Goal: Transaction & Acquisition: Book appointment/travel/reservation

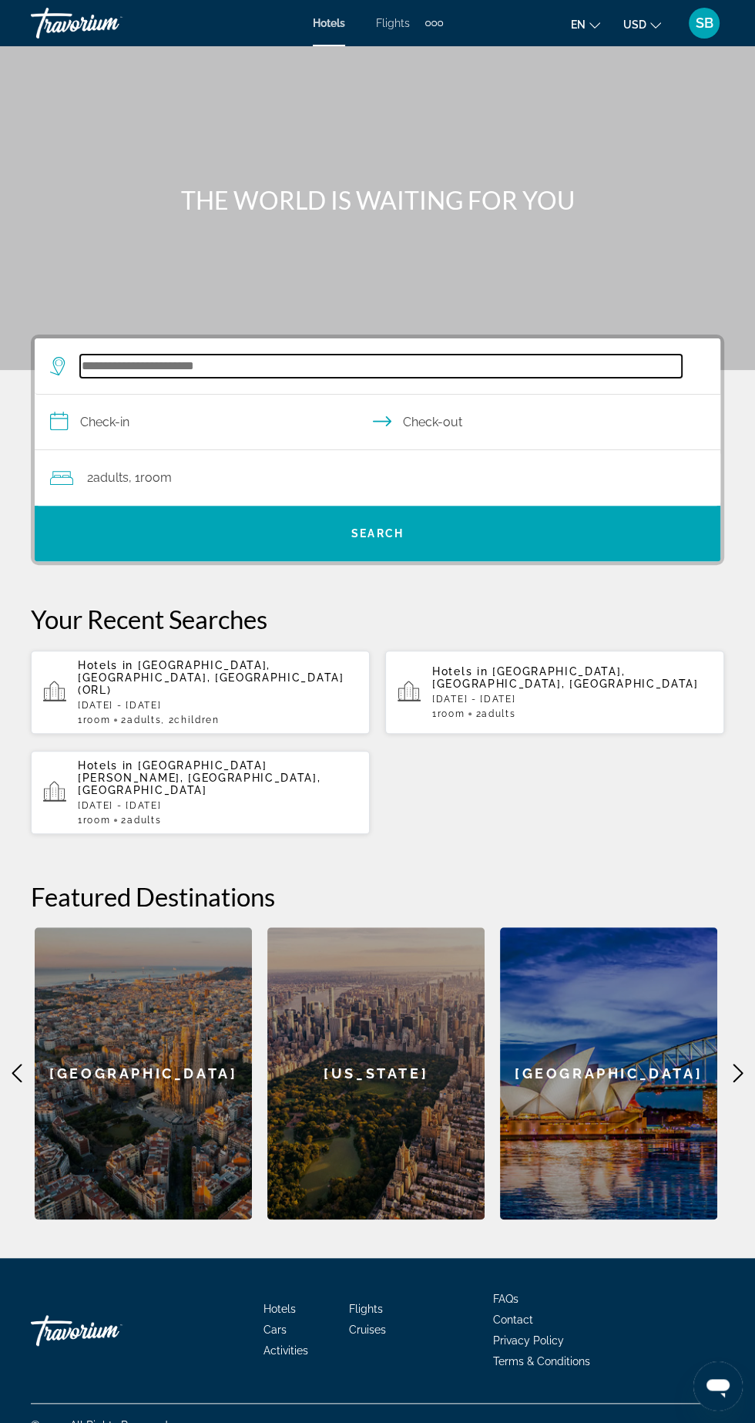
click at [231, 367] on input "Search hotel destination" at bounding box center [381, 366] width 602 height 23
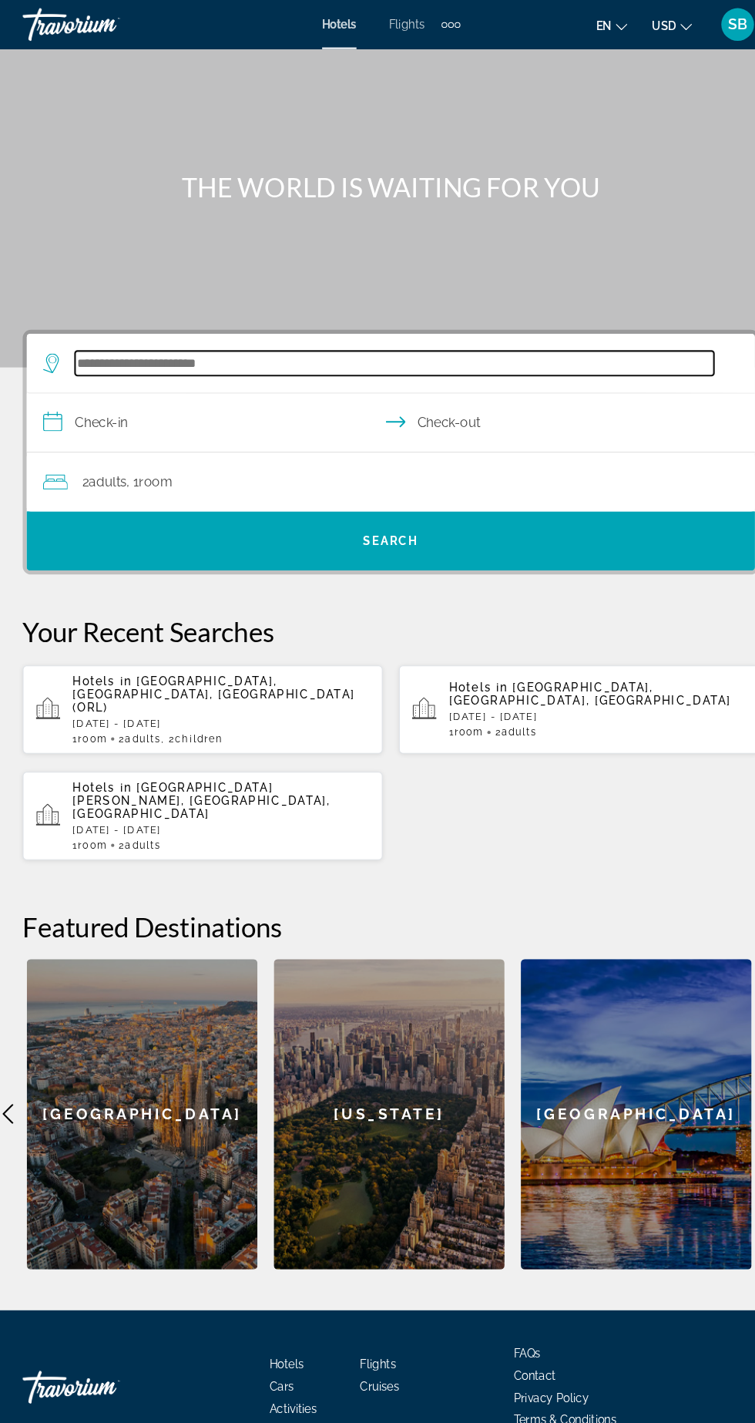
scroll to position [103, 0]
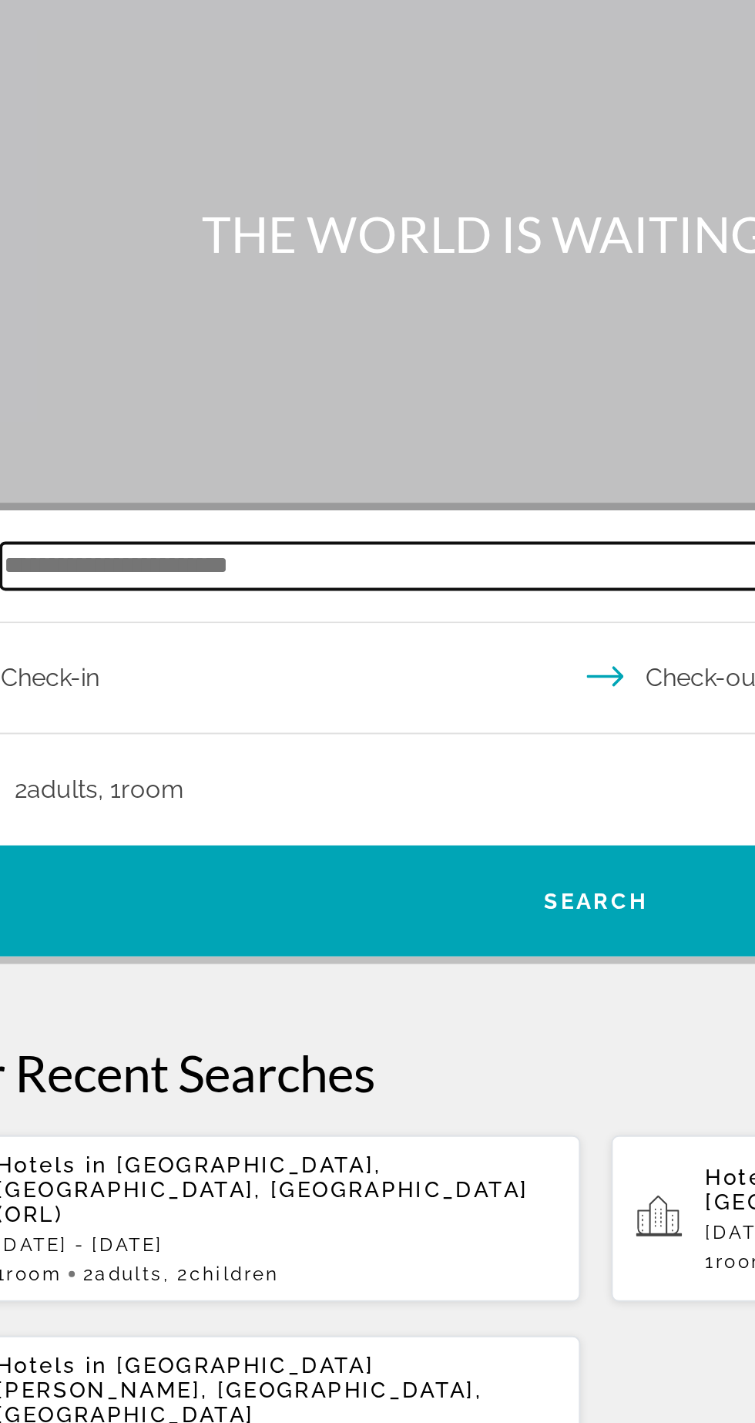
type input "*"
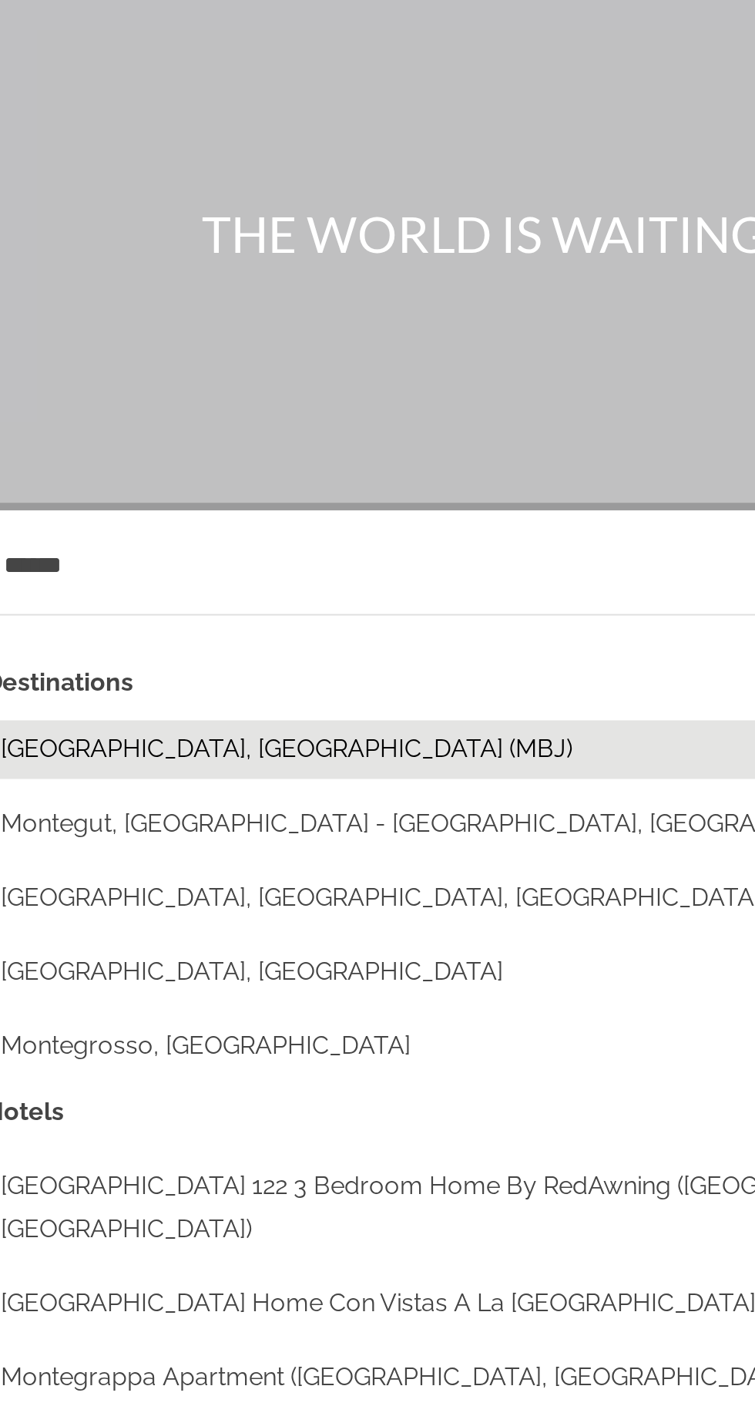
click at [116, 419] on button "[GEOGRAPHIC_DATA], [GEOGRAPHIC_DATA] (MBJ)" at bounding box center [388, 433] width 633 height 29
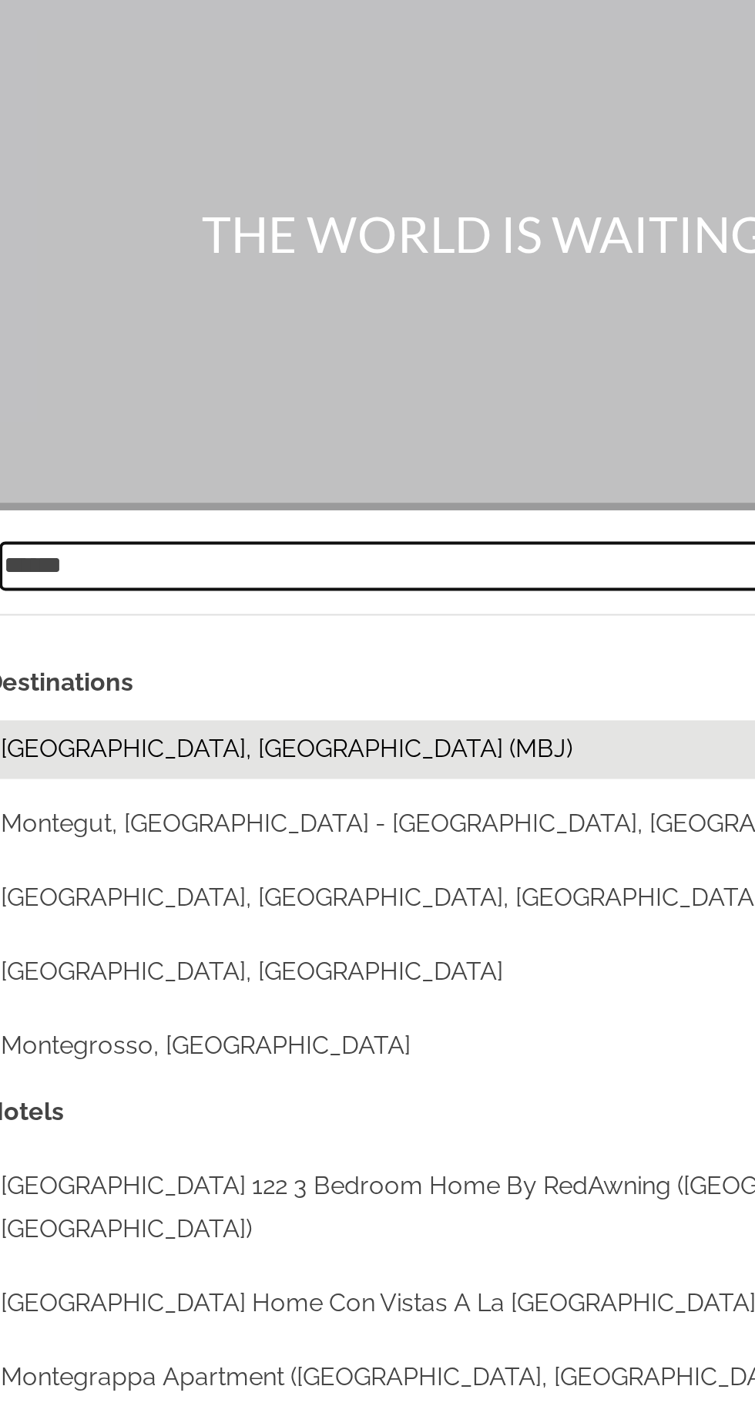
type input "**********"
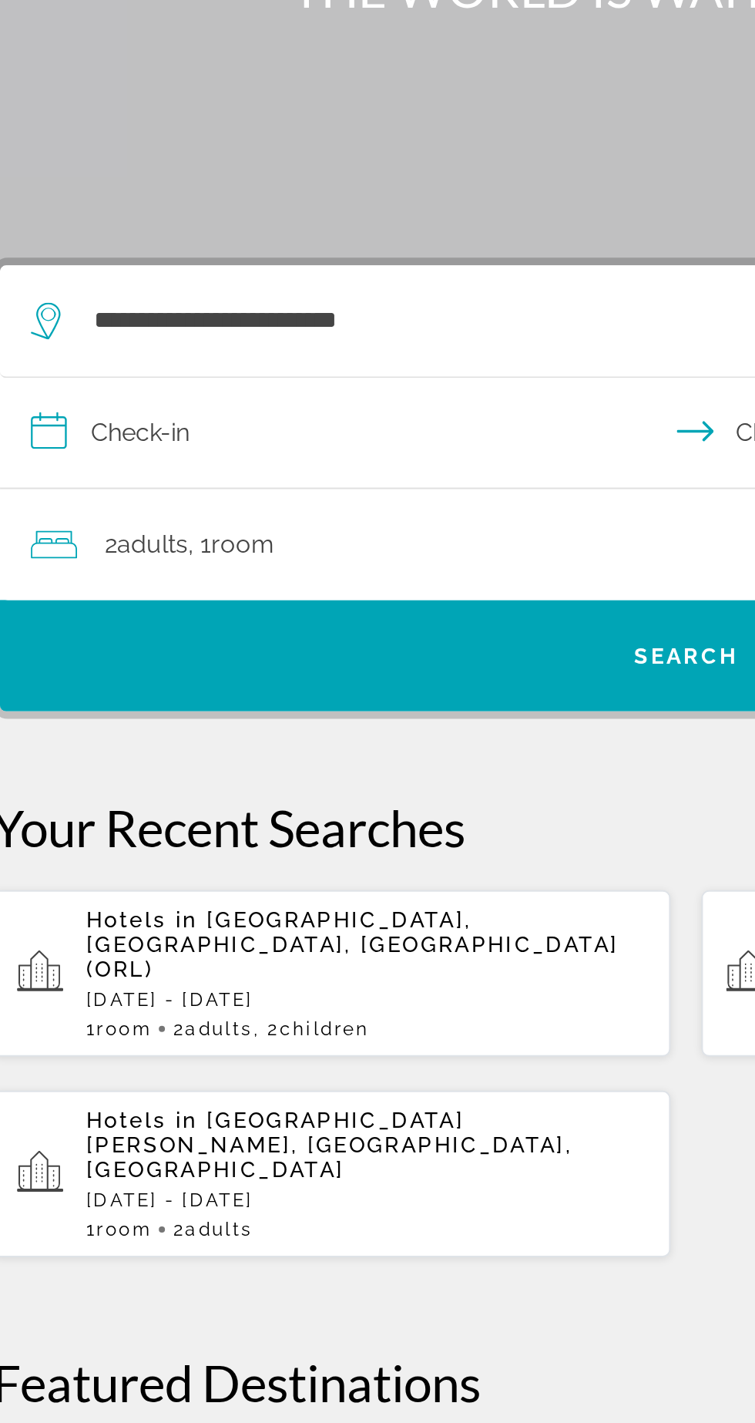
click at [98, 371] on input "**********" at bounding box center [381, 400] width 692 height 59
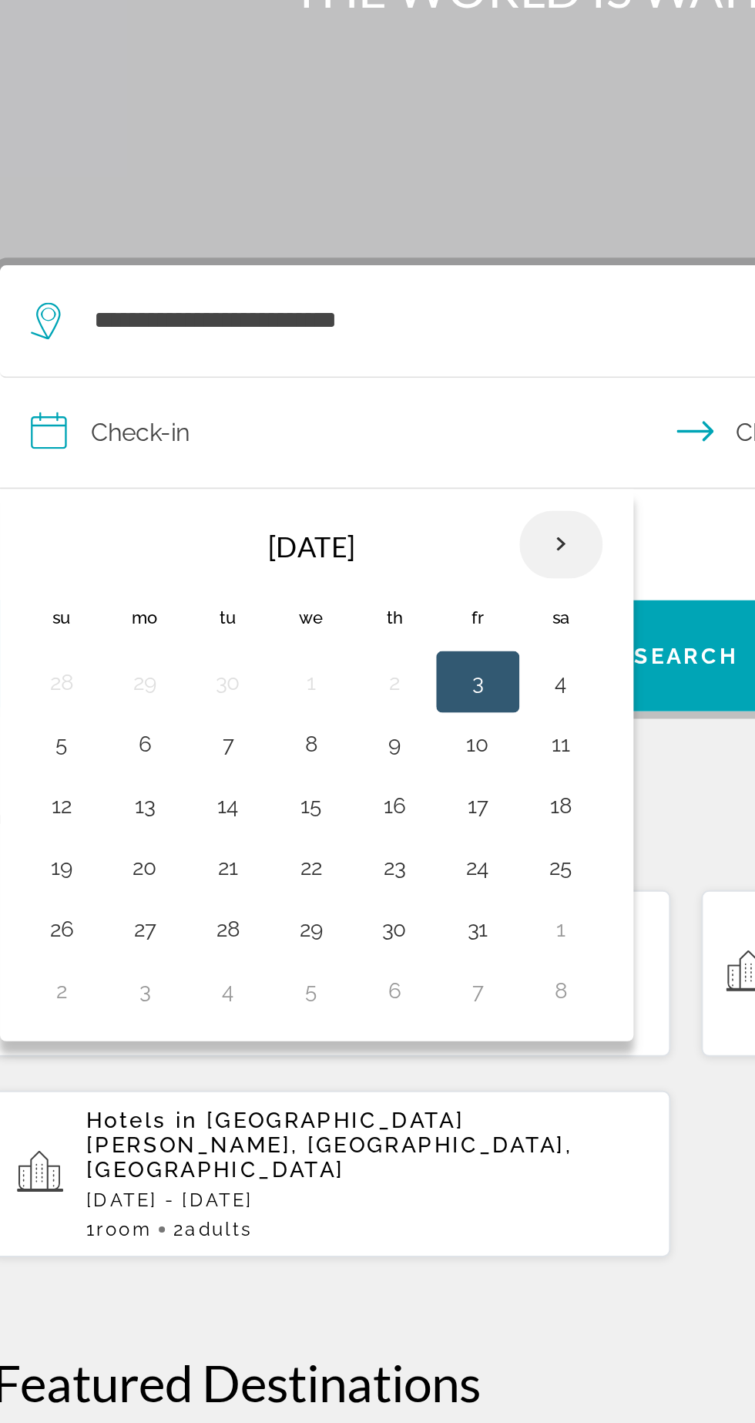
click at [314, 437] on th "Next month" at bounding box center [315, 454] width 42 height 34
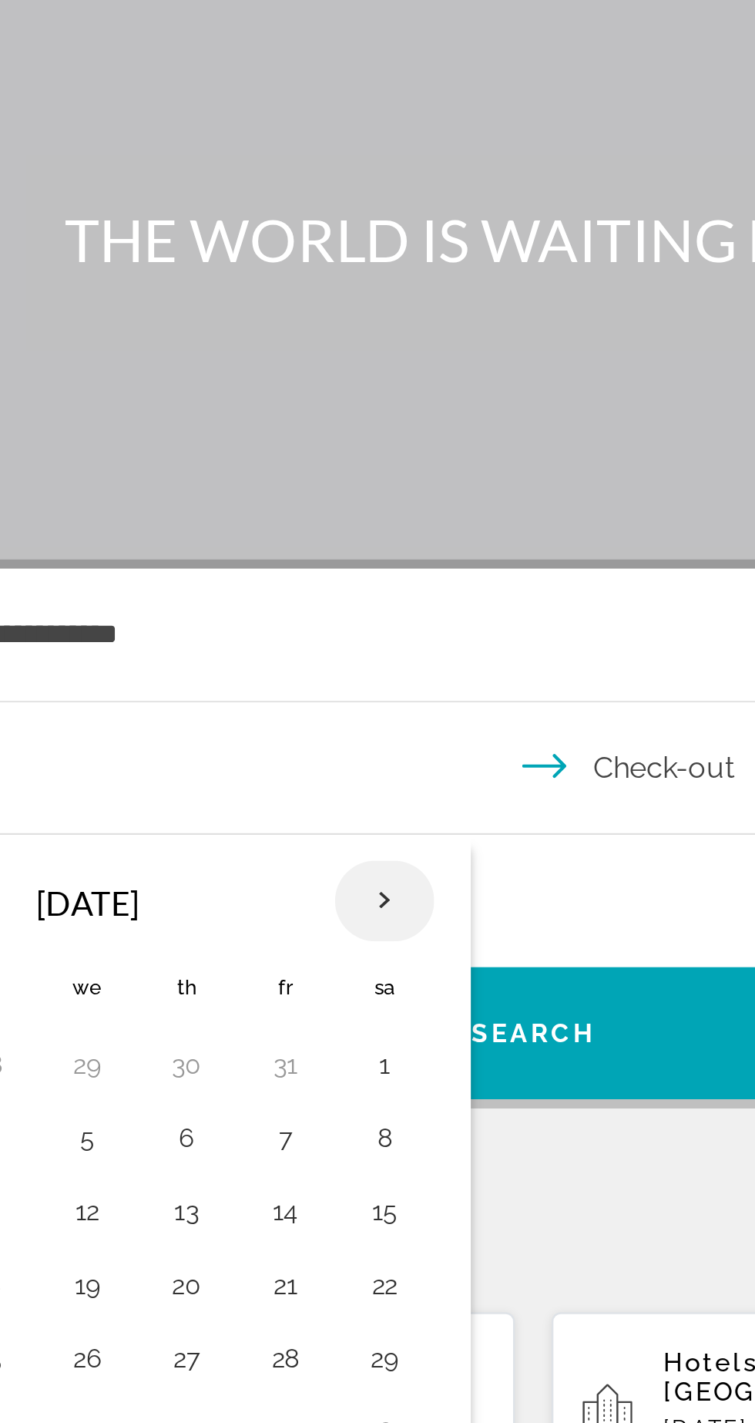
click at [328, 437] on th "Next month" at bounding box center [315, 454] width 42 height 34
click at [327, 437] on th "Next month" at bounding box center [315, 454] width 42 height 34
click at [329, 437] on th "Next month" at bounding box center [315, 454] width 42 height 34
click at [325, 437] on th "Next month" at bounding box center [315, 454] width 42 height 34
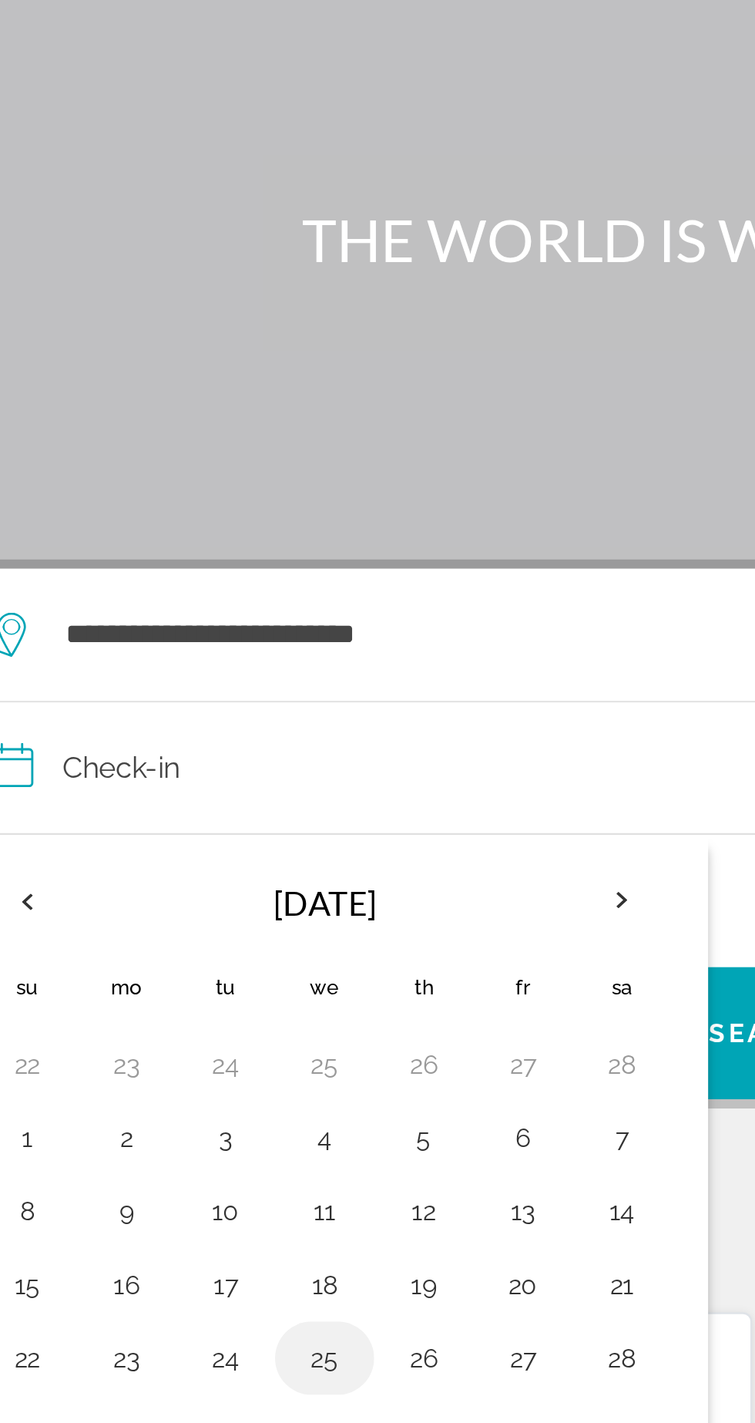
click at [185, 635] on button "25" at bounding box center [190, 646] width 25 height 22
click at [76, 666] on button "29" at bounding box center [65, 677] width 25 height 22
type input "**********"
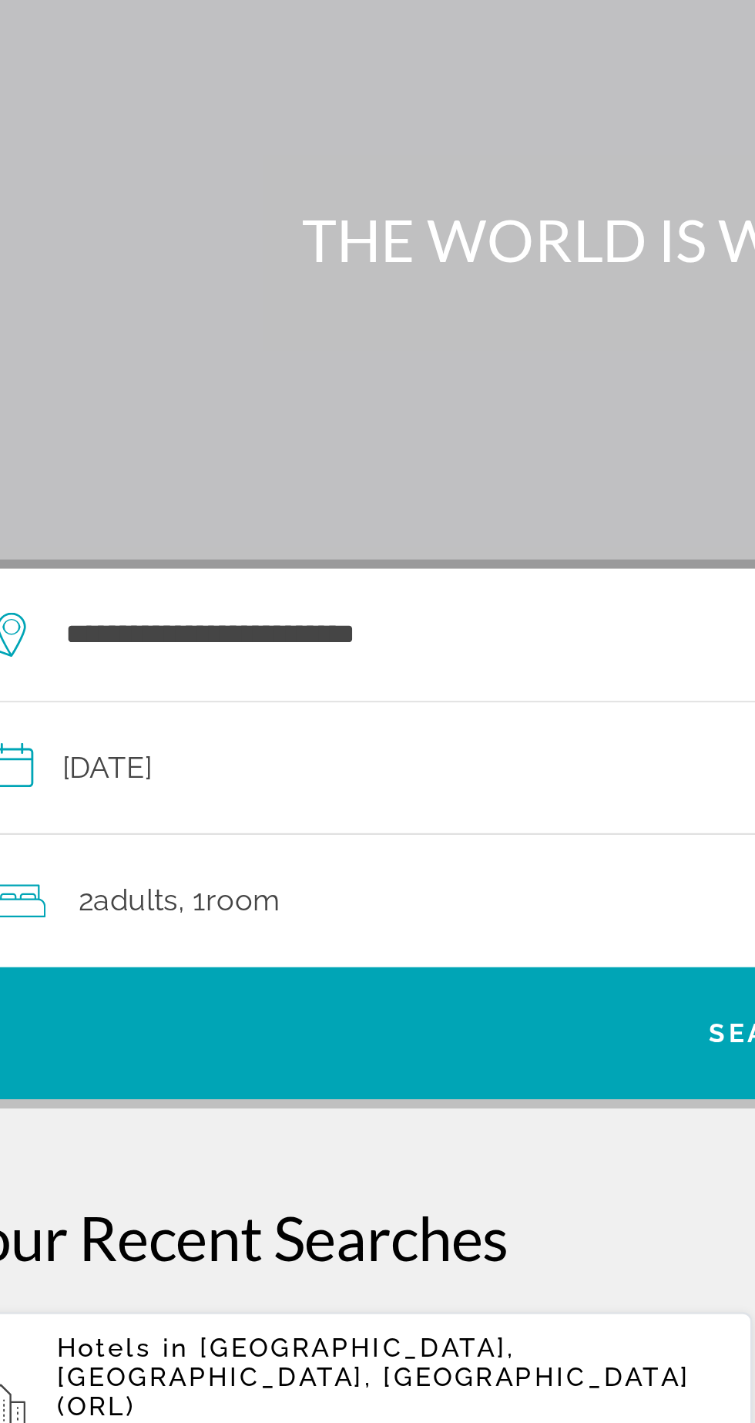
click at [230, 443] on div "2 Adult Adults , 1 Room rooms" at bounding box center [385, 454] width 671 height 22
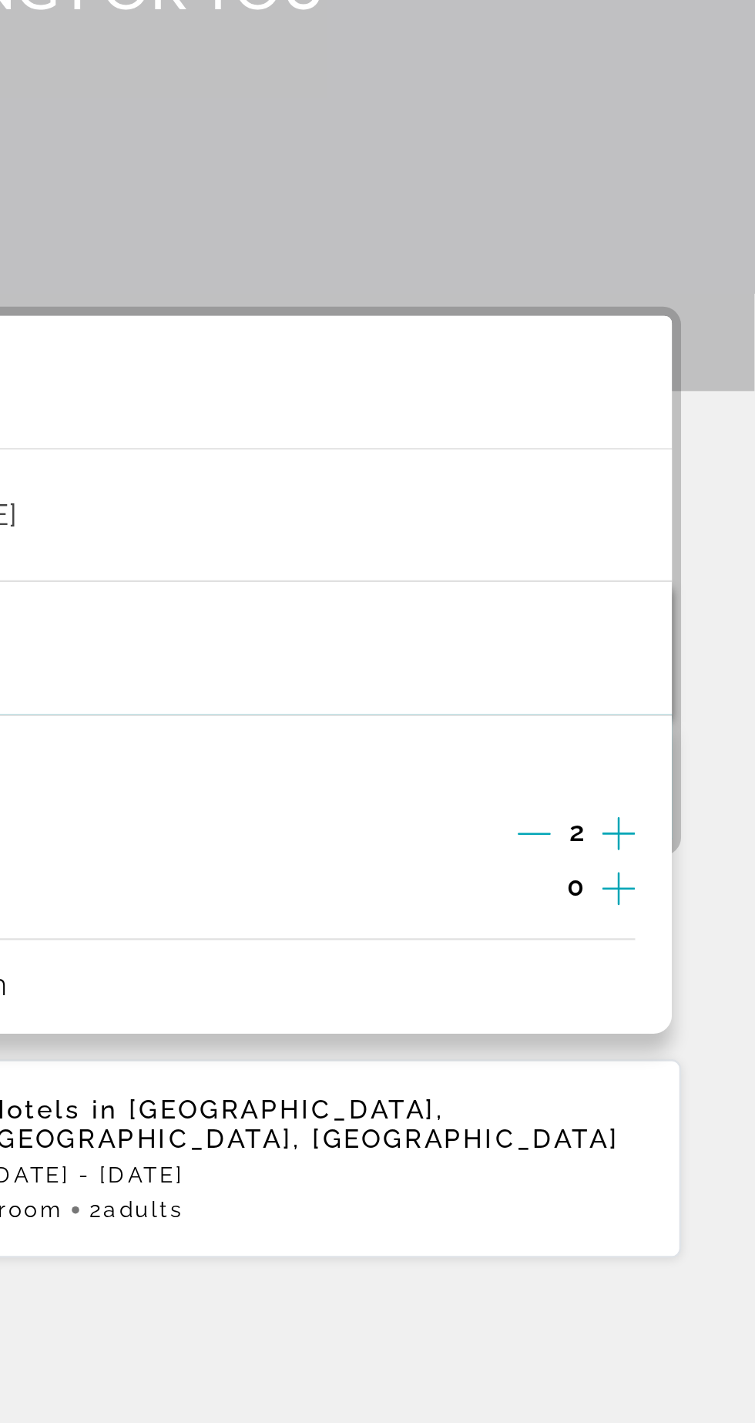
click at [701, 546] on icon "Increment children" at bounding box center [698, 555] width 14 height 18
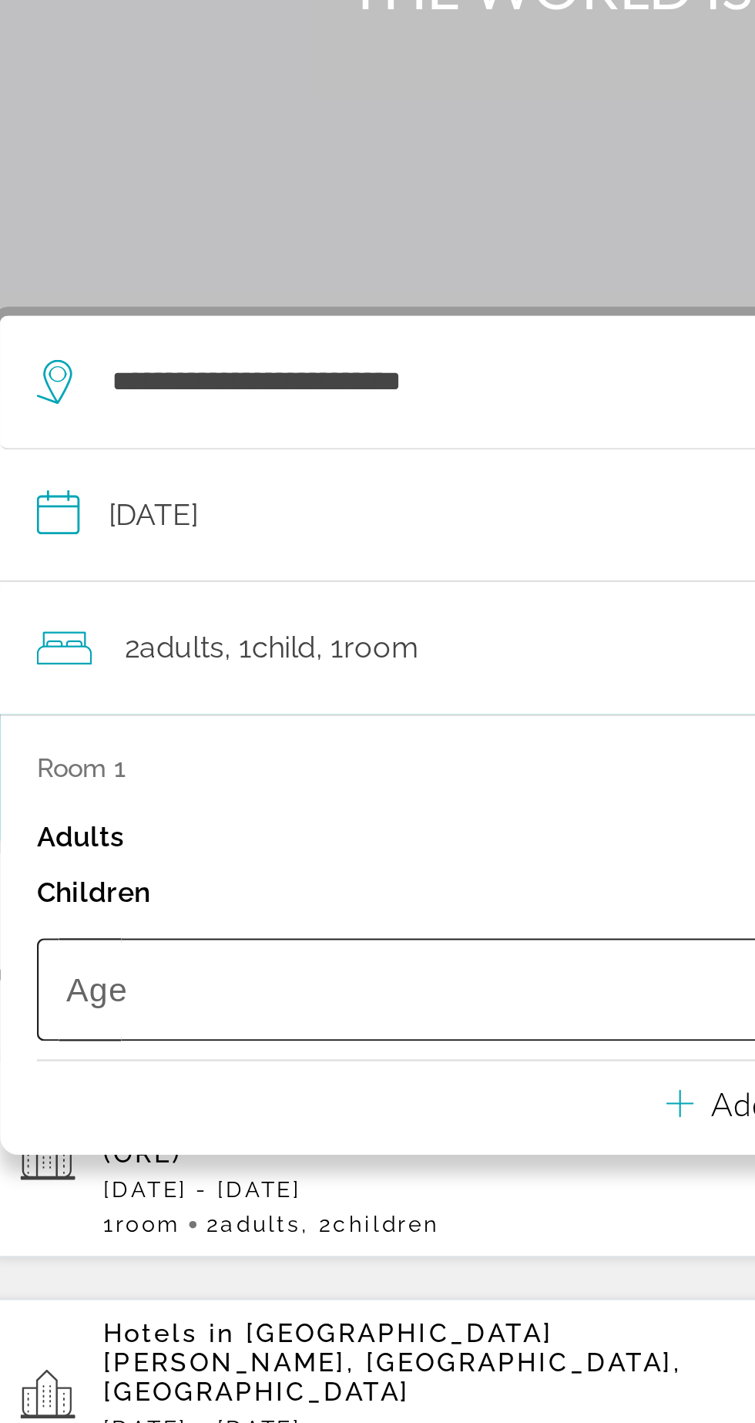
click at [286, 588] on span "Travelers: 2 adults, 1 child" at bounding box center [207, 597] width 290 height 18
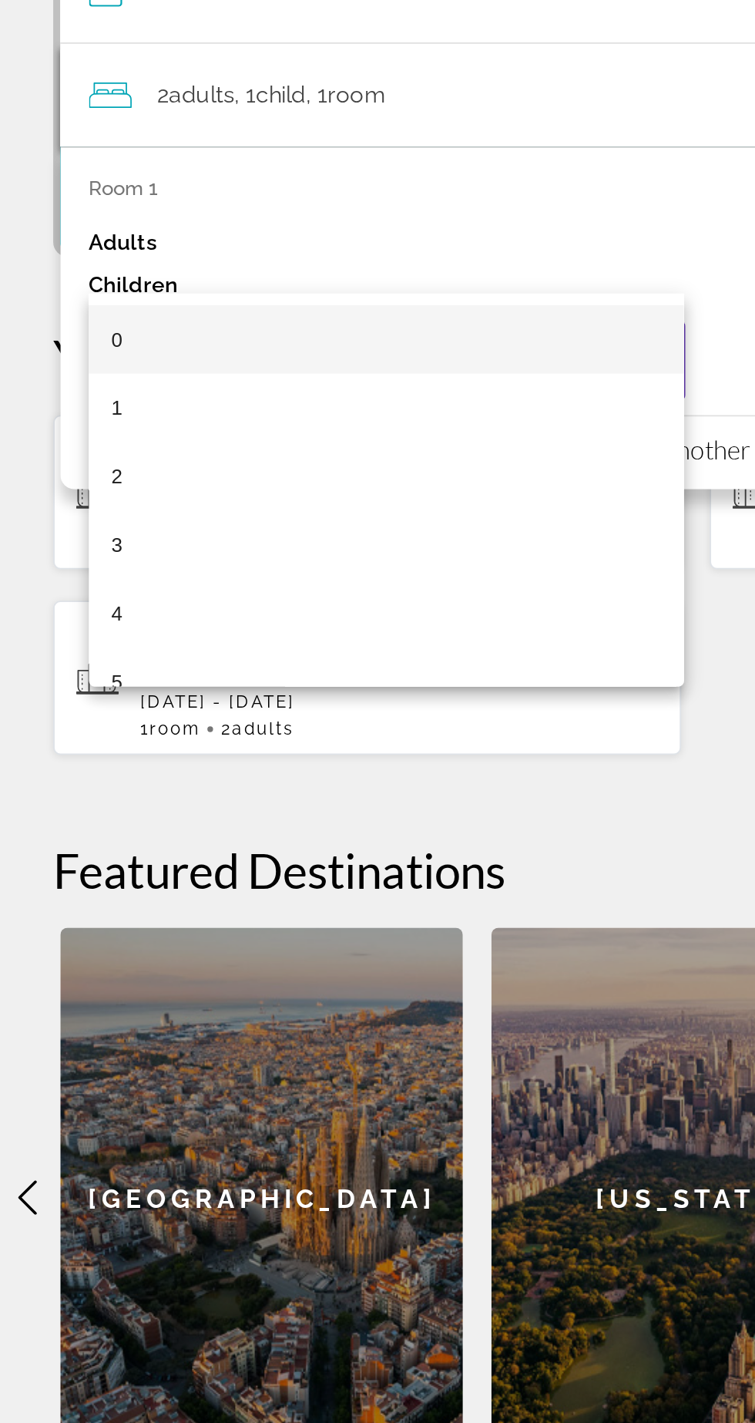
scroll to position [82, 0]
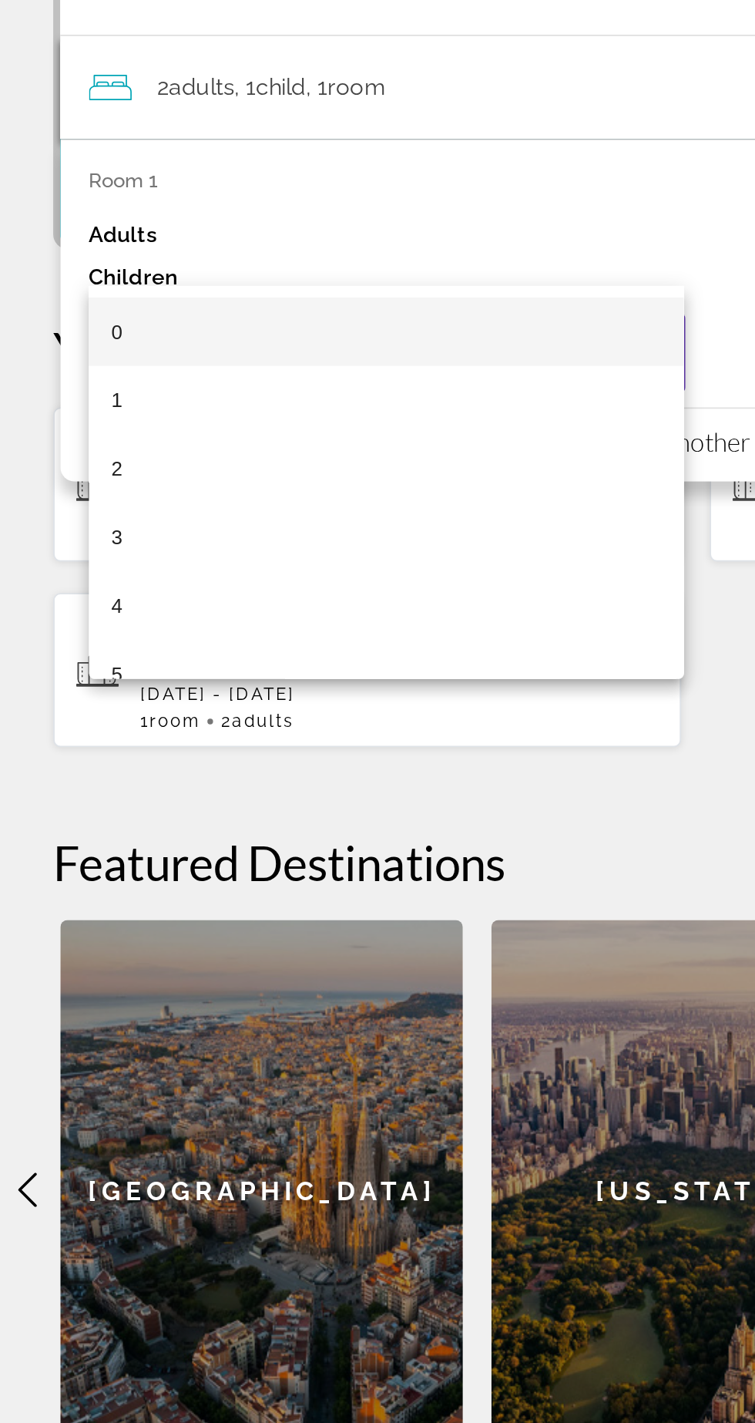
click at [325, 537] on div at bounding box center [377, 711] width 755 height 1423
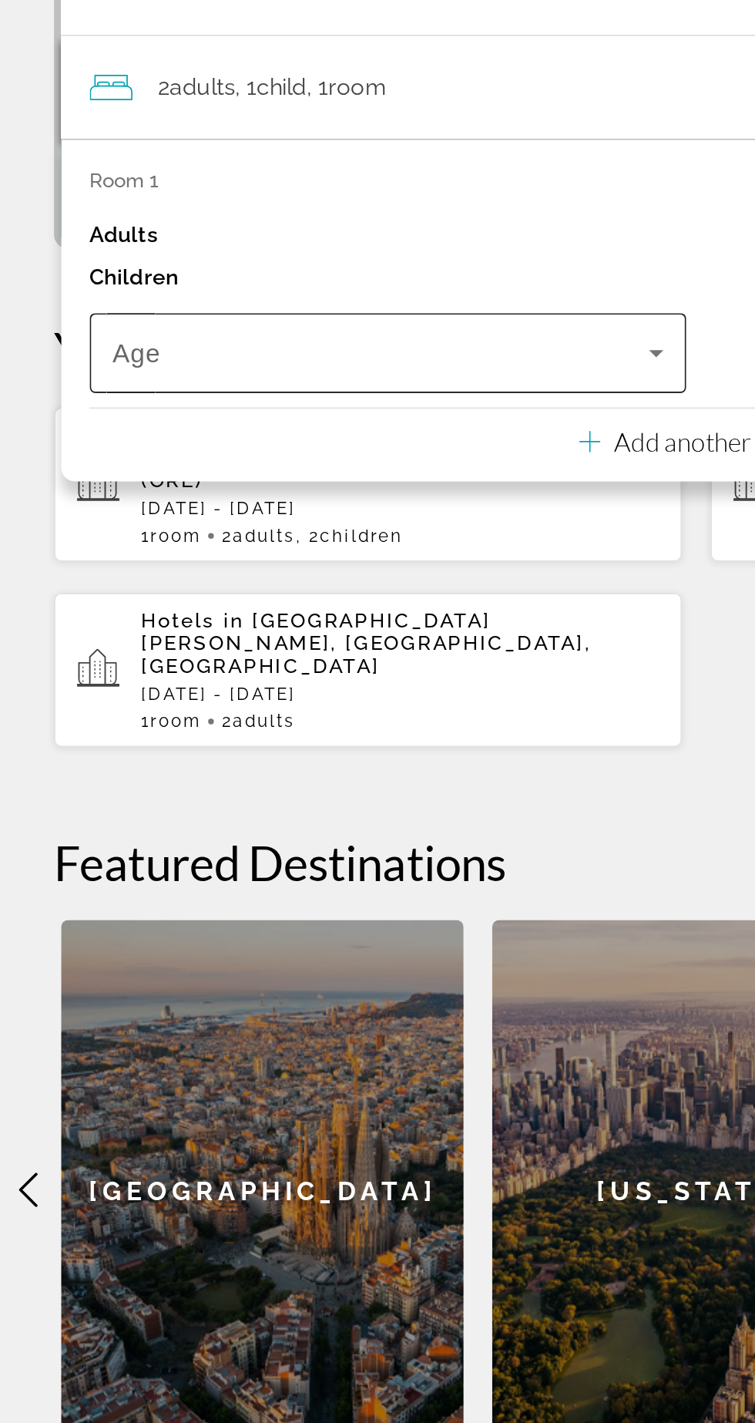
click at [341, 588] on span "Travelers: 2 adults, 1 child" at bounding box center [207, 597] width 290 height 18
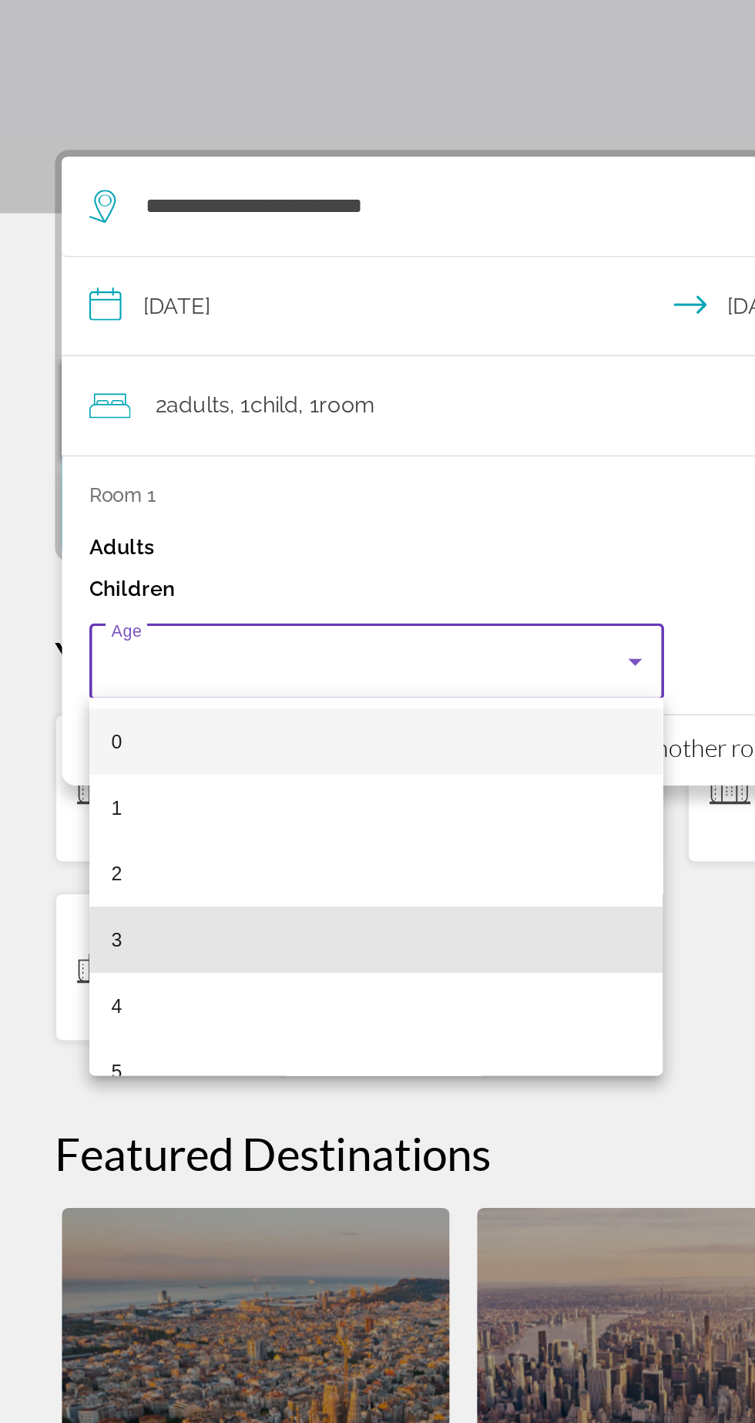
scroll to position [0, 0]
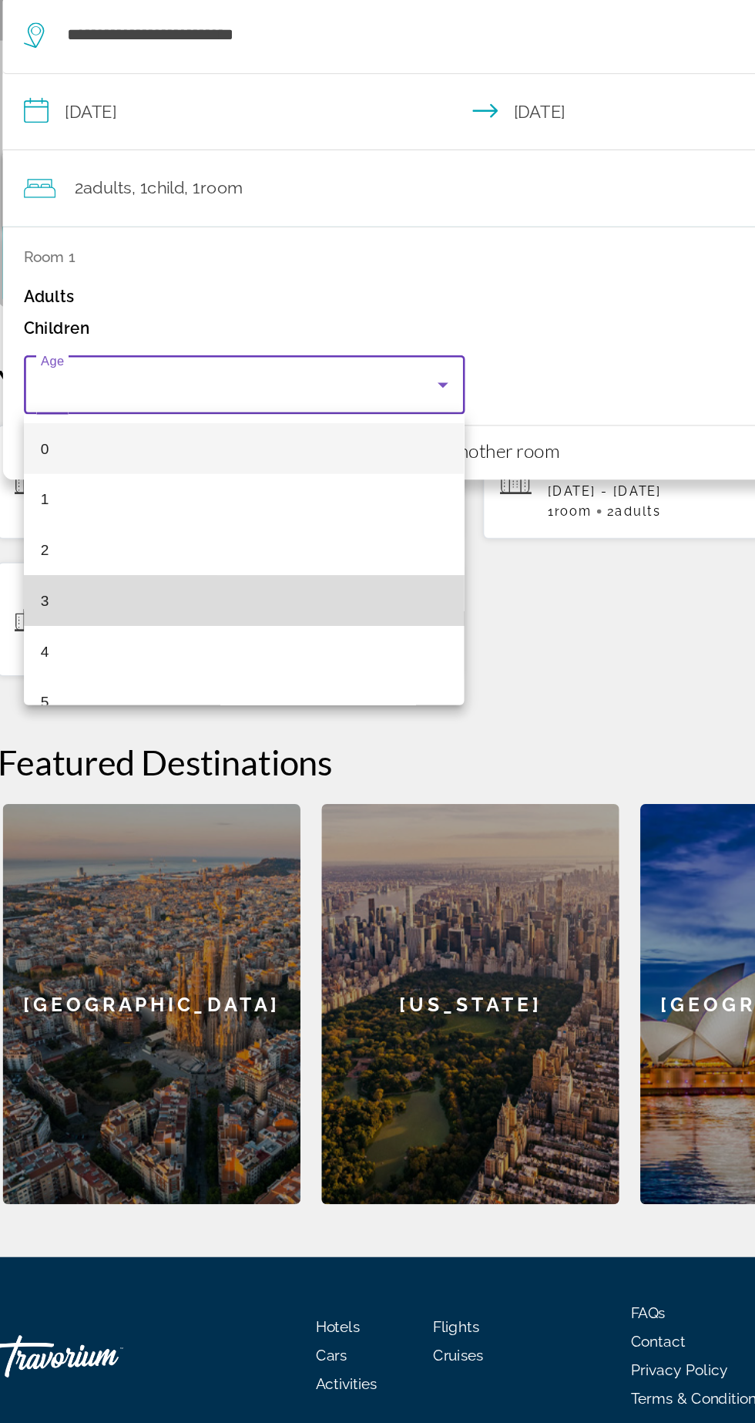
click at [308, 761] on mat-option "3" at bounding box center [210, 778] width 321 height 37
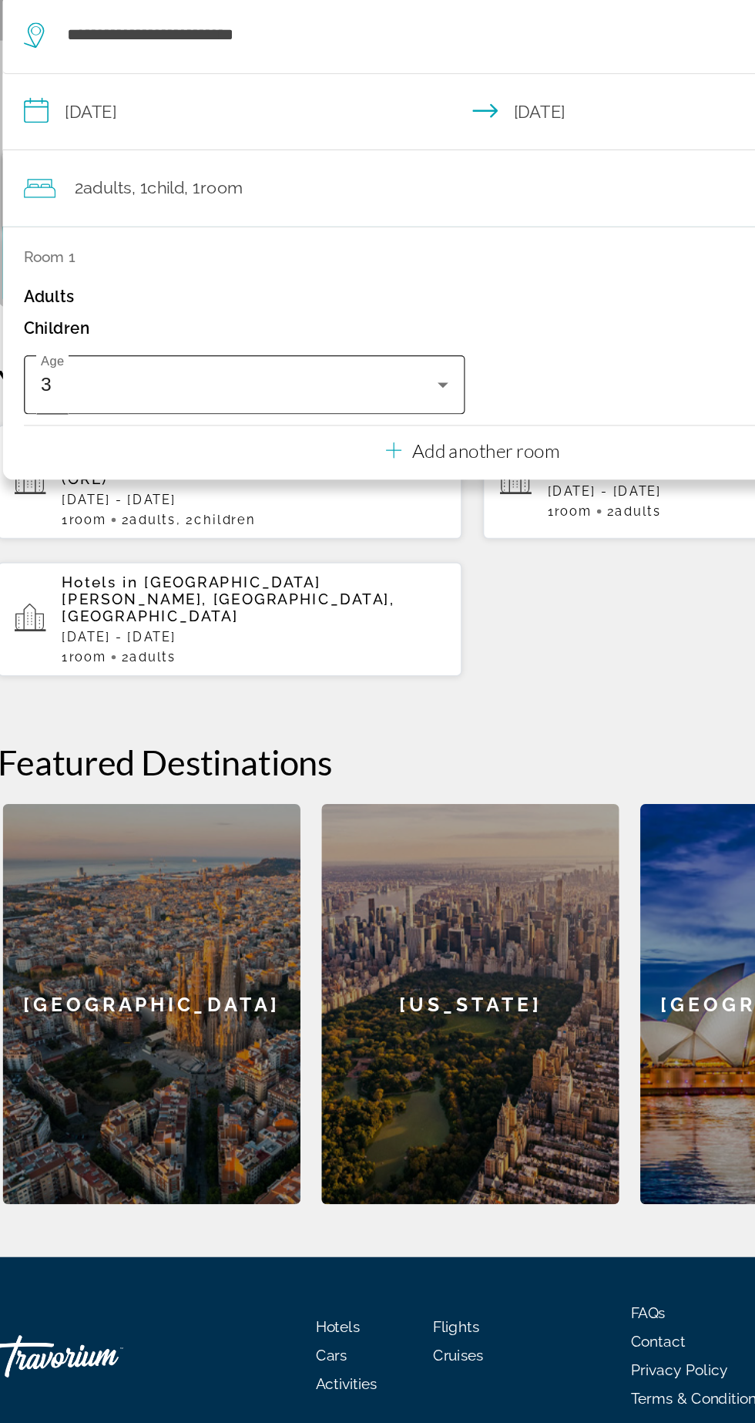
click at [347, 617] on icon "Travelers: 2 adults, 1 child" at bounding box center [356, 621] width 18 height 18
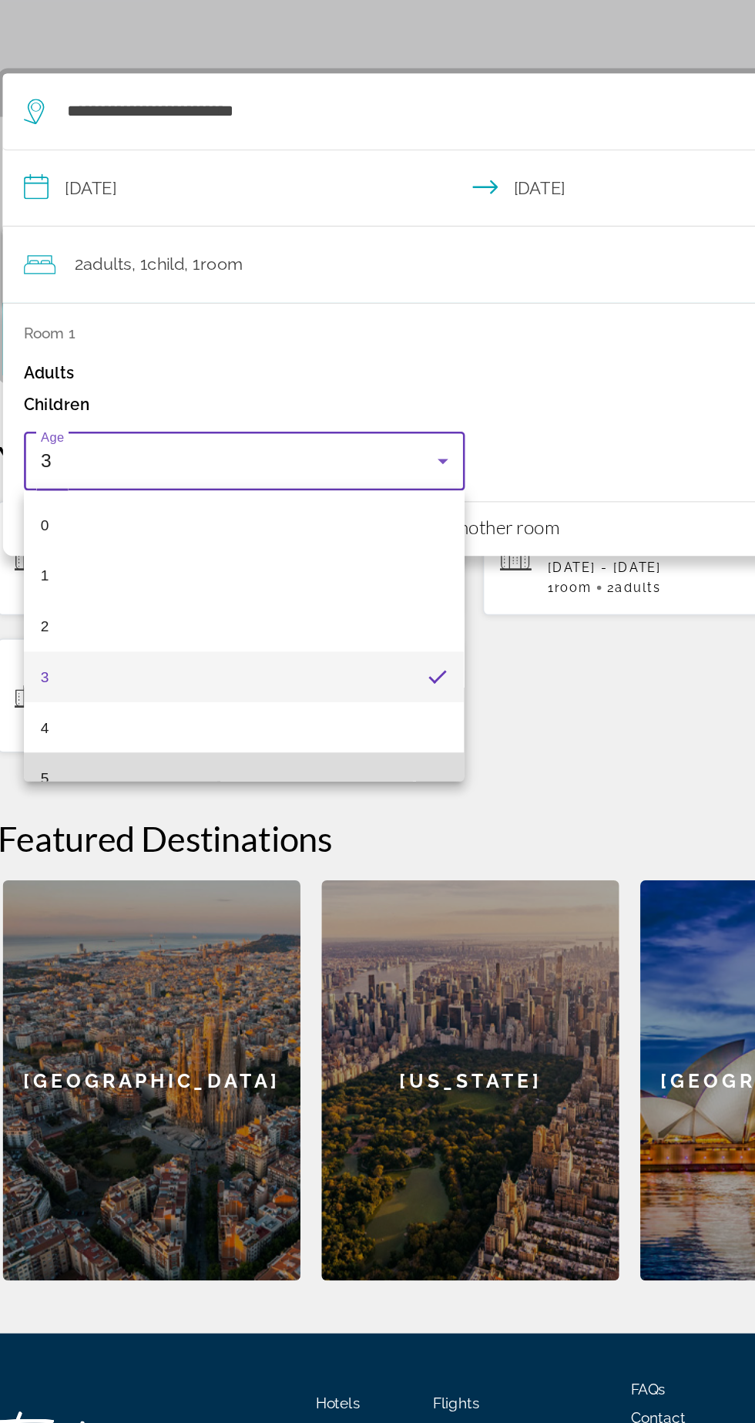
click at [244, 841] on mat-option "5" at bounding box center [210, 852] width 321 height 37
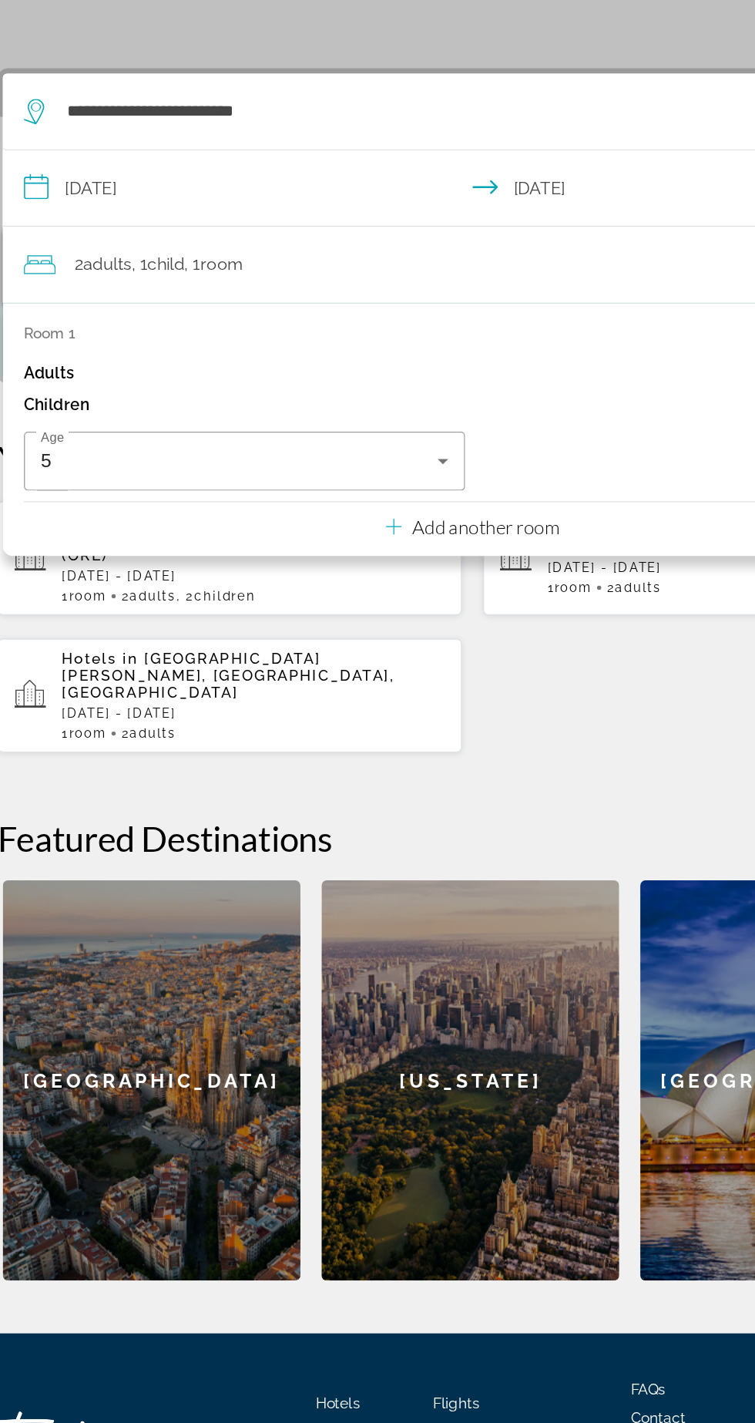
click at [325, 653] on button "Add another room" at bounding box center [377, 667] width 127 height 32
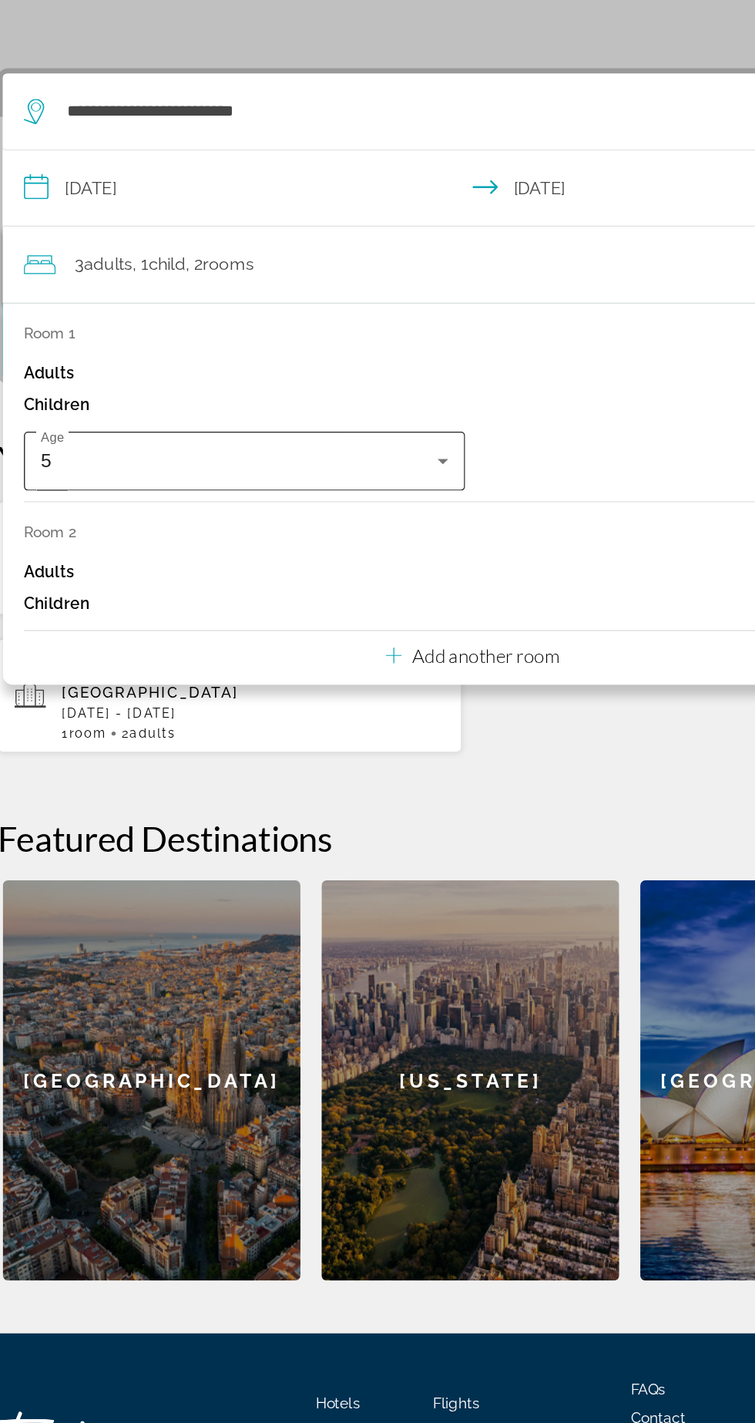
click at [355, 621] on icon "Travelers: 3 adults, 1 child" at bounding box center [356, 622] width 8 height 4
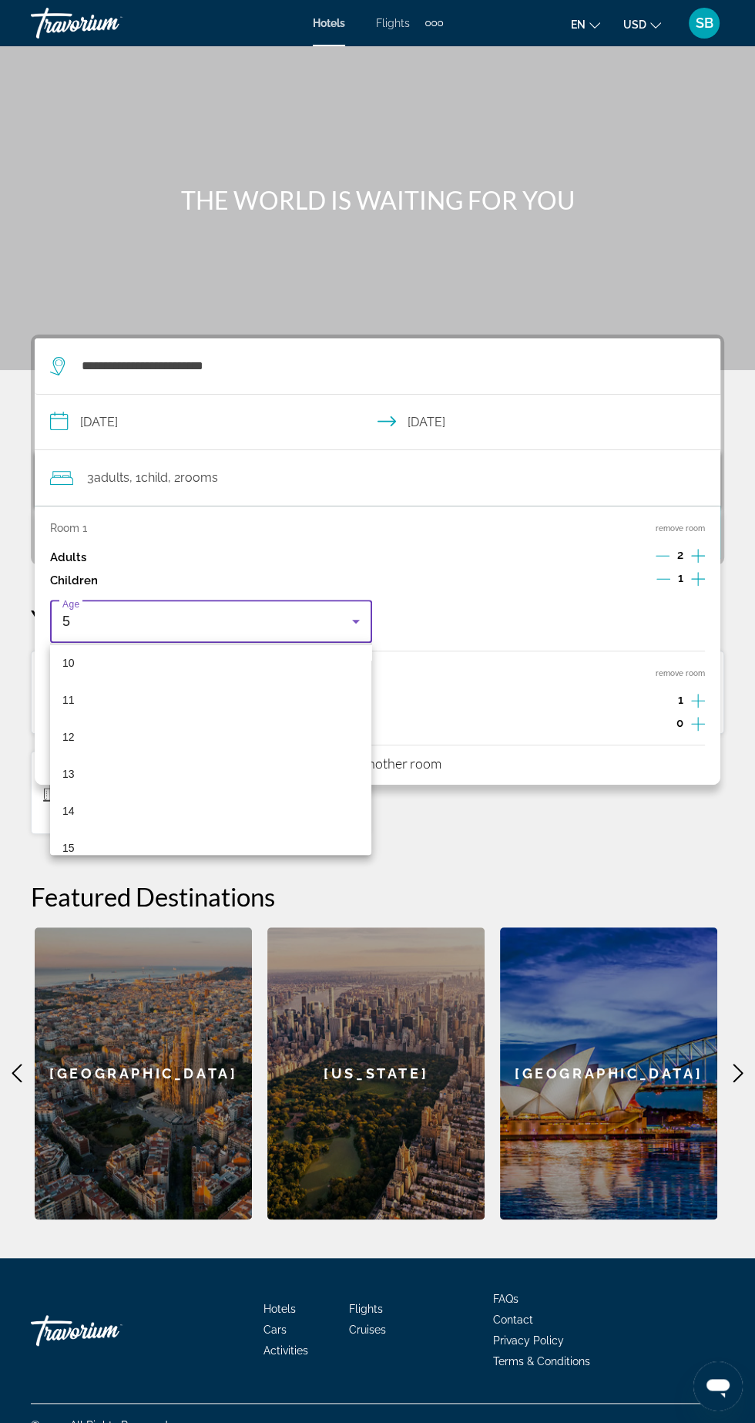
scroll to position [391, 0]
click at [177, 795] on mat-option "14" at bounding box center [210, 794] width 321 height 37
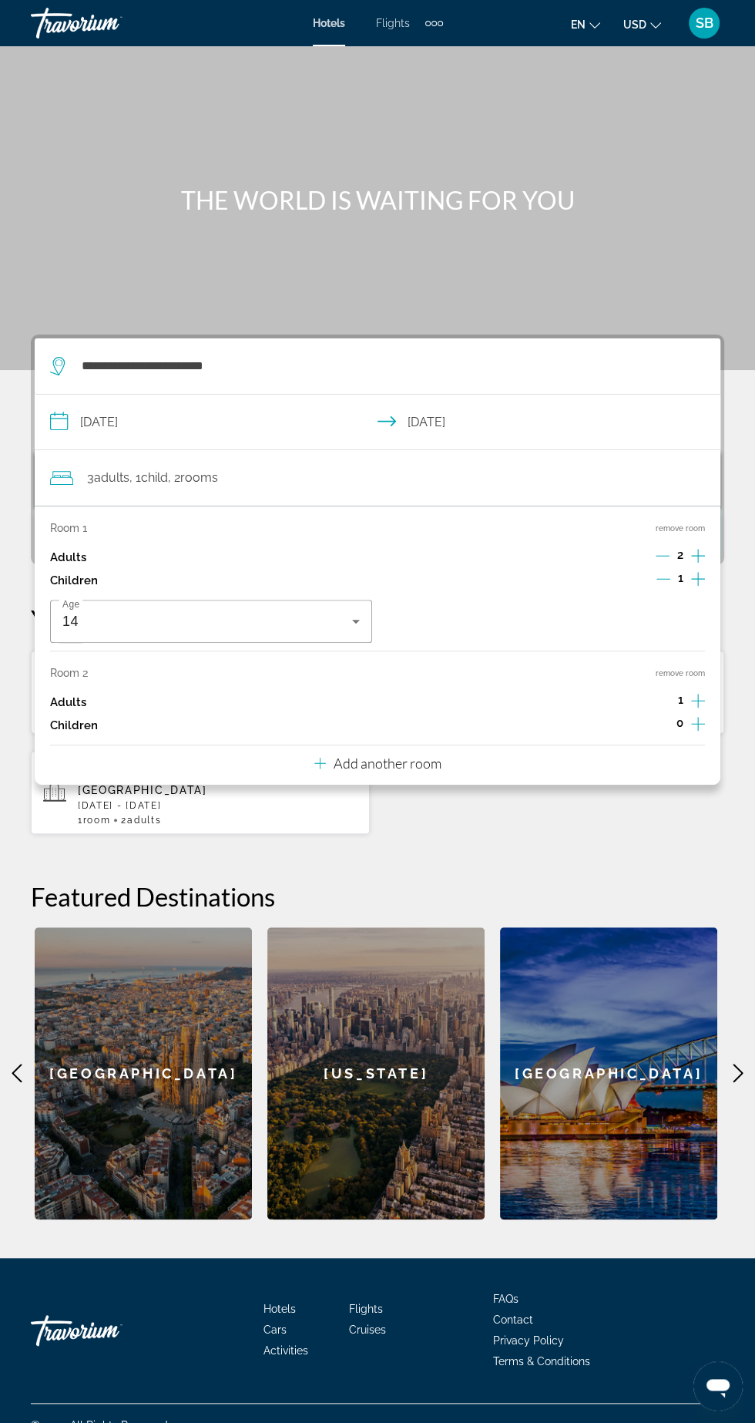
click at [698, 583] on icon "Increment children" at bounding box center [698, 579] width 14 height 14
click at [688, 627] on icon "Travelers: 3 adults, 2 children" at bounding box center [689, 621] width 18 height 18
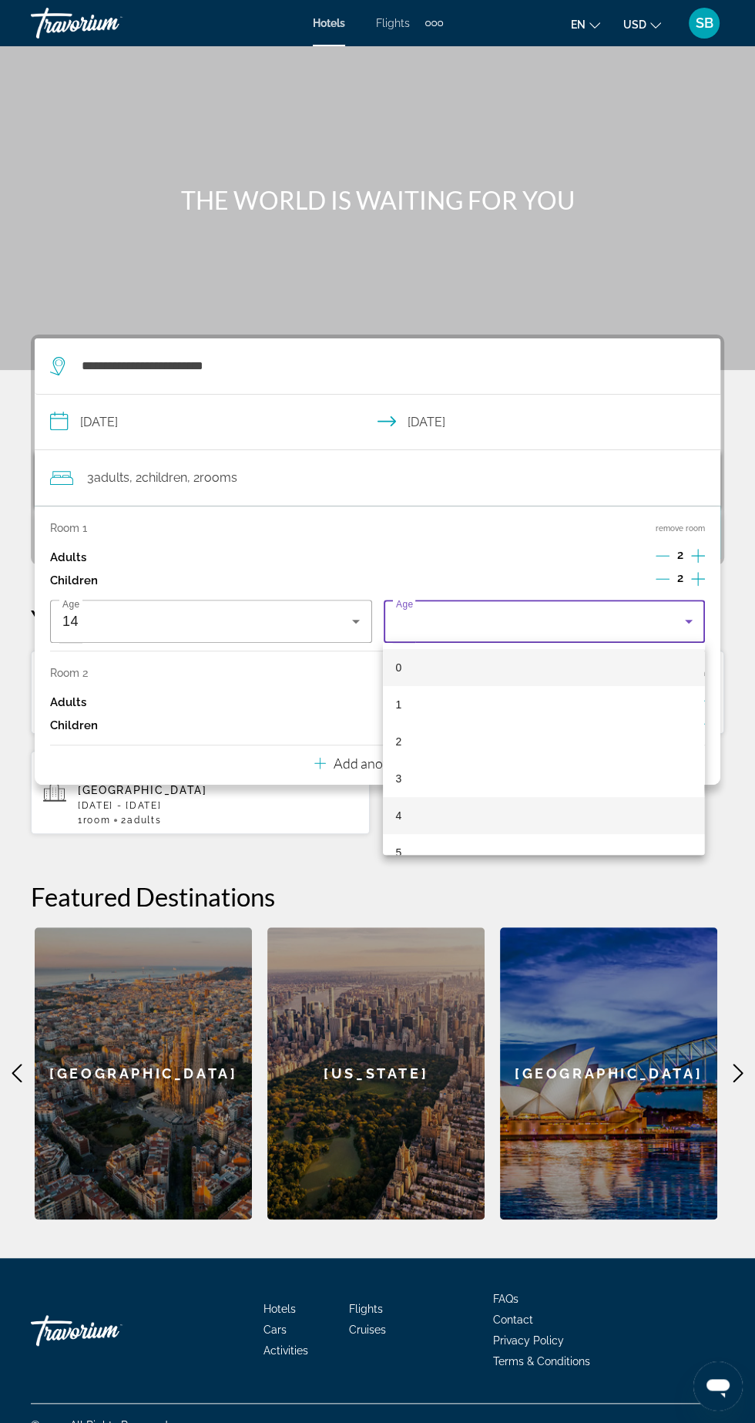
click at [667, 832] on mat-option "4" at bounding box center [543, 815] width 321 height 37
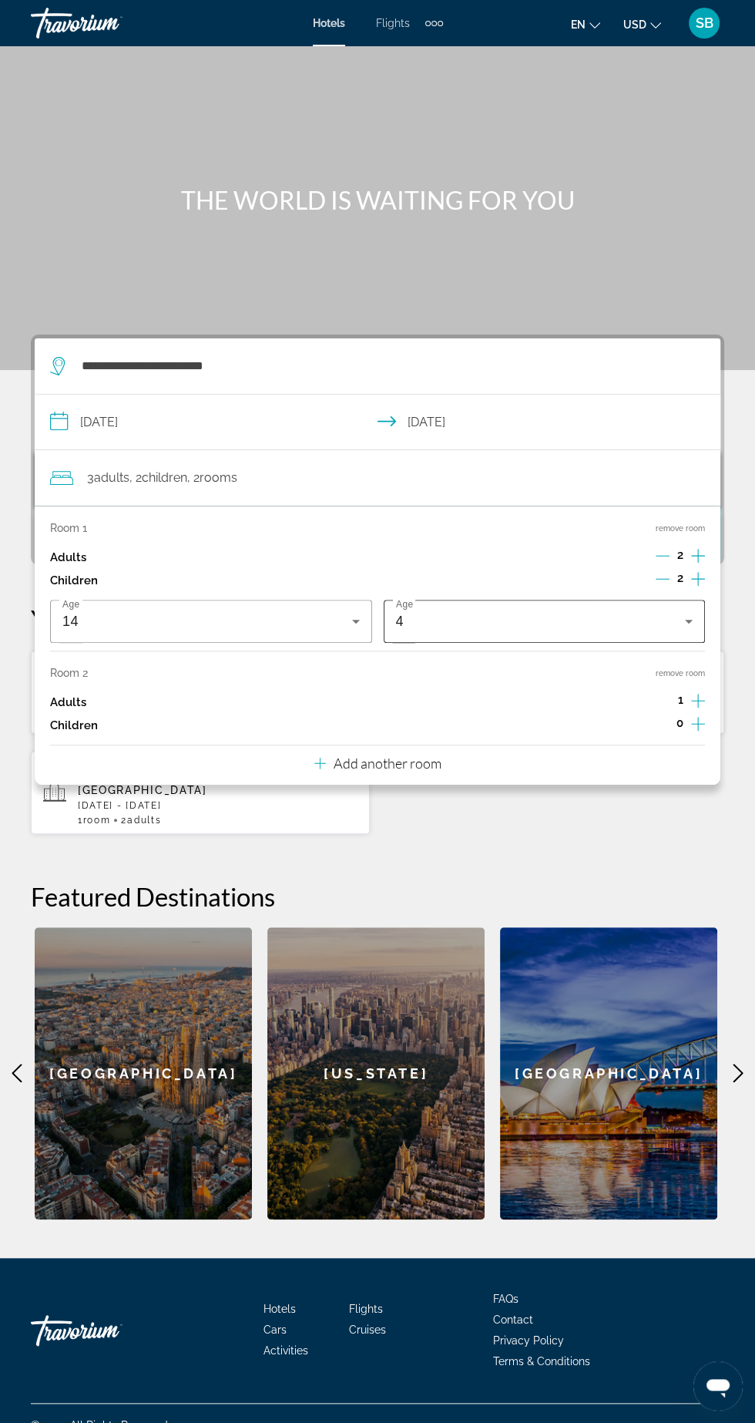
click at [688, 621] on icon "Travelers: 3 adults, 2 children" at bounding box center [689, 622] width 8 height 4
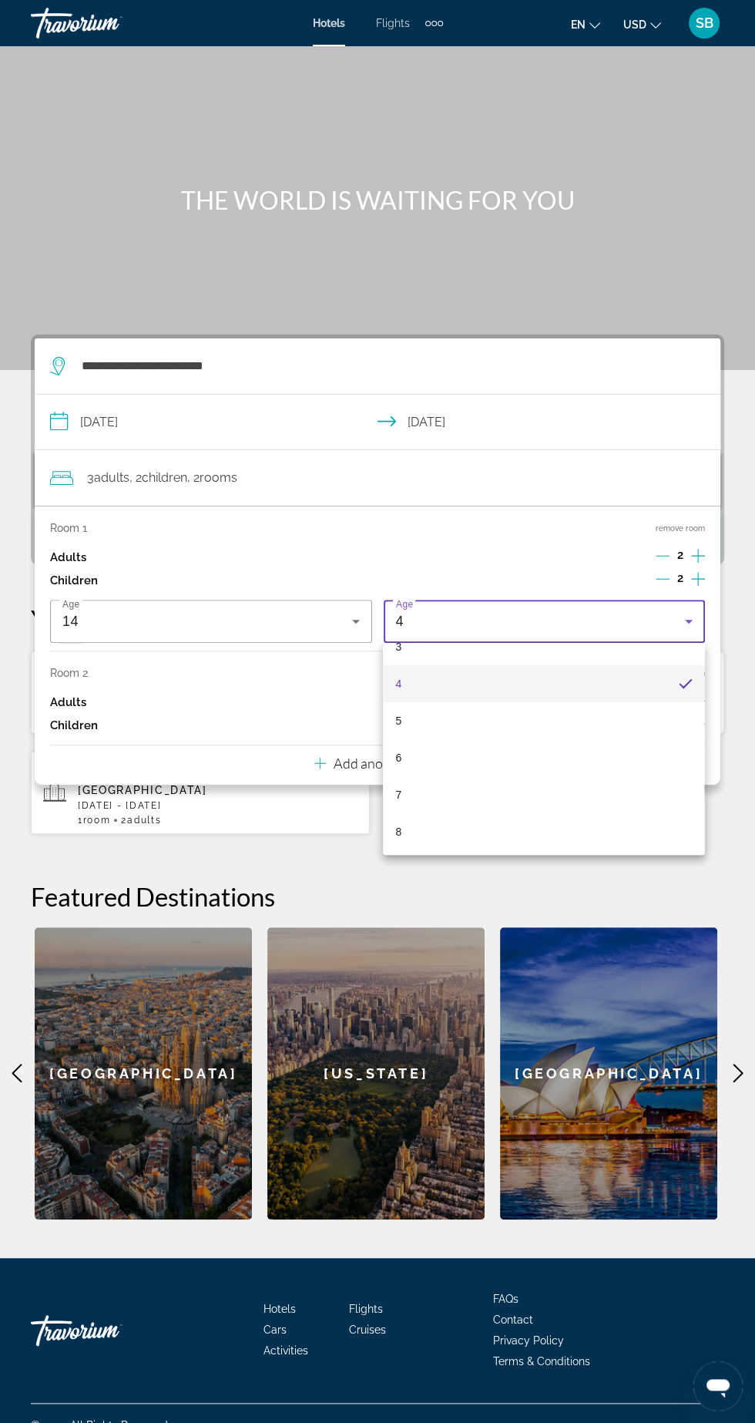
scroll to position [132, 0]
click at [603, 753] on mat-option "6" at bounding box center [543, 757] width 321 height 37
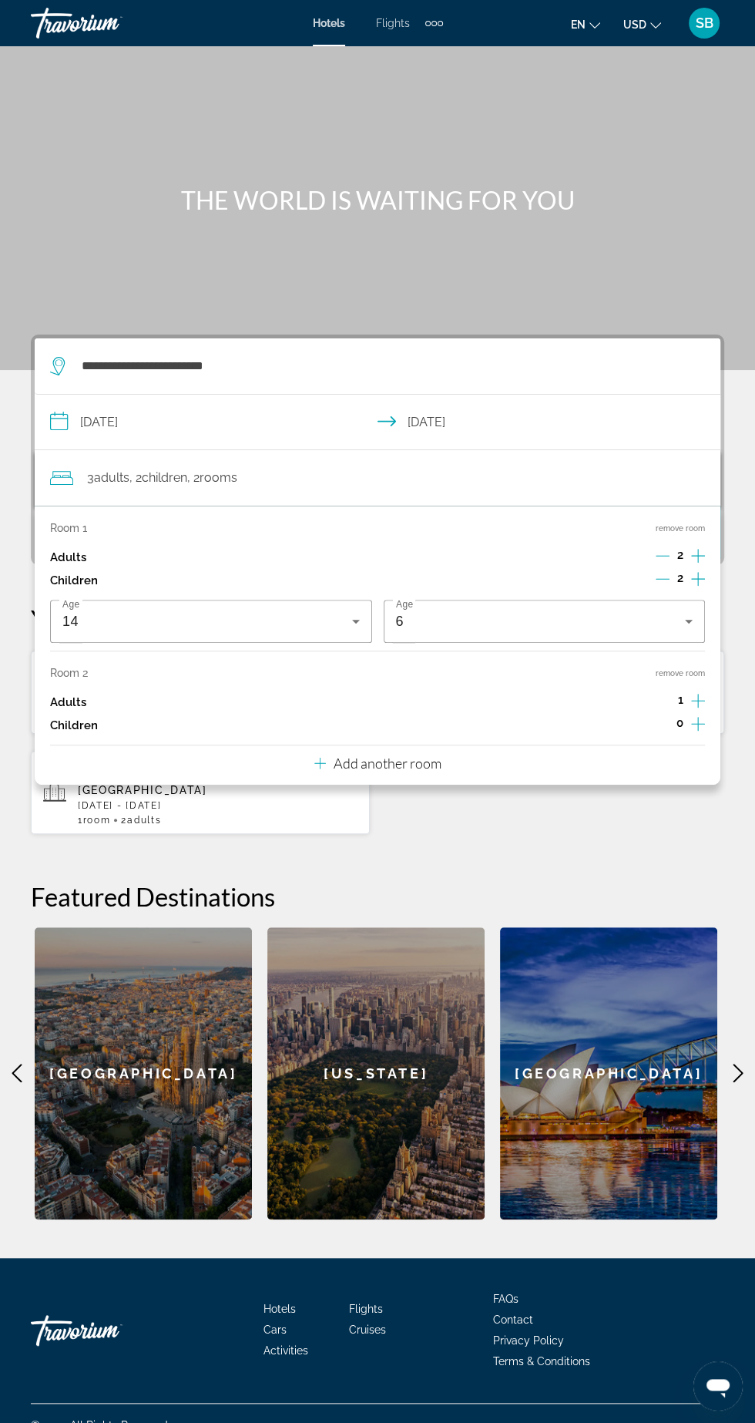
click at [514, 493] on div "3 Adult Adults , 2 Child Children , 2 Room rooms" at bounding box center [385, 477] width 671 height 55
click at [599, 710] on div "Adults 1" at bounding box center [377, 702] width 655 height 23
click at [640, 839] on div "**********" at bounding box center [377, 777] width 755 height 885
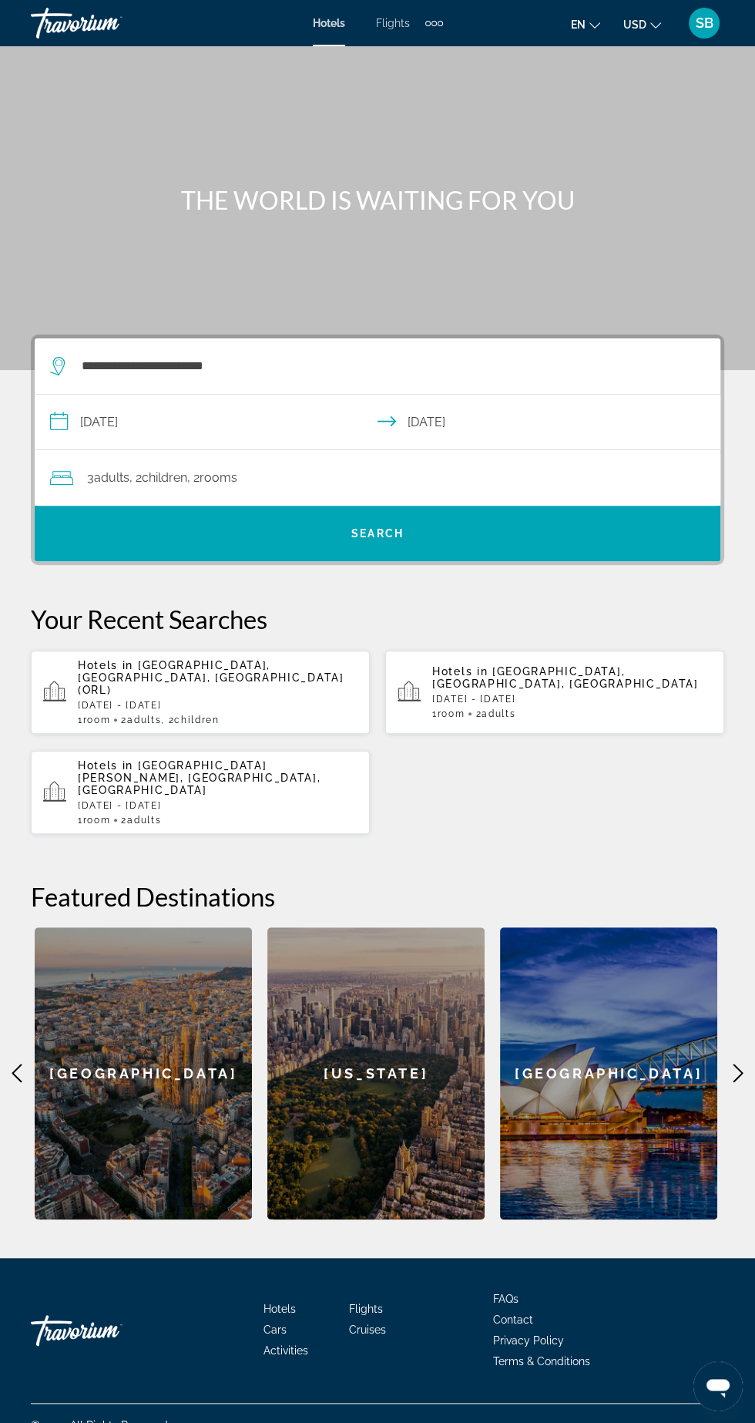
click at [237, 470] on span "rooms" at bounding box center [219, 477] width 38 height 15
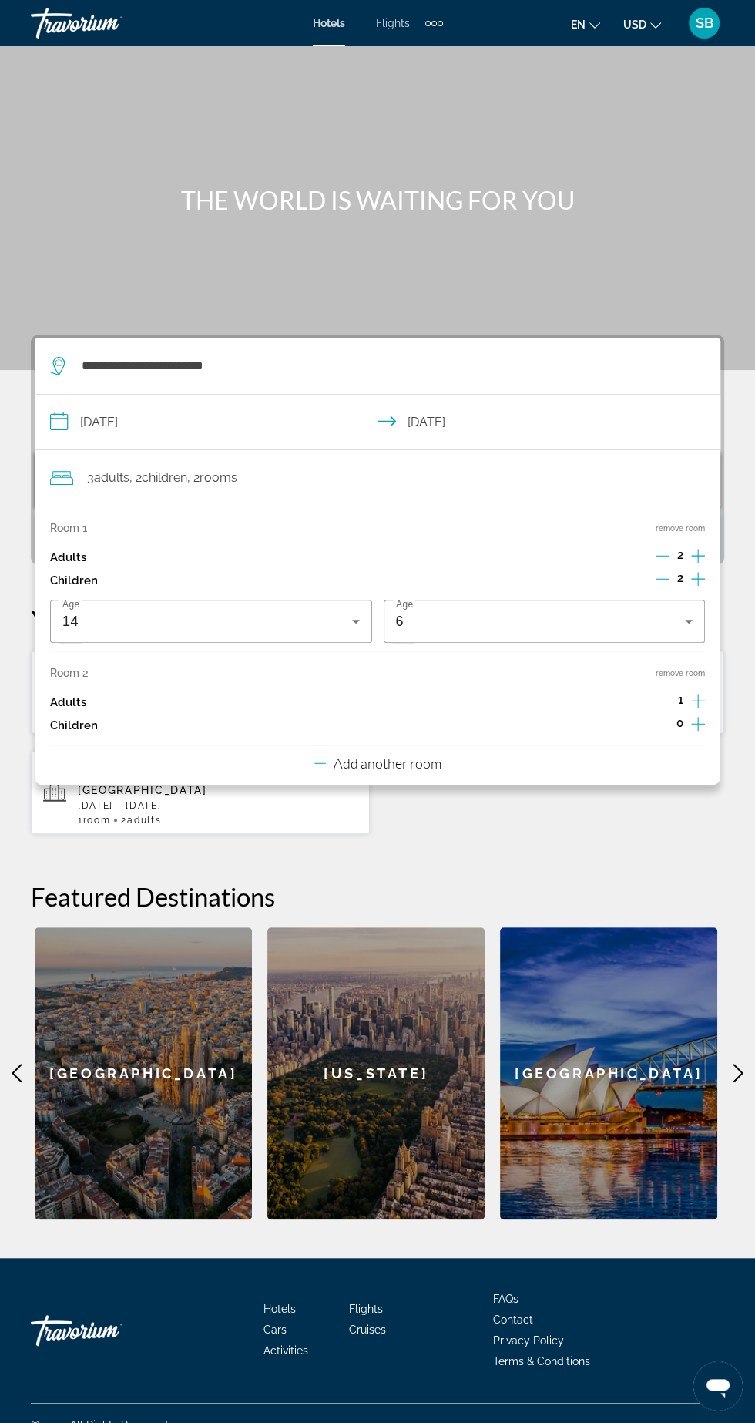
click at [103, 693] on div "Adults 1" at bounding box center [377, 702] width 655 height 23
click at [704, 667] on div "Room 2 remove room" at bounding box center [377, 673] width 655 height 12
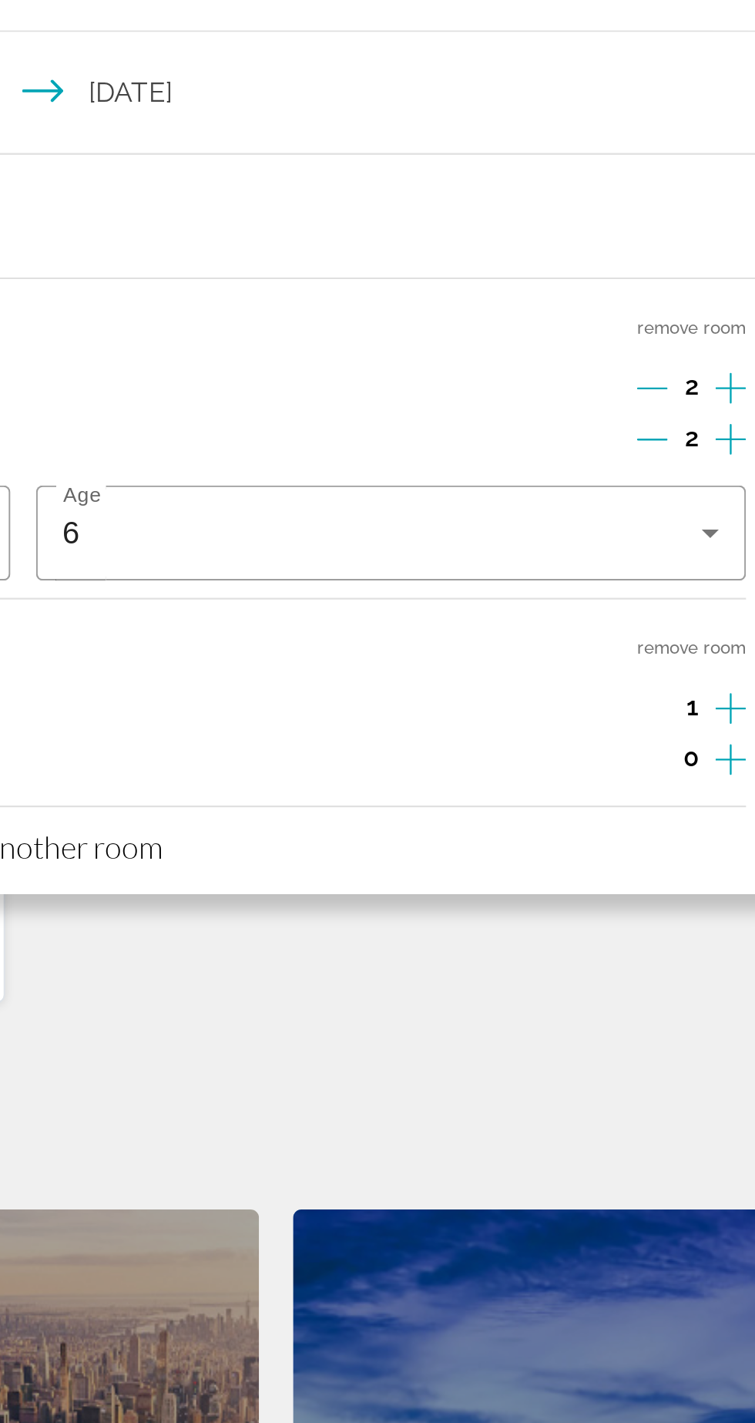
scroll to position [0, 0]
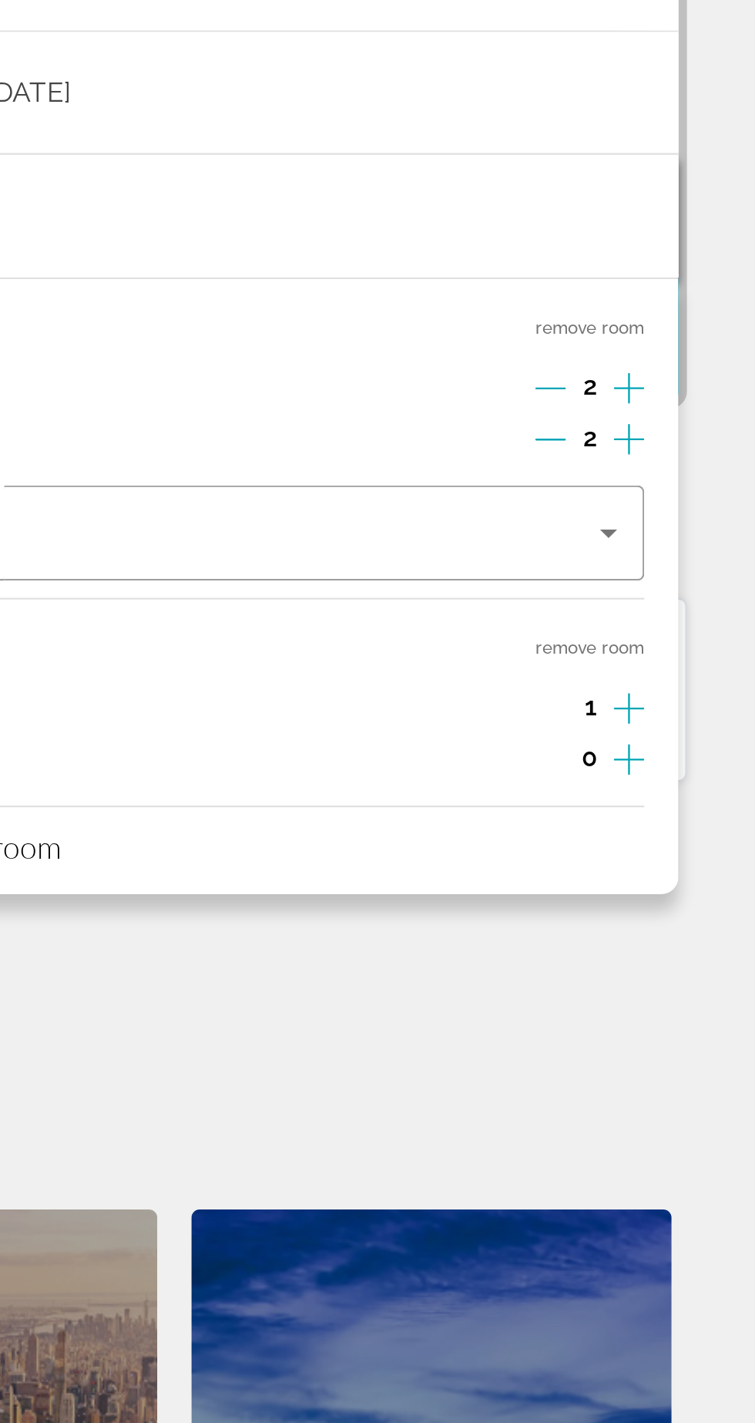
click at [690, 673] on button "remove room" at bounding box center [680, 673] width 49 height 10
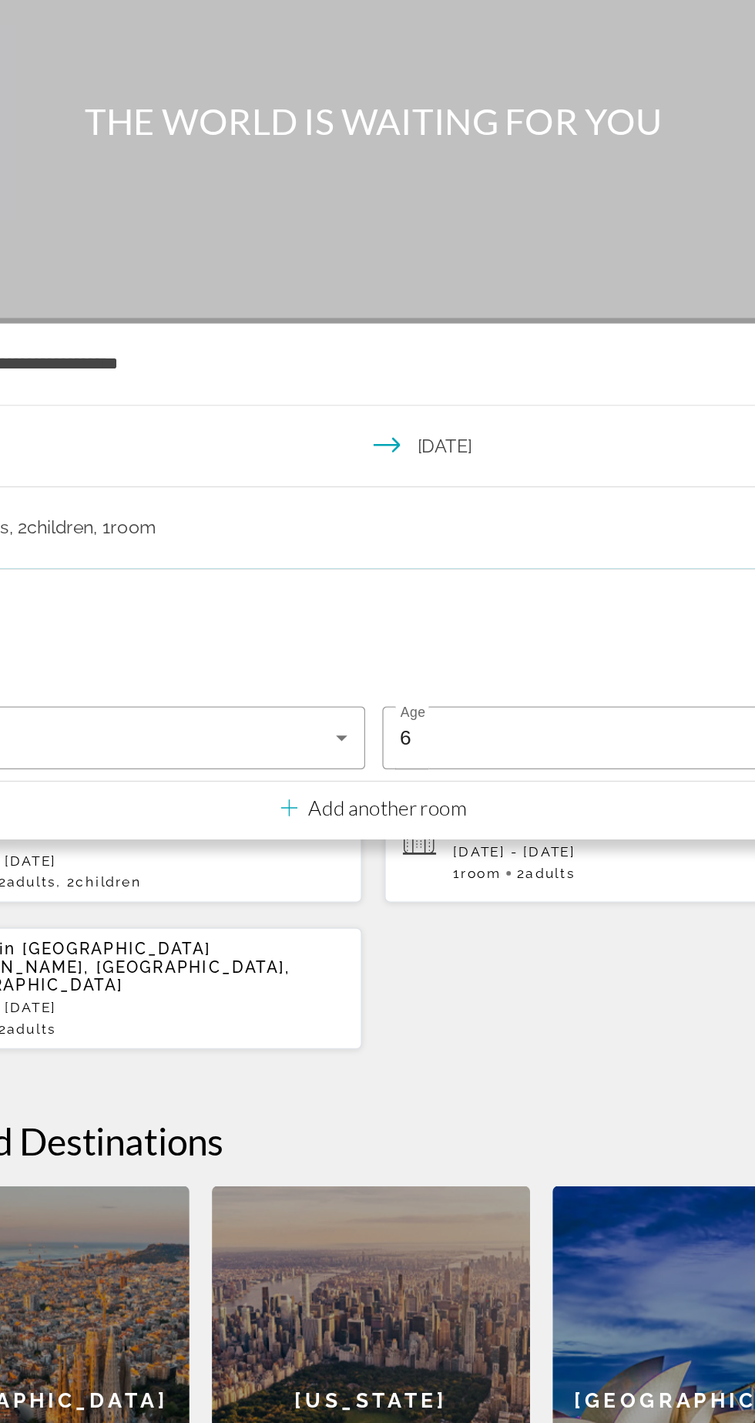
click at [491, 790] on div "Hotels in Orlando, FL, United States (ORL) Wed, 25 Feb - Wed, 04 Mar 1 Room roo…" at bounding box center [378, 742] width 694 height 185
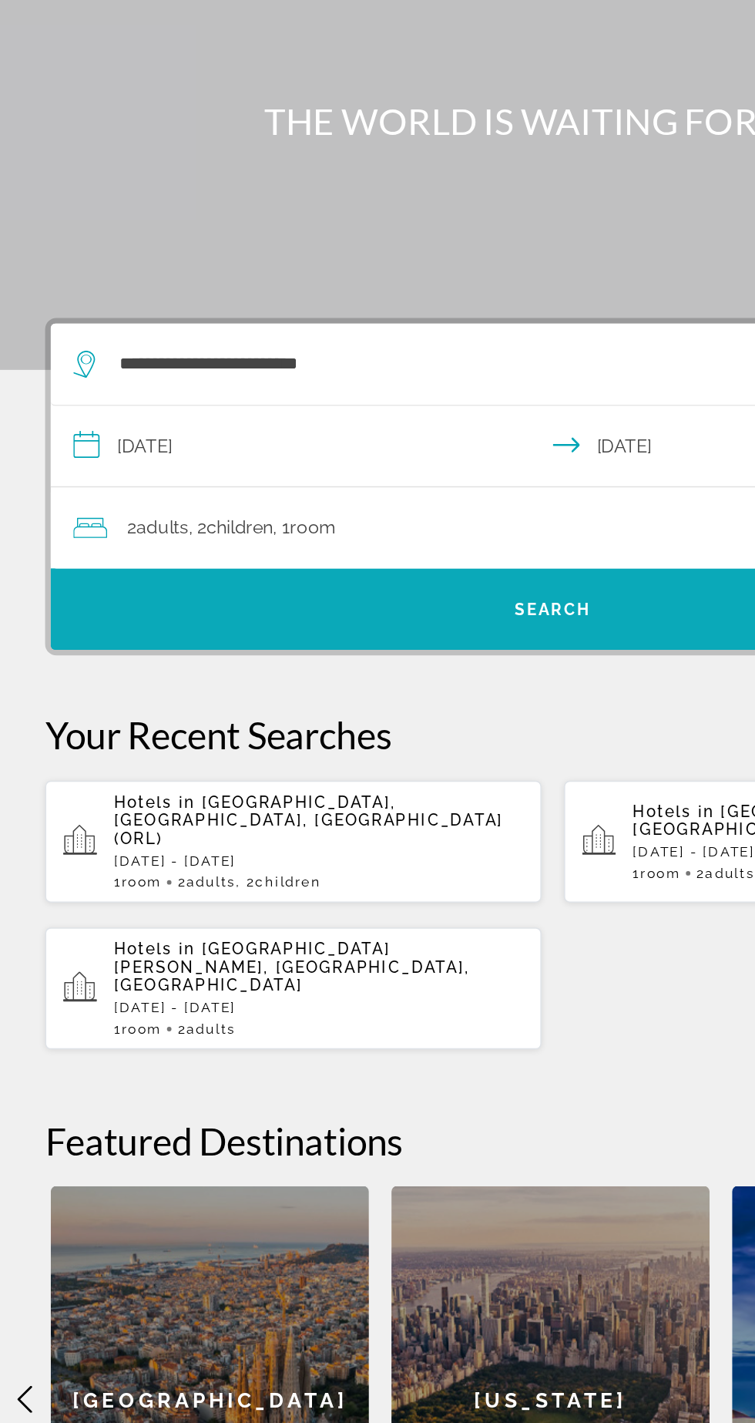
click at [355, 550] on span "Search" at bounding box center [378, 533] width 686 height 37
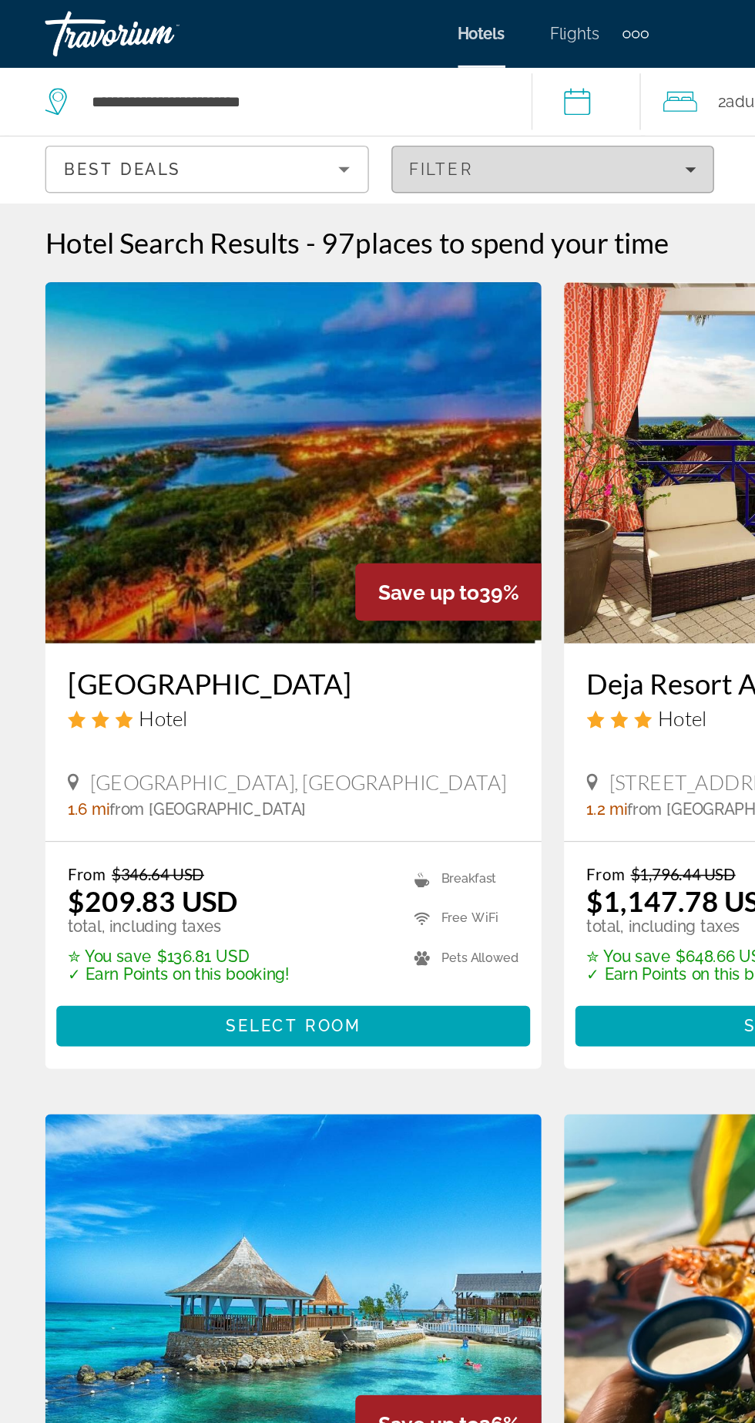
click at [375, 129] on span "Filters" at bounding box center [378, 115] width 220 height 37
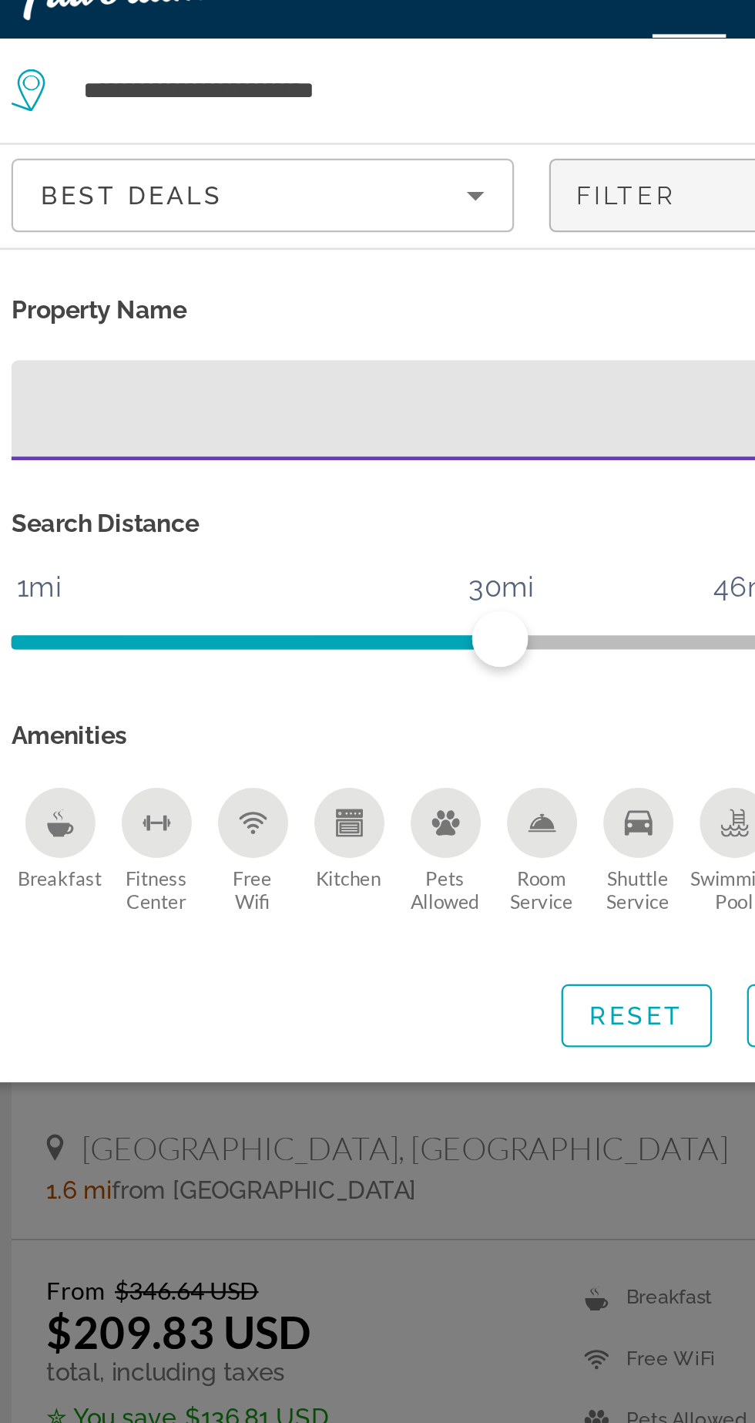
click at [154, 217] on input "Hotel Filters" at bounding box center [200, 210] width 314 height 18
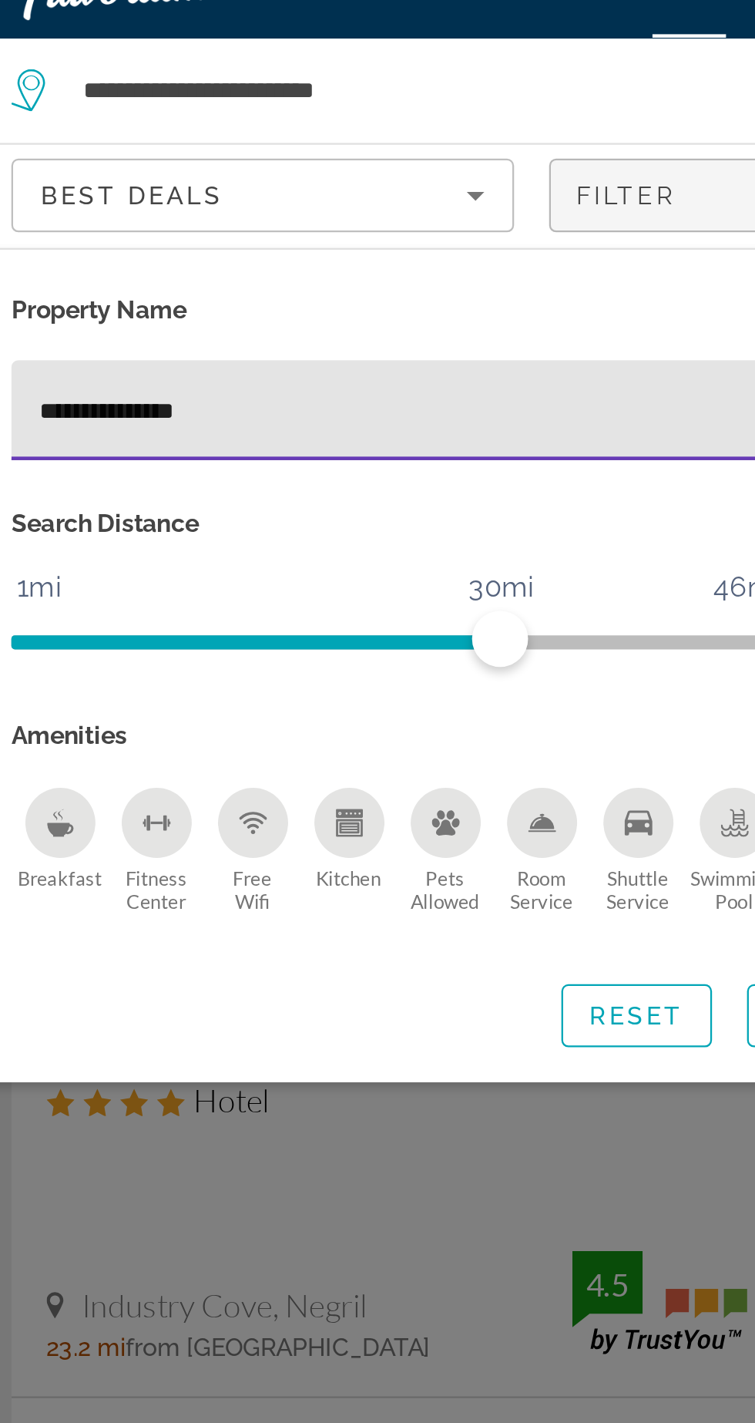
type input "**********"
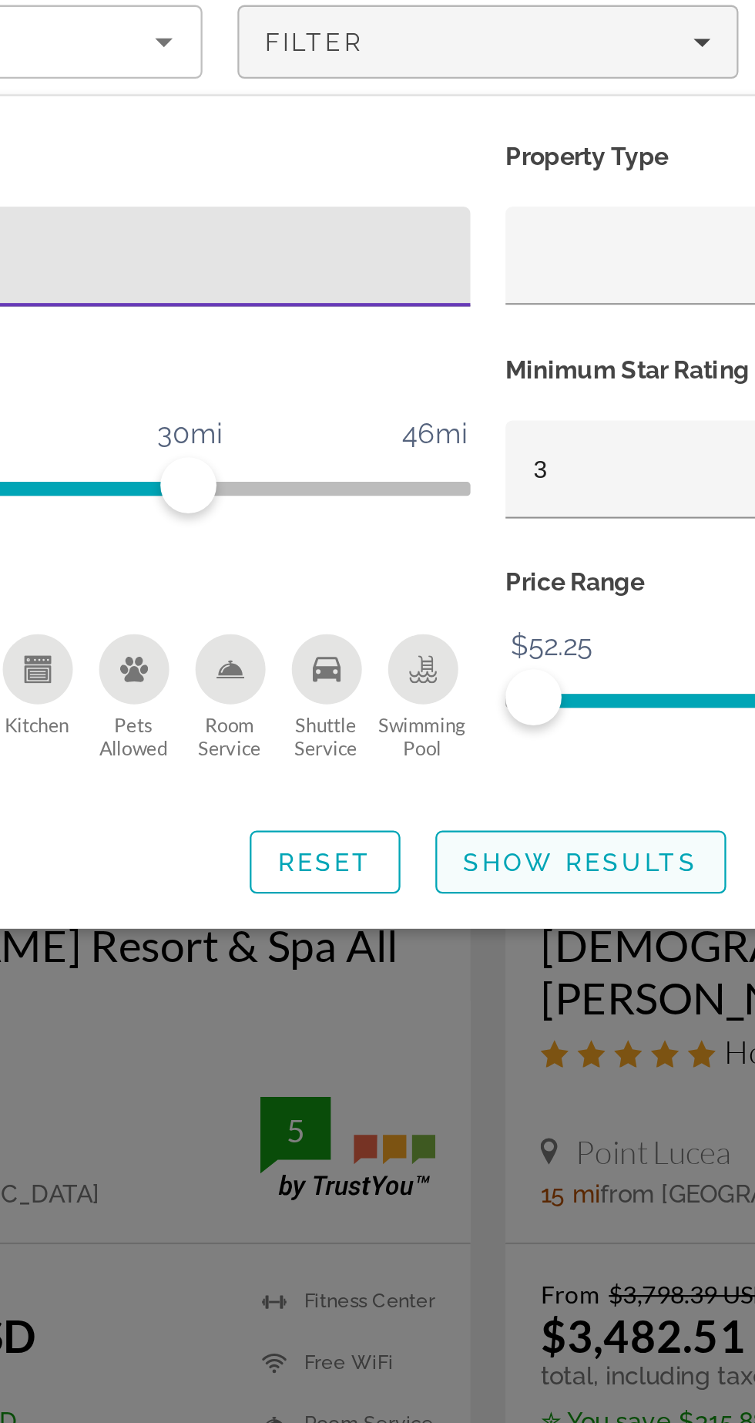
click at [433, 476] on span "Show Results" at bounding box center [418, 476] width 103 height 12
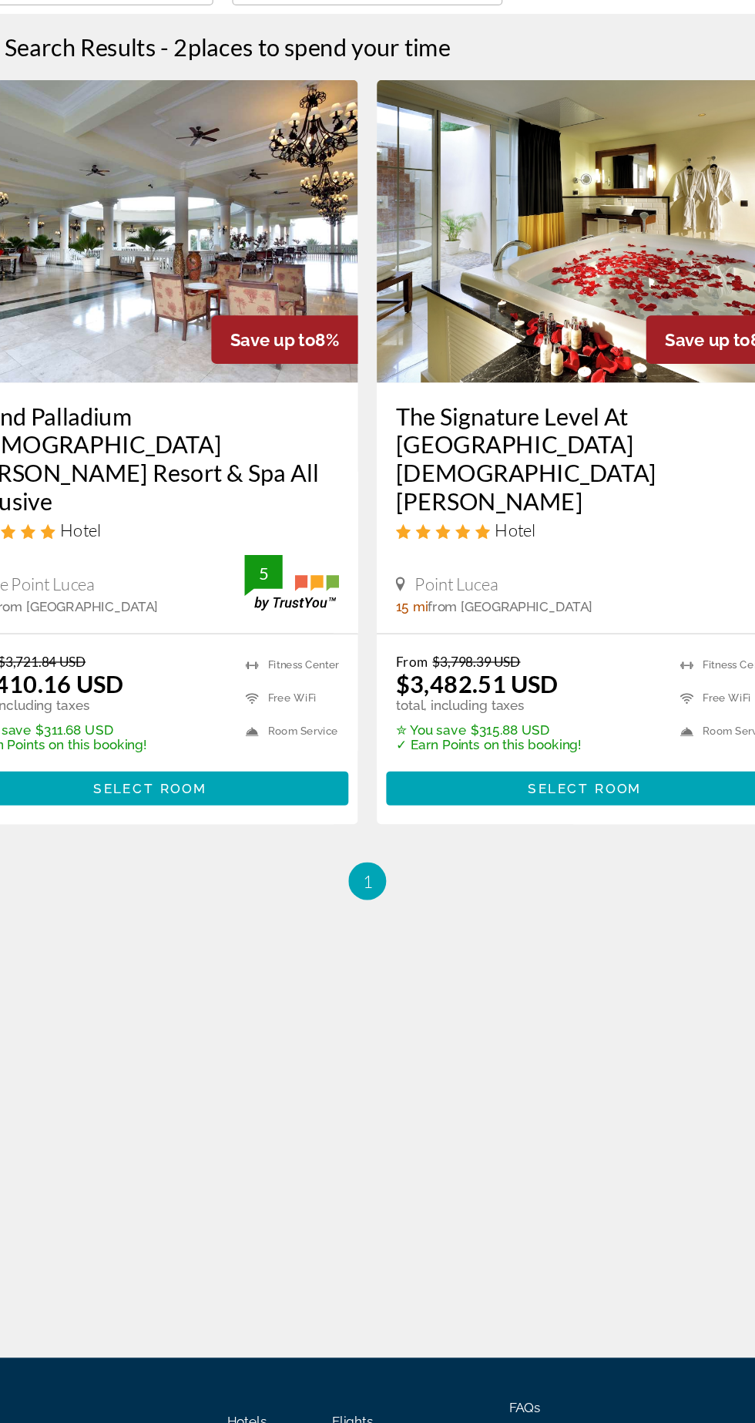
scroll to position [25, 0]
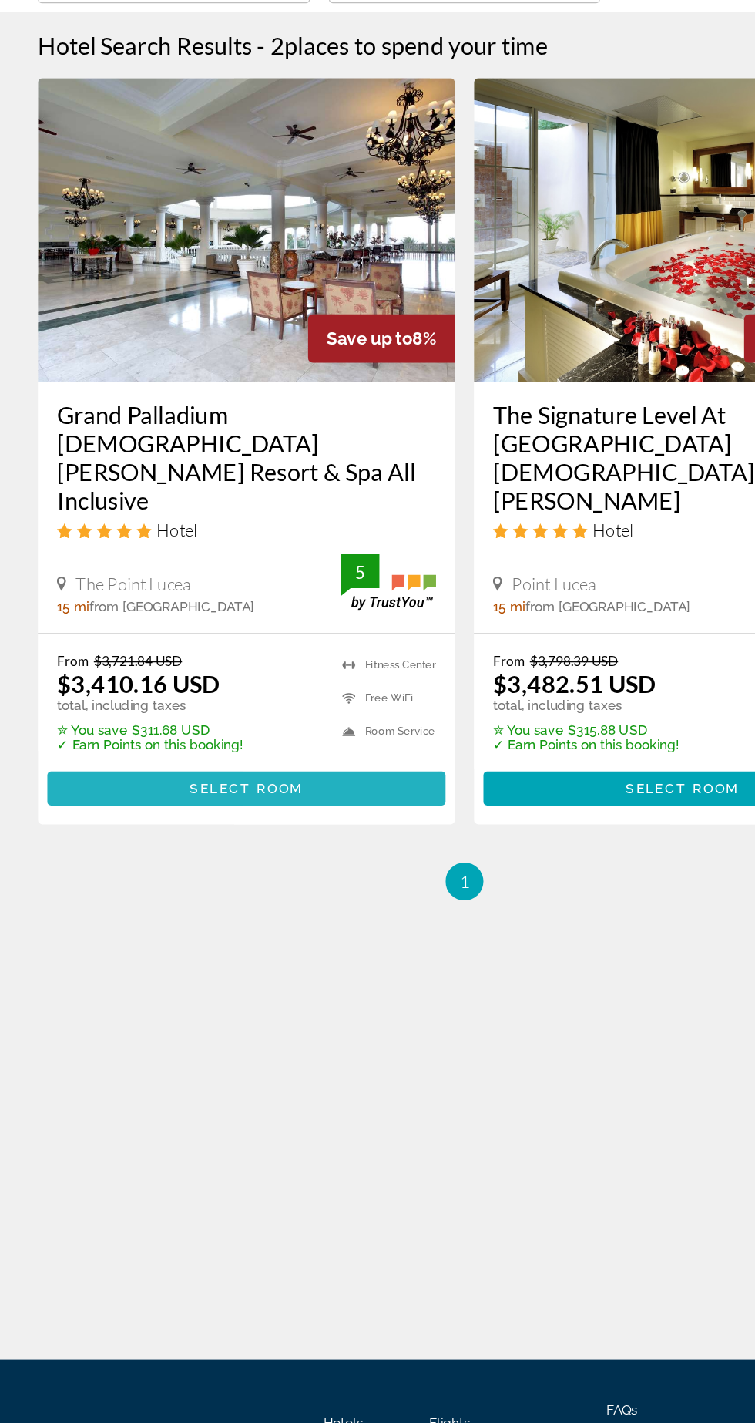
click at [302, 751] on span "Main content" at bounding box center [201, 769] width 324 height 37
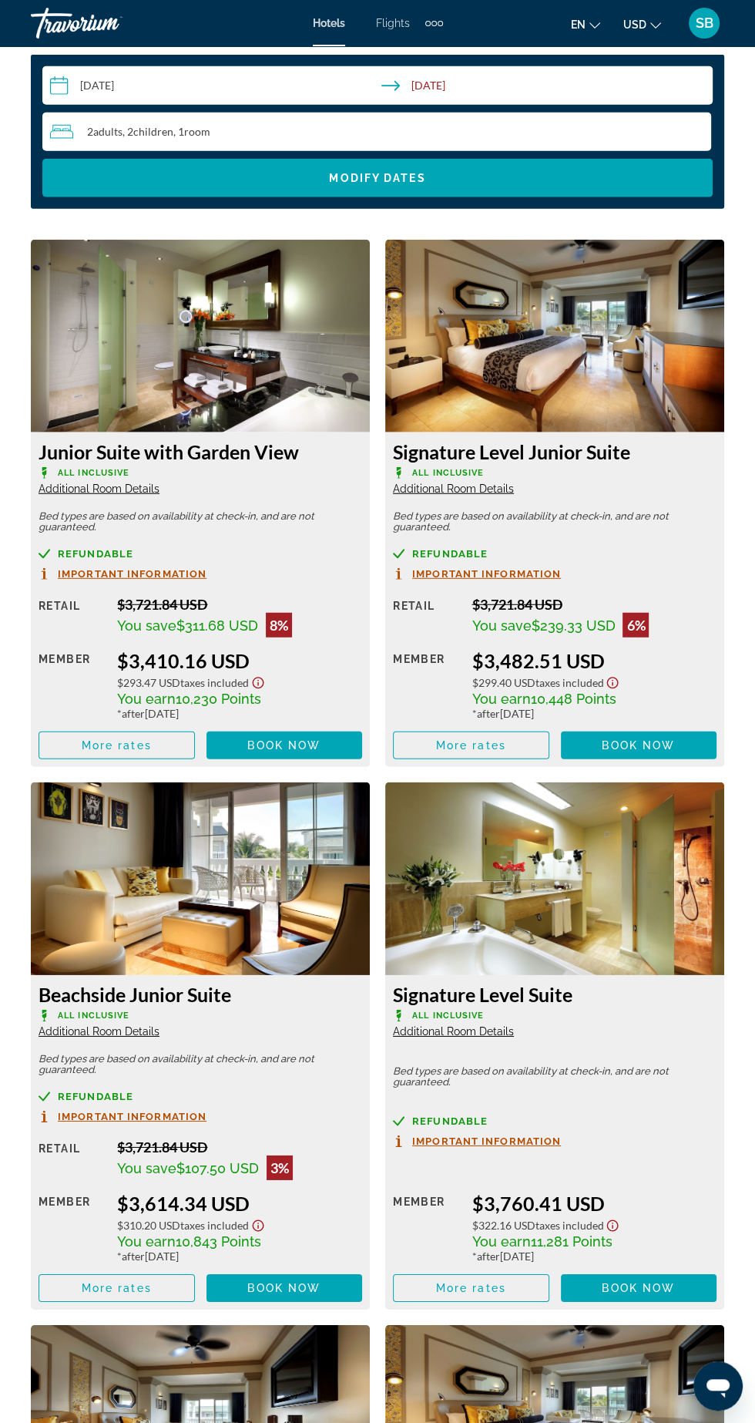
scroll to position [2508, 0]
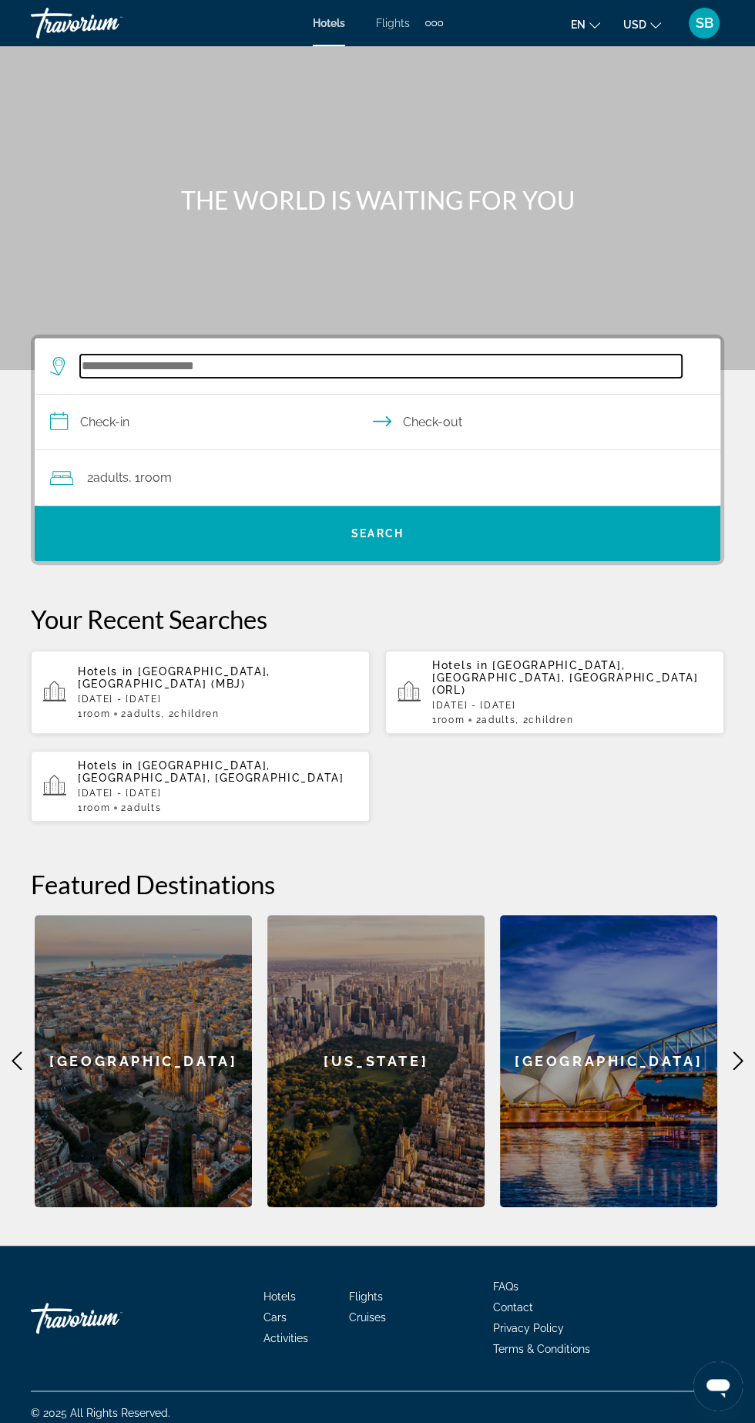
click at [272, 358] on input "Search hotel destination" at bounding box center [381, 366] width 602 height 23
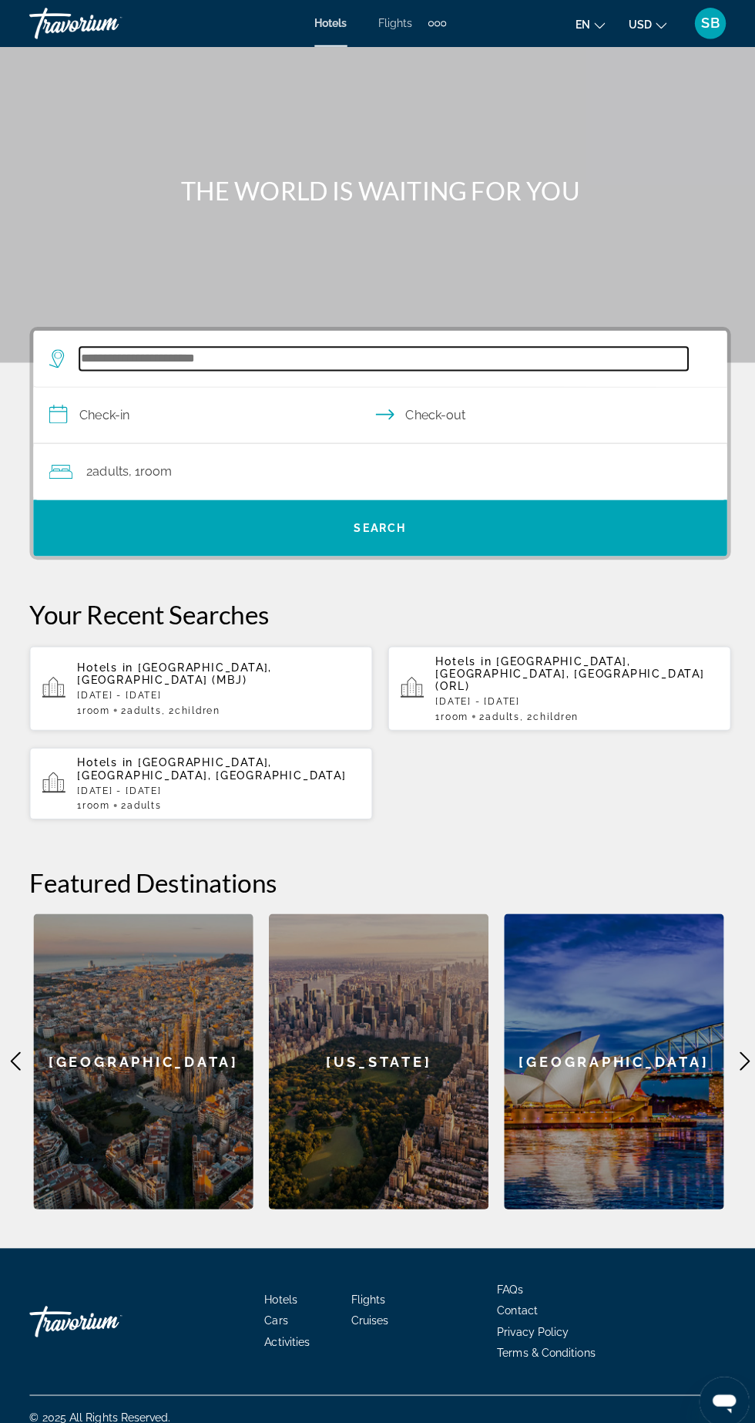
scroll to position [103, 0]
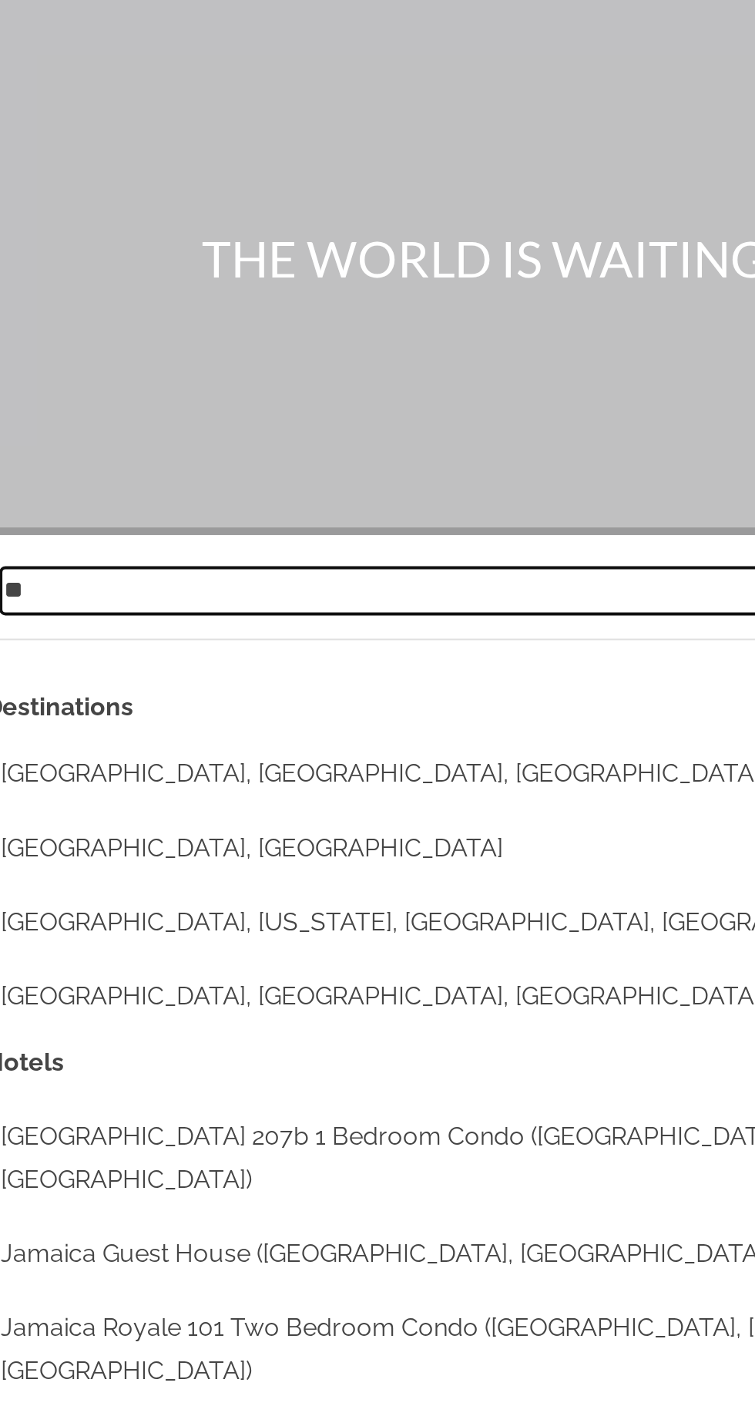
type input "*"
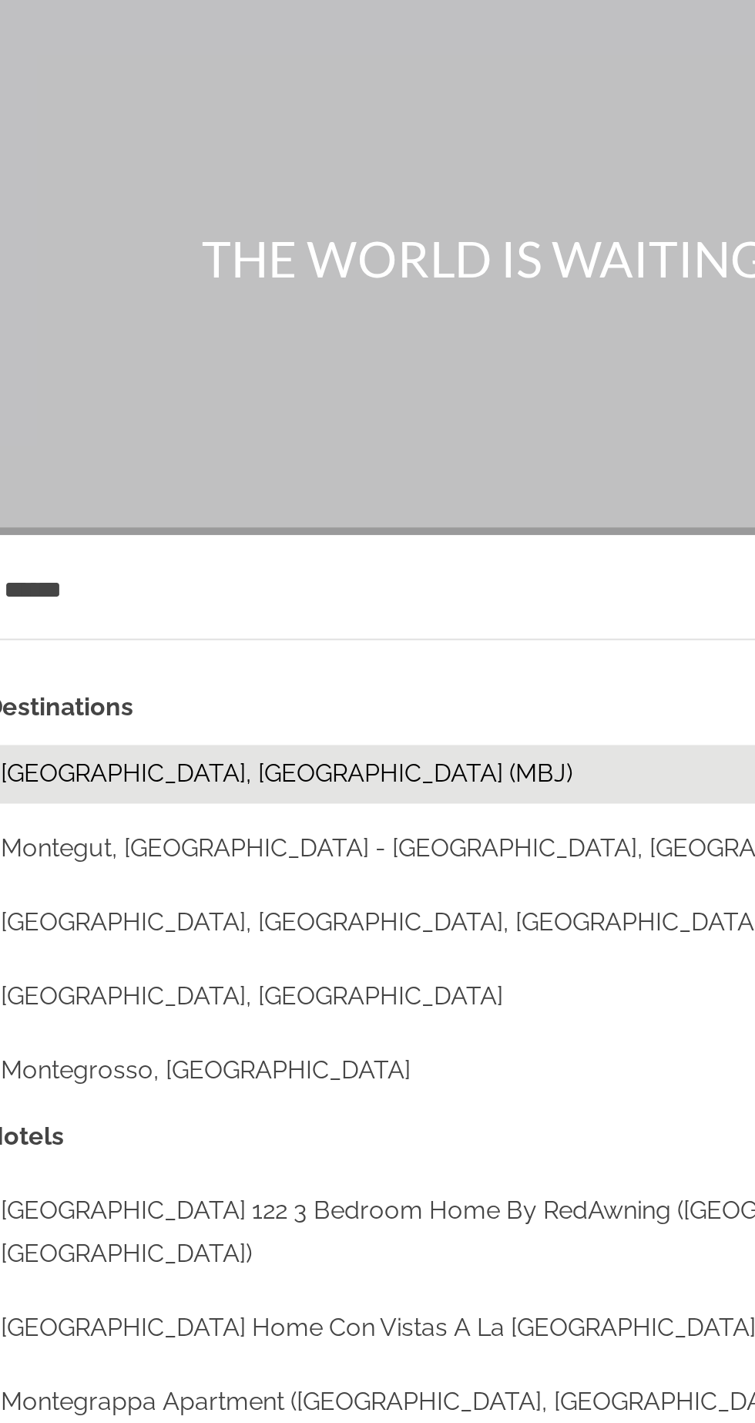
click at [132, 432] on button "[GEOGRAPHIC_DATA], [GEOGRAPHIC_DATA] (MBJ)" at bounding box center [388, 446] width 633 height 29
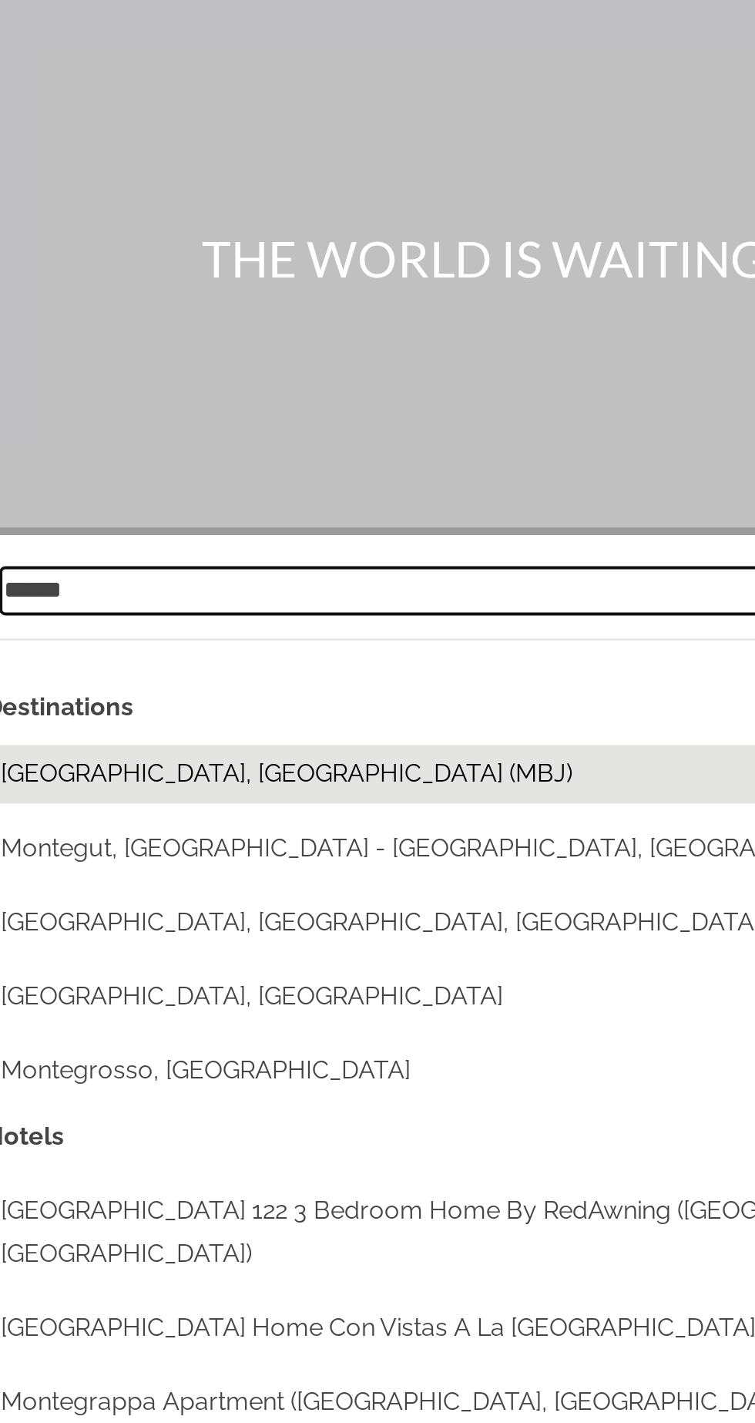
type input "**********"
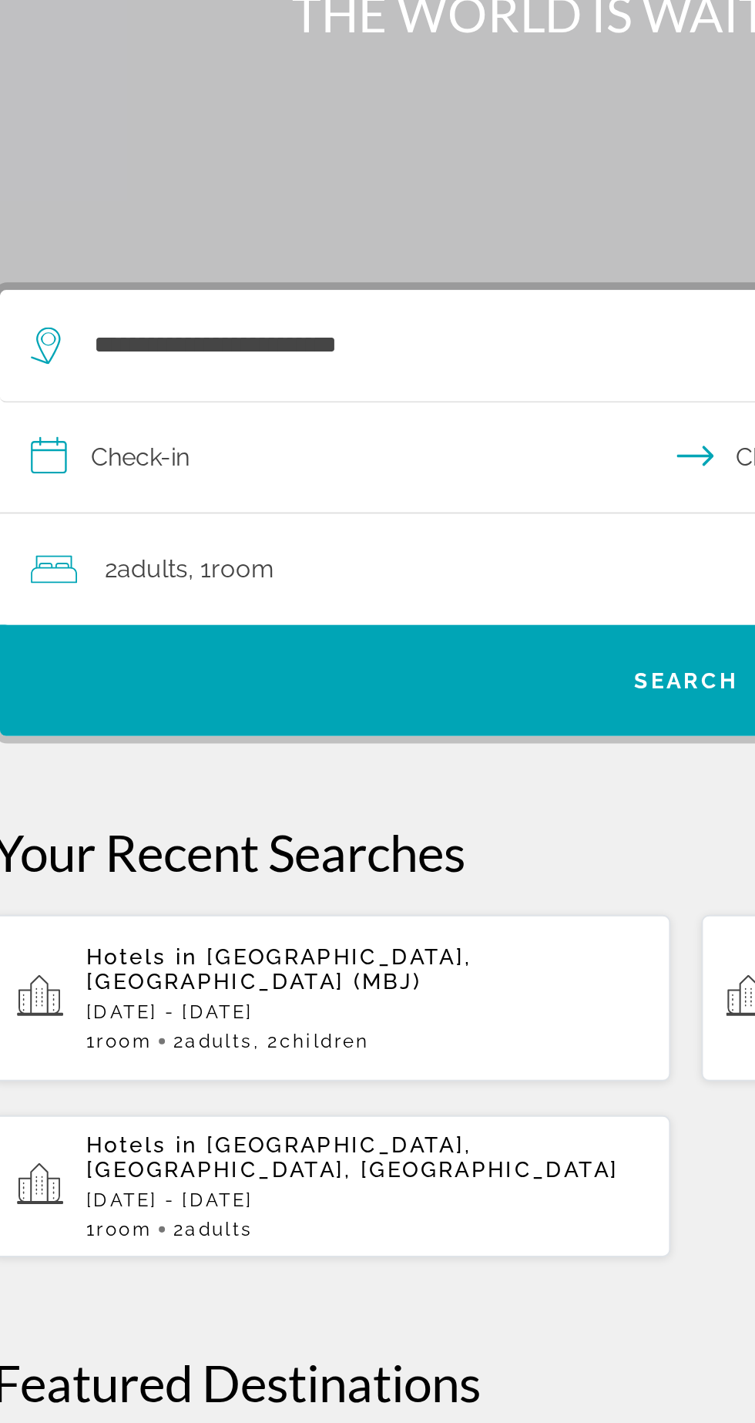
click at [110, 383] on input "**********" at bounding box center [381, 412] width 692 height 59
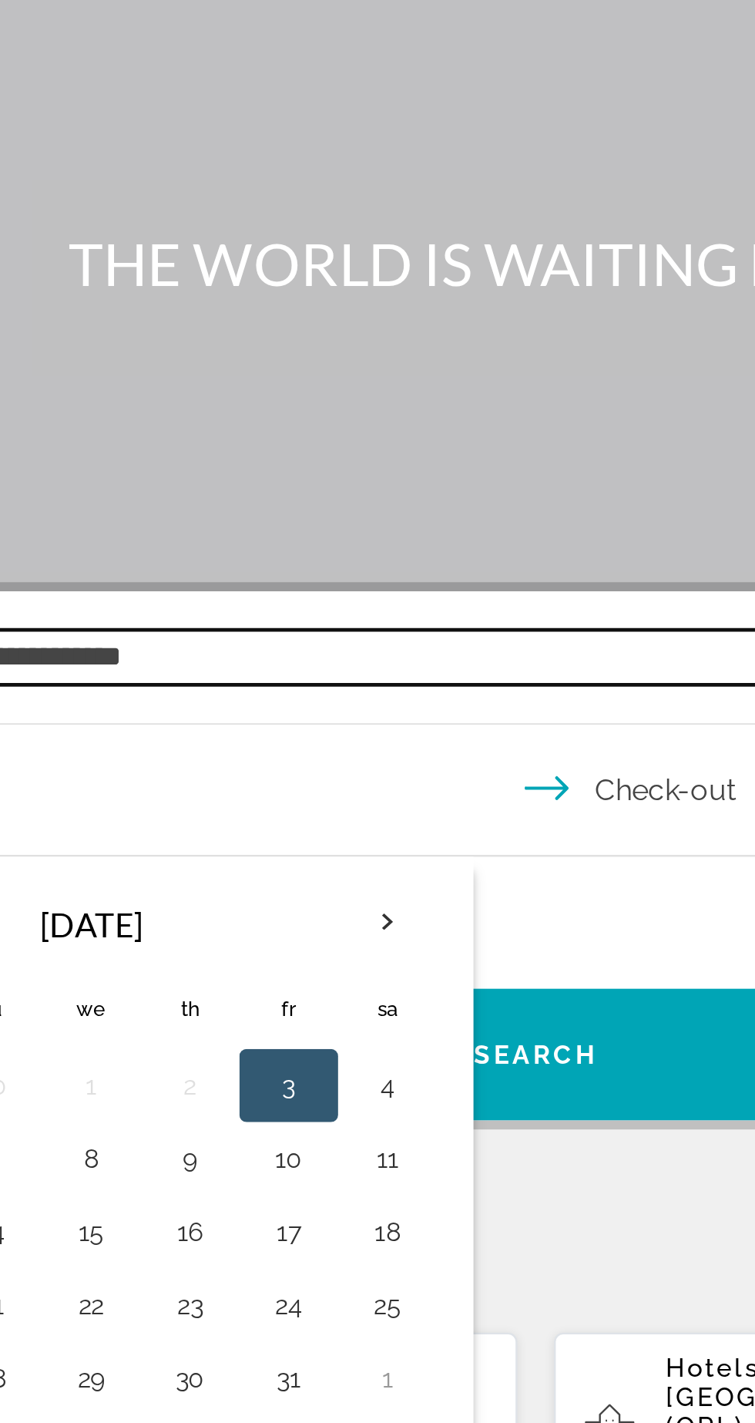
click at [391, 343] on input "**********" at bounding box center [381, 354] width 602 height 23
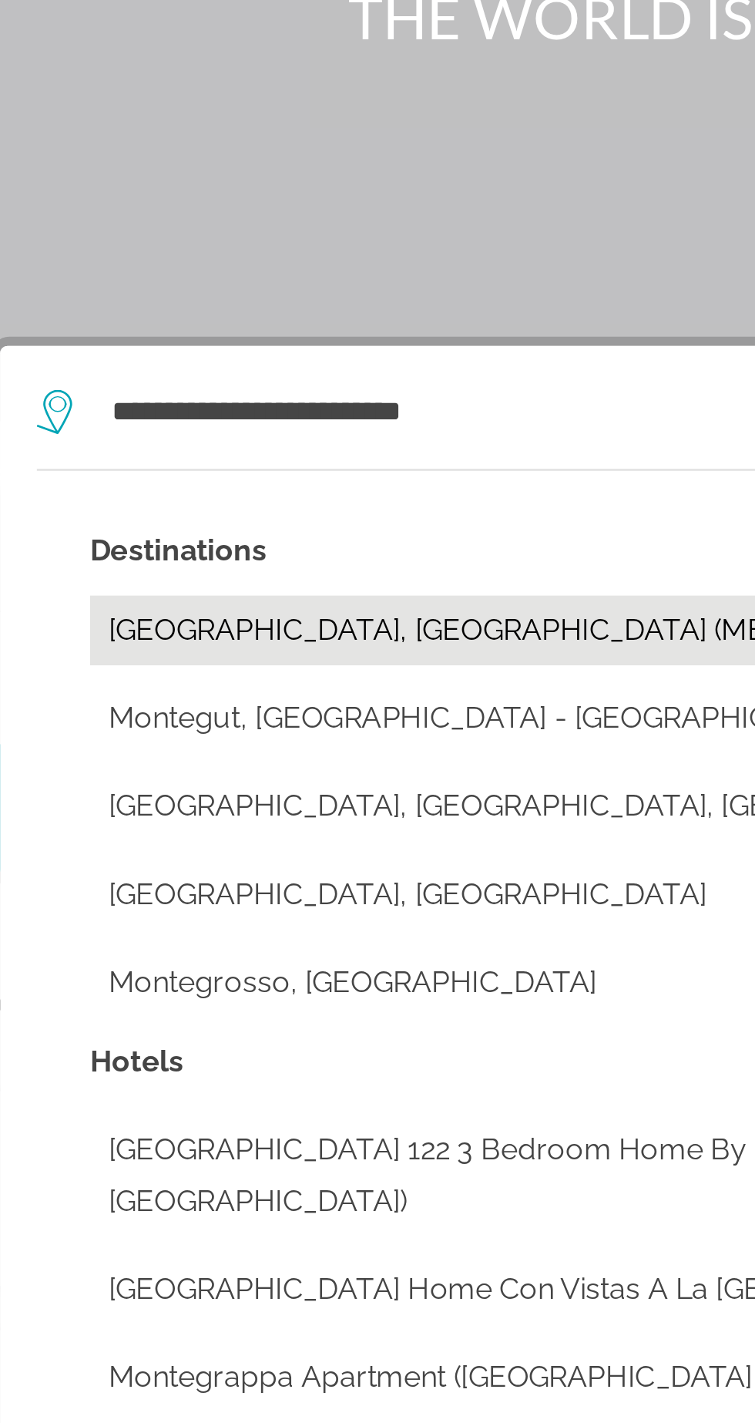
click at [237, 432] on button "[GEOGRAPHIC_DATA], [GEOGRAPHIC_DATA] (MBJ)" at bounding box center [388, 446] width 633 height 29
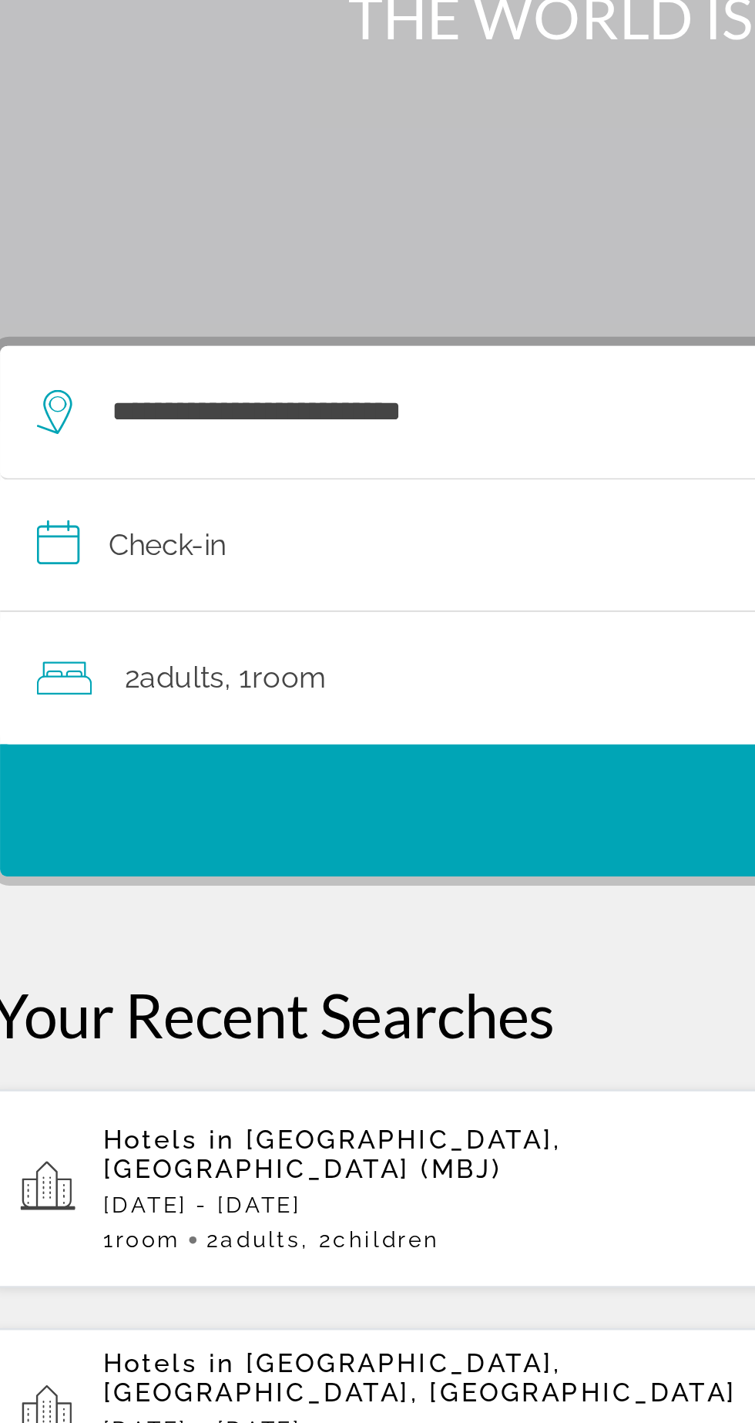
click at [234, 383] on input "**********" at bounding box center [381, 412] width 692 height 59
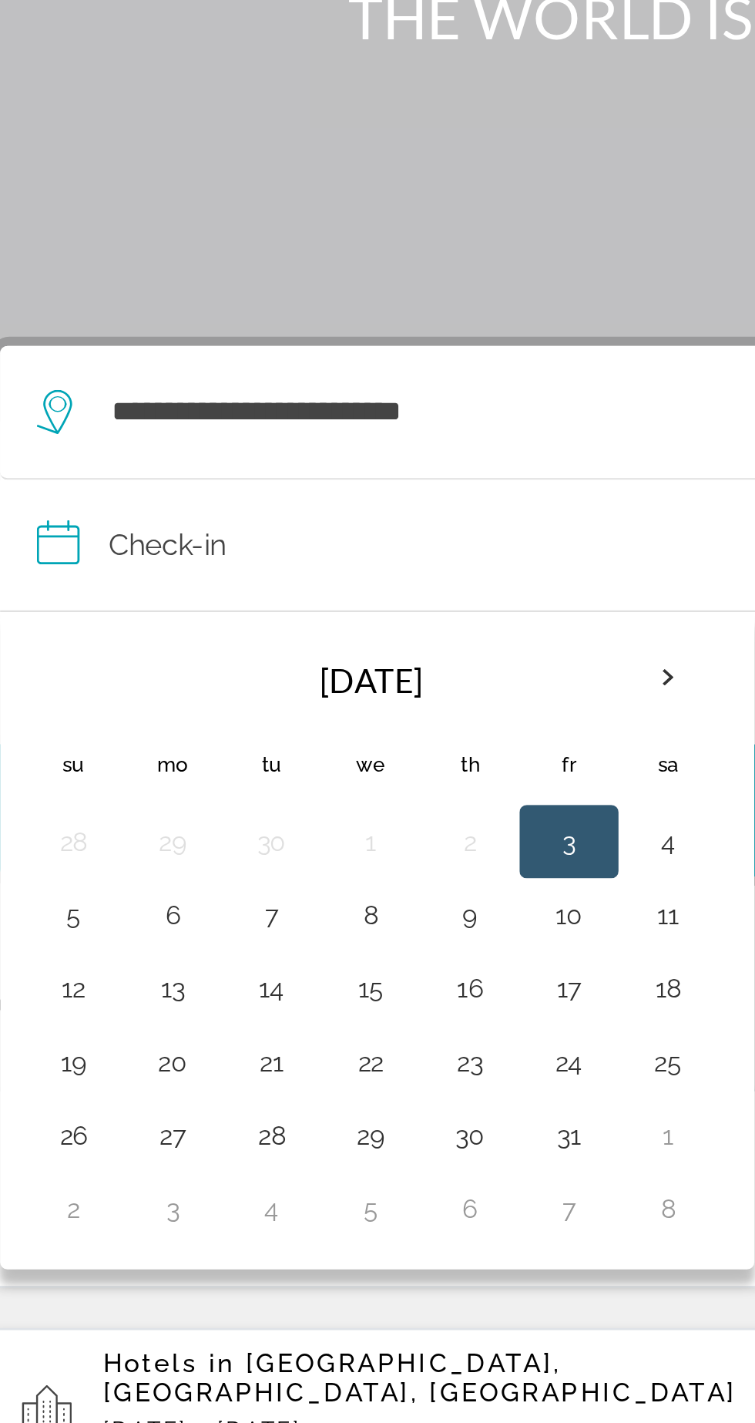
click at [314, 449] on th "Next month" at bounding box center [315, 466] width 42 height 34
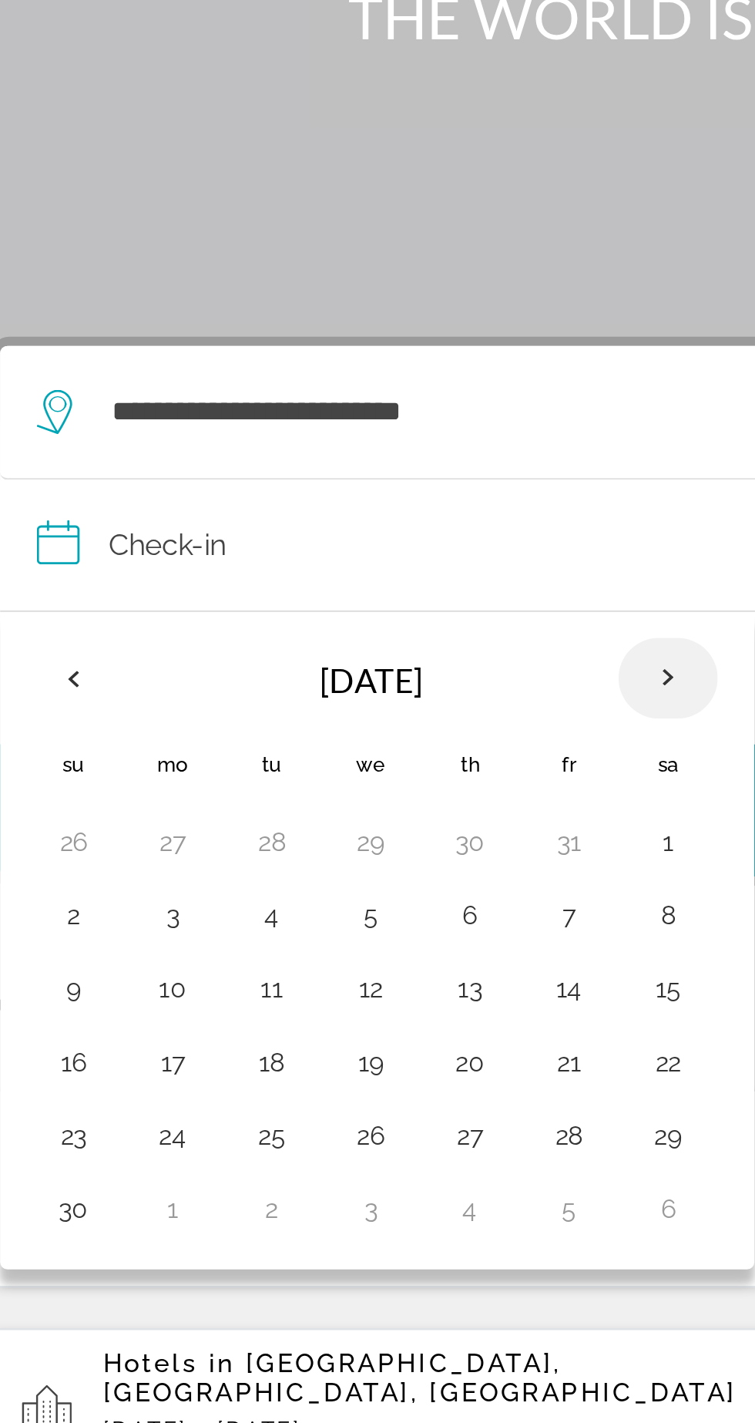
click at [308, 449] on th "Next month" at bounding box center [315, 466] width 42 height 34
click at [310, 449] on th "Next month" at bounding box center [315, 466] width 42 height 34
click at [309, 449] on th "Next month" at bounding box center [315, 466] width 42 height 34
click at [312, 449] on th "Next month" at bounding box center [315, 466] width 42 height 34
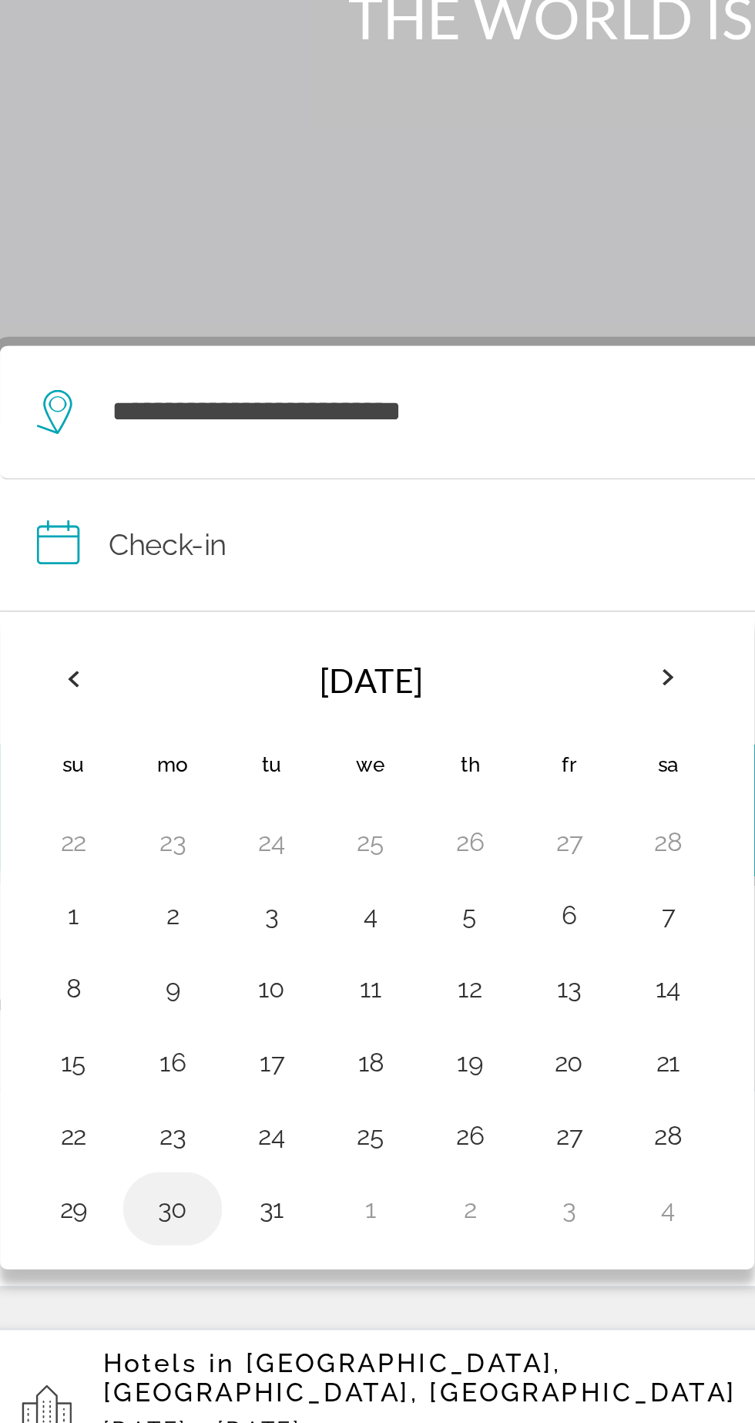
click at [106, 678] on button "30" at bounding box center [107, 689] width 25 height 22
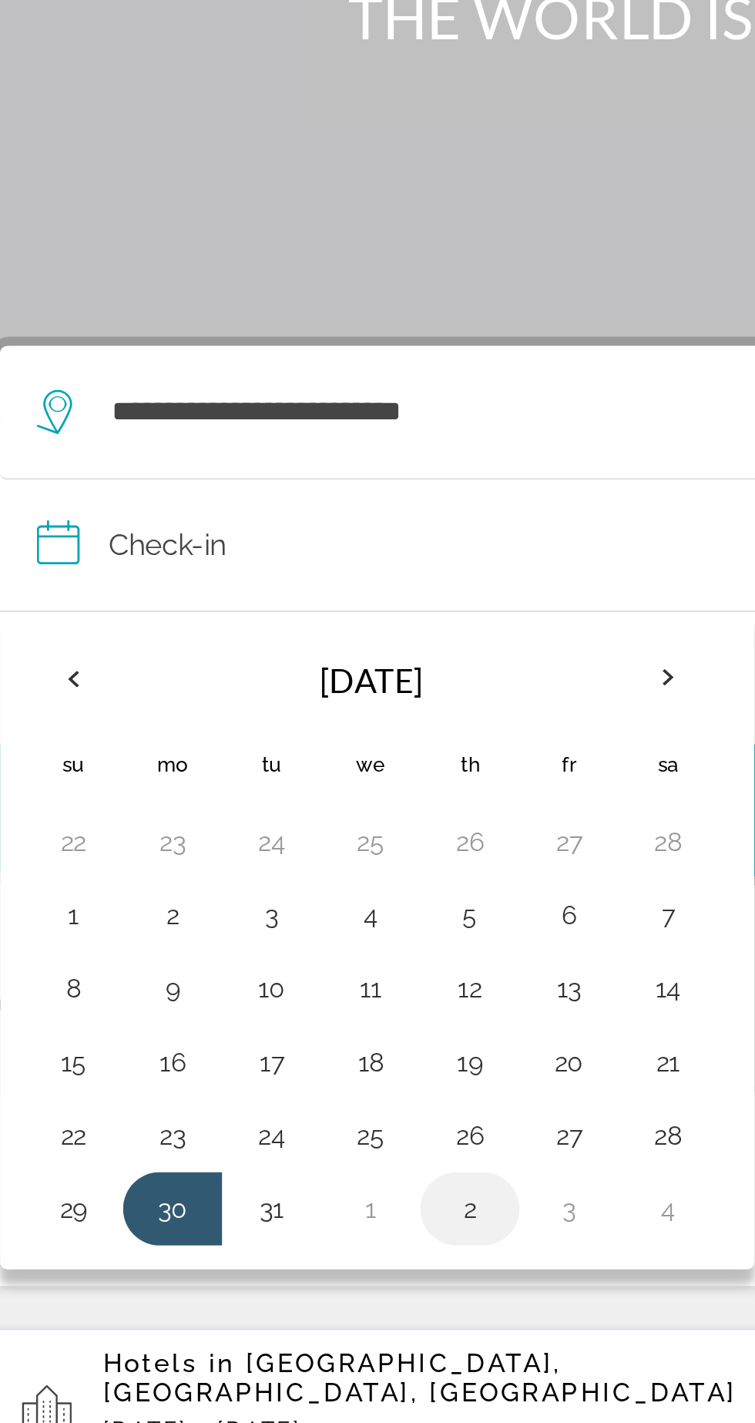
click at [234, 678] on button "2" at bounding box center [232, 689] width 25 height 22
type input "**********"
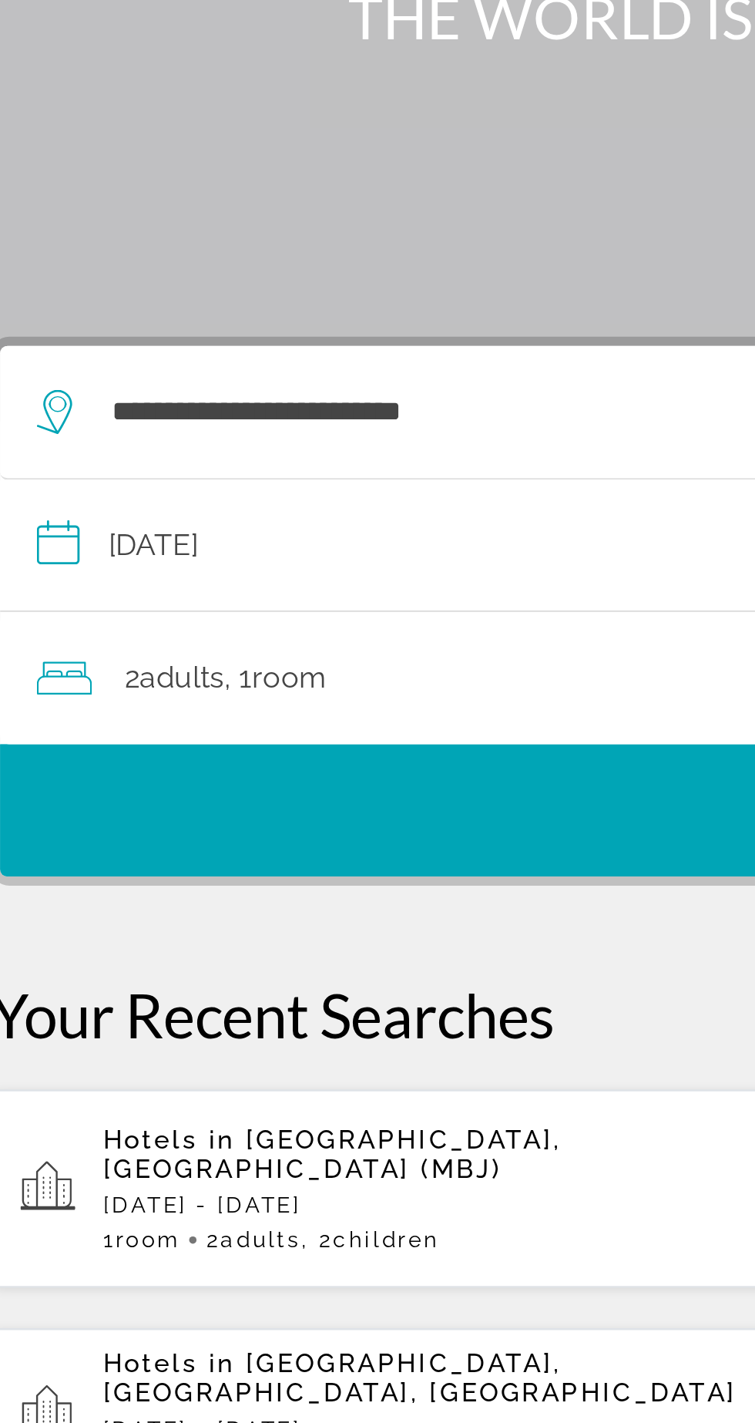
click at [239, 456] on div "2 Adult Adults , 1 Room rooms" at bounding box center [385, 467] width 671 height 22
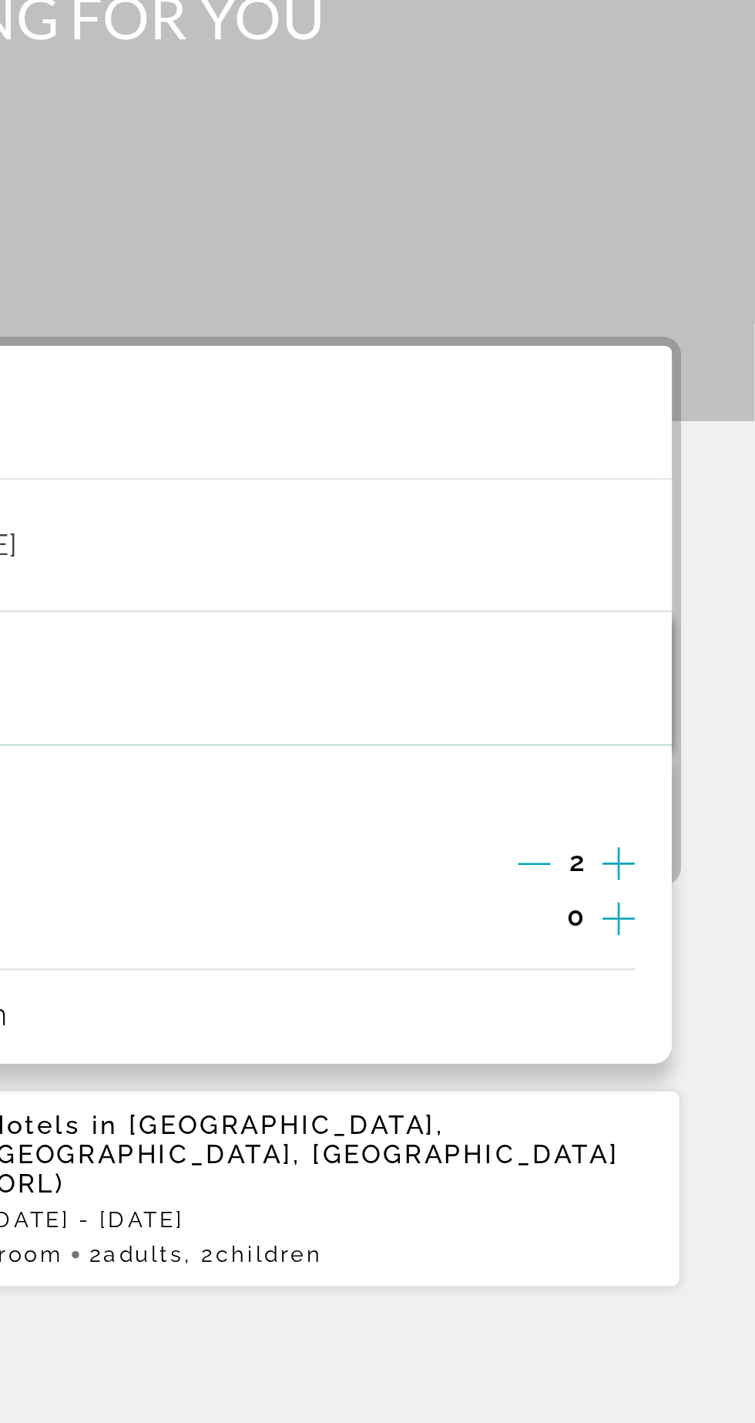
click at [703, 558] on icon "Increment children" at bounding box center [698, 567] width 14 height 18
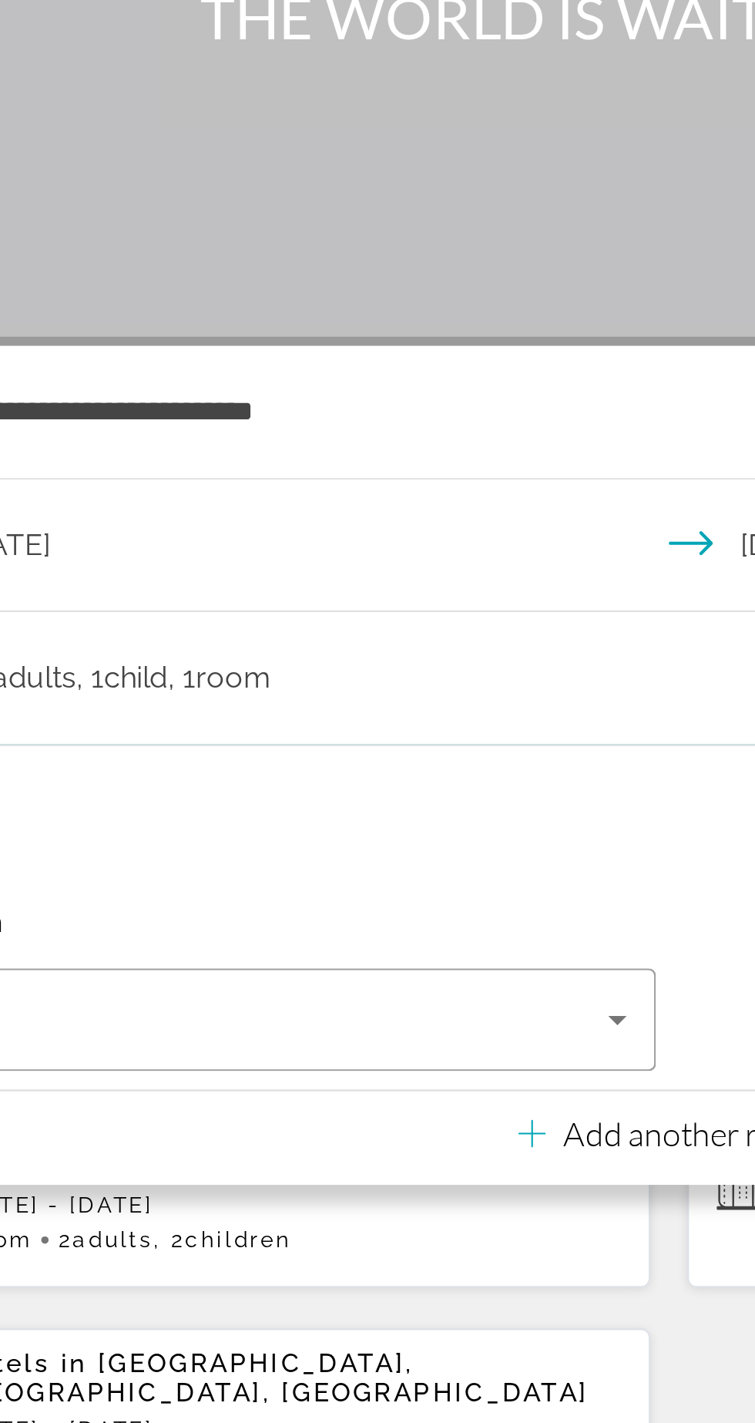
click at [314, 557] on div "Children 1" at bounding box center [377, 568] width 655 height 23
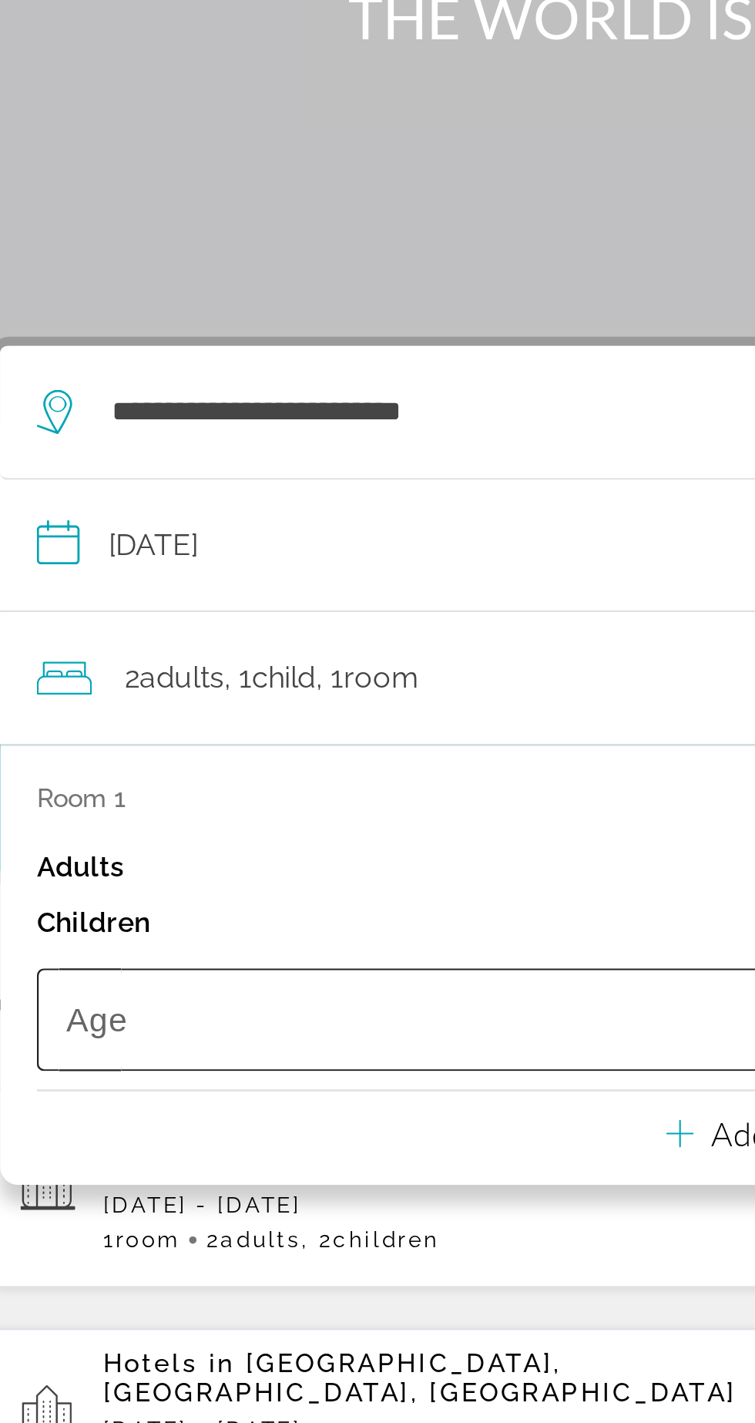
click at [179, 600] on span "Travelers: 2 adults, 1 child" at bounding box center [207, 609] width 290 height 18
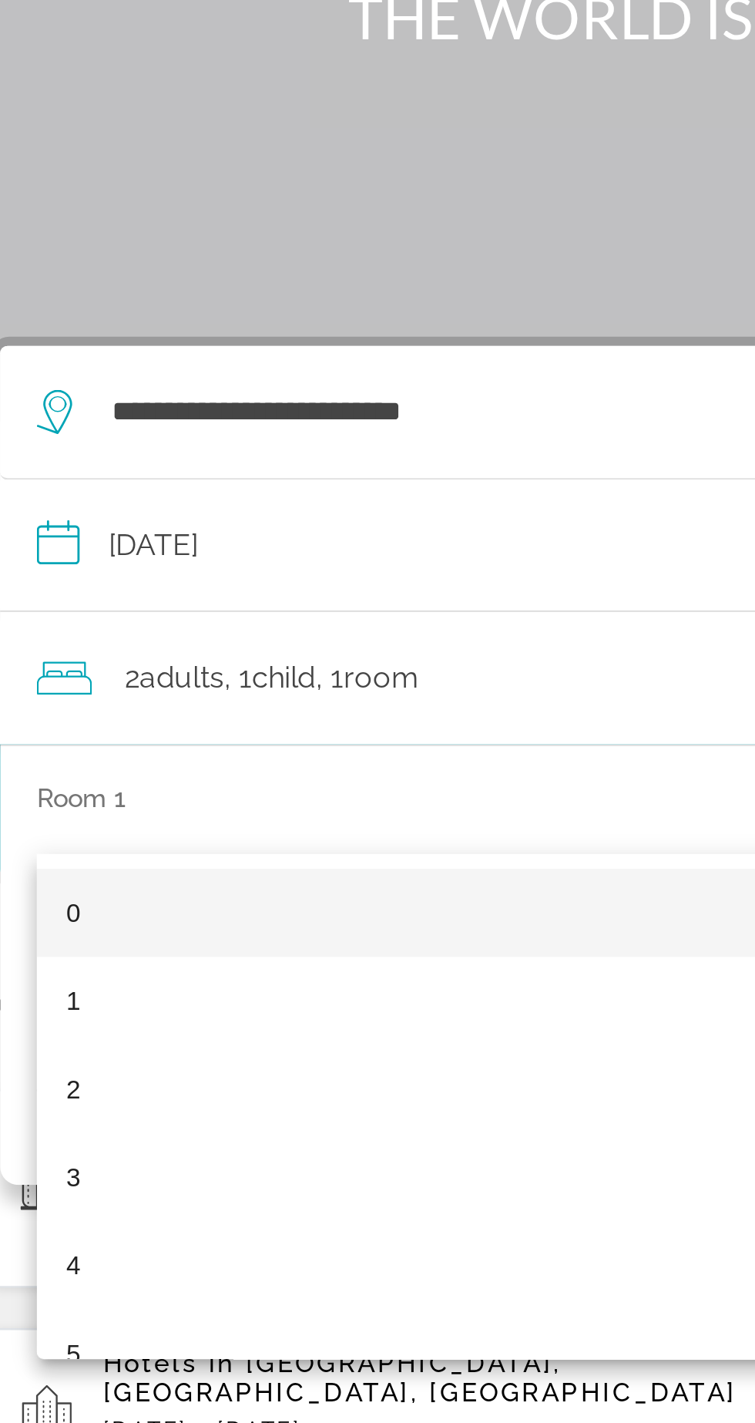
scroll to position [0, 0]
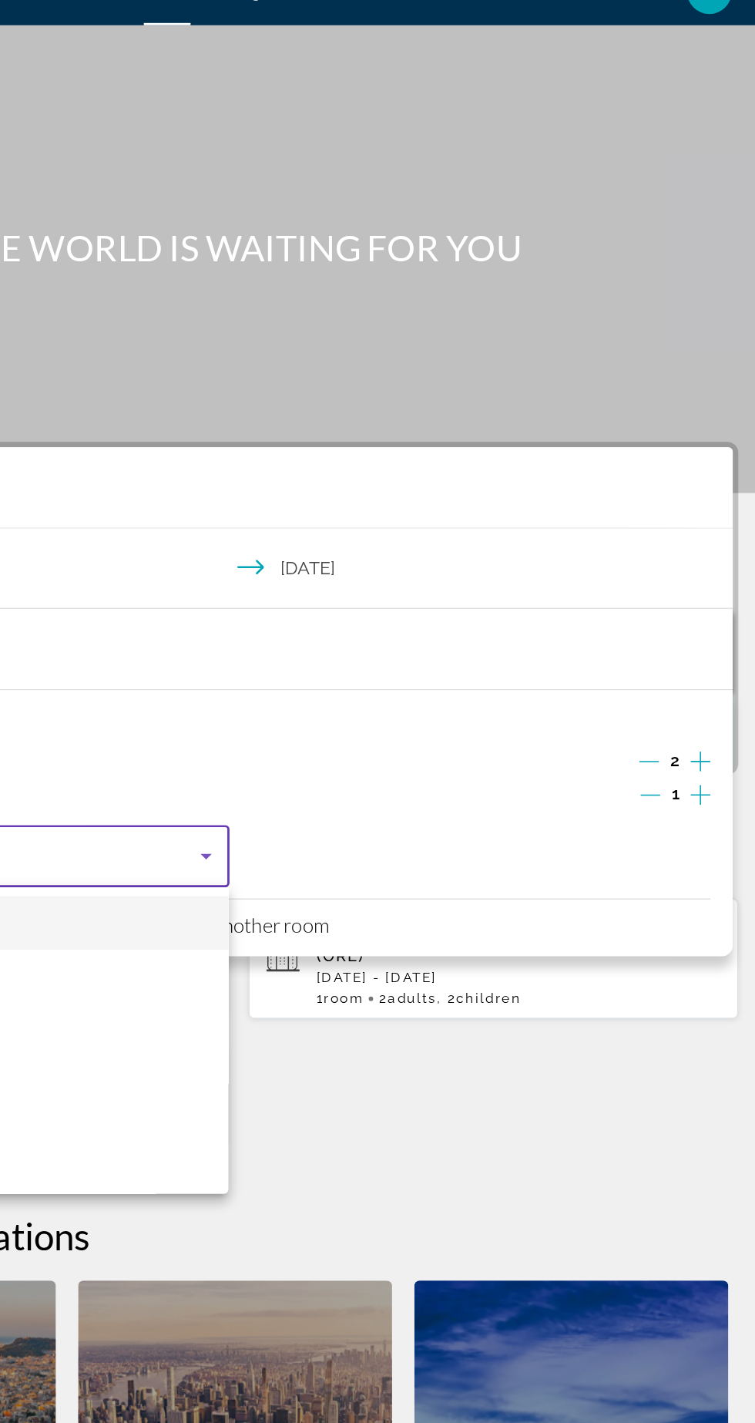
click at [700, 580] on div at bounding box center [377, 711] width 755 height 1423
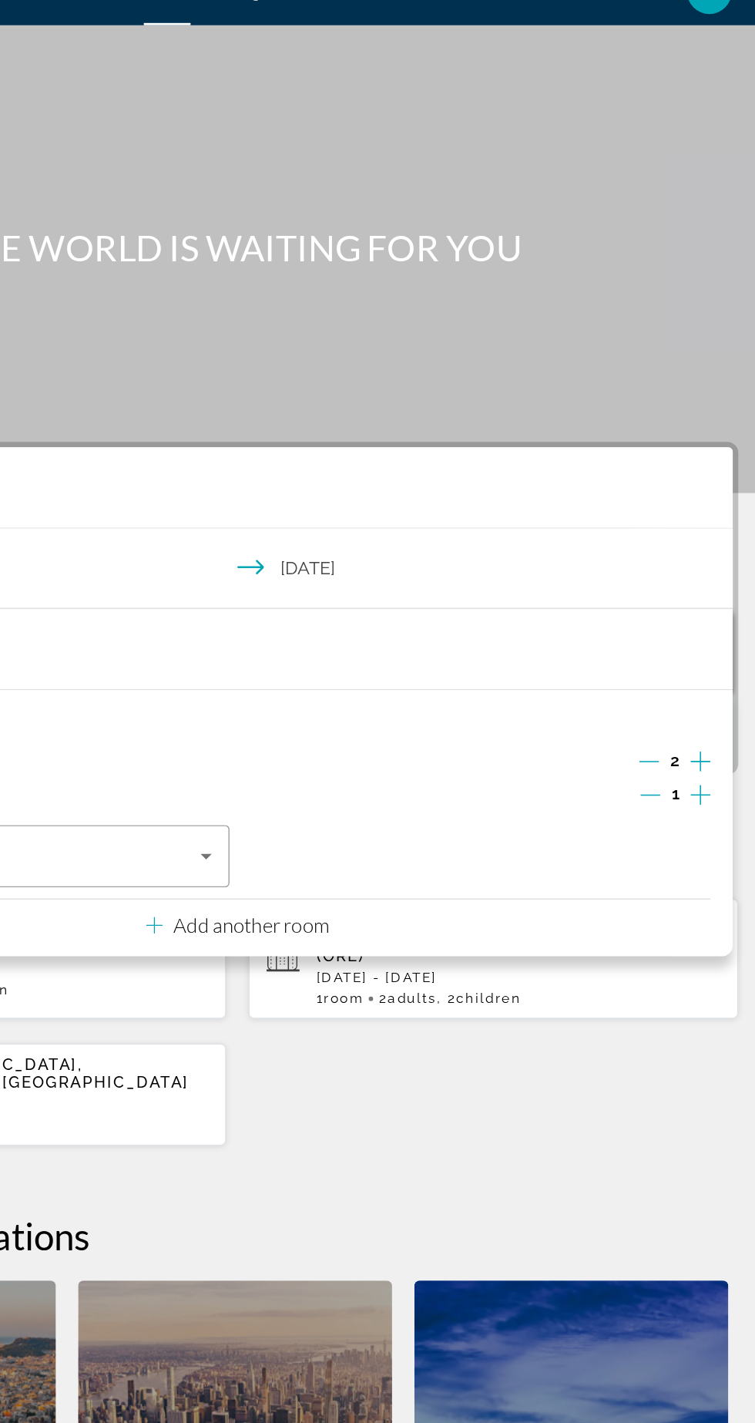
click at [699, 583] on icon "Increment children" at bounding box center [698, 579] width 14 height 18
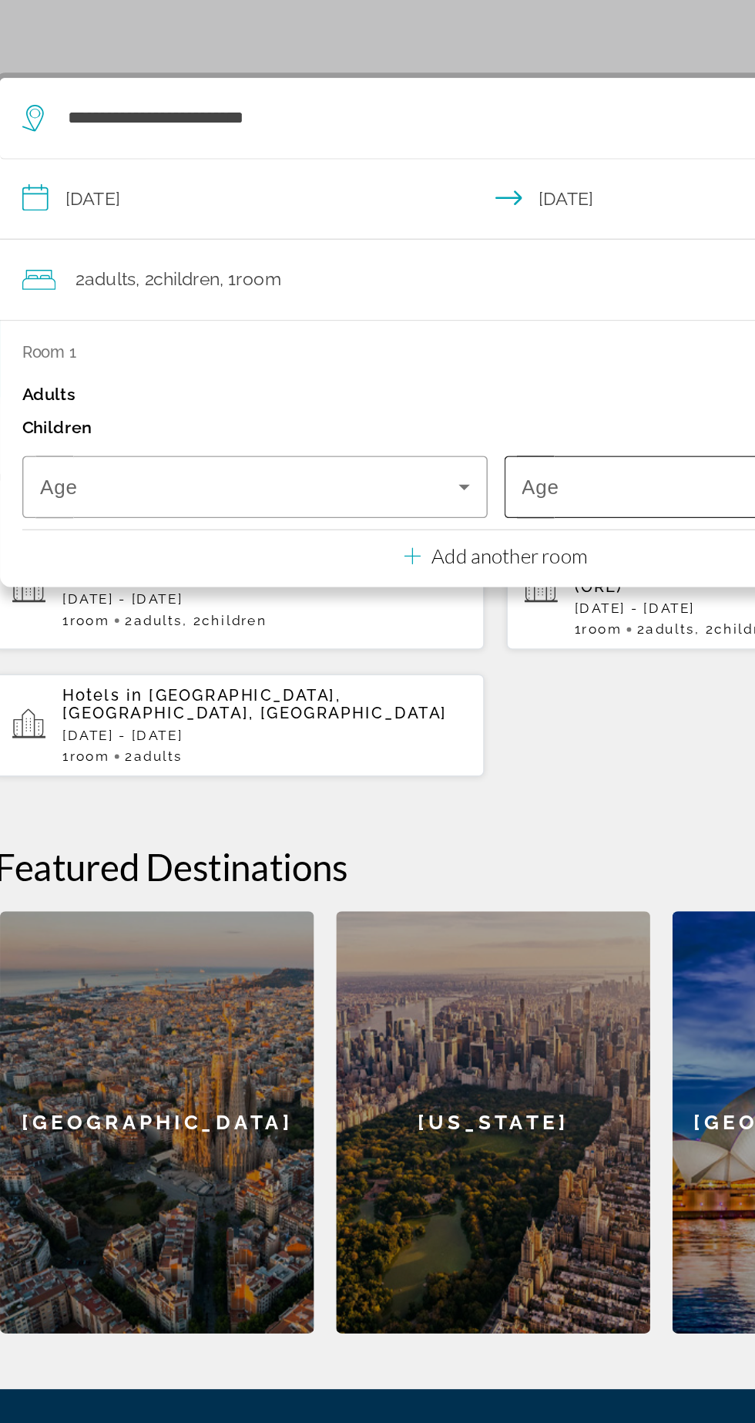
click at [494, 613] on span "Travelers: 2 adults, 2 children" at bounding box center [541, 621] width 290 height 18
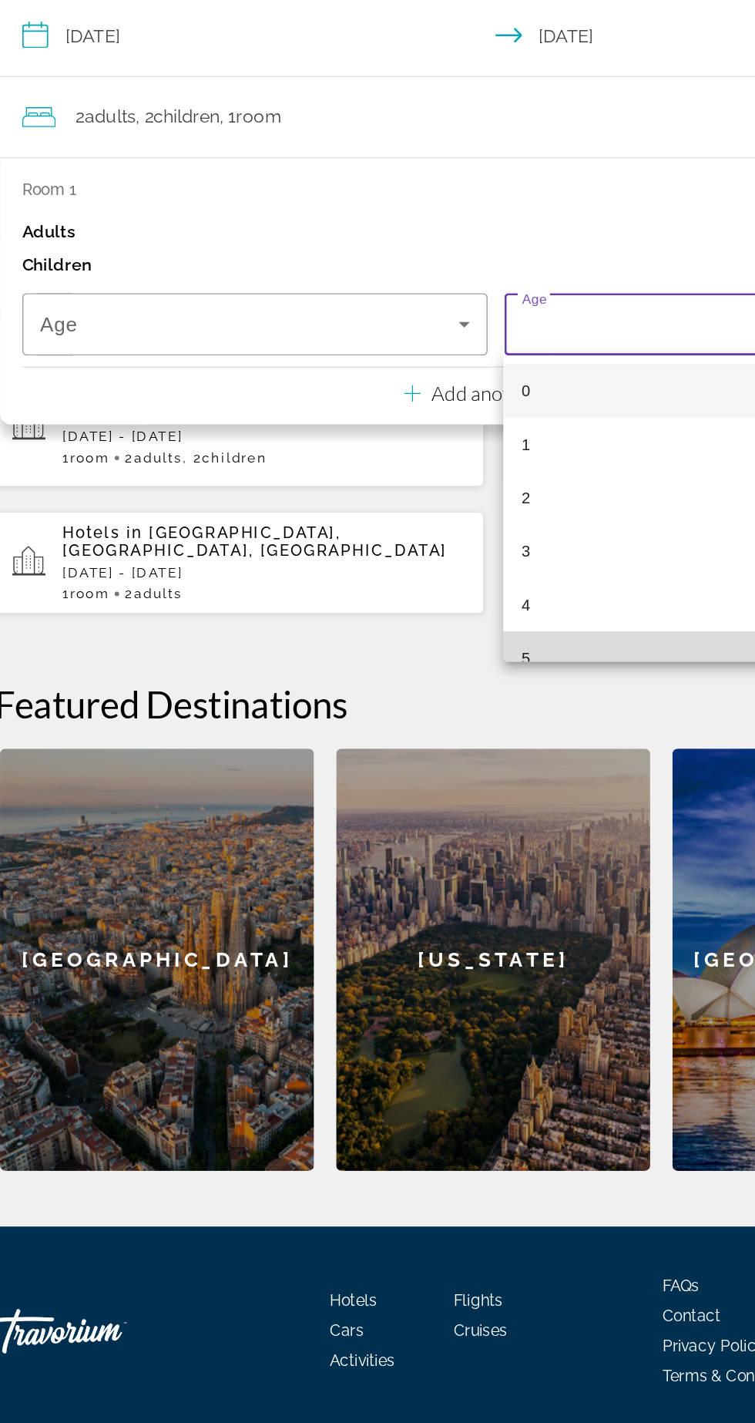
click at [464, 844] on mat-option "5" at bounding box center [543, 852] width 321 height 37
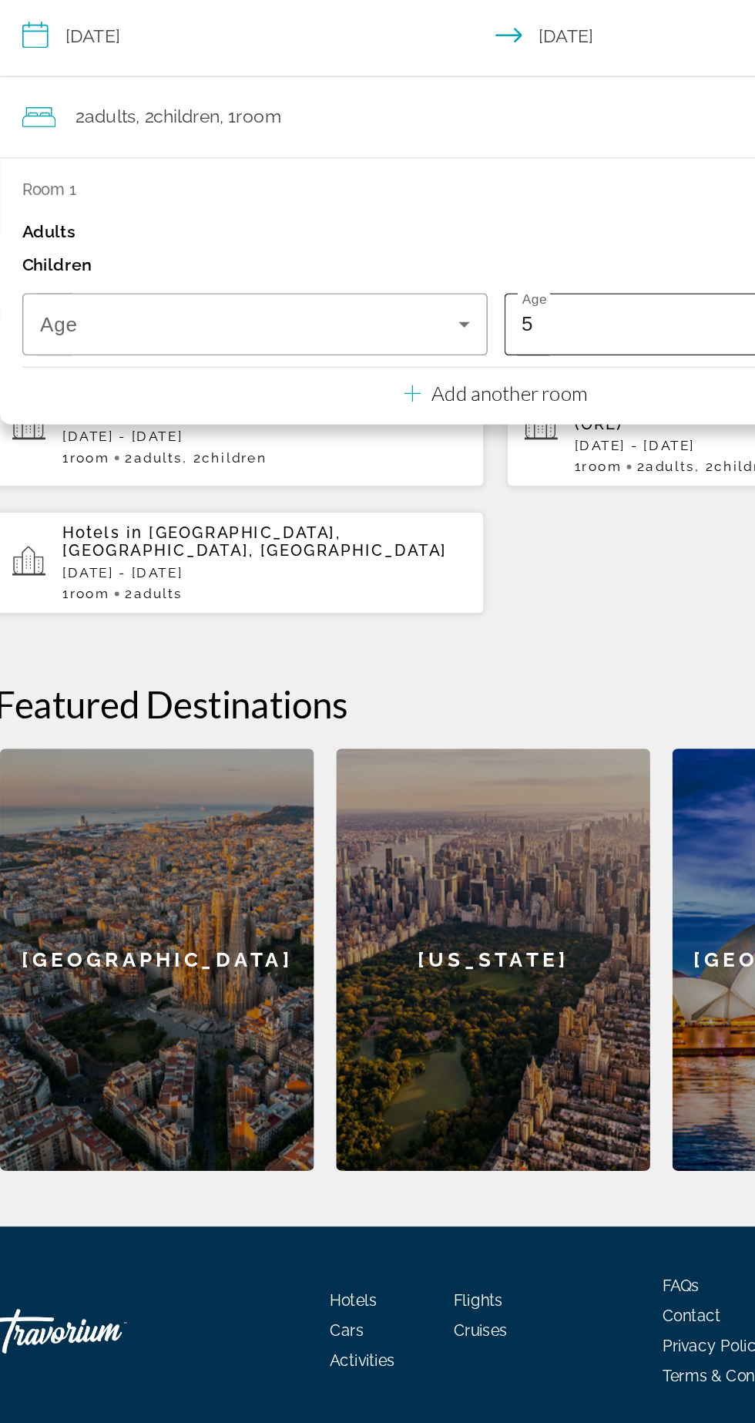
click at [490, 618] on div "5" at bounding box center [541, 621] width 290 height 18
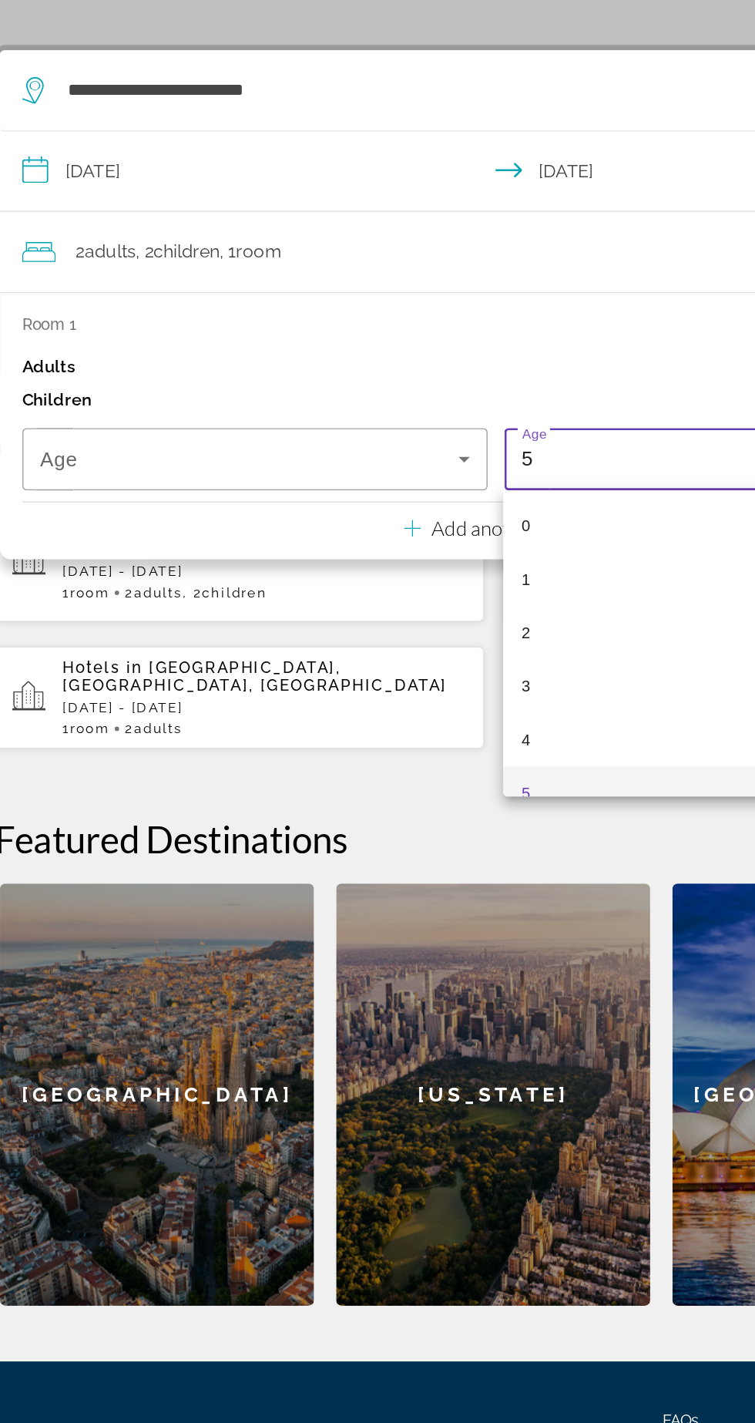
scroll to position [15, 0]
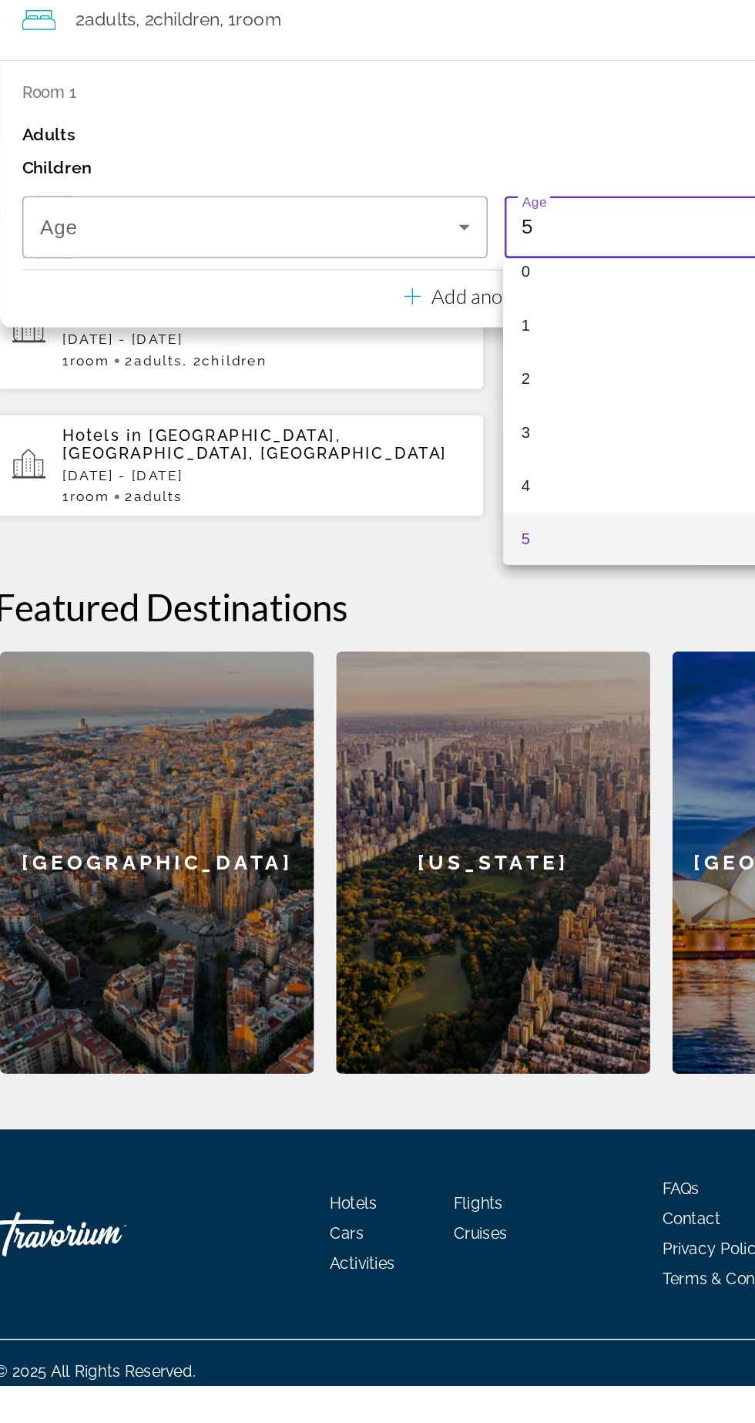
click at [470, 849] on mat-option "5" at bounding box center [543, 837] width 321 height 37
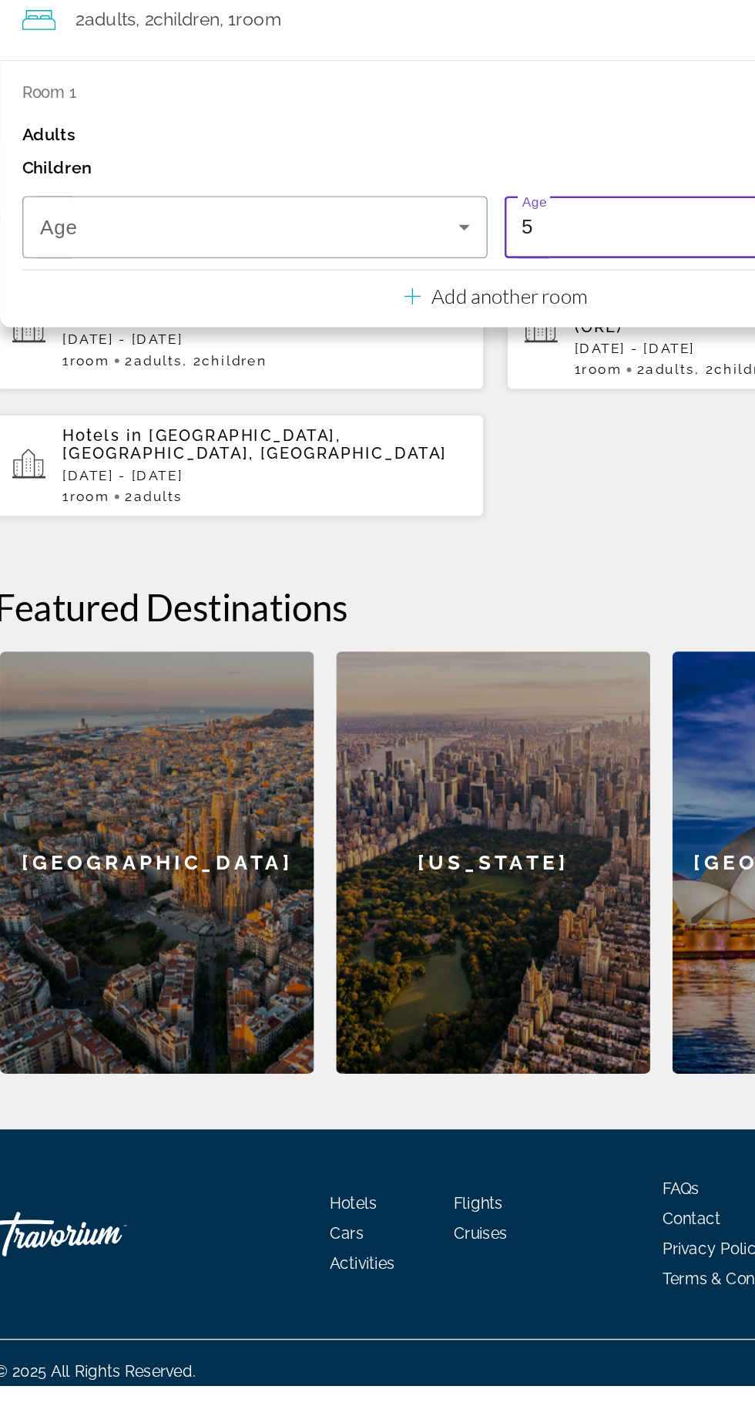
click at [488, 621] on div "5" at bounding box center [541, 621] width 290 height 18
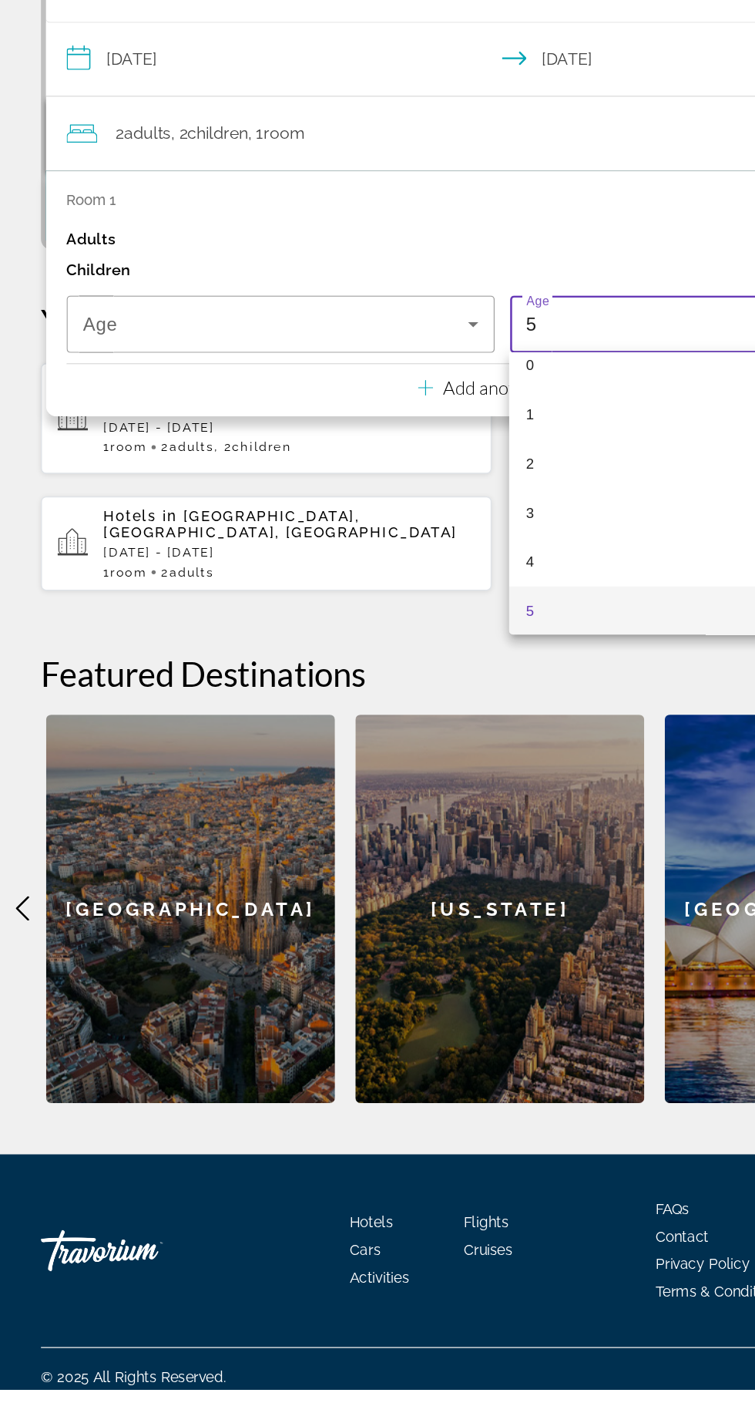
scroll to position [0, 0]
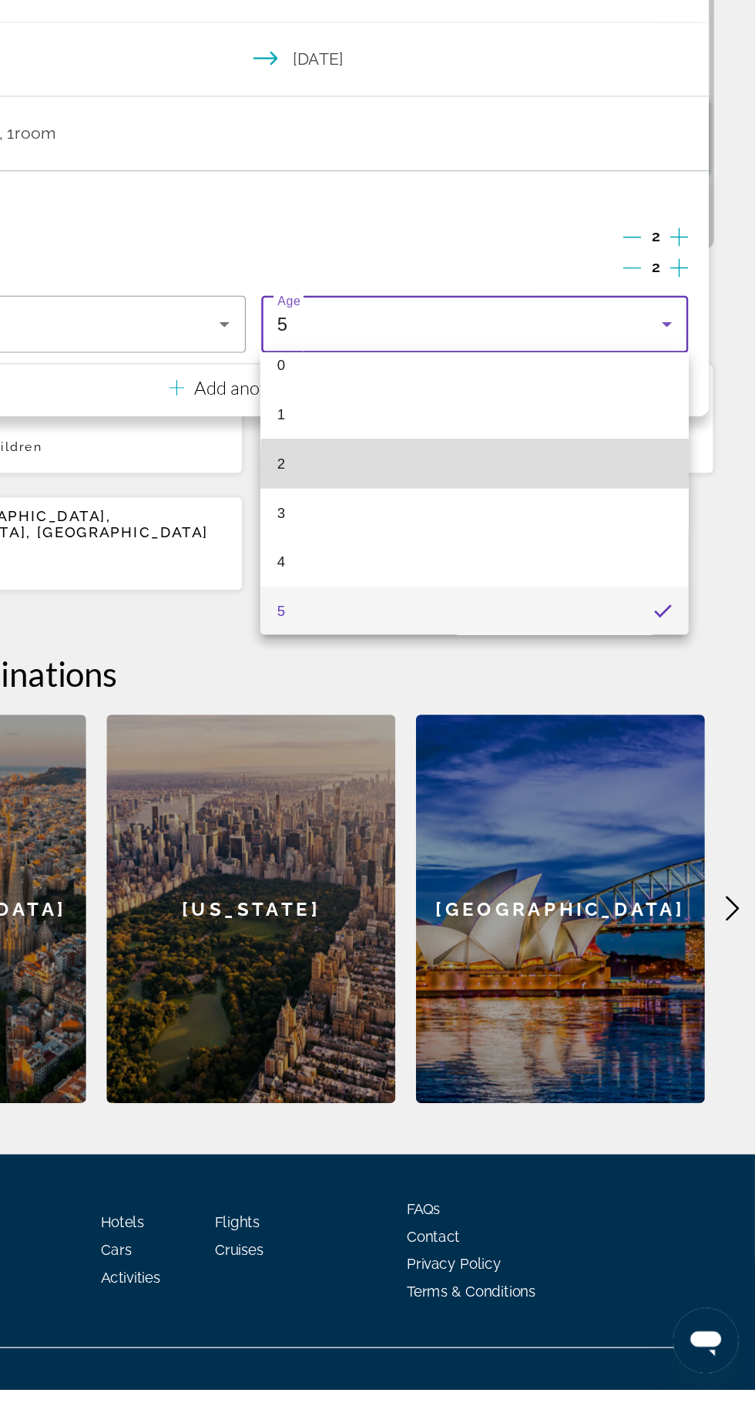
click at [652, 735] on mat-option "2" at bounding box center [543, 726] width 321 height 37
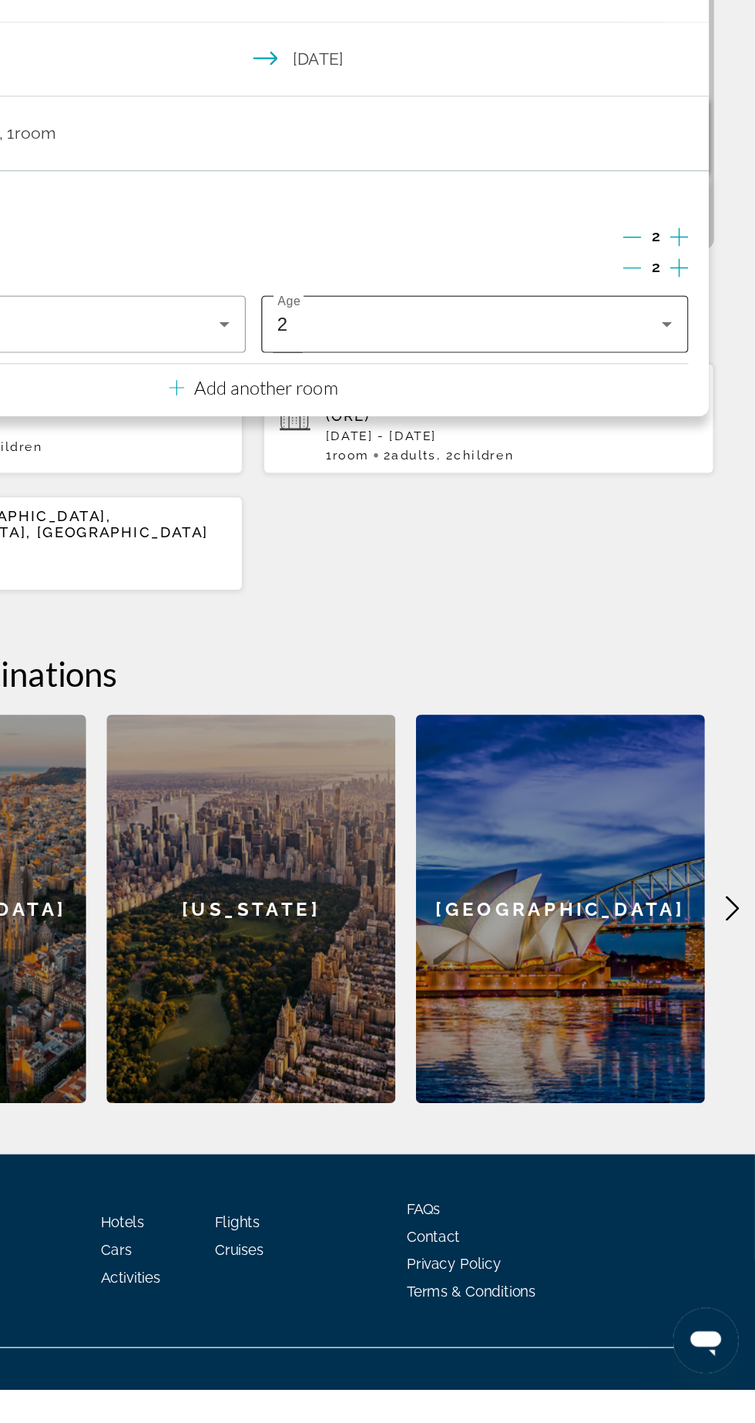
click at [672, 629] on div "2" at bounding box center [541, 621] width 290 height 18
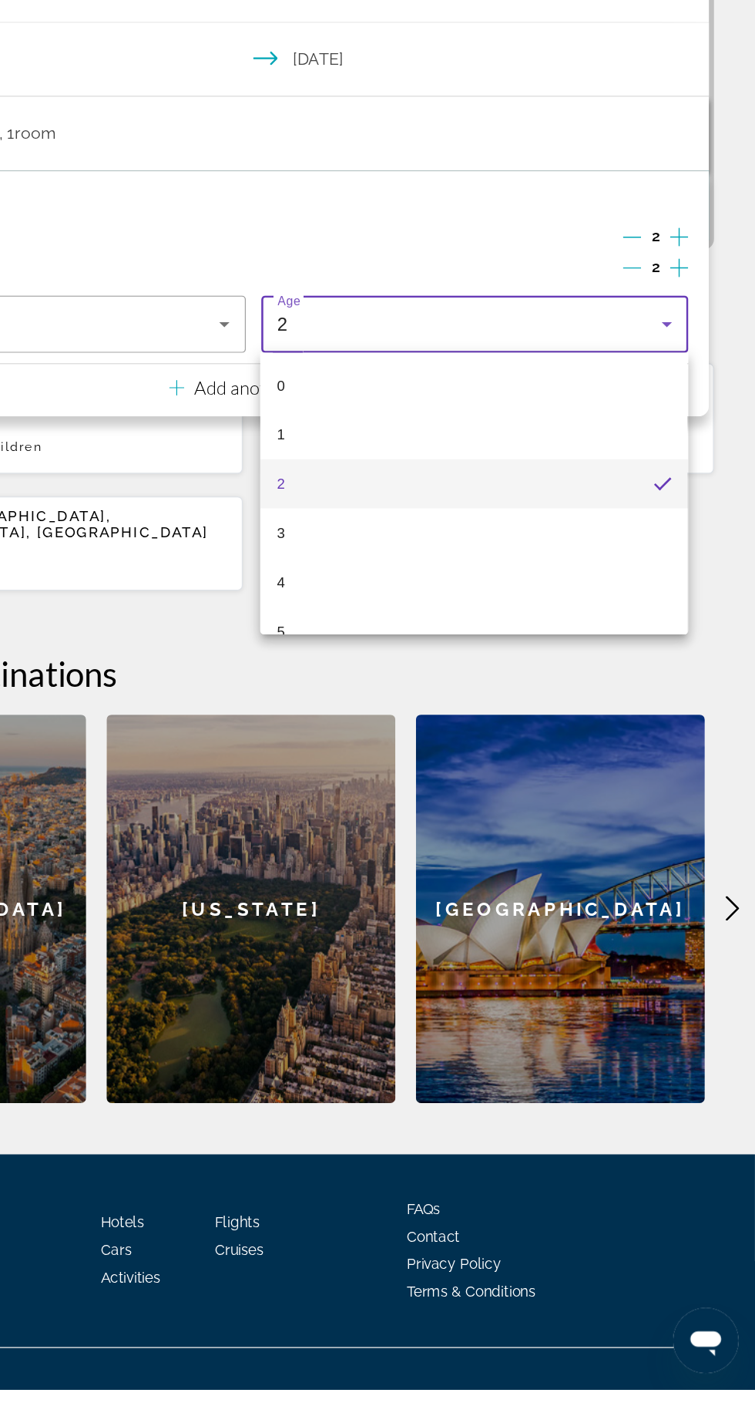
click at [712, 677] on div at bounding box center [377, 711] width 755 height 1423
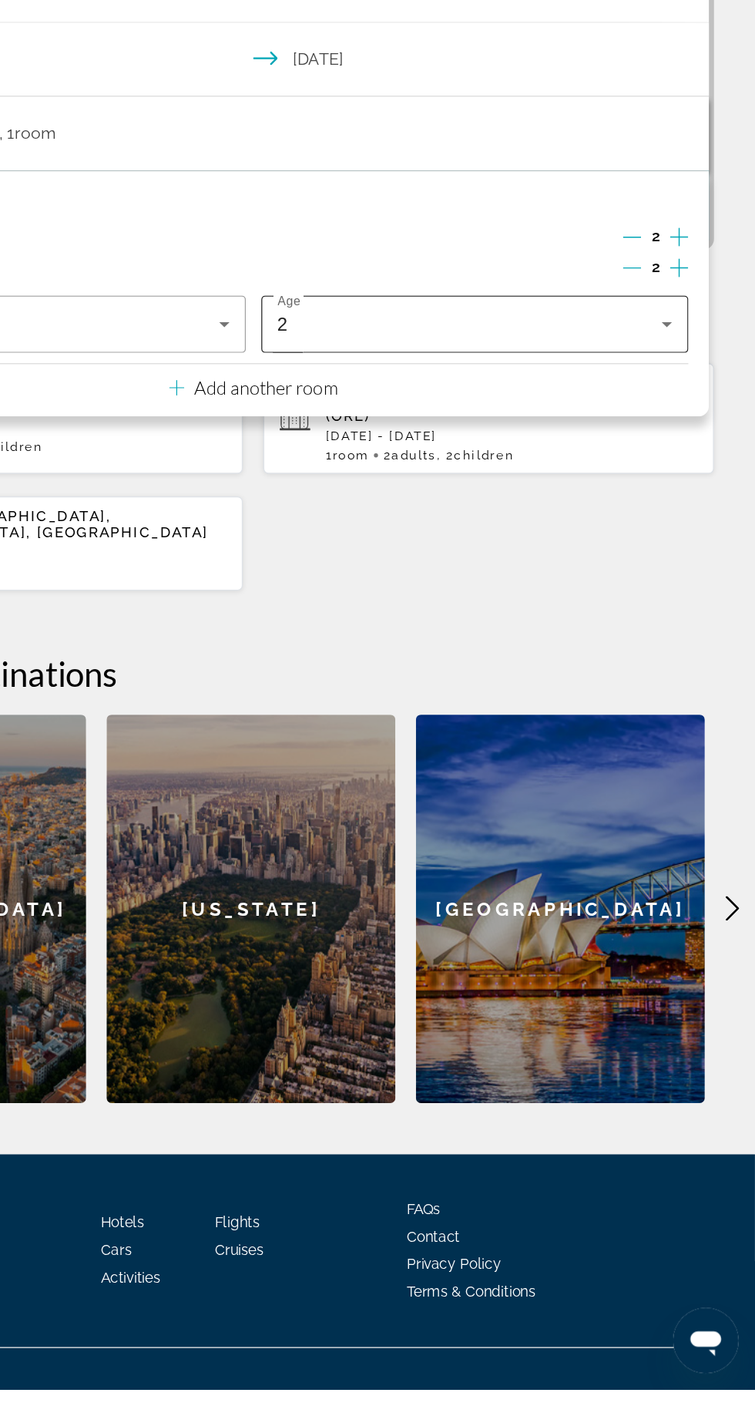
click at [647, 623] on div "2" at bounding box center [541, 621] width 290 height 18
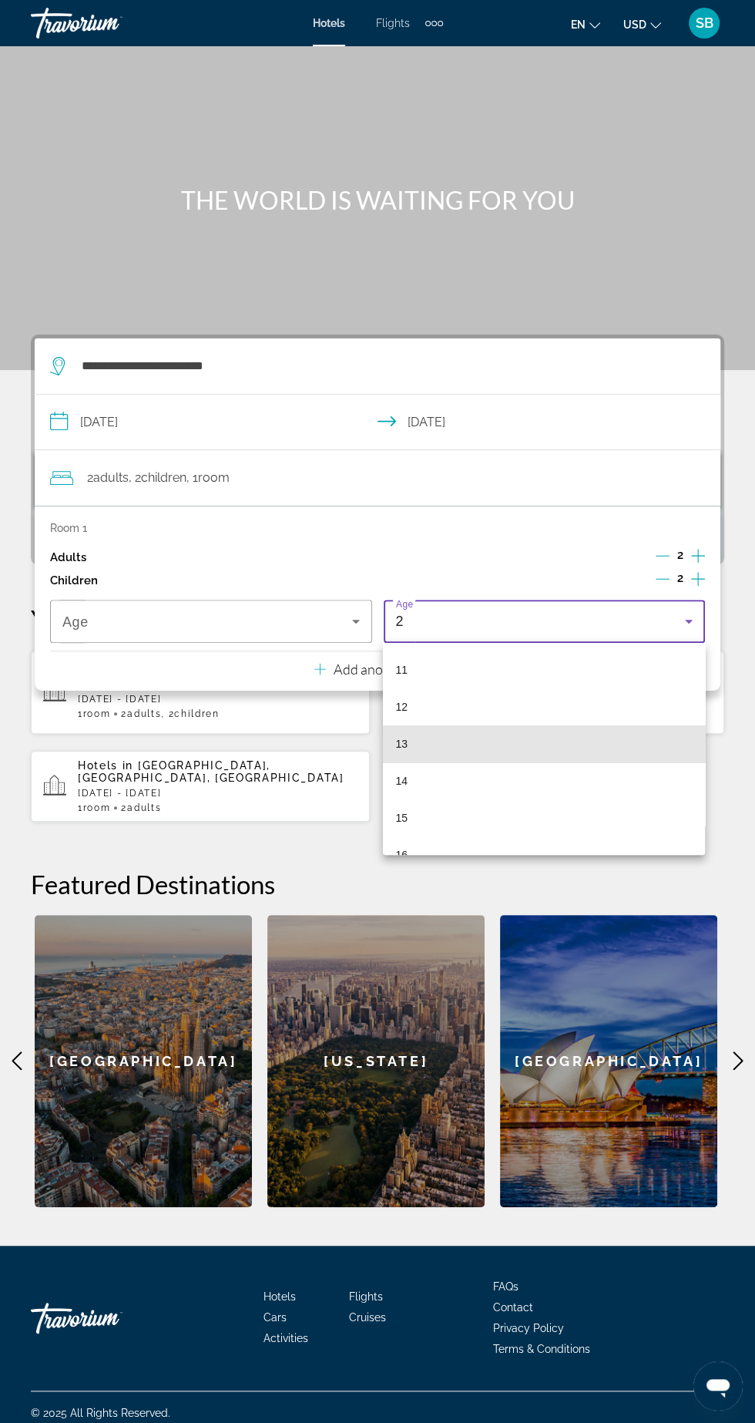
scroll to position [405, 0]
click at [529, 784] on mat-option "14" at bounding box center [543, 779] width 321 height 37
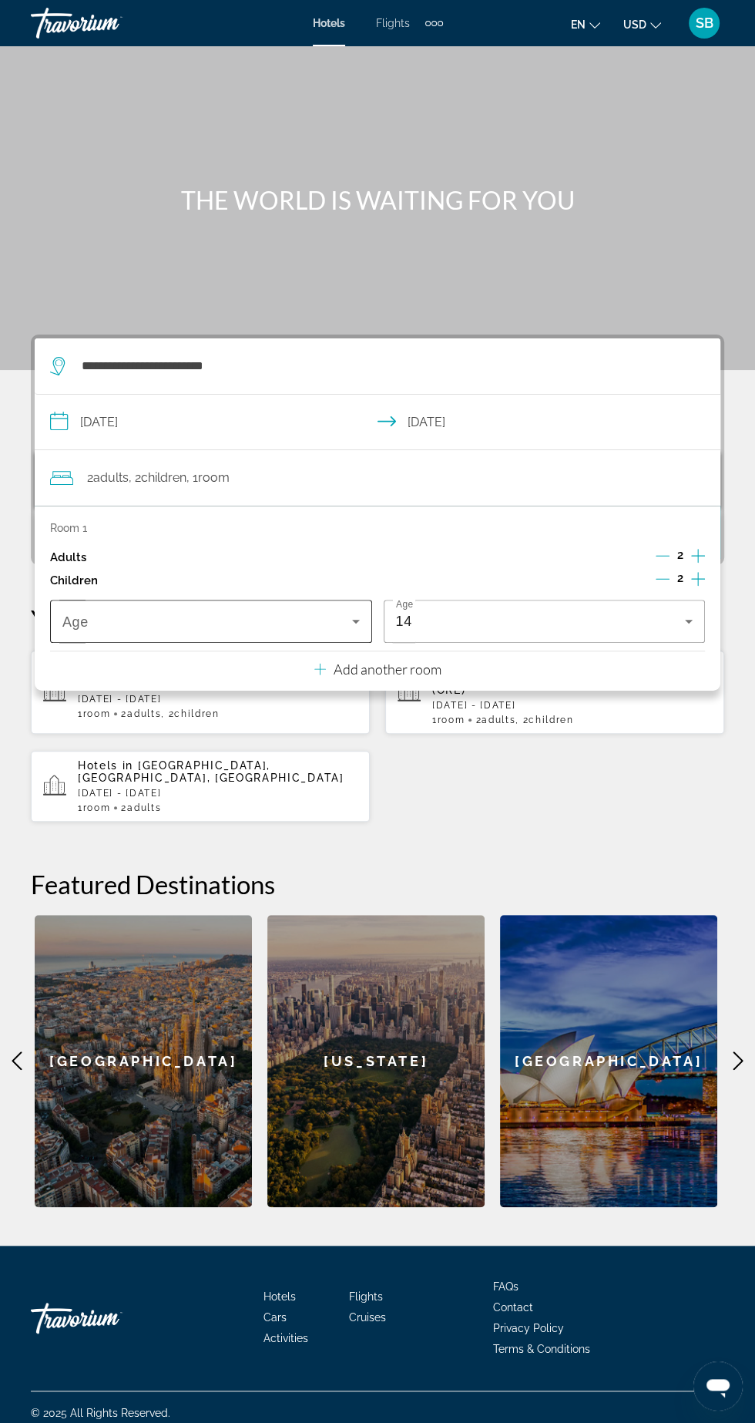
click at [338, 615] on span "Travelers: 2 adults, 2 children" at bounding box center [207, 621] width 290 height 18
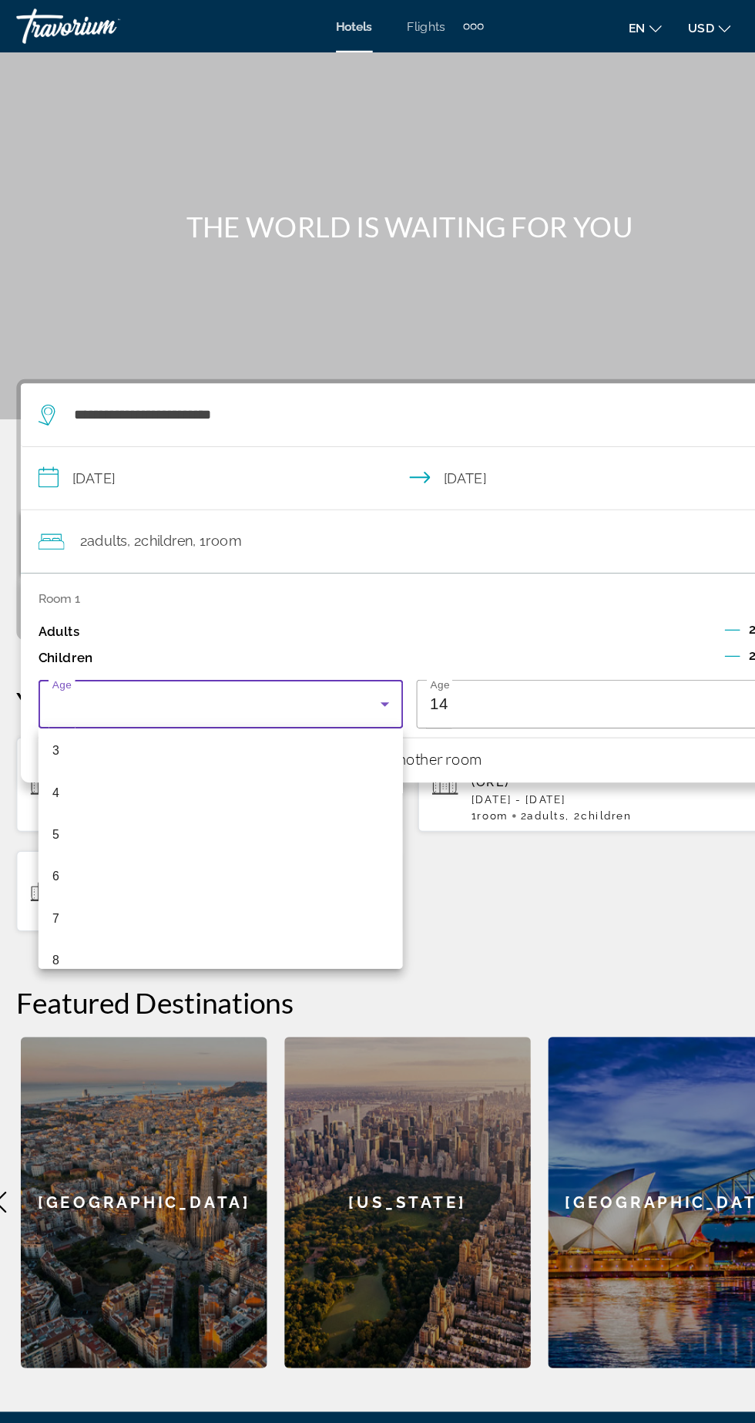
scroll to position [120, 0]
click at [196, 781] on mat-option "6" at bounding box center [210, 769] width 321 height 37
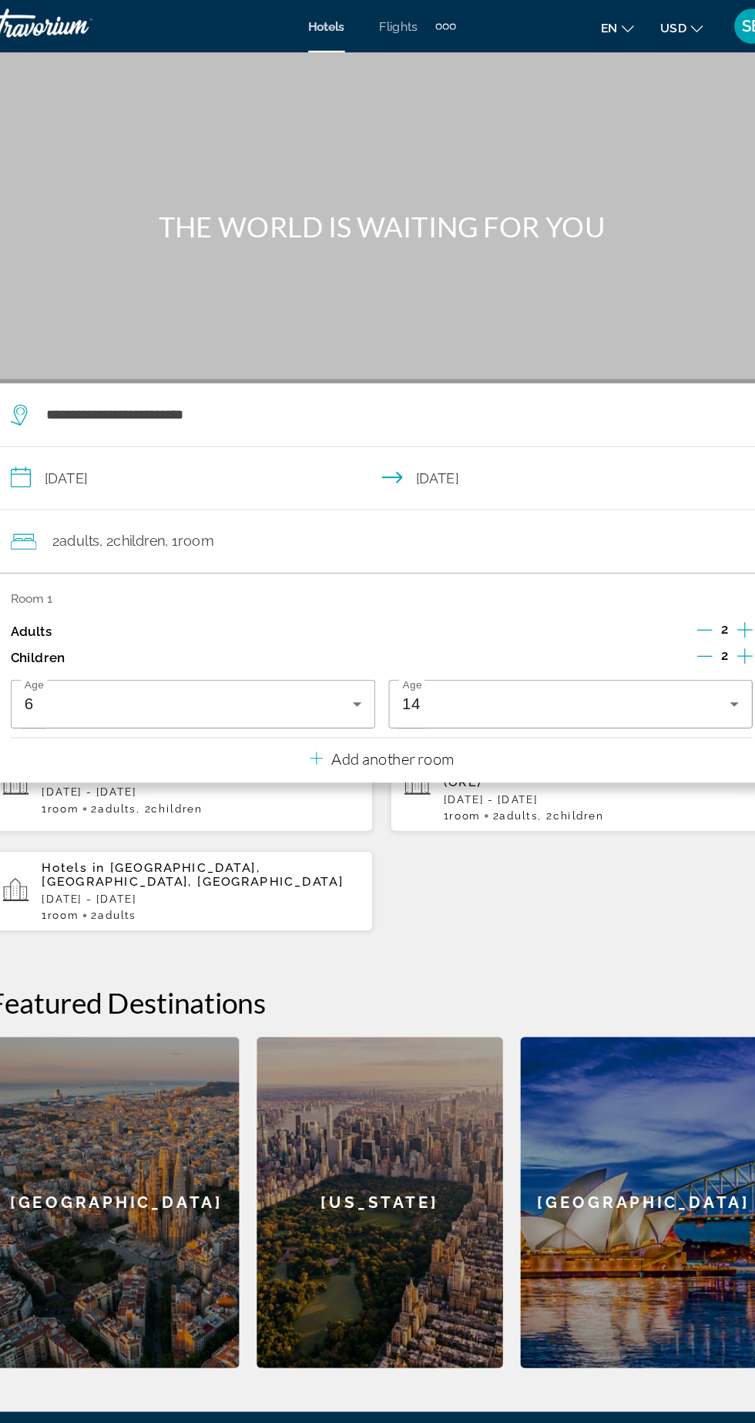
scroll to position [0, 0]
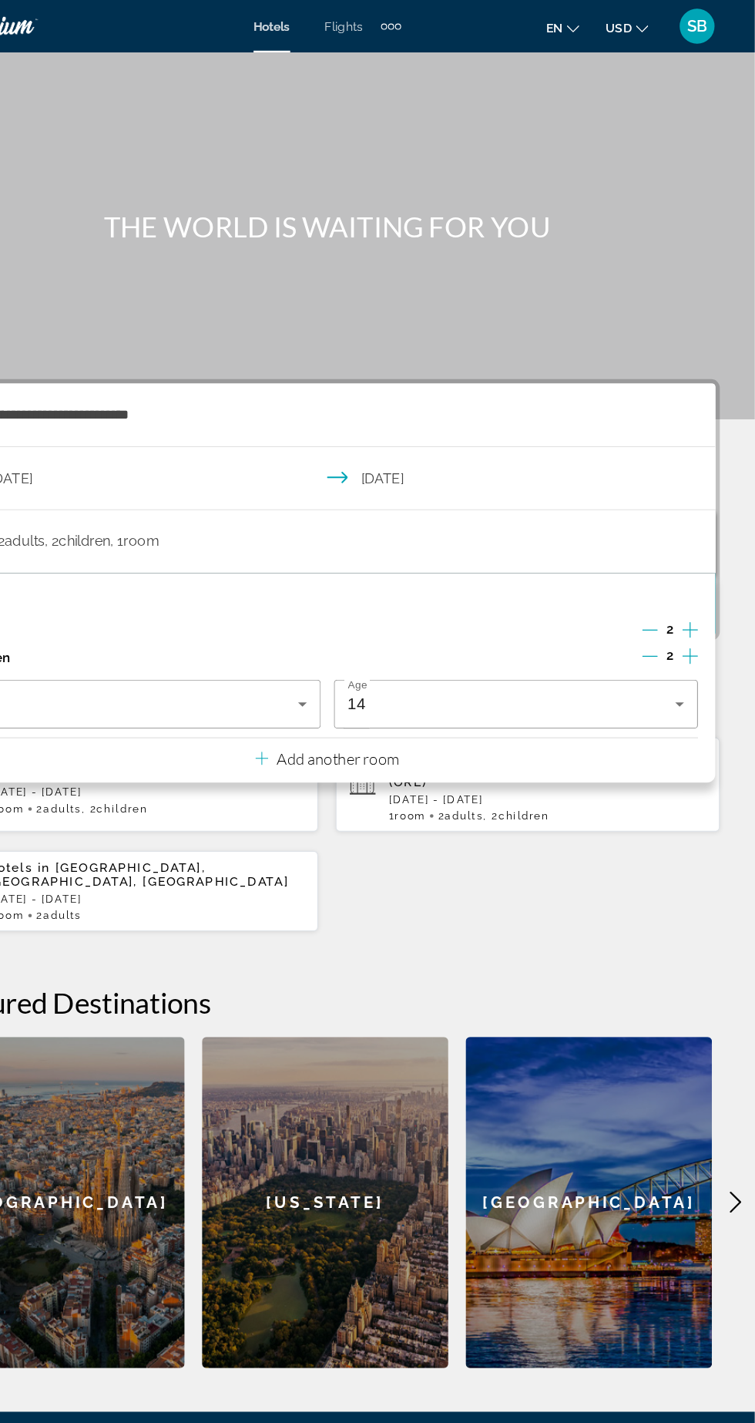
click at [630, 777] on div "Hotels in Montego Bay, Jamaica (MBJ) Wed, 25 Mar - Sun, 29 Mar 1 Room rooms 2 A…" at bounding box center [378, 736] width 694 height 173
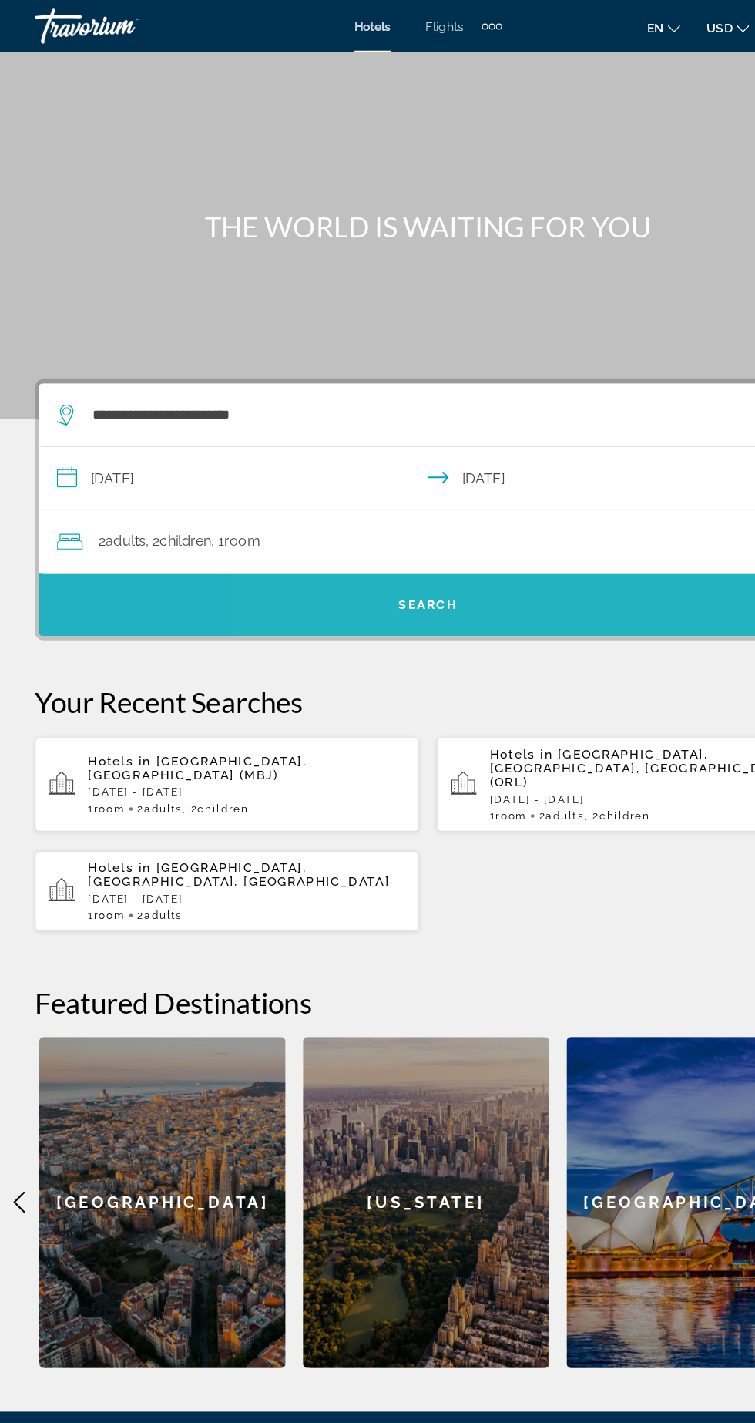
click at [490, 546] on span "Search" at bounding box center [378, 533] width 686 height 37
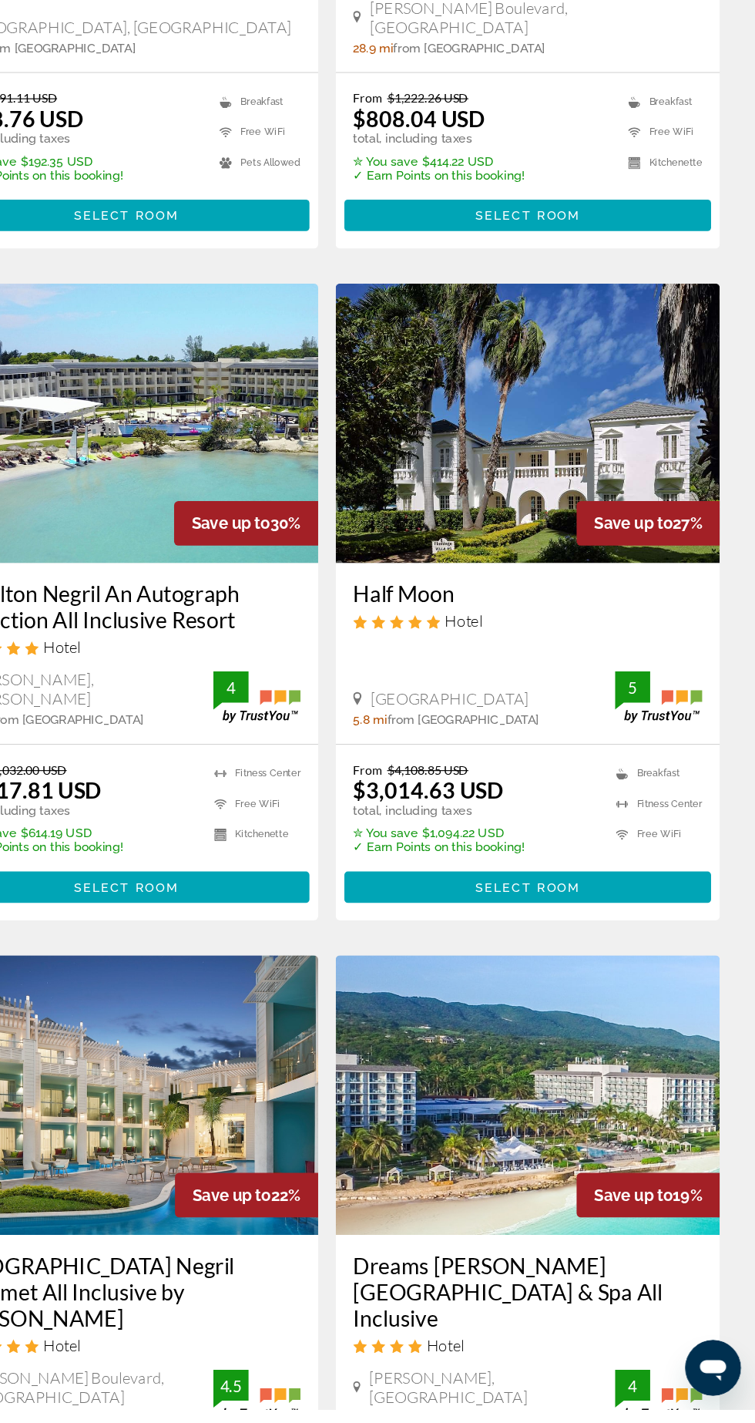
scroll to position [333, 0]
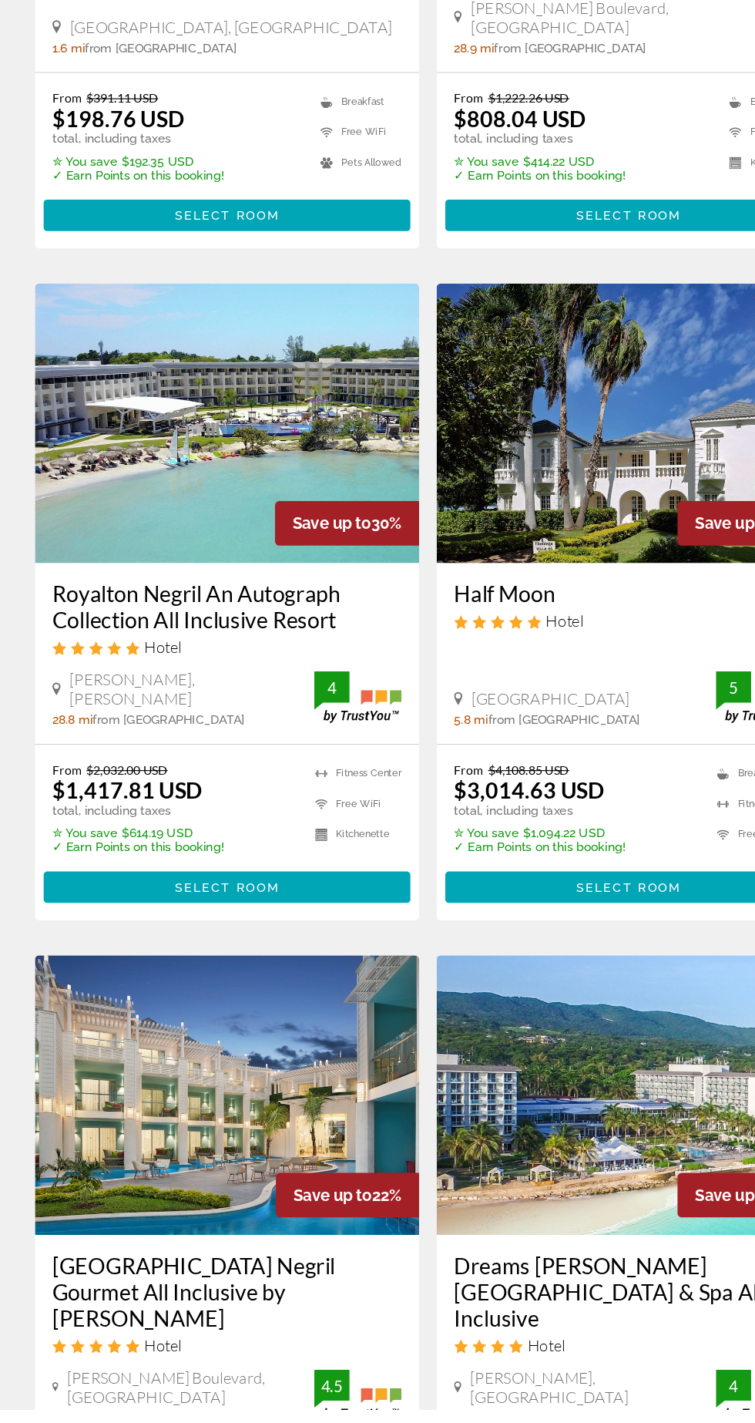
click at [220, 1286] on h3 "Azul Beach Resort Negril Gourmet All Inclusive by Karisma" at bounding box center [200, 1318] width 308 height 69
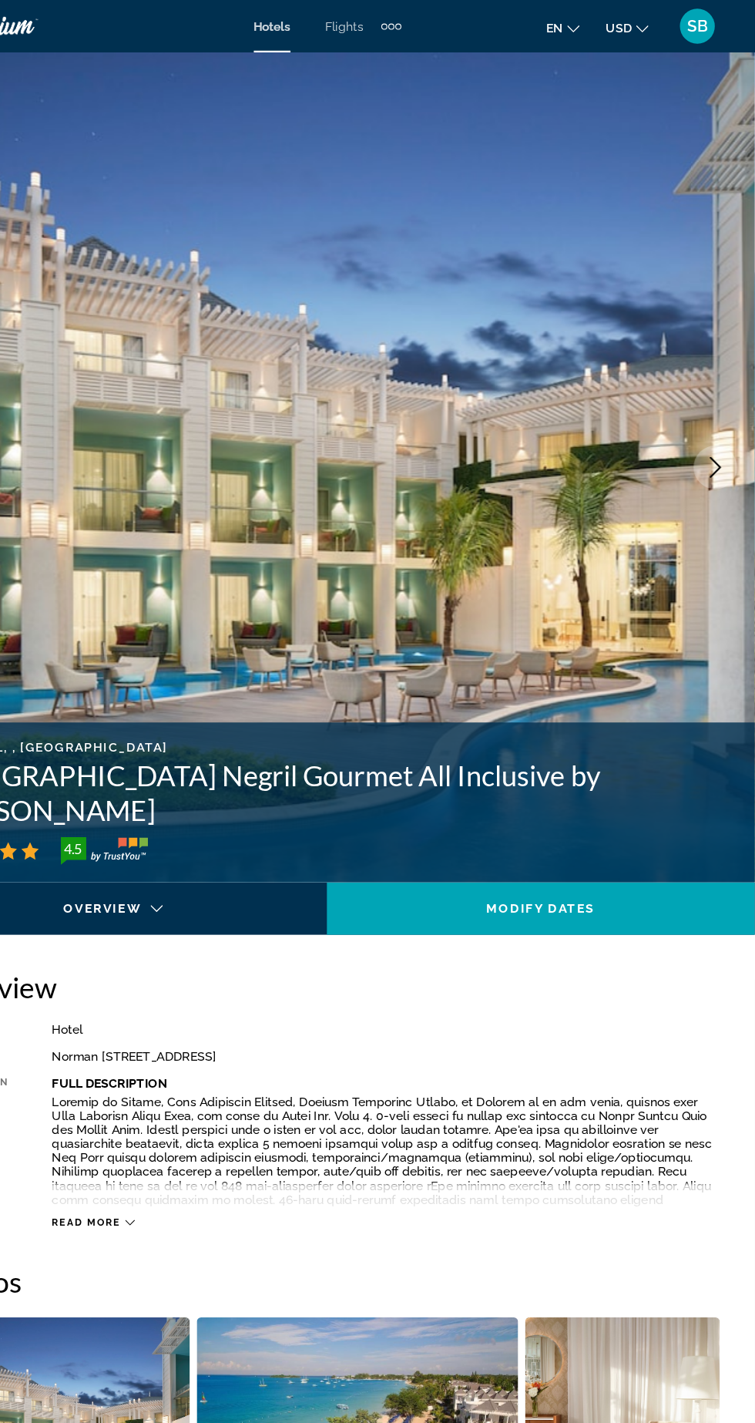
click at [720, 422] on button "Next image" at bounding box center [720, 412] width 39 height 39
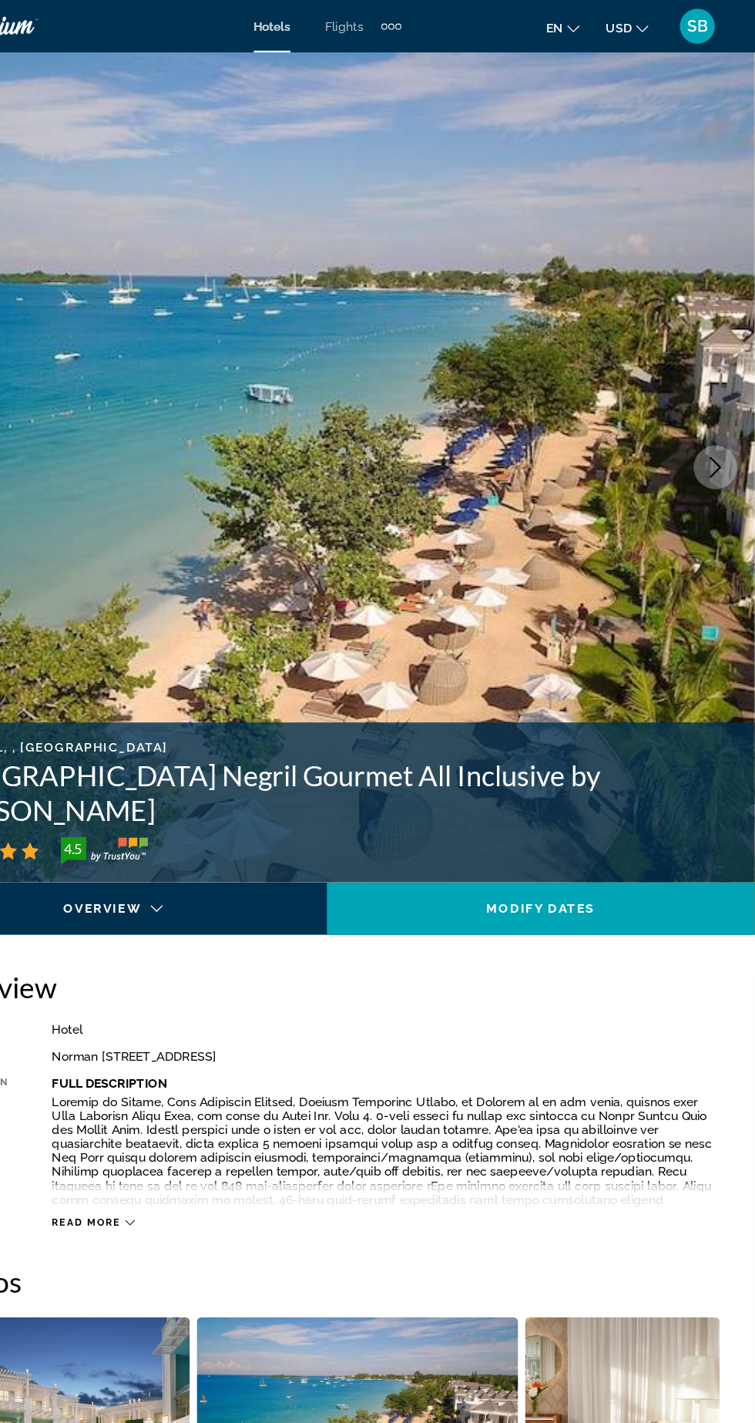
click at [714, 429] on button "Next image" at bounding box center [720, 412] width 39 height 39
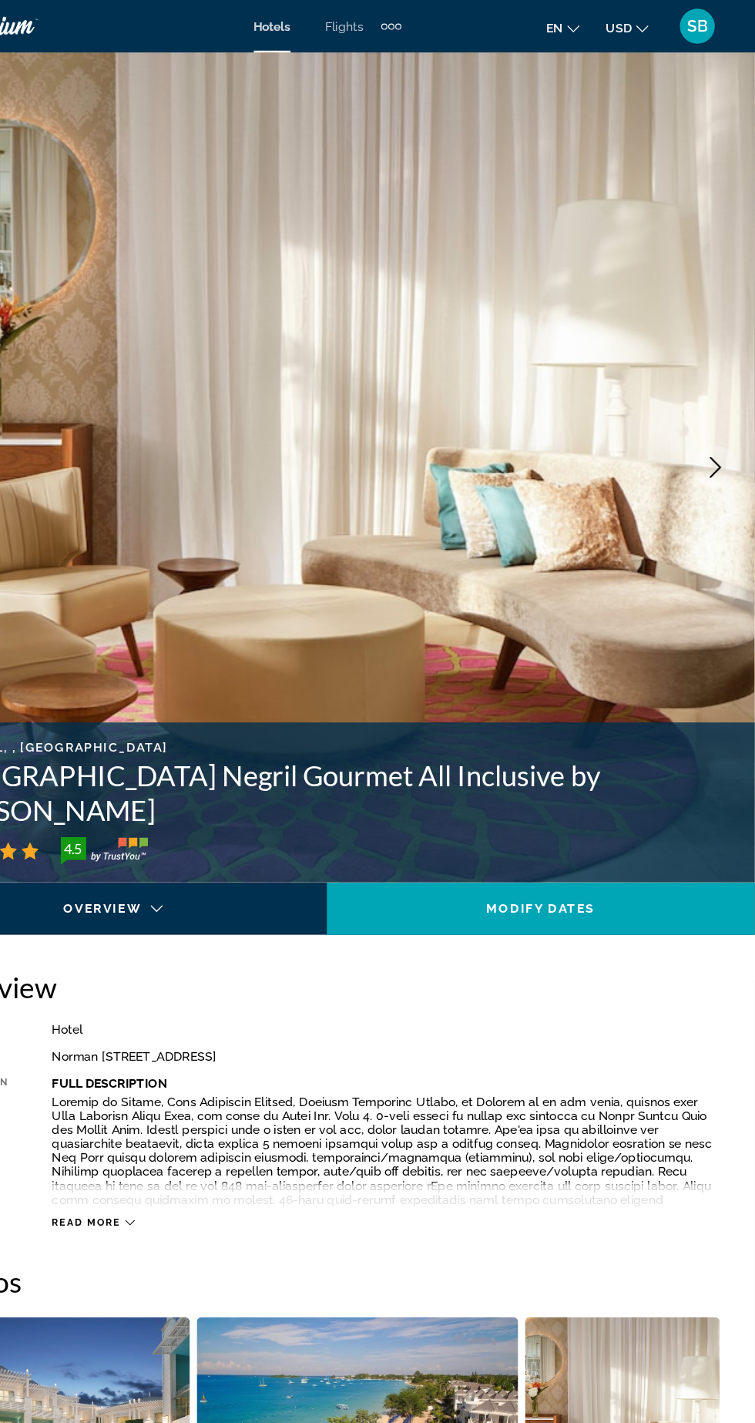
click at [715, 418] on icon "Next image" at bounding box center [720, 412] width 18 height 18
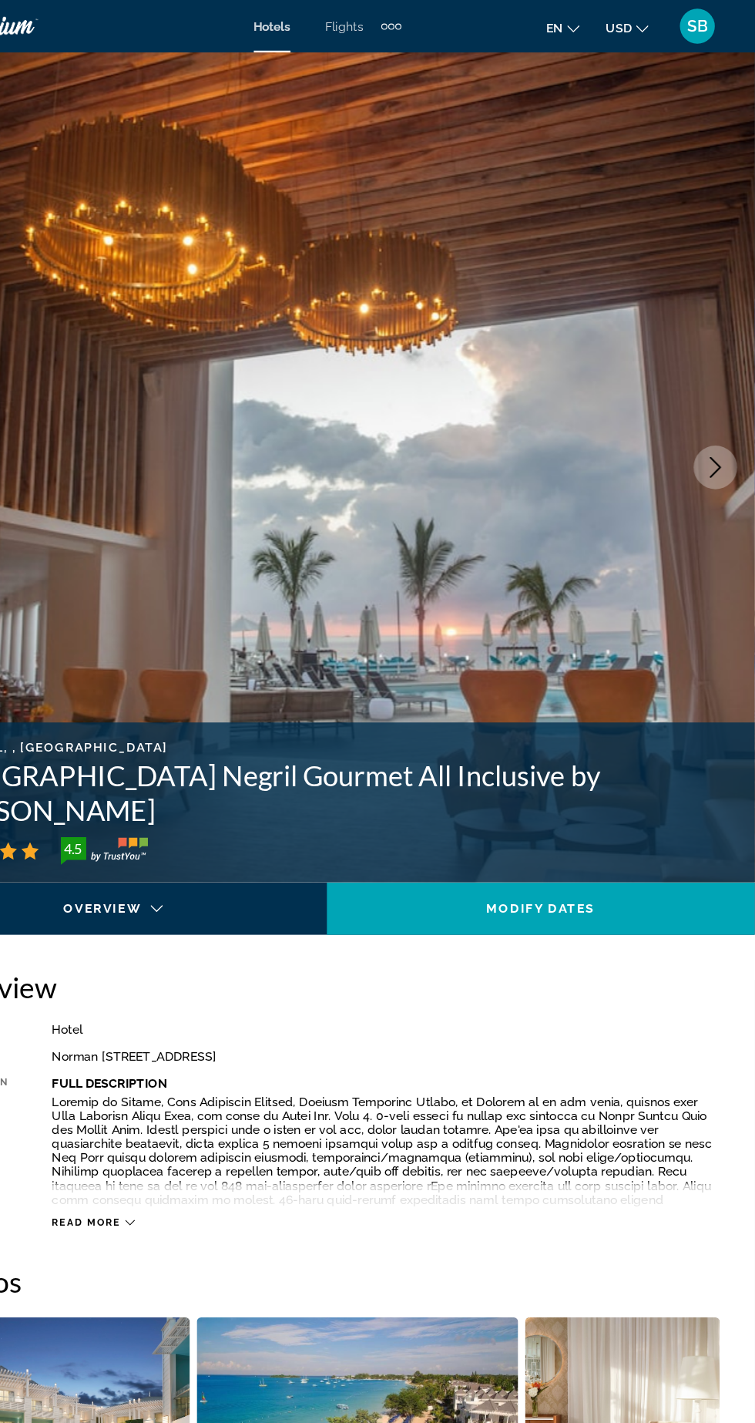
click at [715, 418] on icon "Next image" at bounding box center [720, 412] width 18 height 18
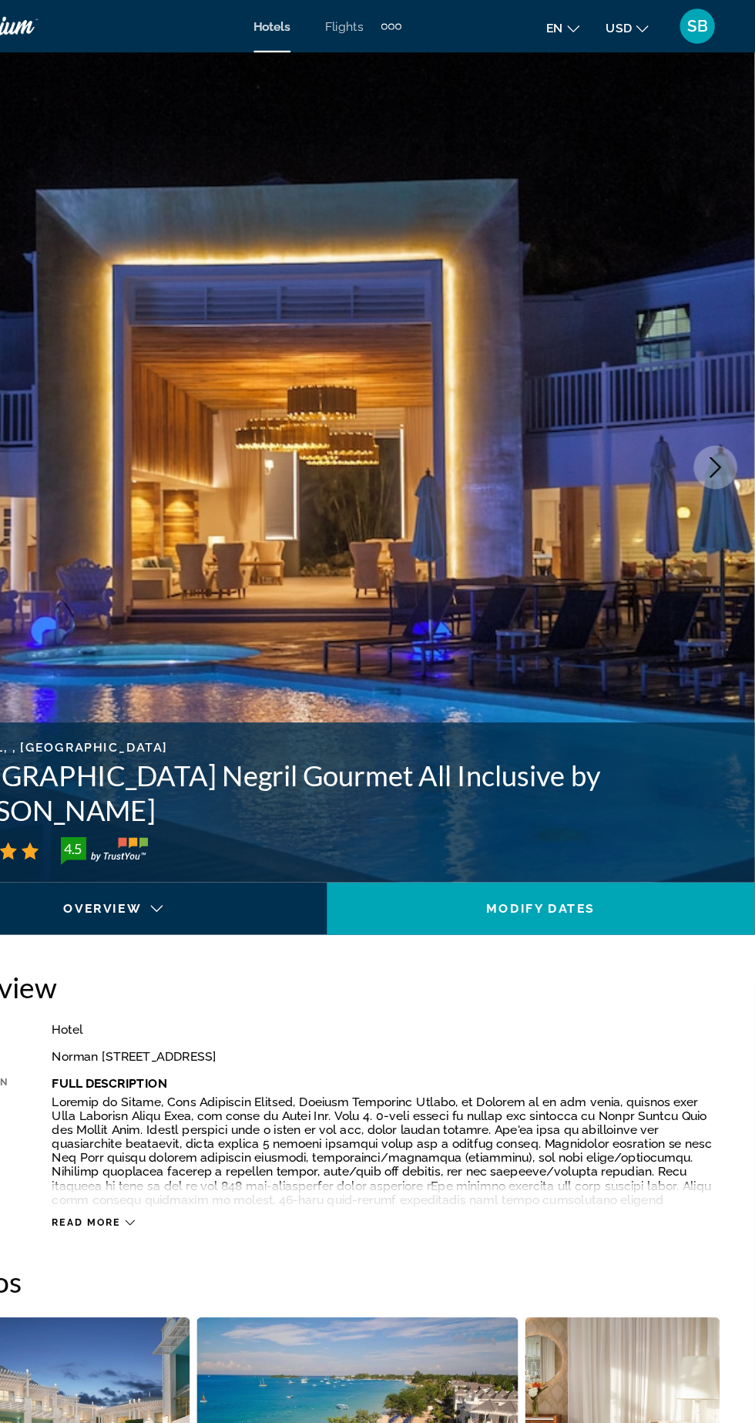
click at [713, 426] on button "Next image" at bounding box center [720, 412] width 39 height 39
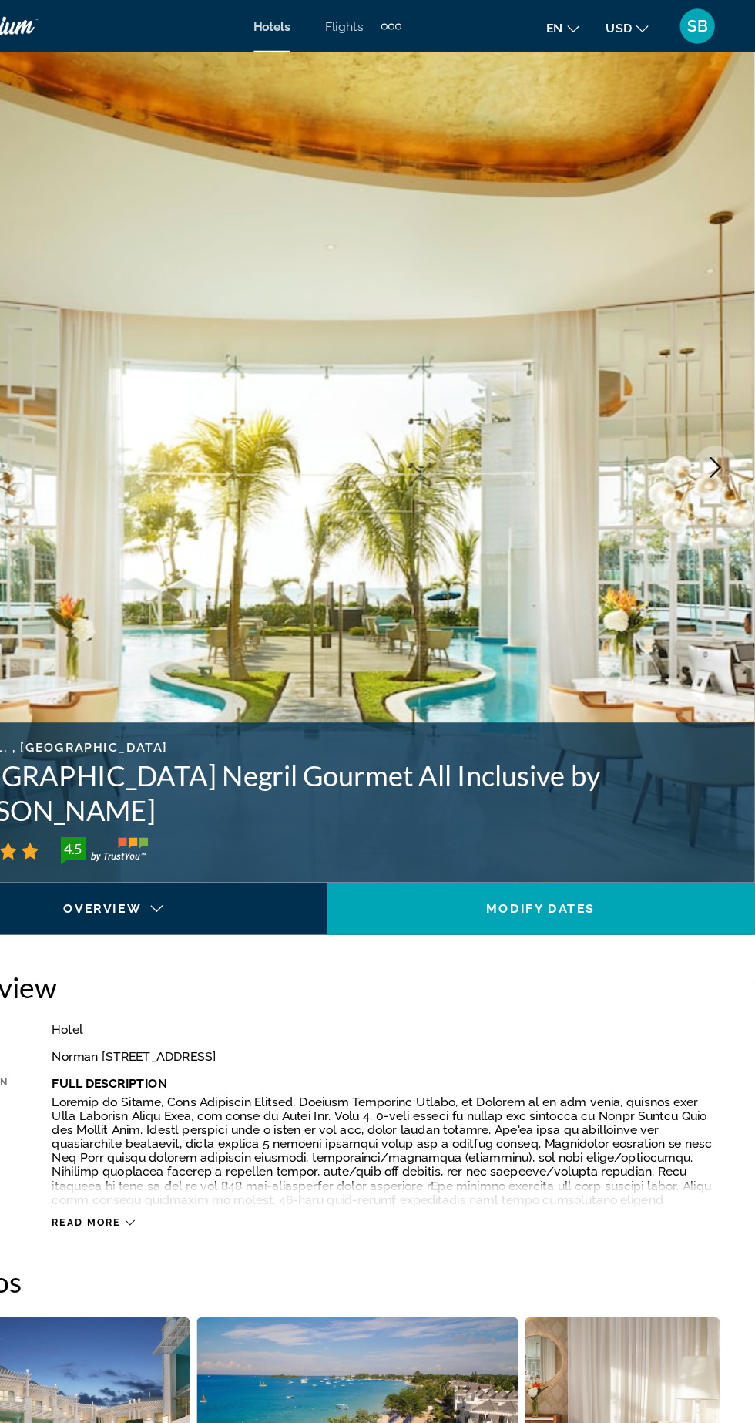
click at [711, 426] on button "Next image" at bounding box center [720, 412] width 39 height 39
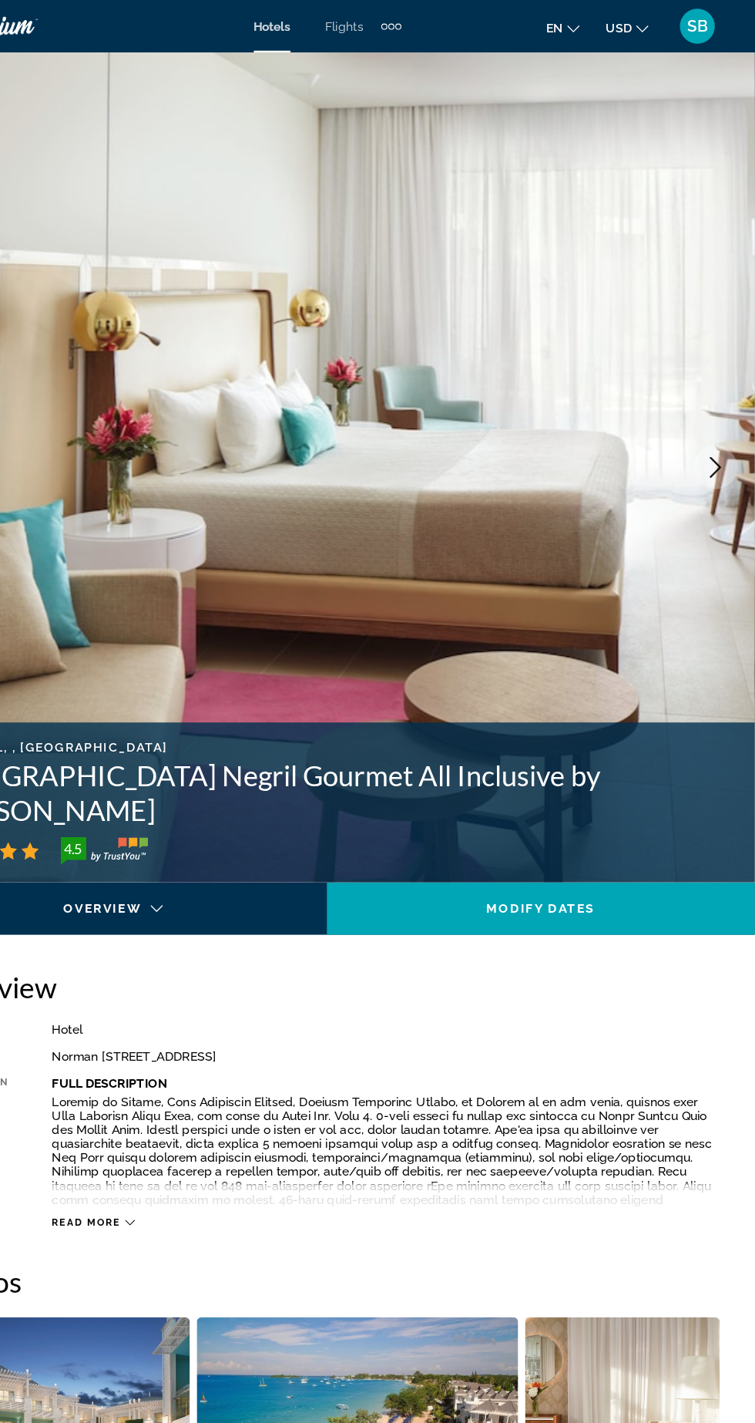
click at [712, 424] on button "Next image" at bounding box center [720, 412] width 39 height 39
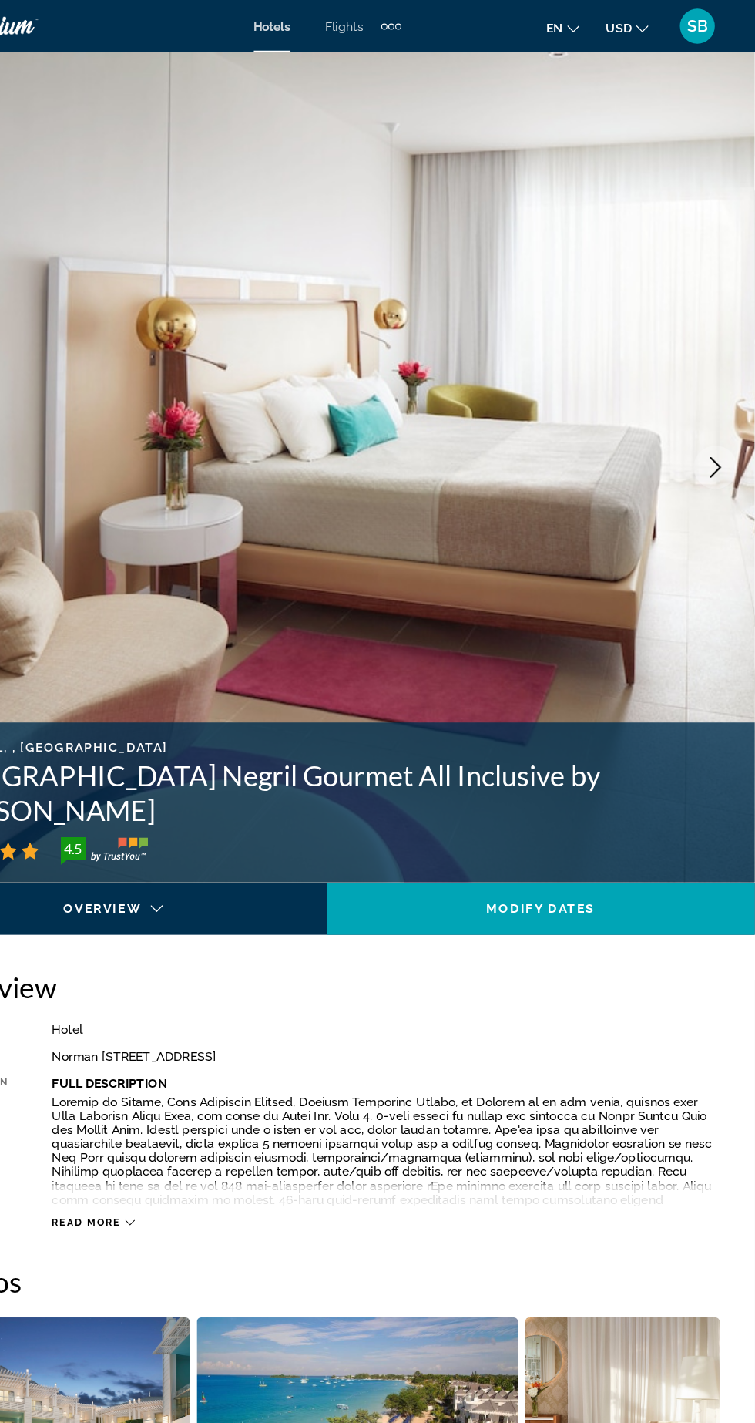
click at [717, 419] on icon "Next image" at bounding box center [721, 412] width 10 height 18
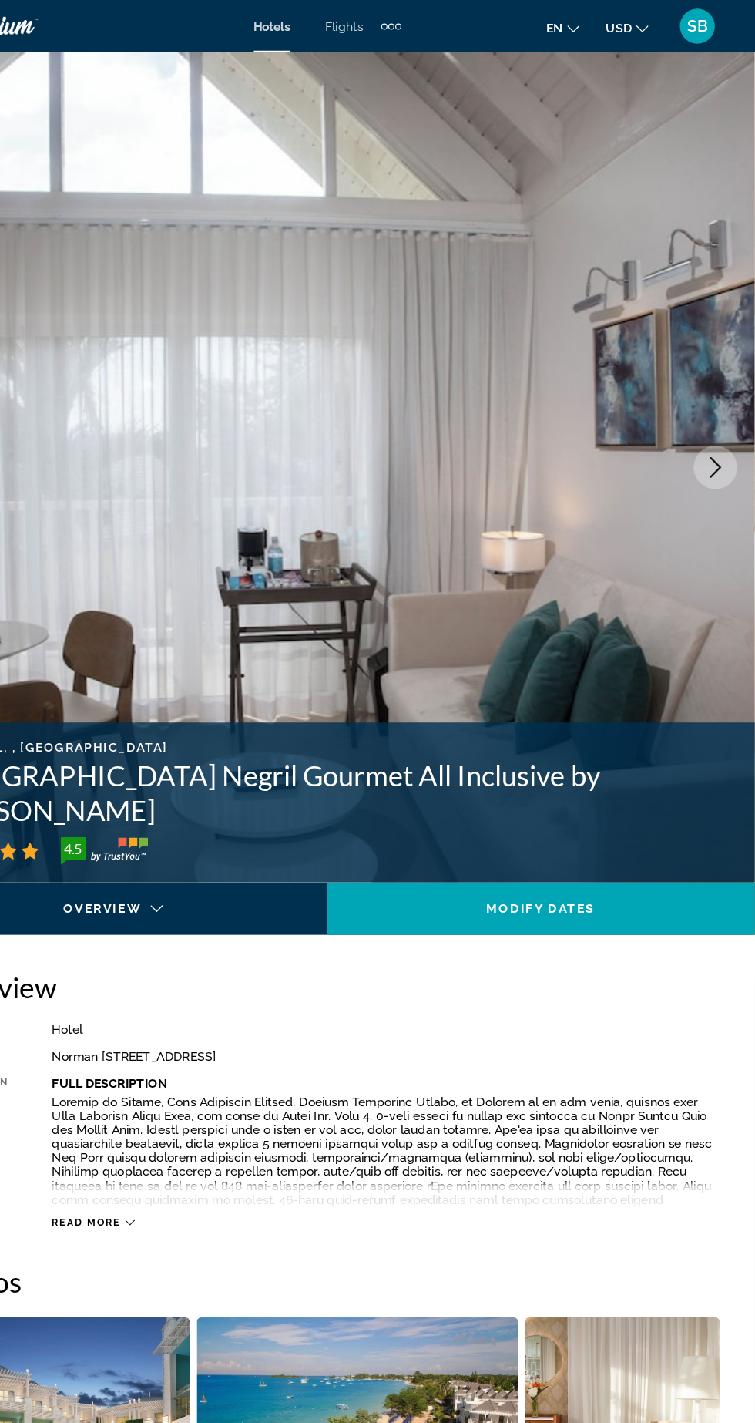
click at [717, 416] on icon "Next image" at bounding box center [720, 412] width 18 height 18
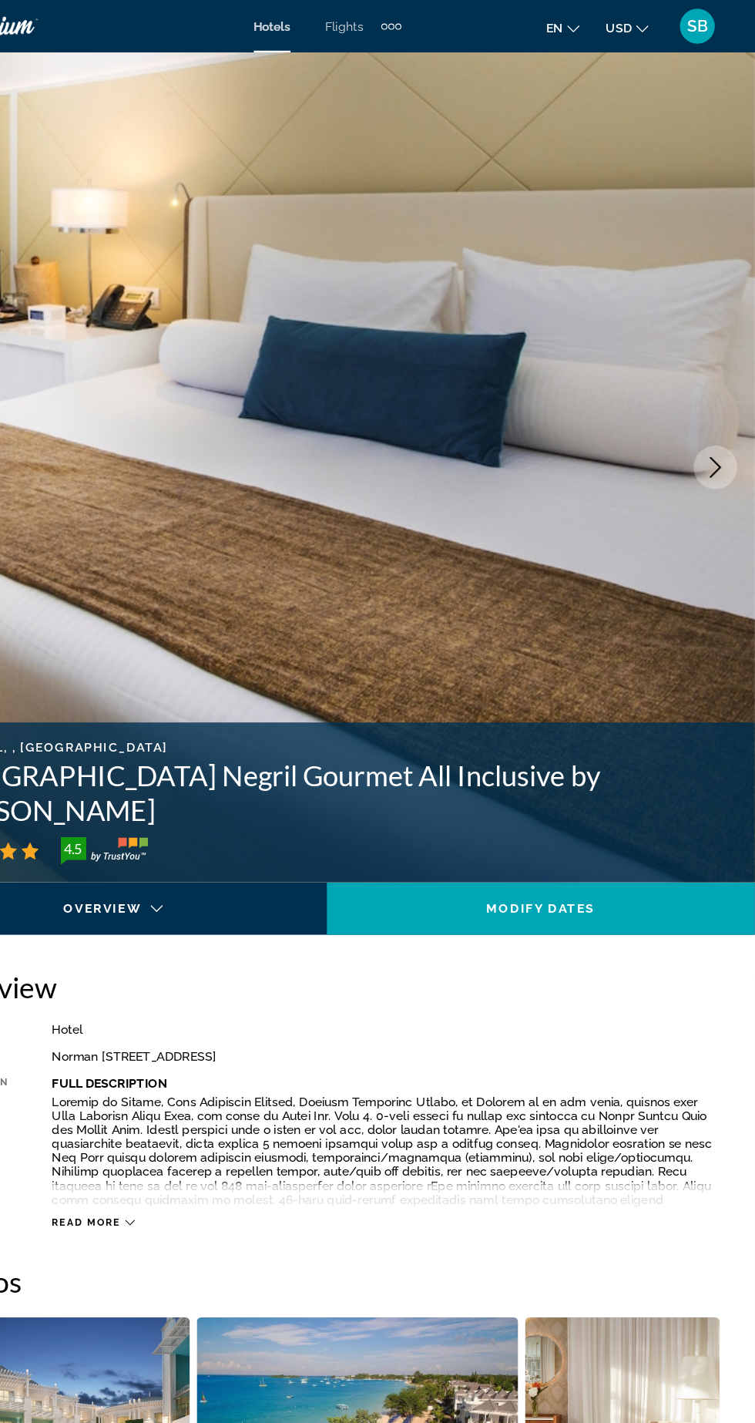
click at [726, 436] on img "Main content" at bounding box center [377, 412] width 755 height 732
click at [718, 422] on button "Next image" at bounding box center [720, 412] width 39 height 39
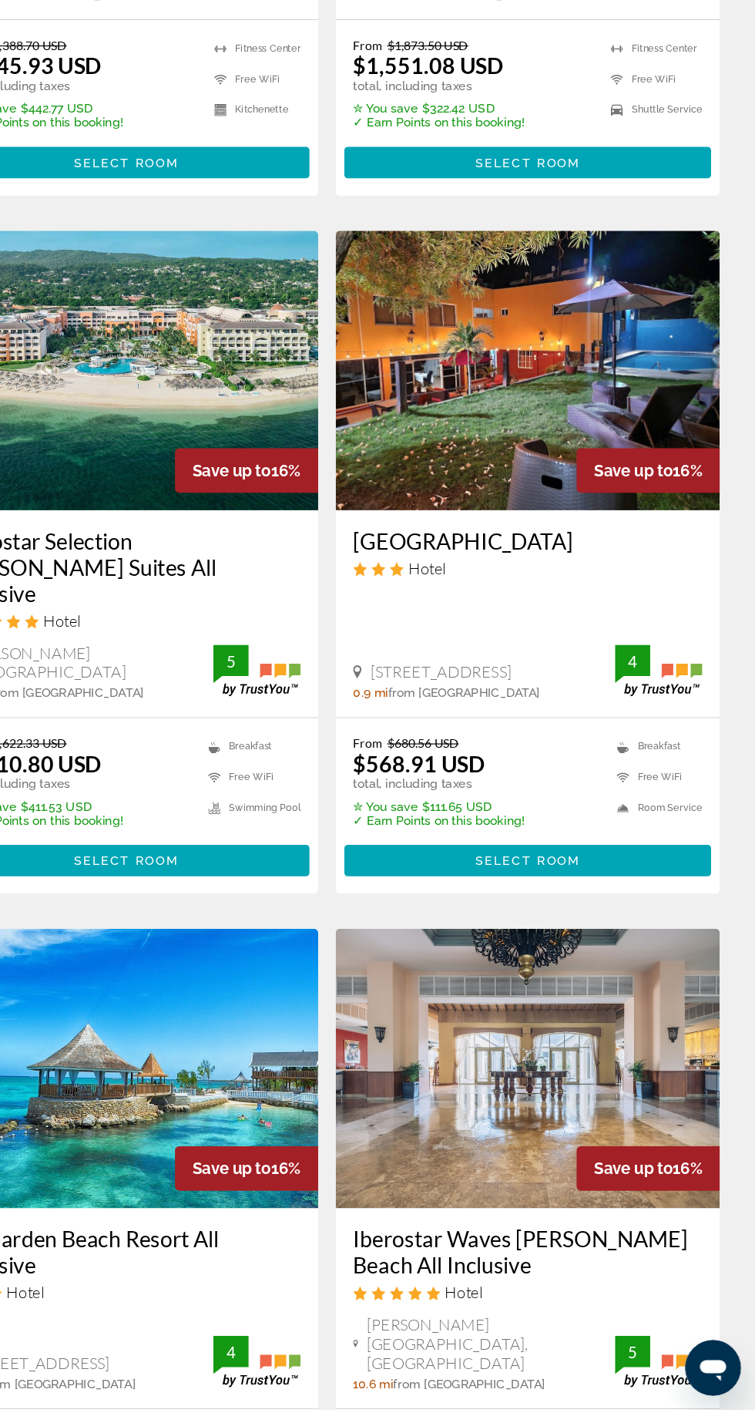
scroll to position [2429, 0]
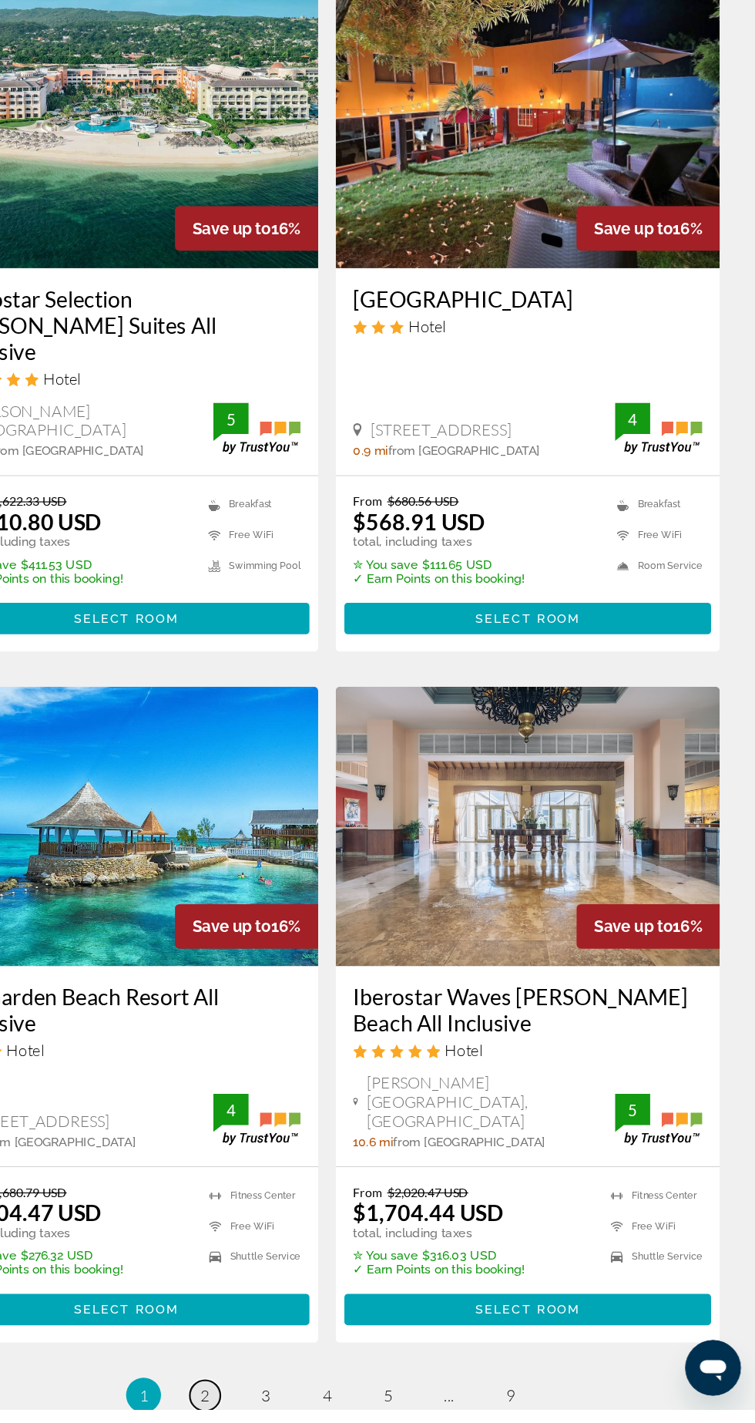
click at [265, 1397] on link "page 2" at bounding box center [270, 1410] width 27 height 27
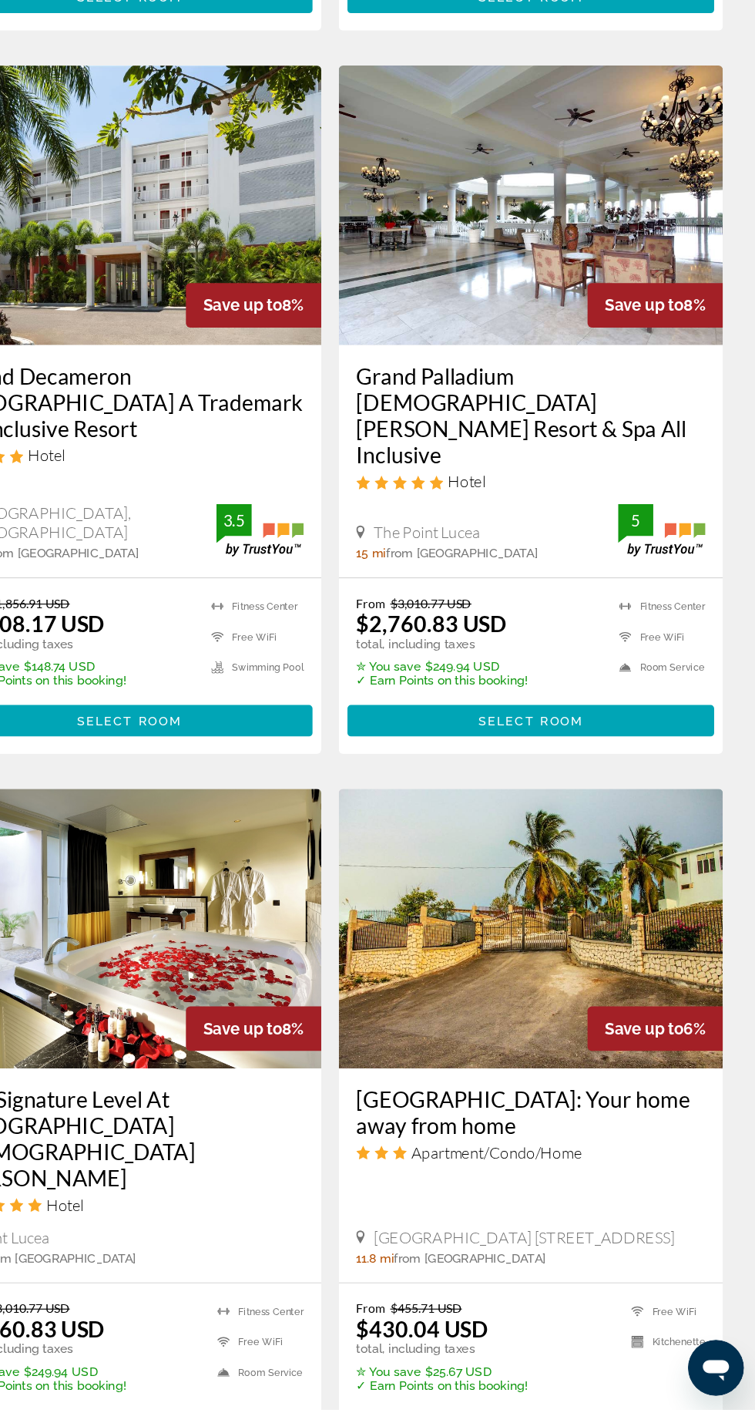
scroll to position [2340, 0]
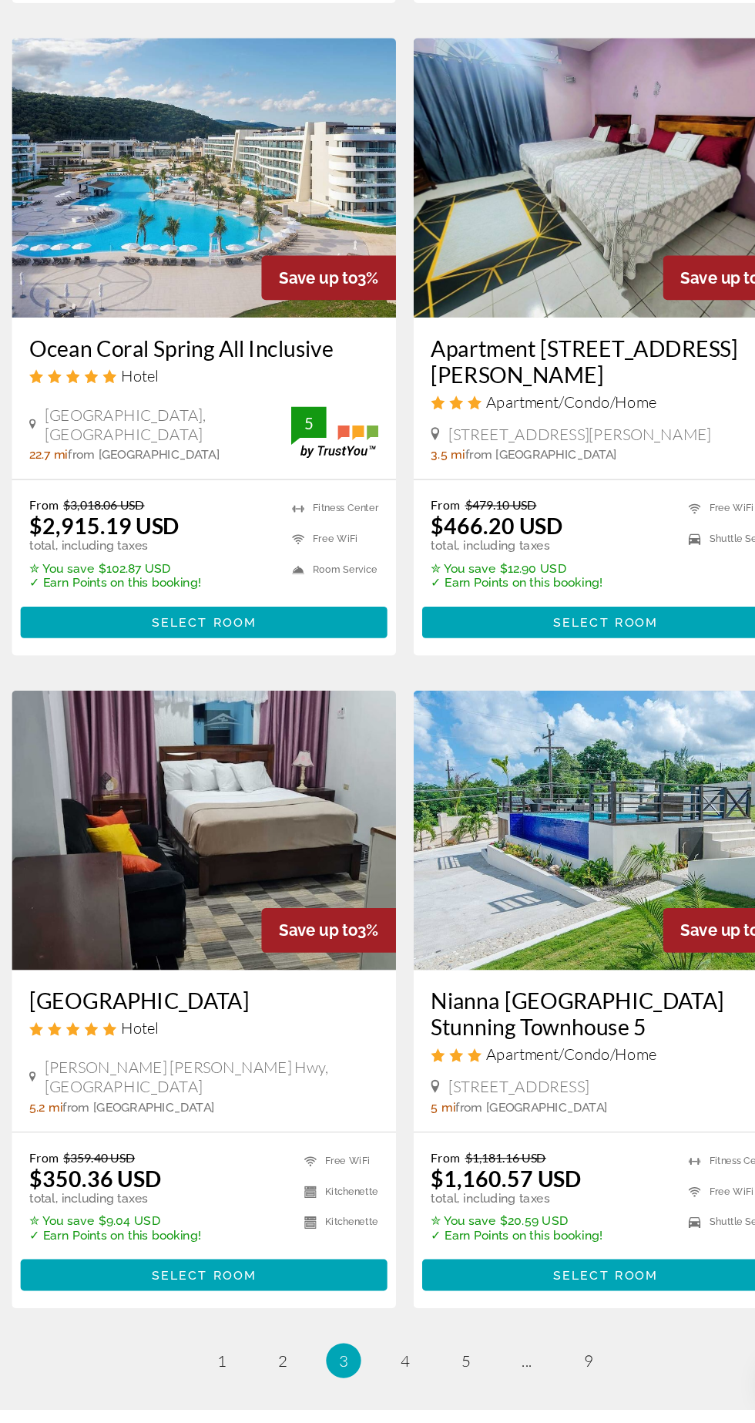
scroll to position [2326, 0]
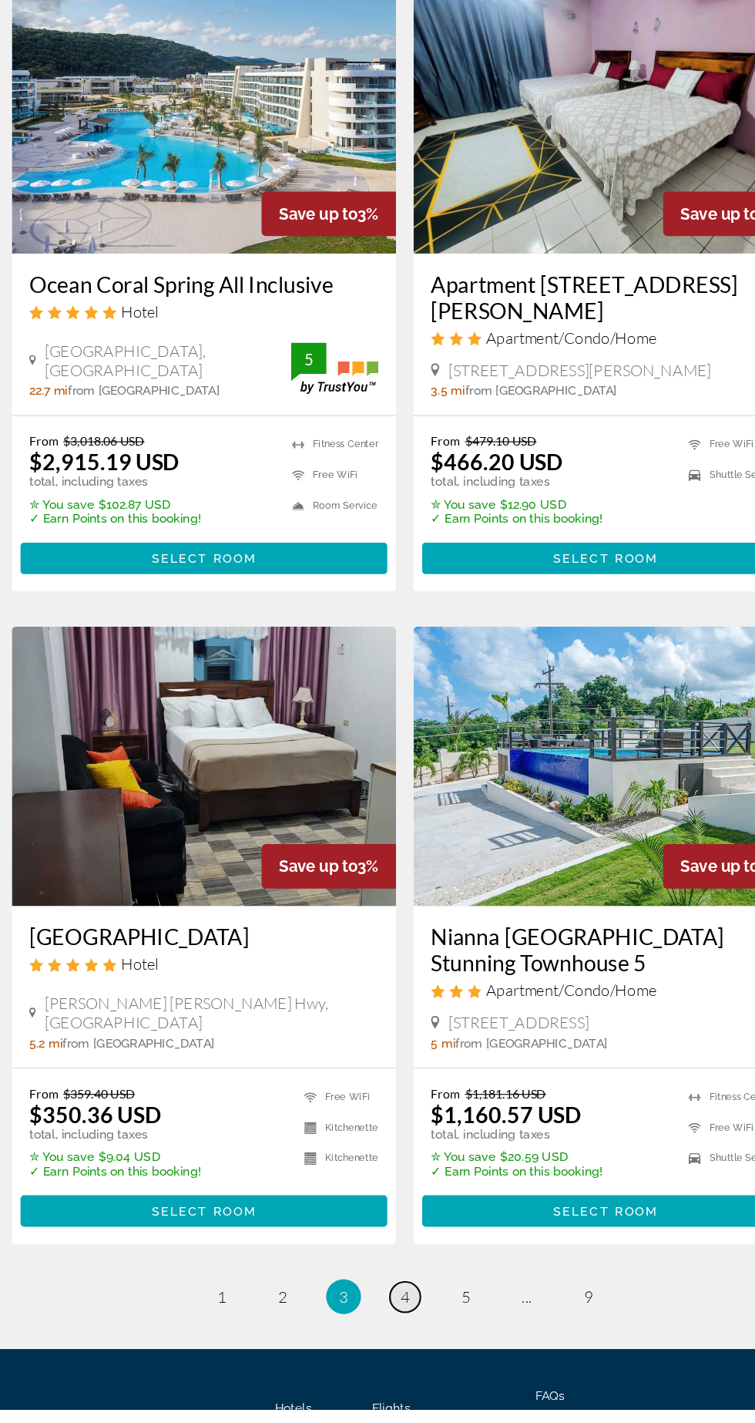
click at [377, 1314] on span "4" at bounding box center [378, 1322] width 8 height 17
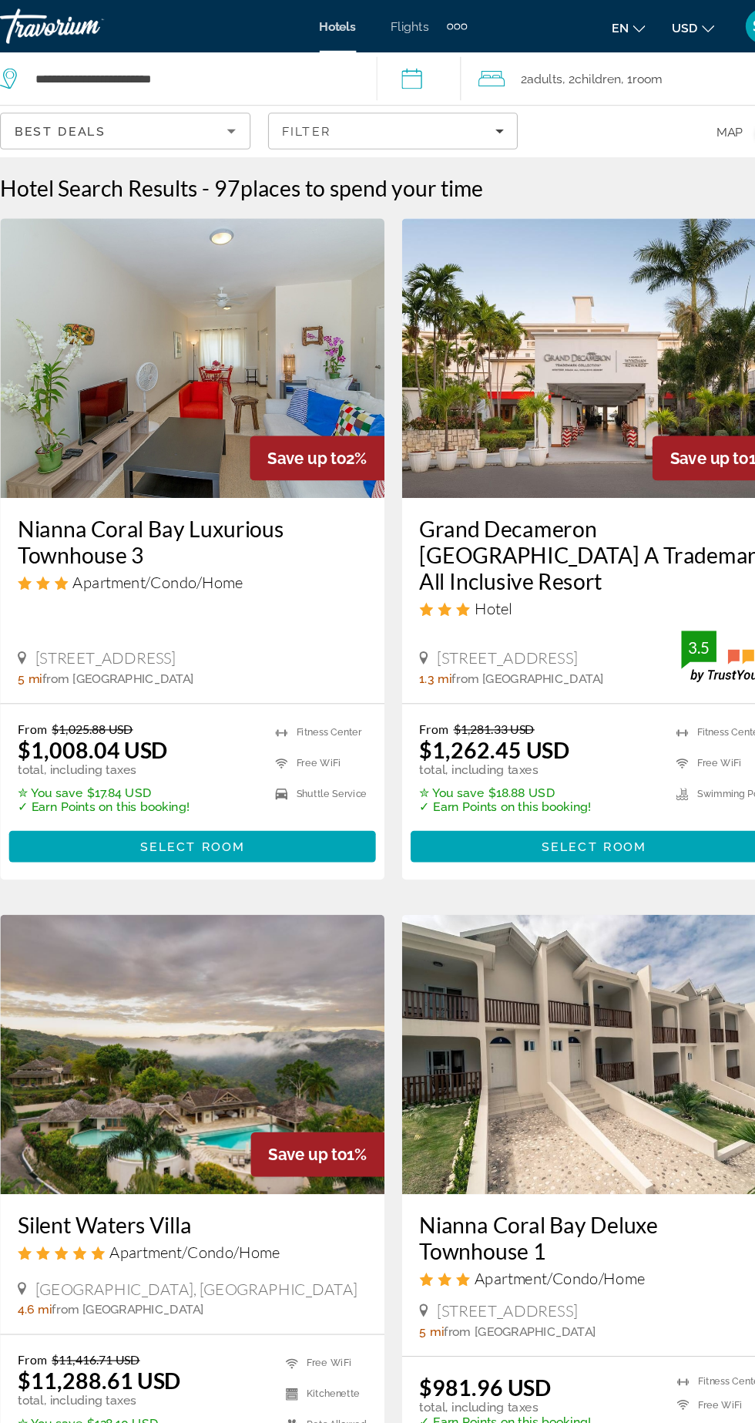
click at [407, 81] on input "**********" at bounding box center [403, 71] width 81 height 51
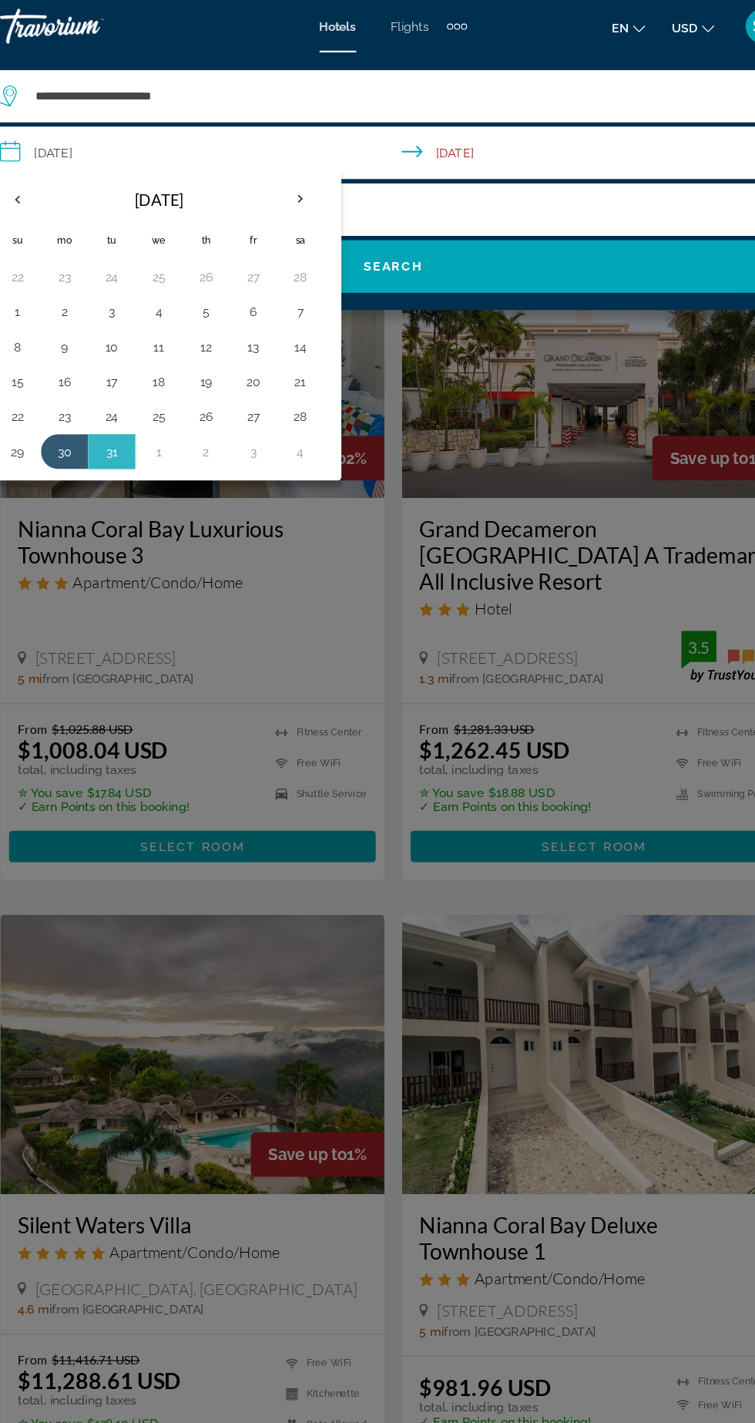
click at [60, 412] on div "Mar 2026 Su Mo Tu We Th Fr Sa 22 23 24 25 26 27 28 1 2 3 4 5 6 7 8 9 10 11 12 1…" at bounding box center [174, 286] width 304 height 264
click at [55, 404] on button "29" at bounding box center [46, 399] width 25 height 22
click at [303, 414] on div "Mar 2026 Su Mo Tu We Th Fr Sa 22 23 24 25 26 27 28 1 2 3 4 5 6 7 8 9 10 11 12 1…" at bounding box center [174, 286] width 304 height 264
click at [298, 396] on button "4" at bounding box center [296, 399] width 25 height 22
type input "**********"
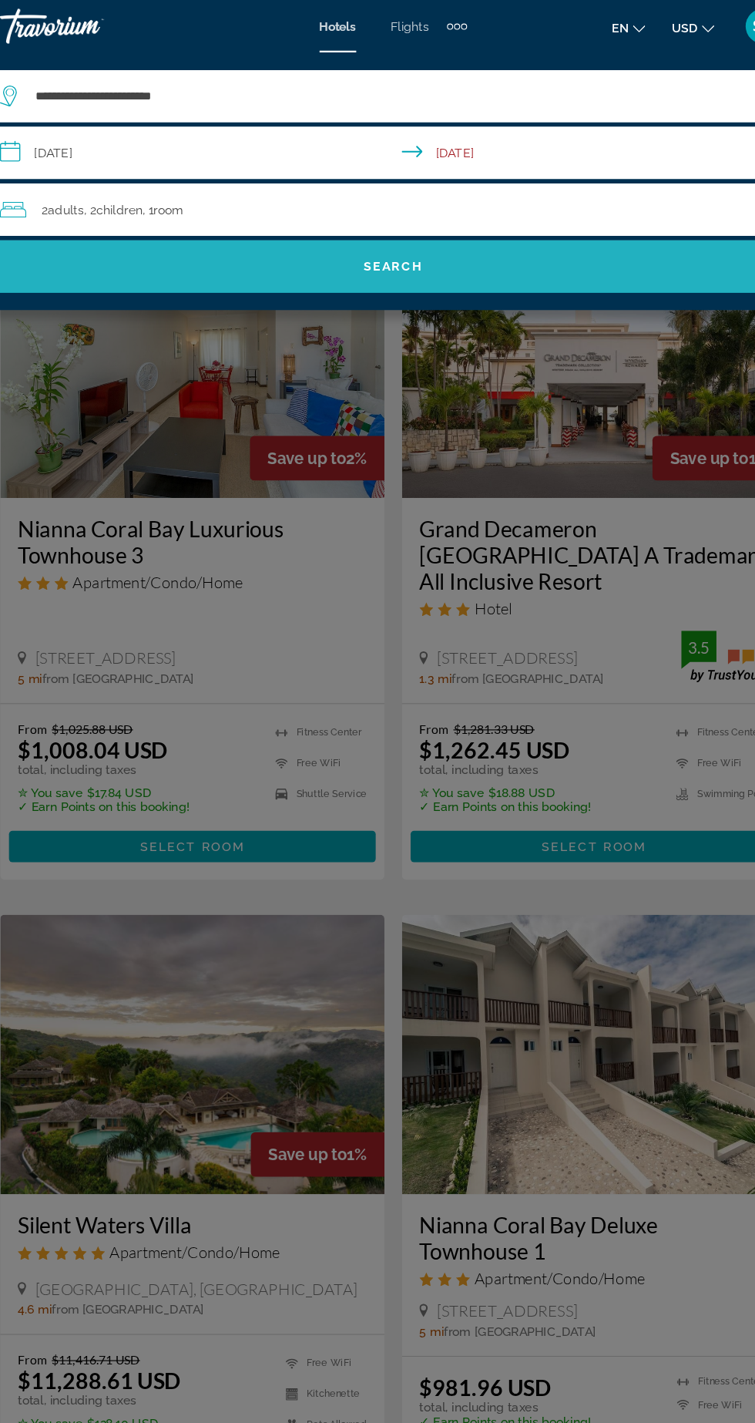
click at [471, 246] on span "Search" at bounding box center [377, 235] width 724 height 37
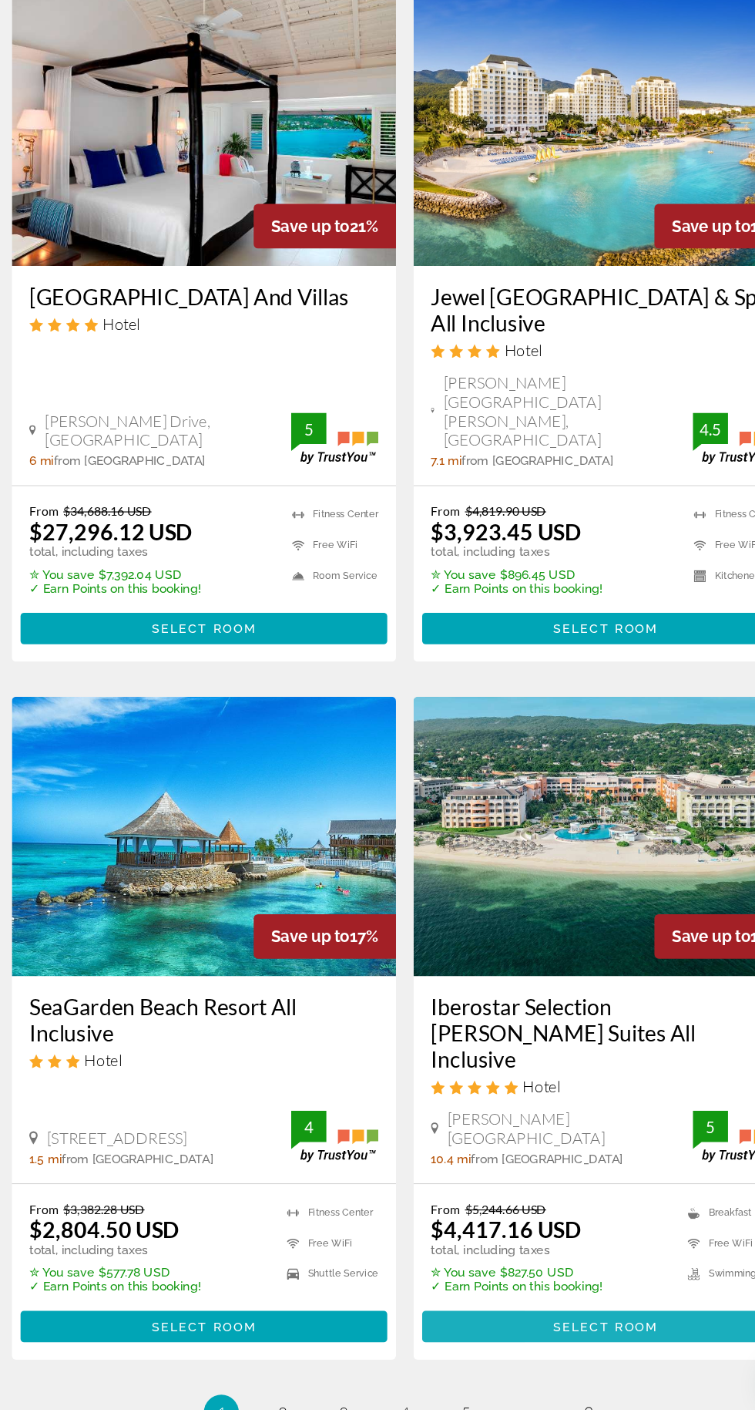
scroll to position [2373, 0]
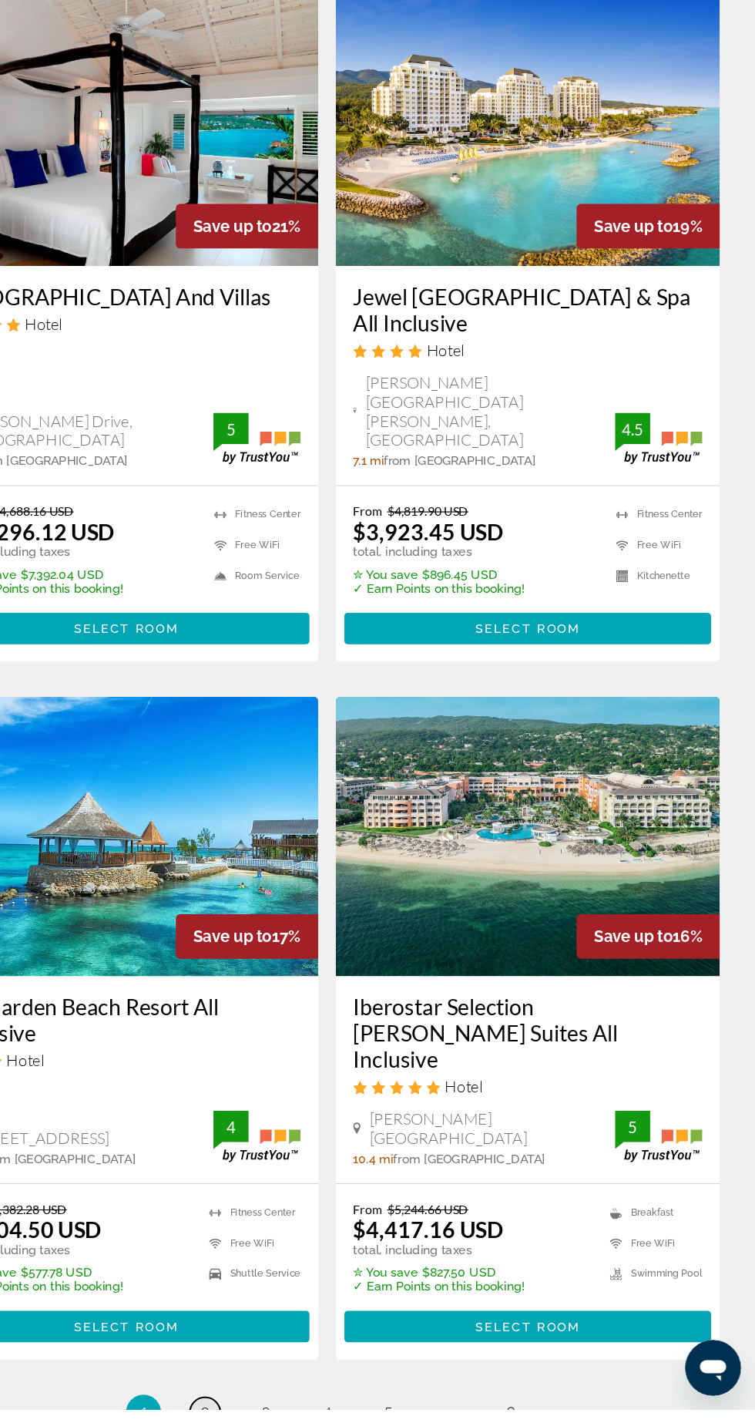
click at [272, 1417] on span "2" at bounding box center [270, 1425] width 8 height 17
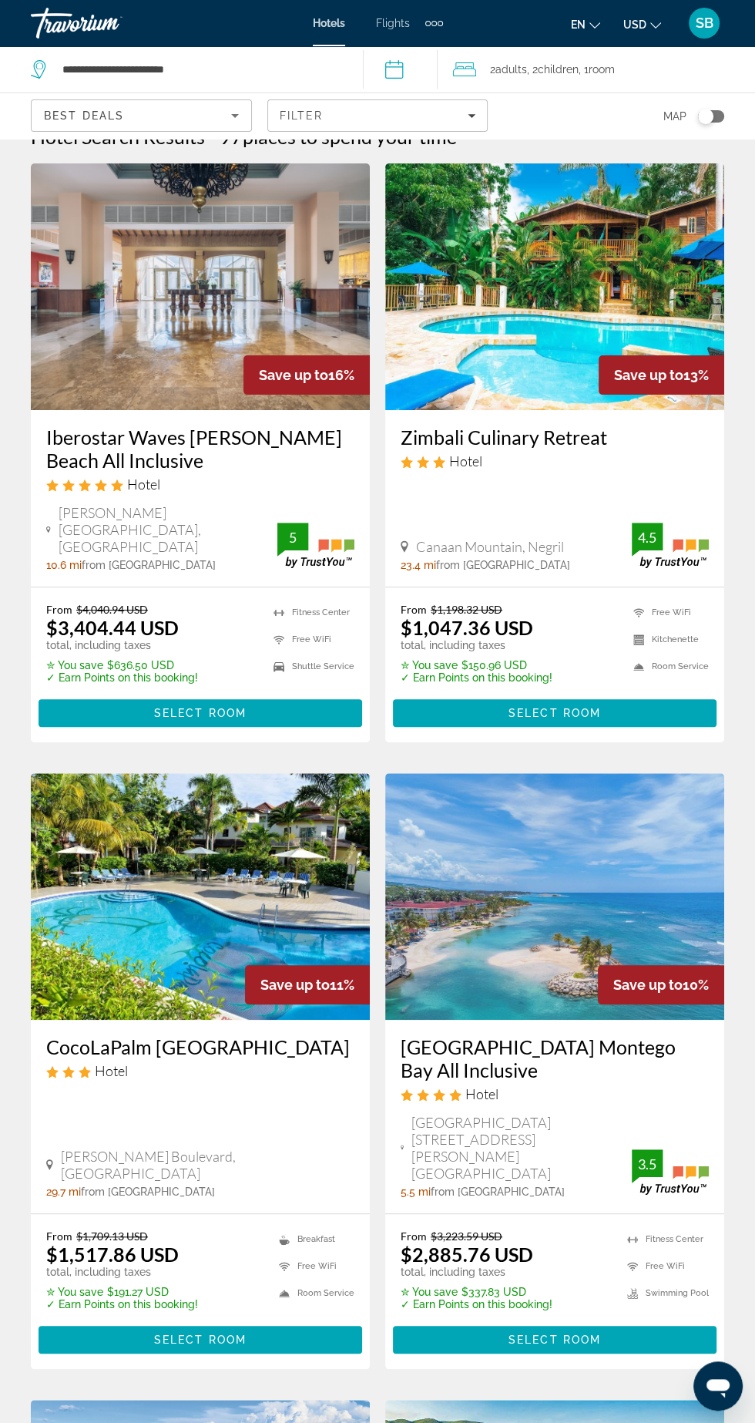
scroll to position [31, 0]
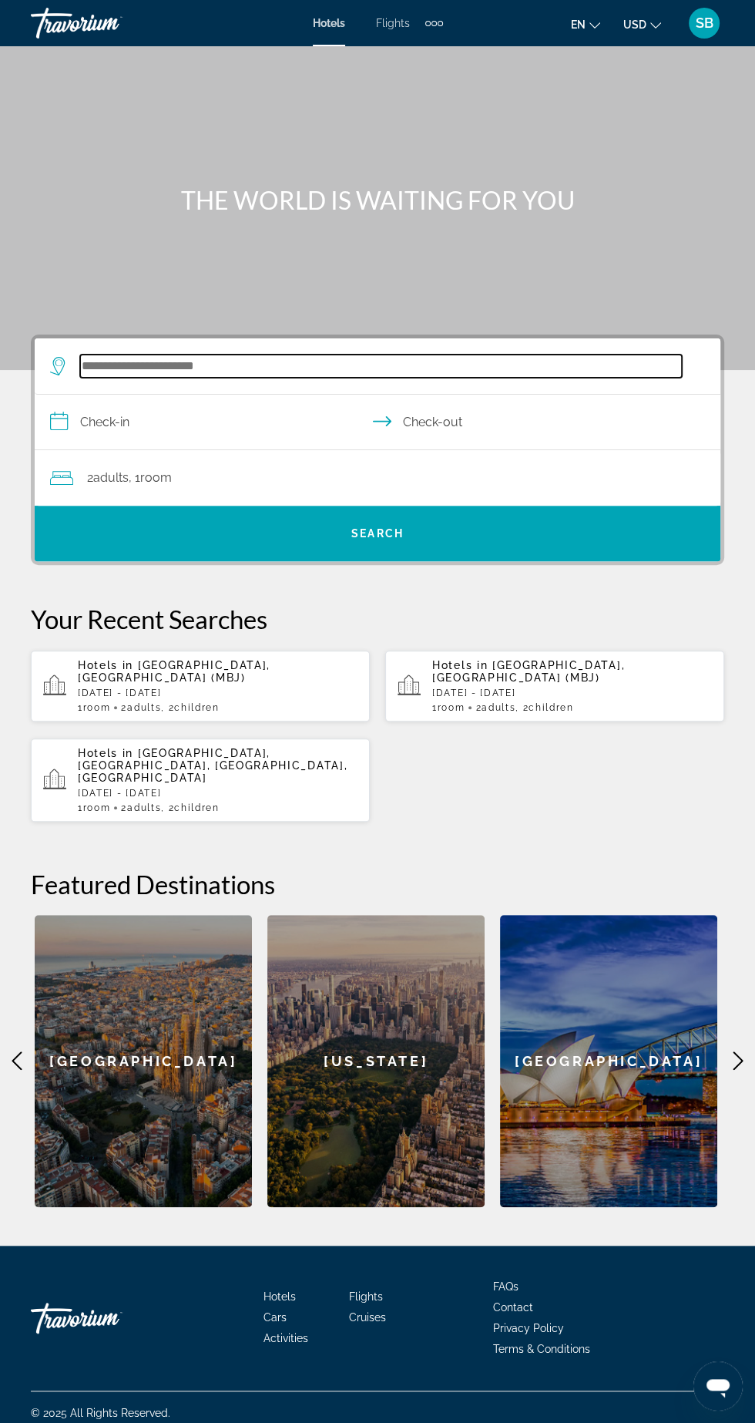
click at [125, 358] on input "Search hotel destination" at bounding box center [381, 366] width 602 height 23
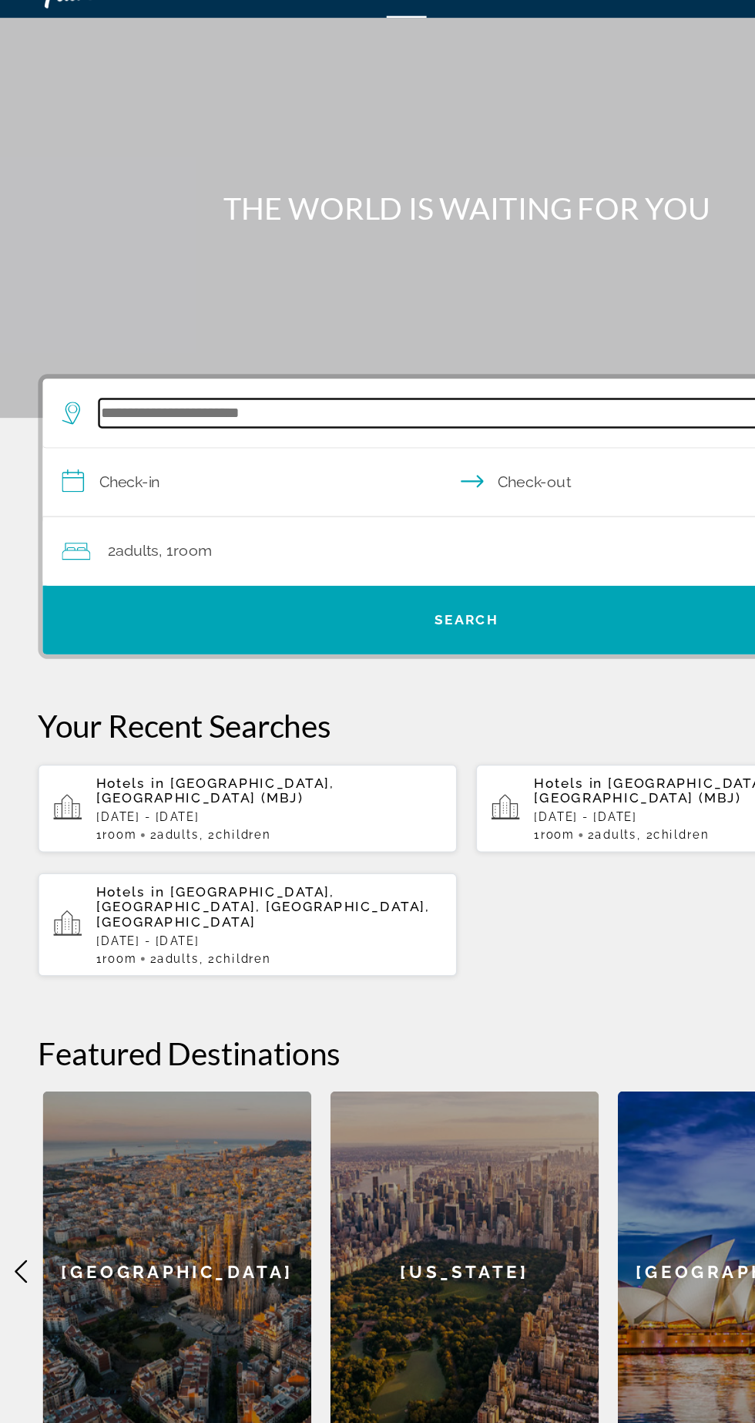
scroll to position [15, 0]
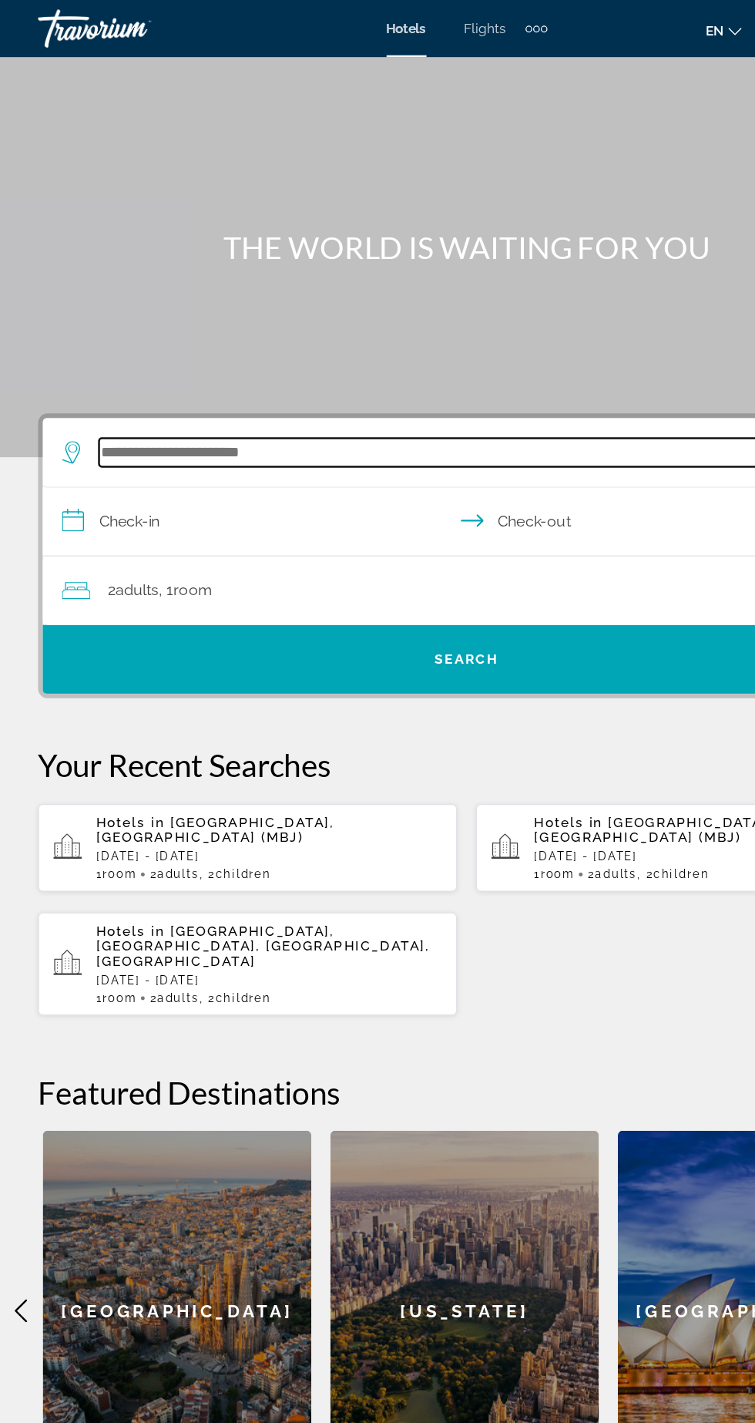
click at [161, 358] on input "Search hotel destination" at bounding box center [381, 366] width 602 height 23
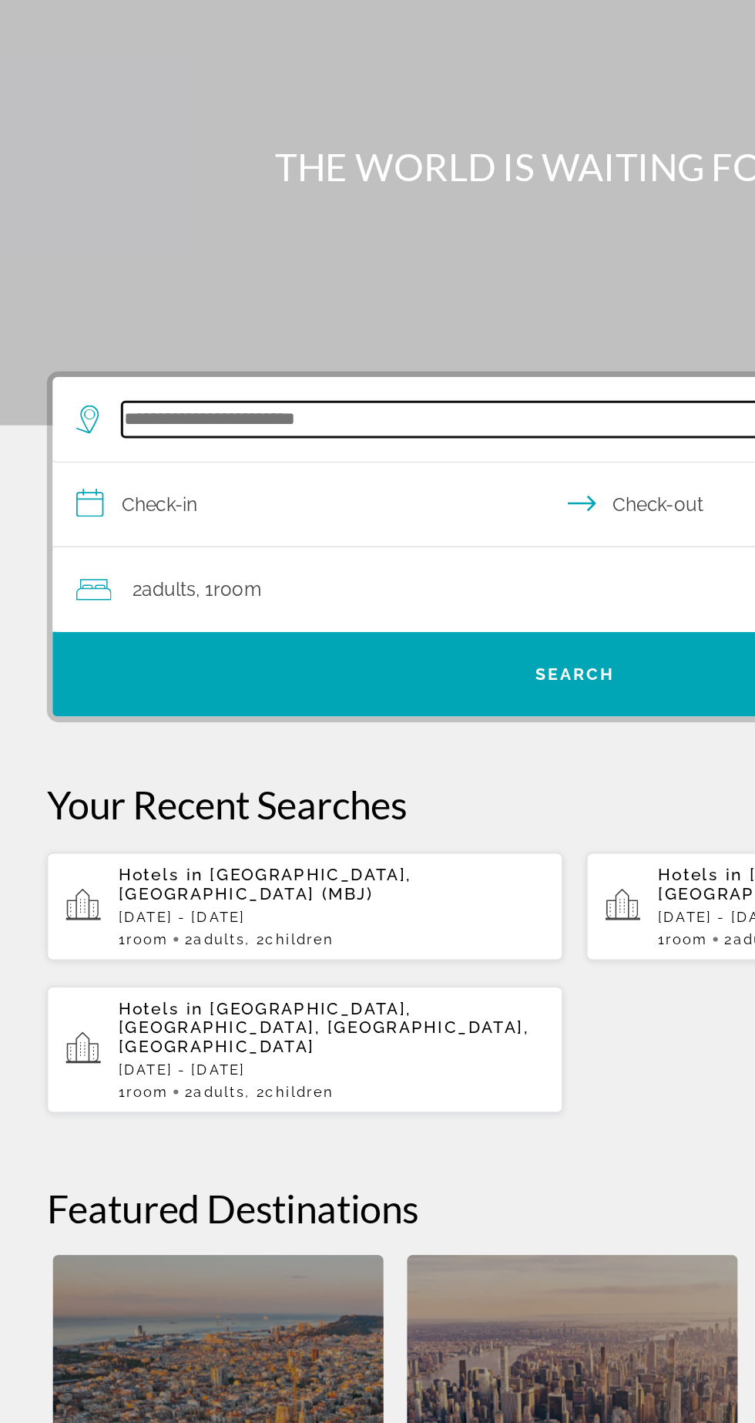
scroll to position [13, 0]
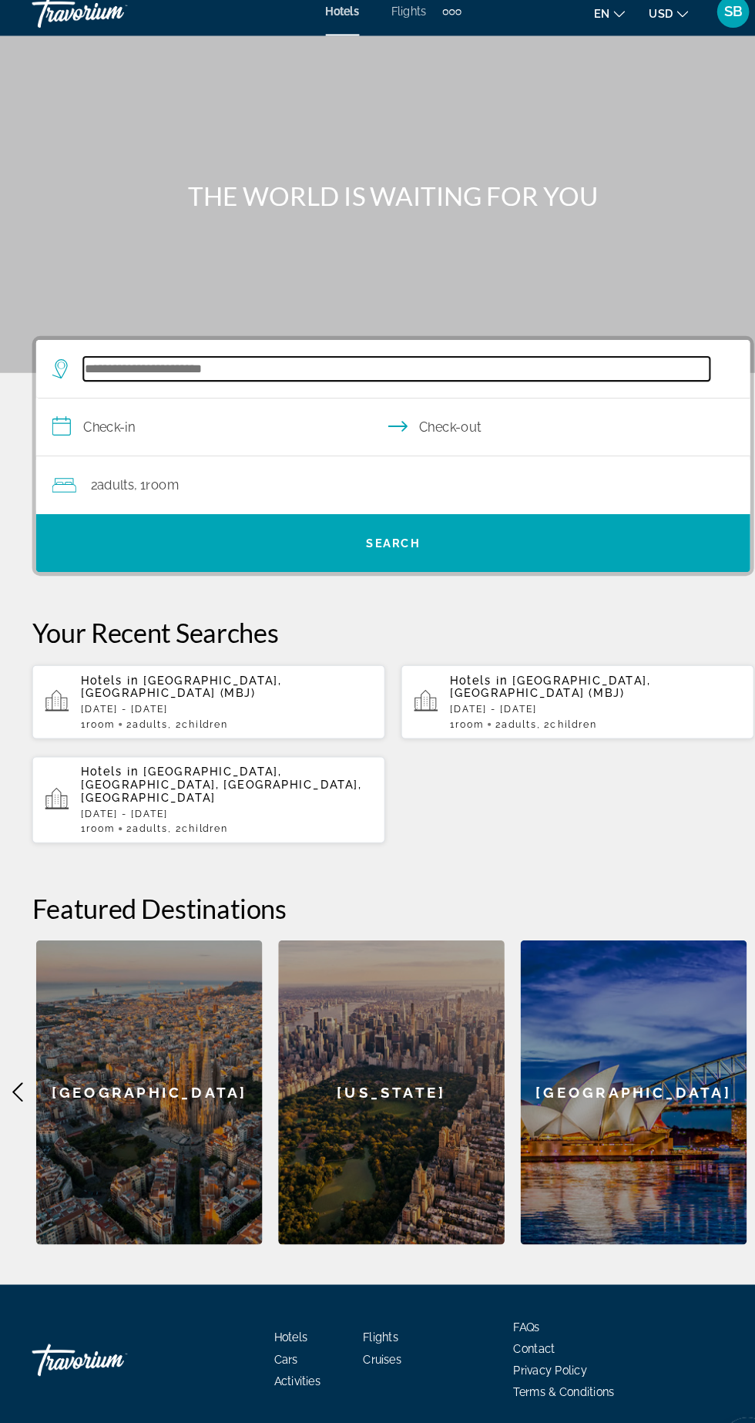
click at [392, 355] on input "Search hotel destination" at bounding box center [381, 354] width 602 height 23
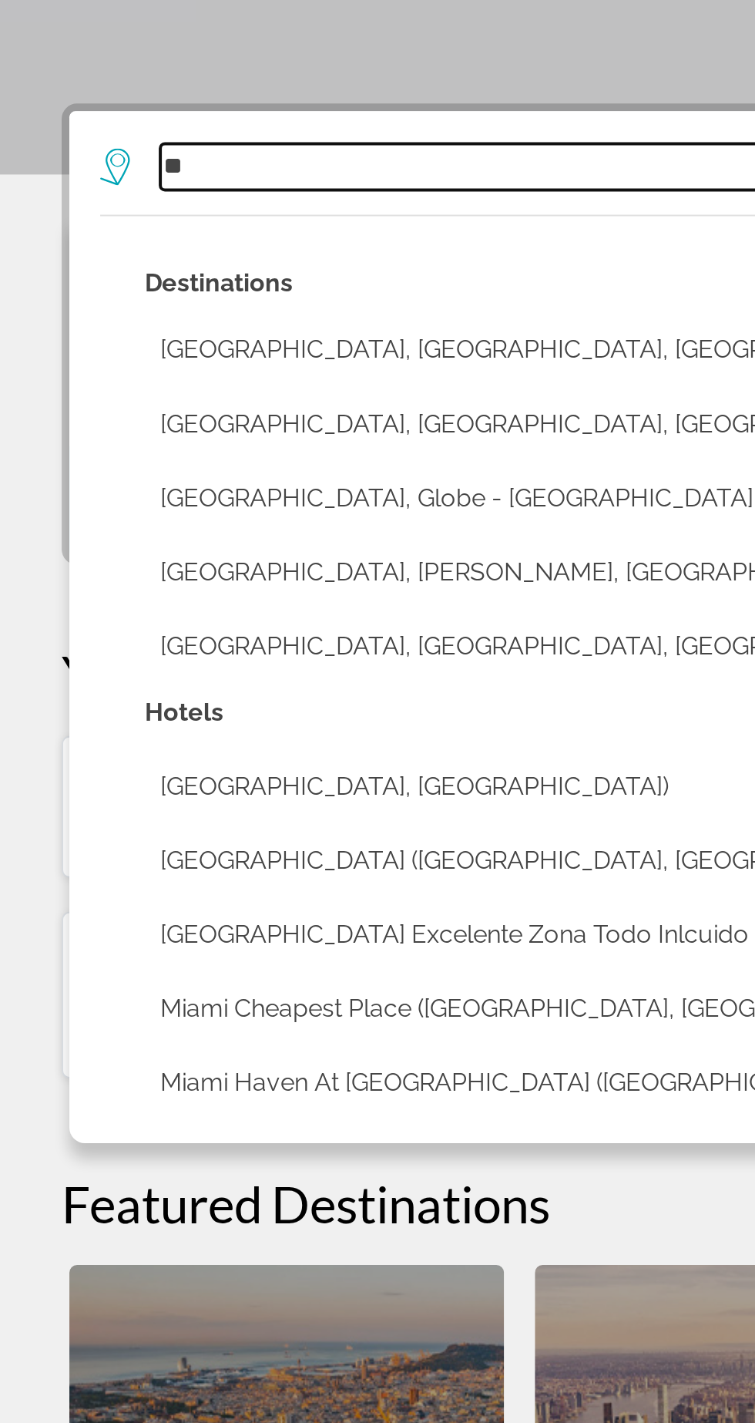
type input "*"
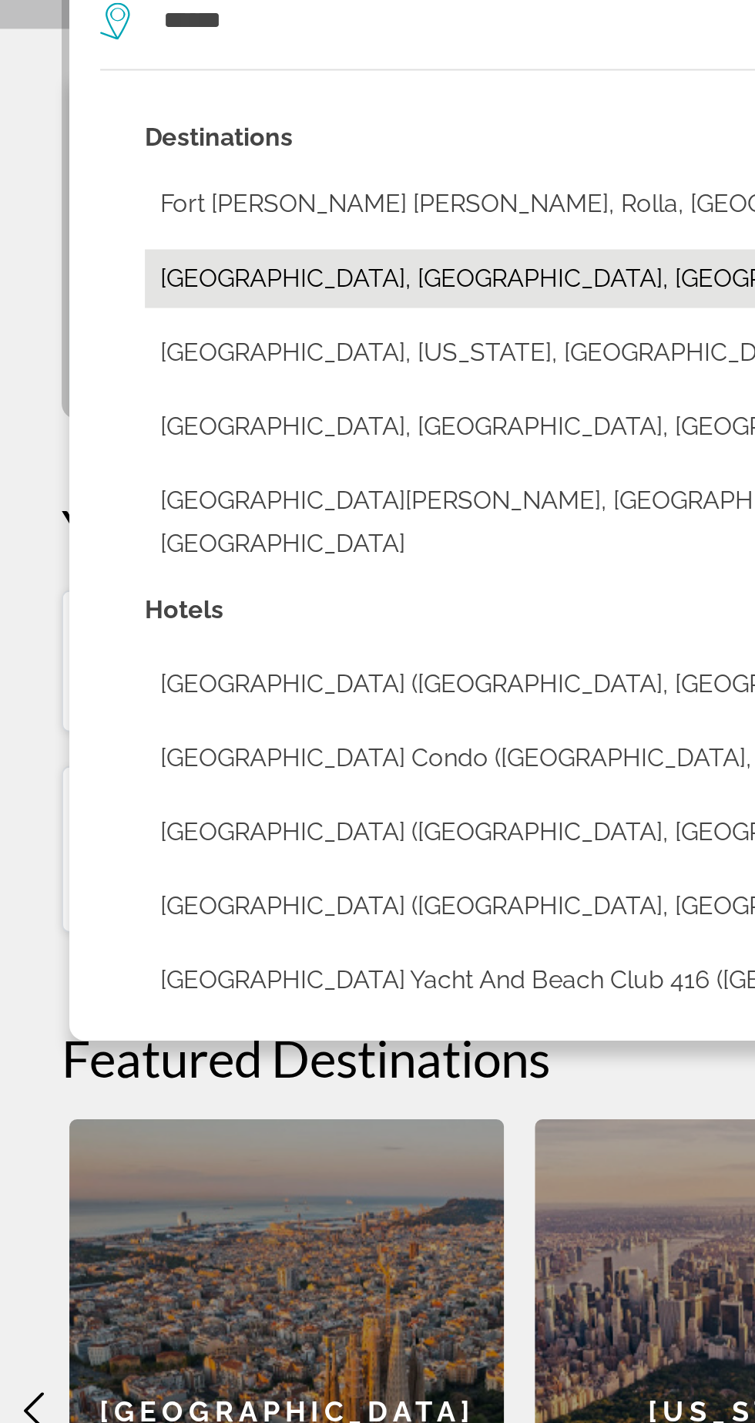
click at [110, 473] on button "Fort Lauderdale, FL, United States (FLL)" at bounding box center [388, 483] width 633 height 29
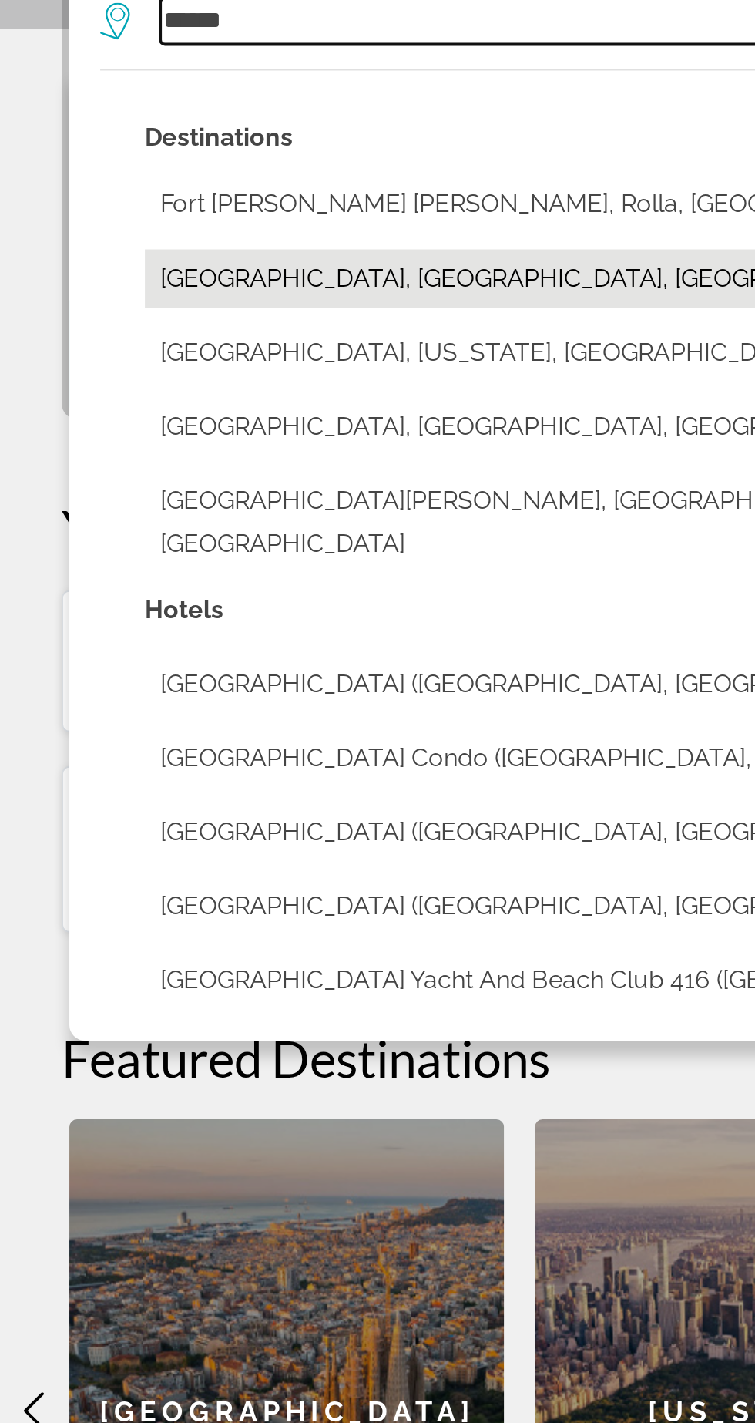
type input "**********"
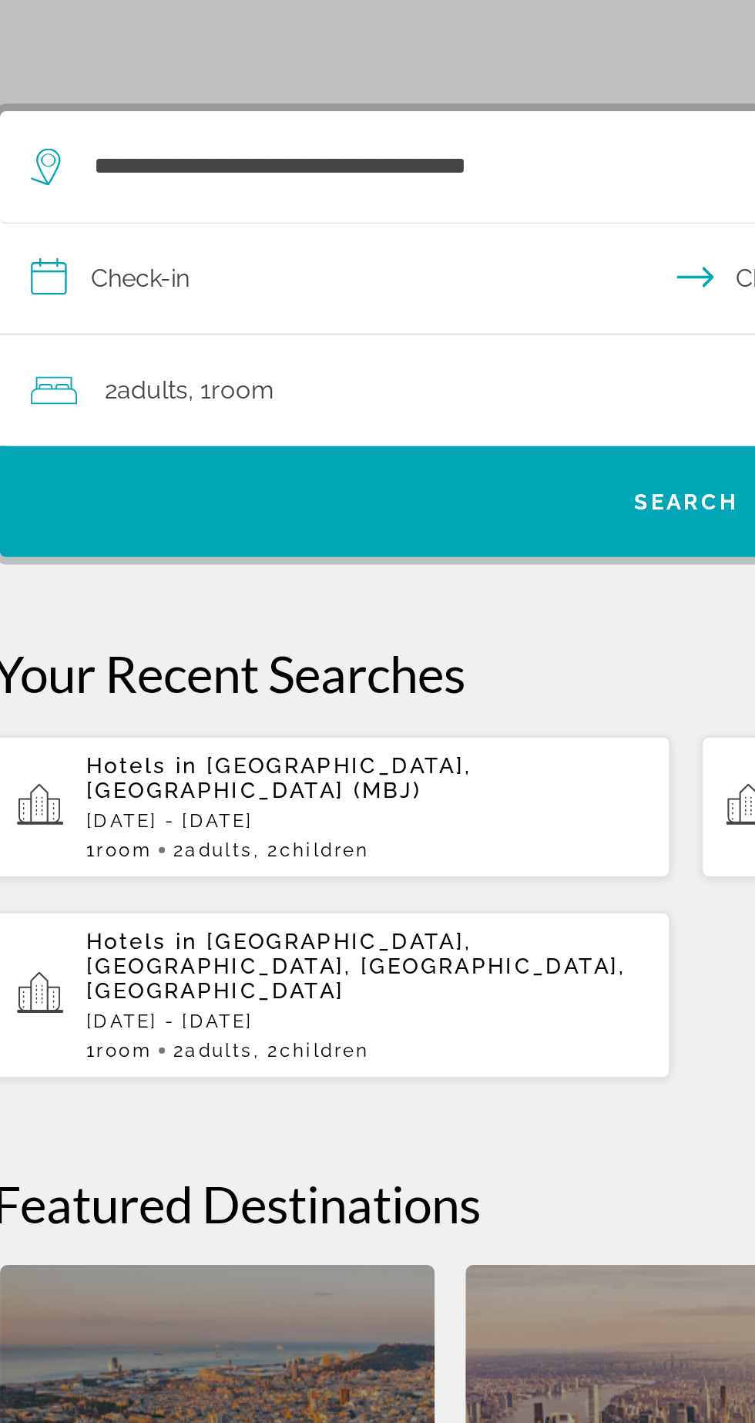
click at [126, 417] on input "**********" at bounding box center [381, 412] width 692 height 59
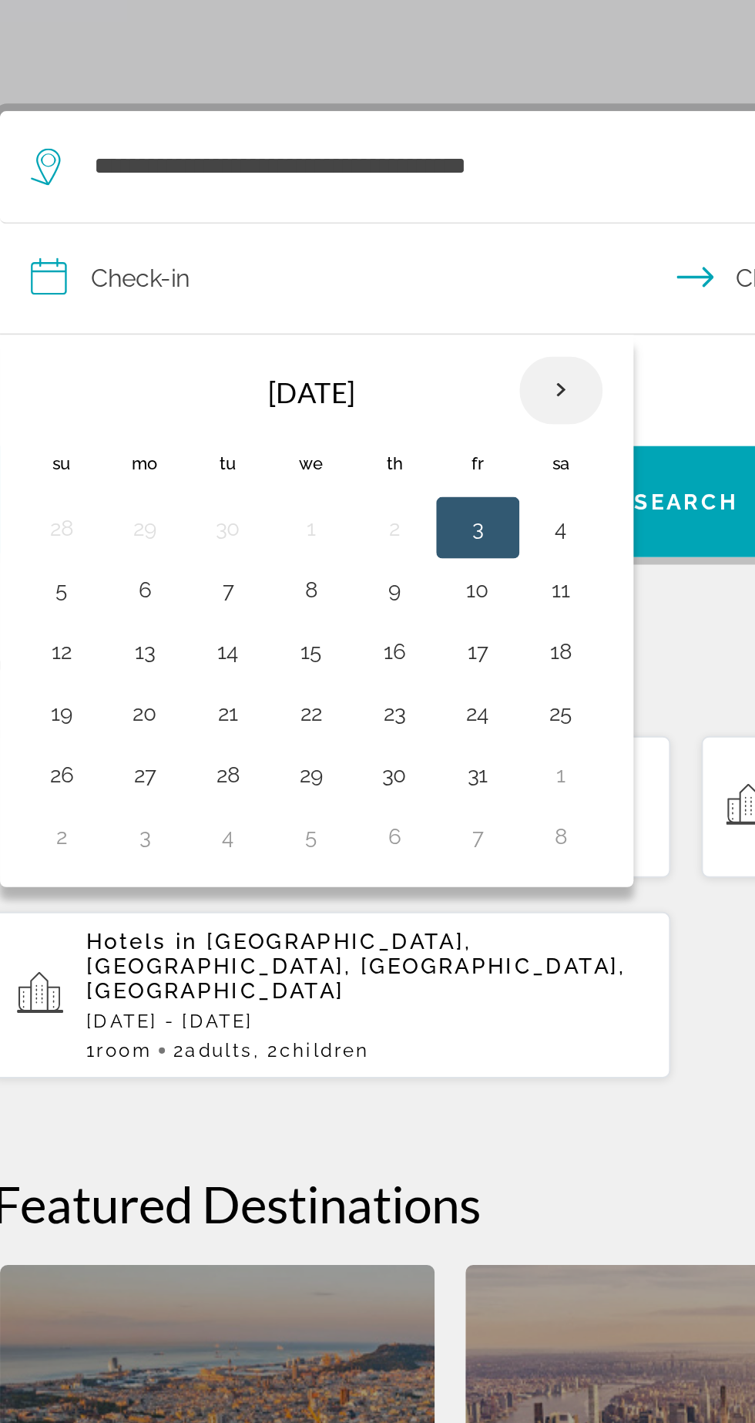
click at [318, 471] on th "Next month" at bounding box center [315, 466] width 42 height 34
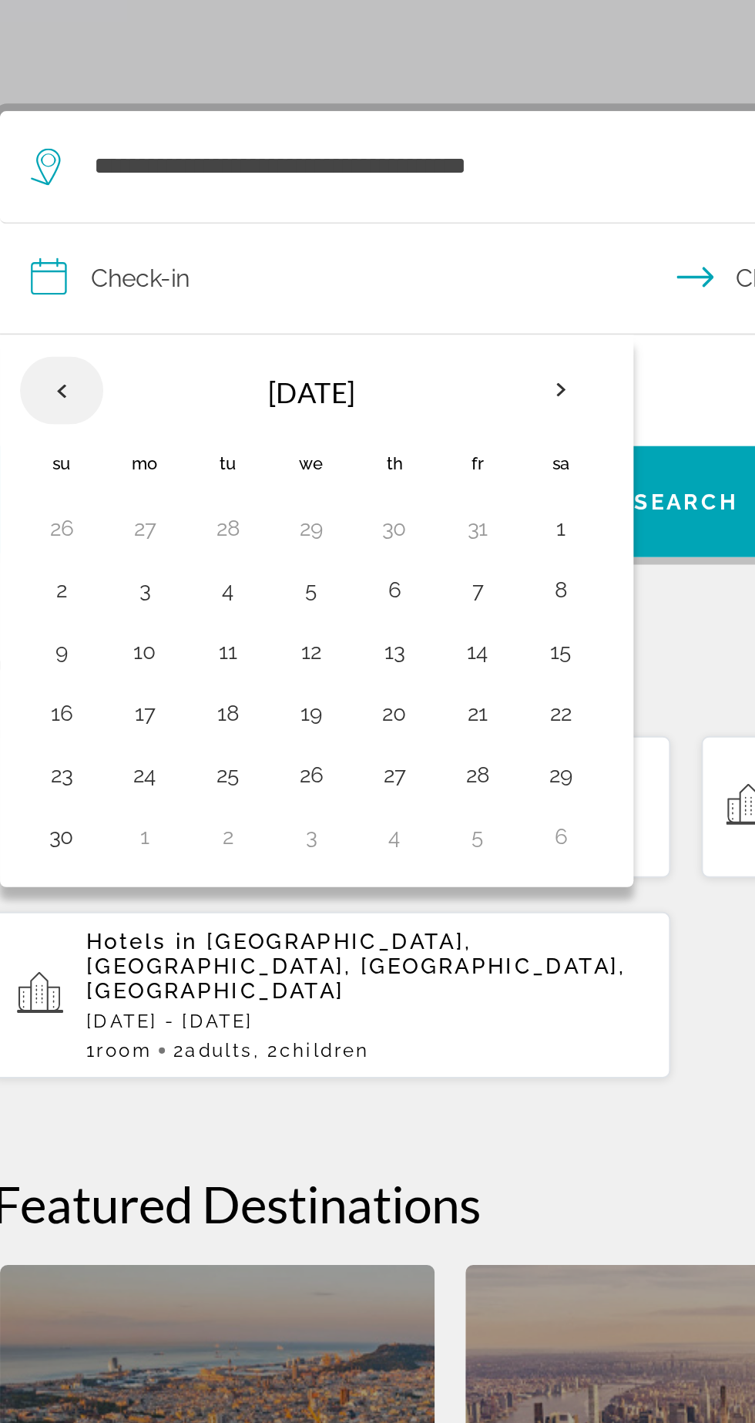
click at [59, 478] on th "Previous month" at bounding box center [66, 466] width 42 height 34
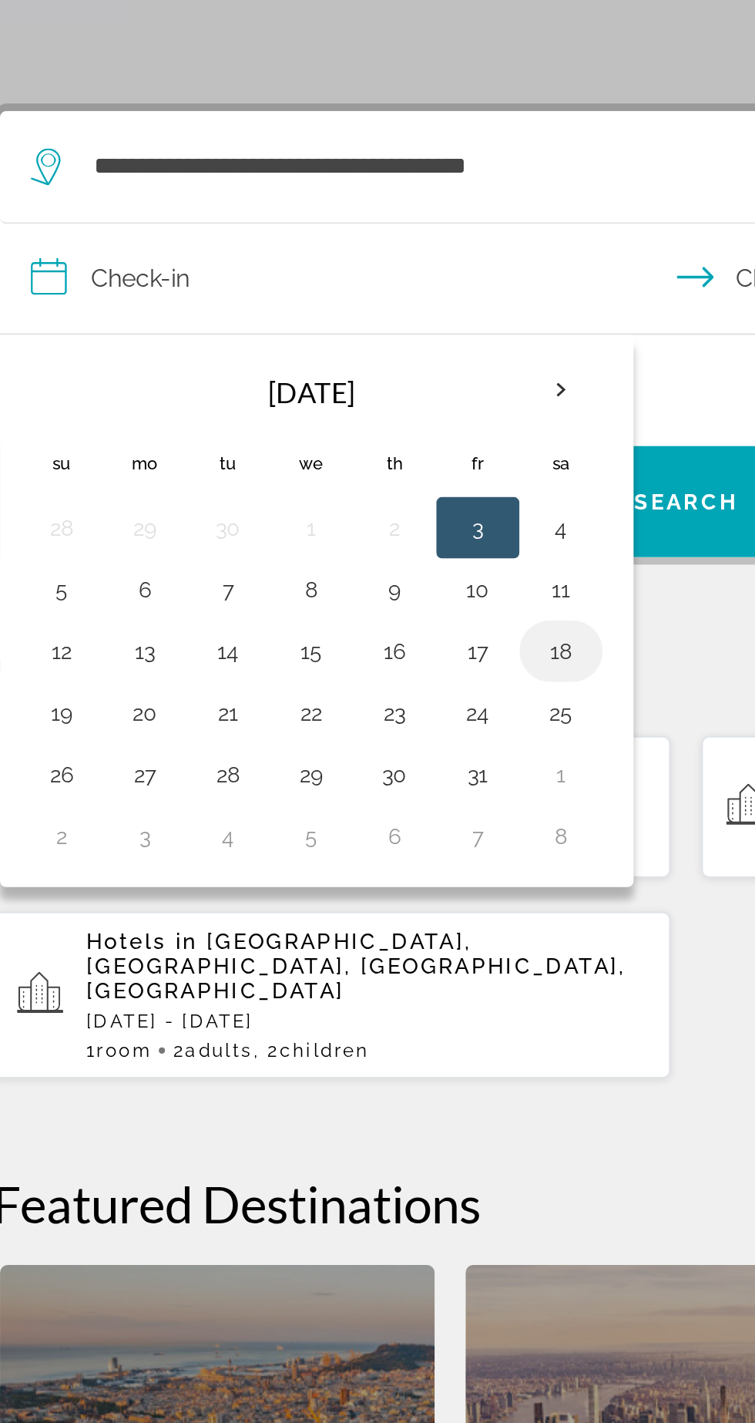
click at [315, 597] on button "18" at bounding box center [315, 597] width 25 height 22
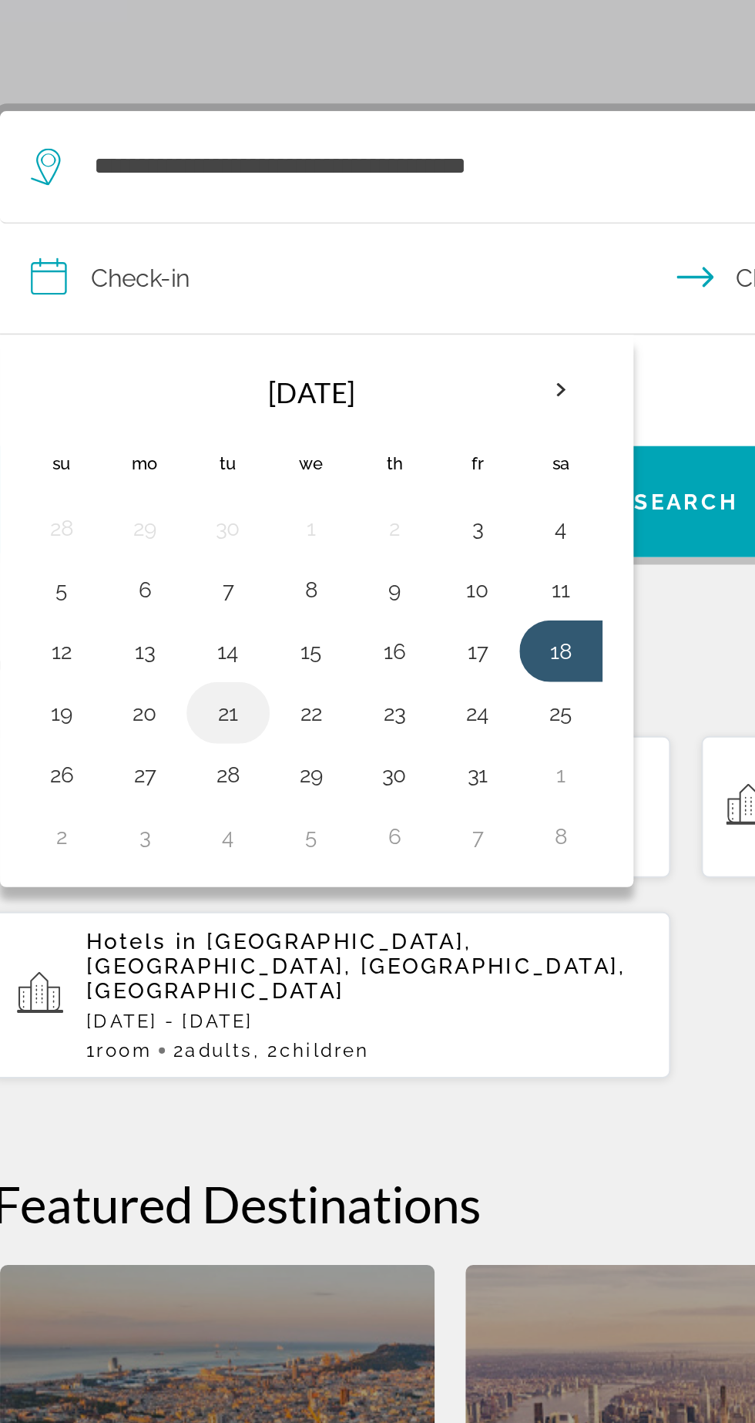
click at [144, 627] on button "21" at bounding box center [148, 628] width 25 height 22
type input "**********"
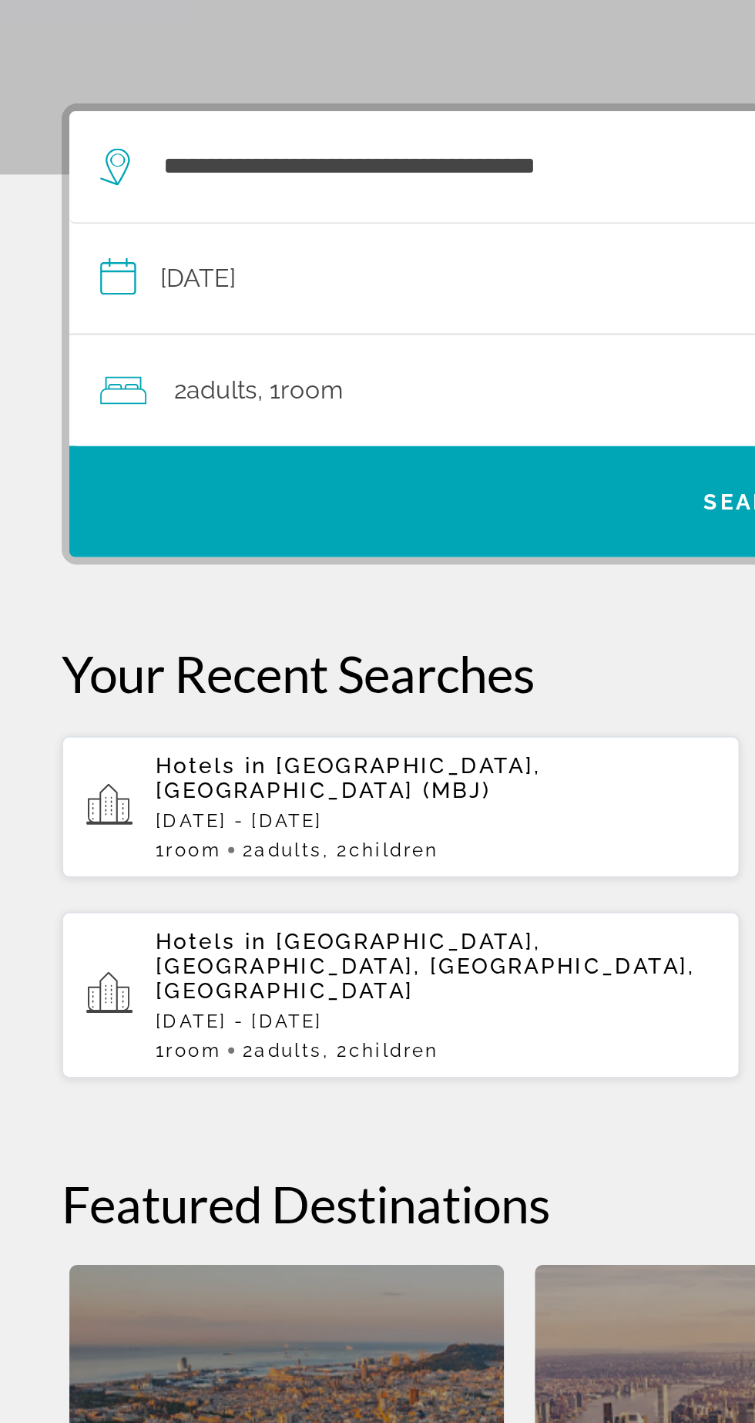
click at [256, 468] on div "2 Adult Adults , 1 Room rooms" at bounding box center [385, 467] width 671 height 22
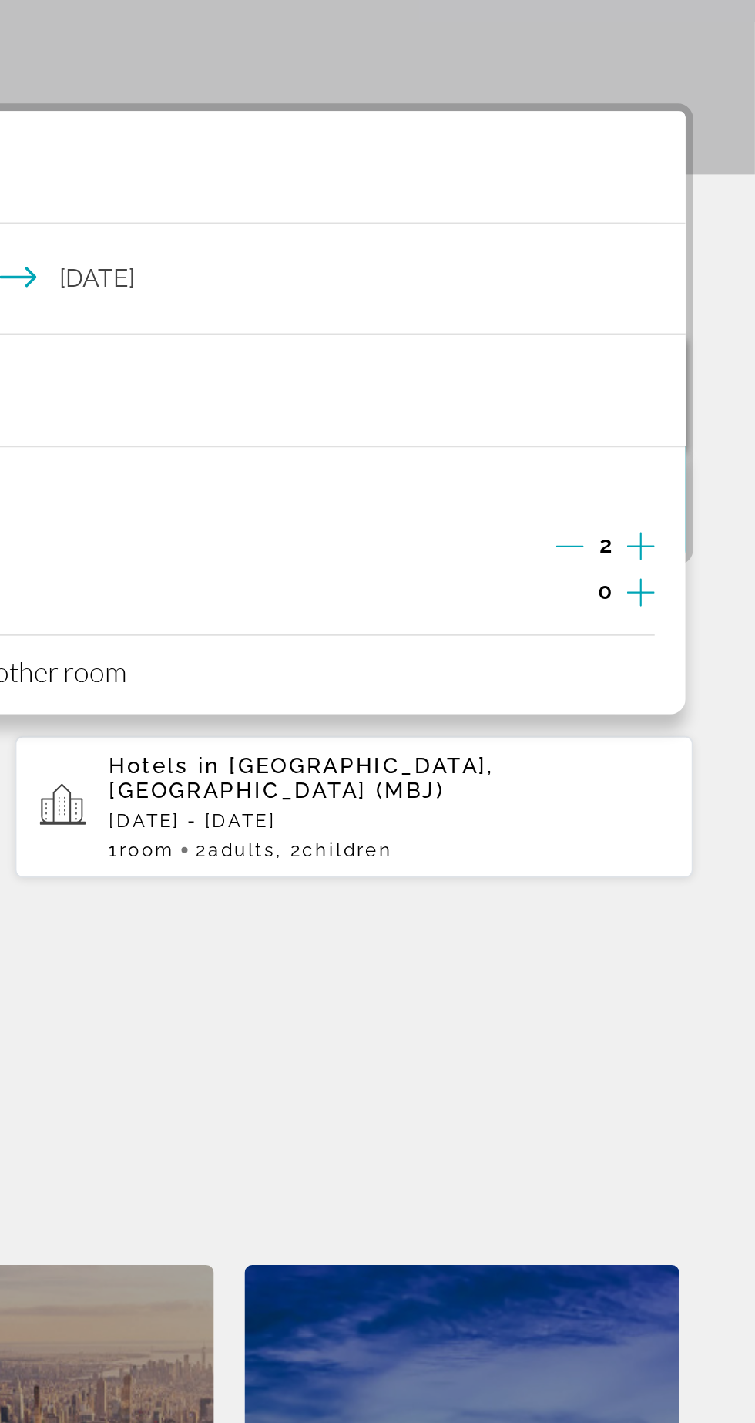
click at [702, 570] on icon "Increment children" at bounding box center [698, 567] width 14 height 18
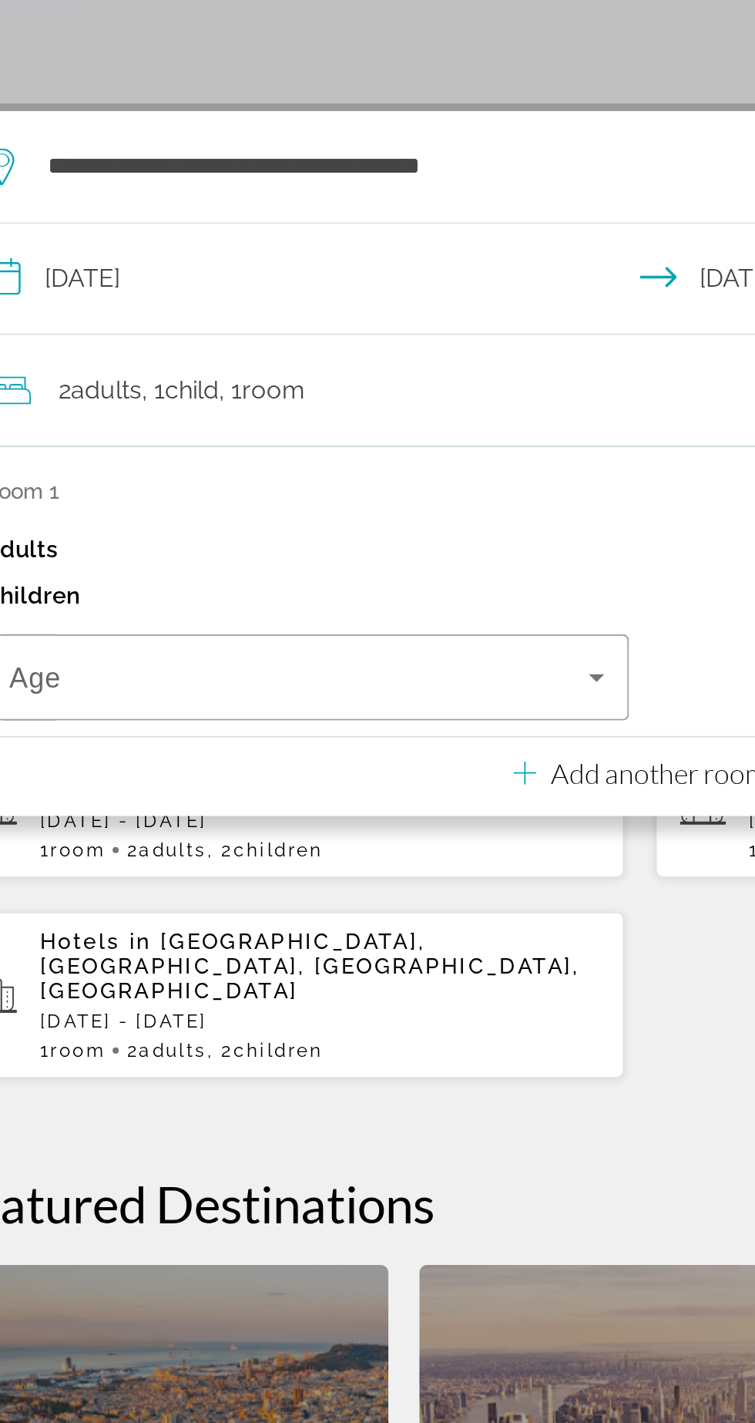
click at [371, 574] on div "Children 1" at bounding box center [377, 568] width 655 height 23
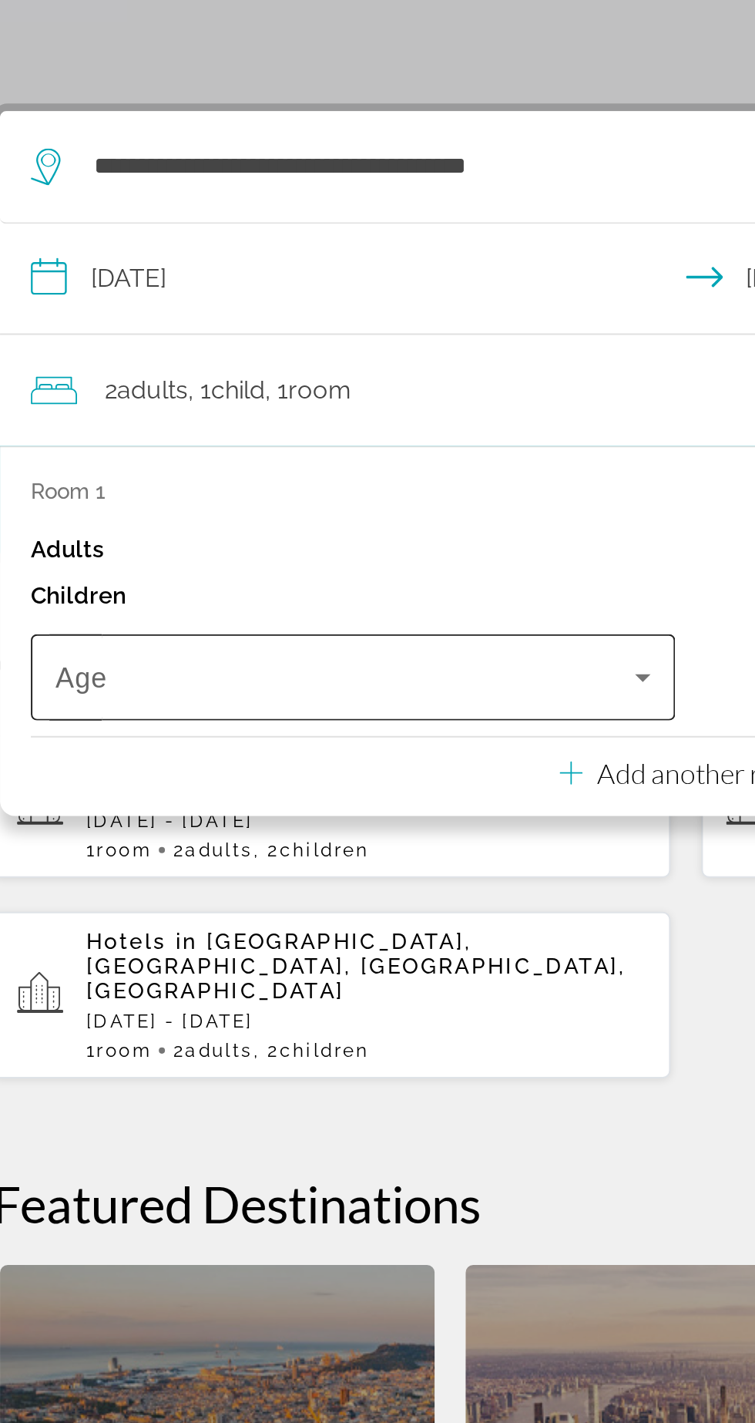
click at [236, 614] on span "Travelers: 2 adults, 1 child" at bounding box center [207, 609] width 290 height 18
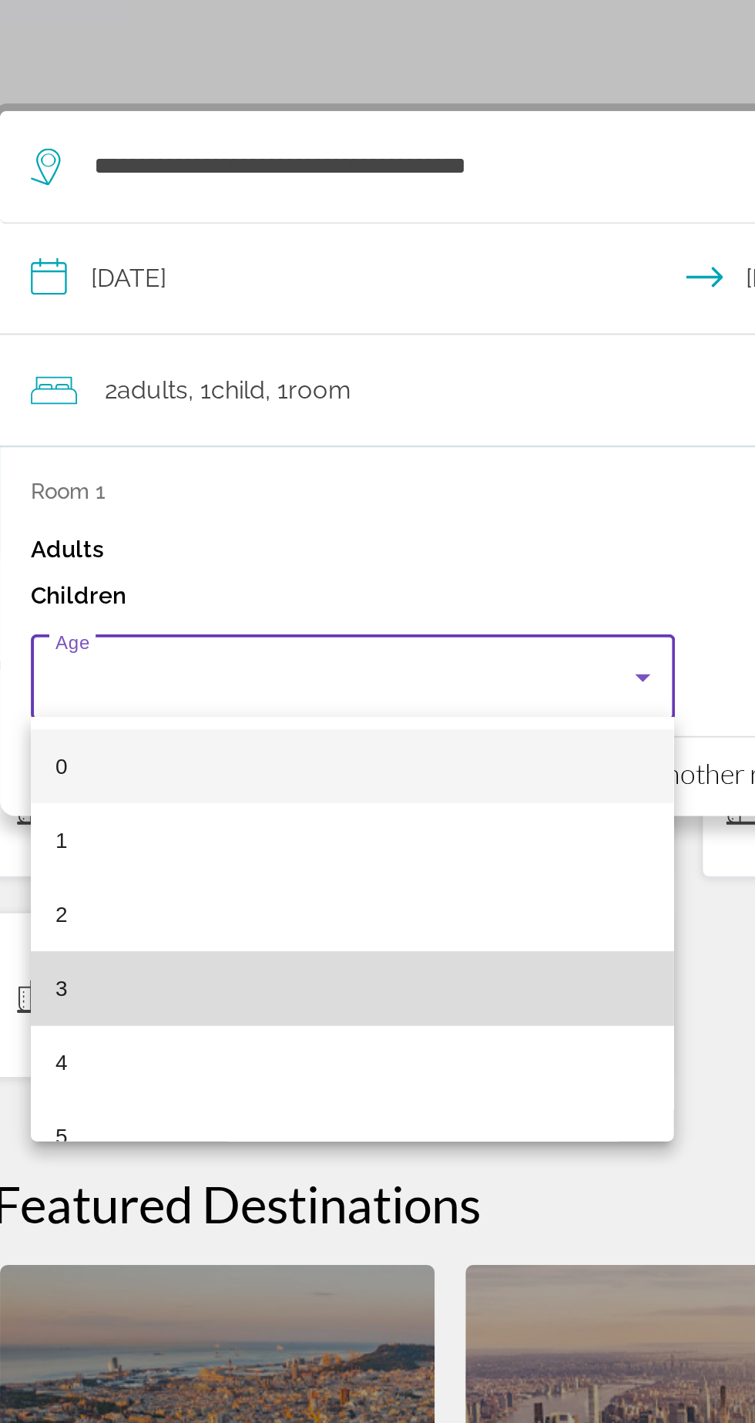
click at [224, 752] on mat-option "3" at bounding box center [210, 765] width 321 height 37
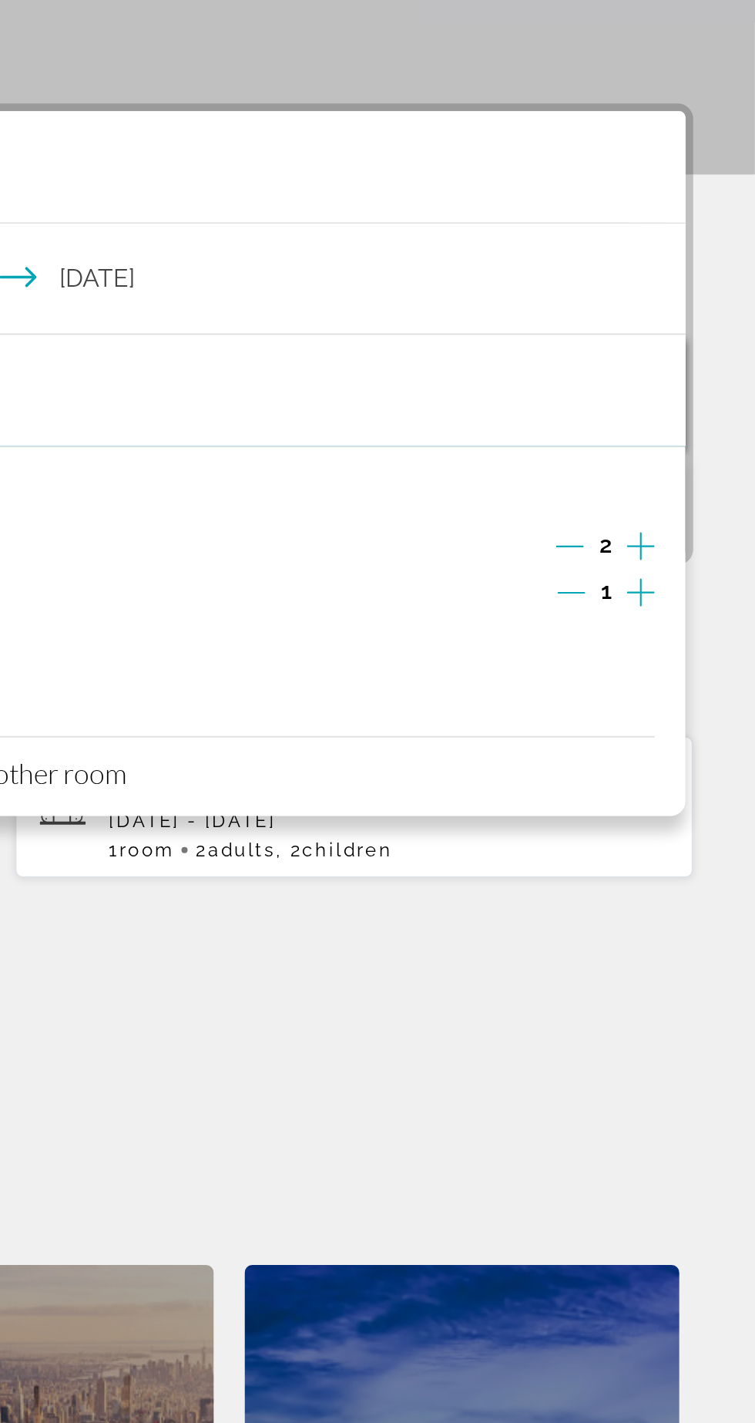
click at [702, 563] on icon "Increment children" at bounding box center [698, 567] width 14 height 18
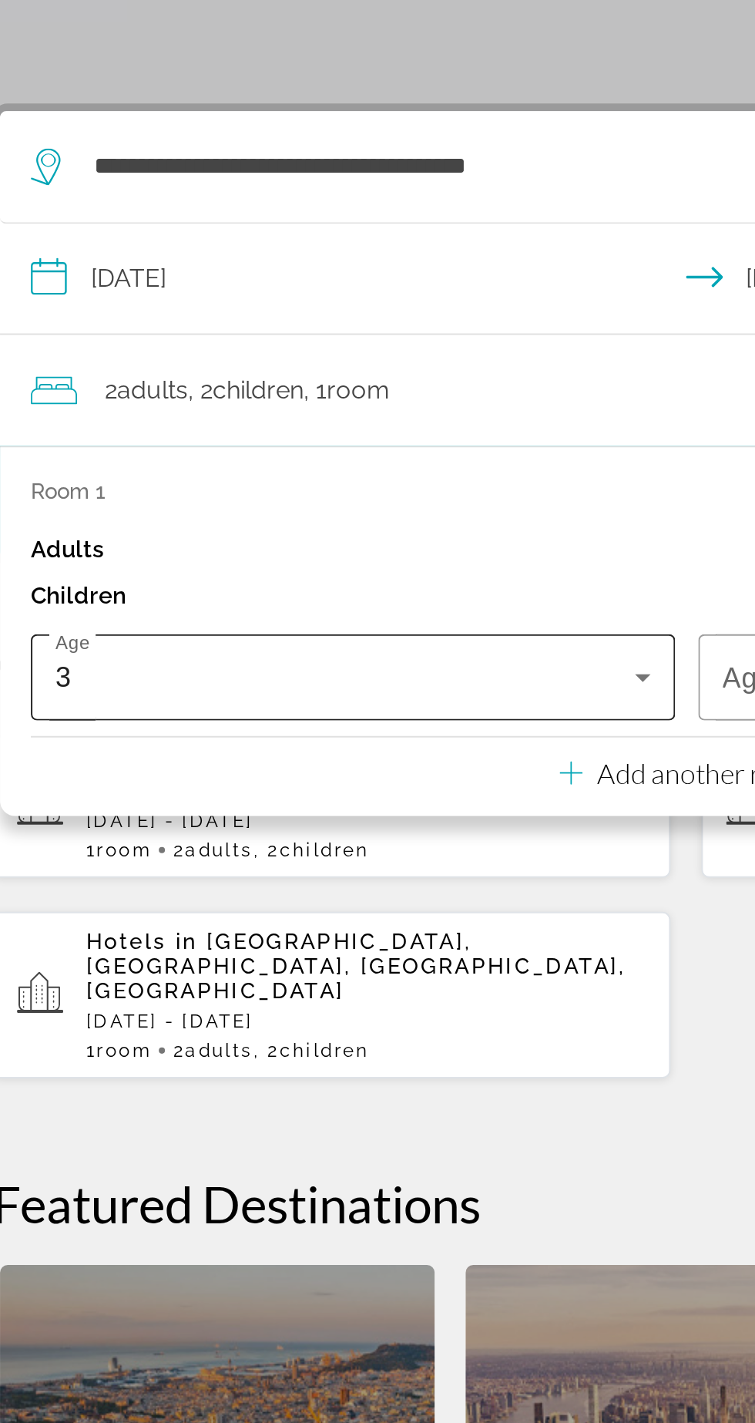
click at [342, 609] on div "3" at bounding box center [207, 609] width 290 height 18
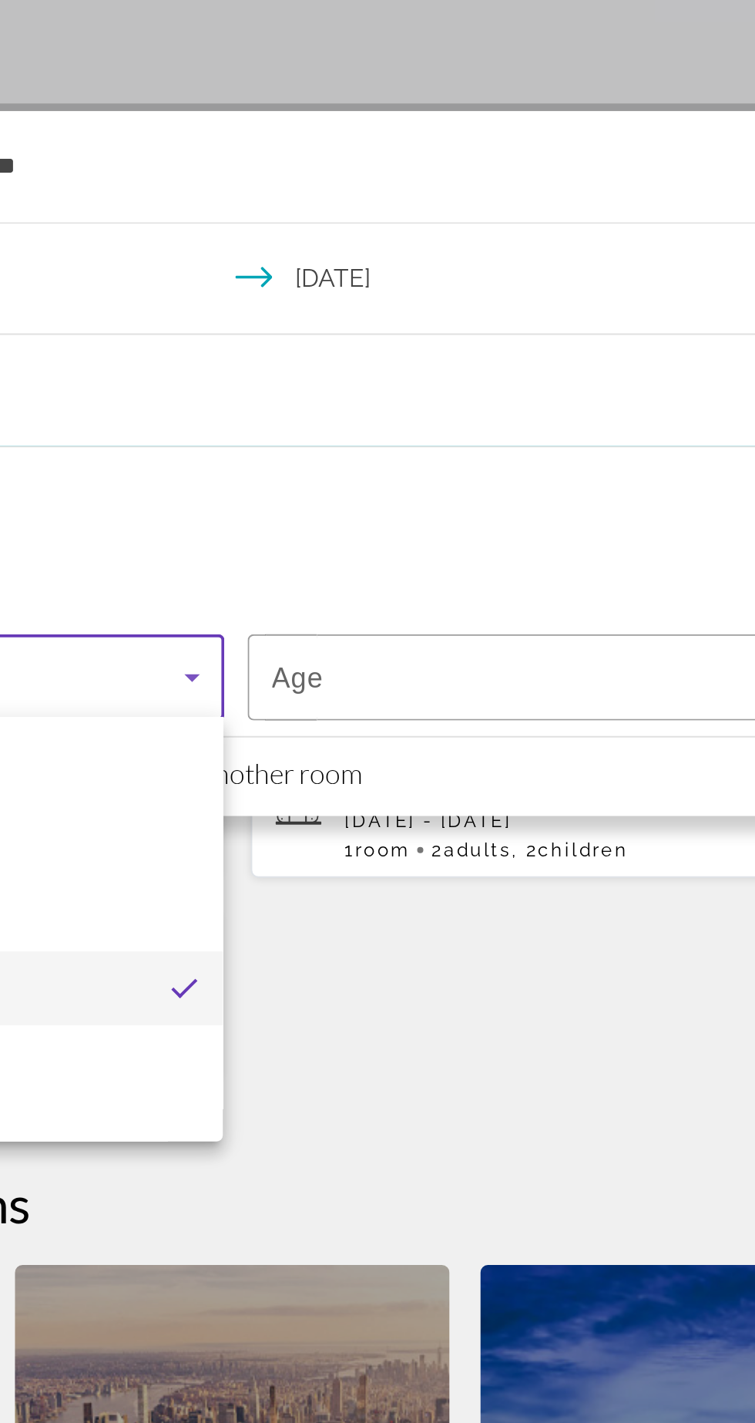
click at [534, 609] on div at bounding box center [377, 711] width 755 height 1423
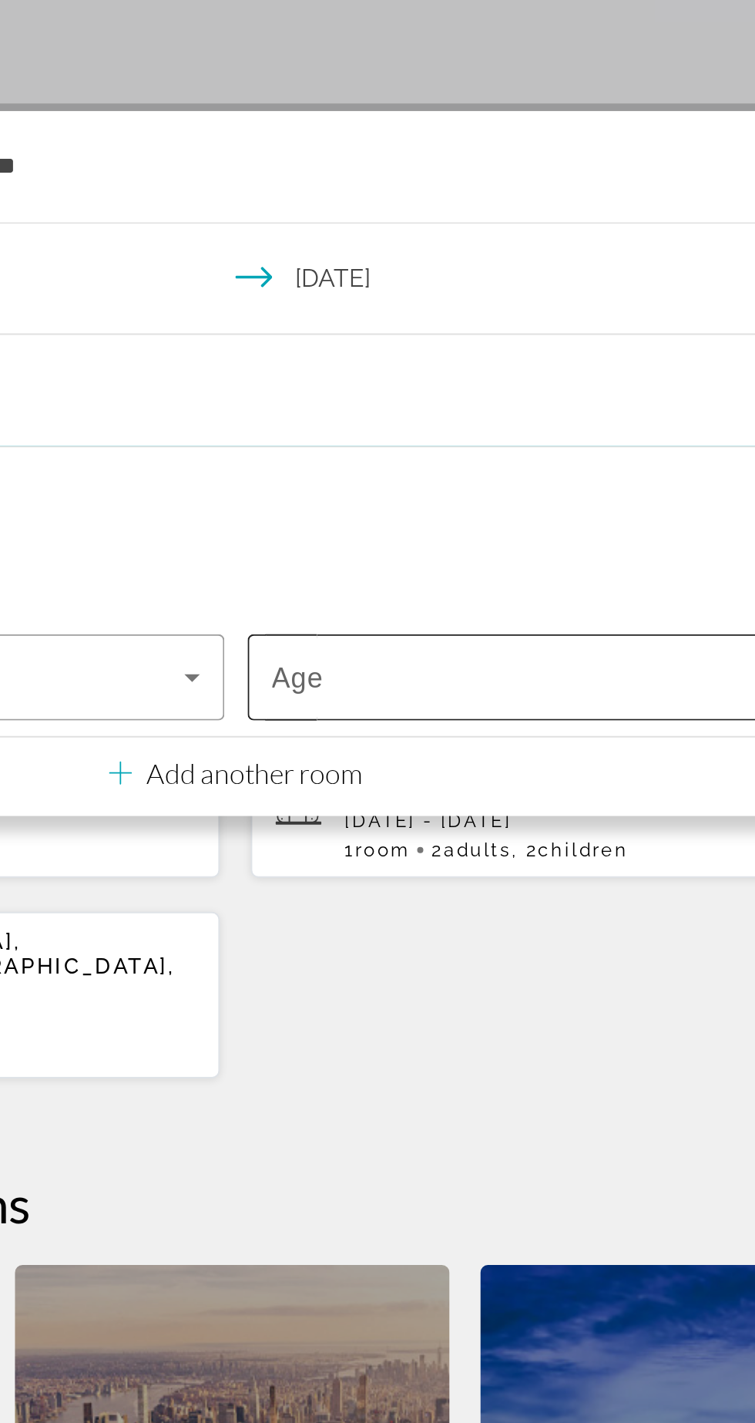
click at [550, 610] on span "Travelers: 2 adults, 2 children" at bounding box center [541, 609] width 290 height 18
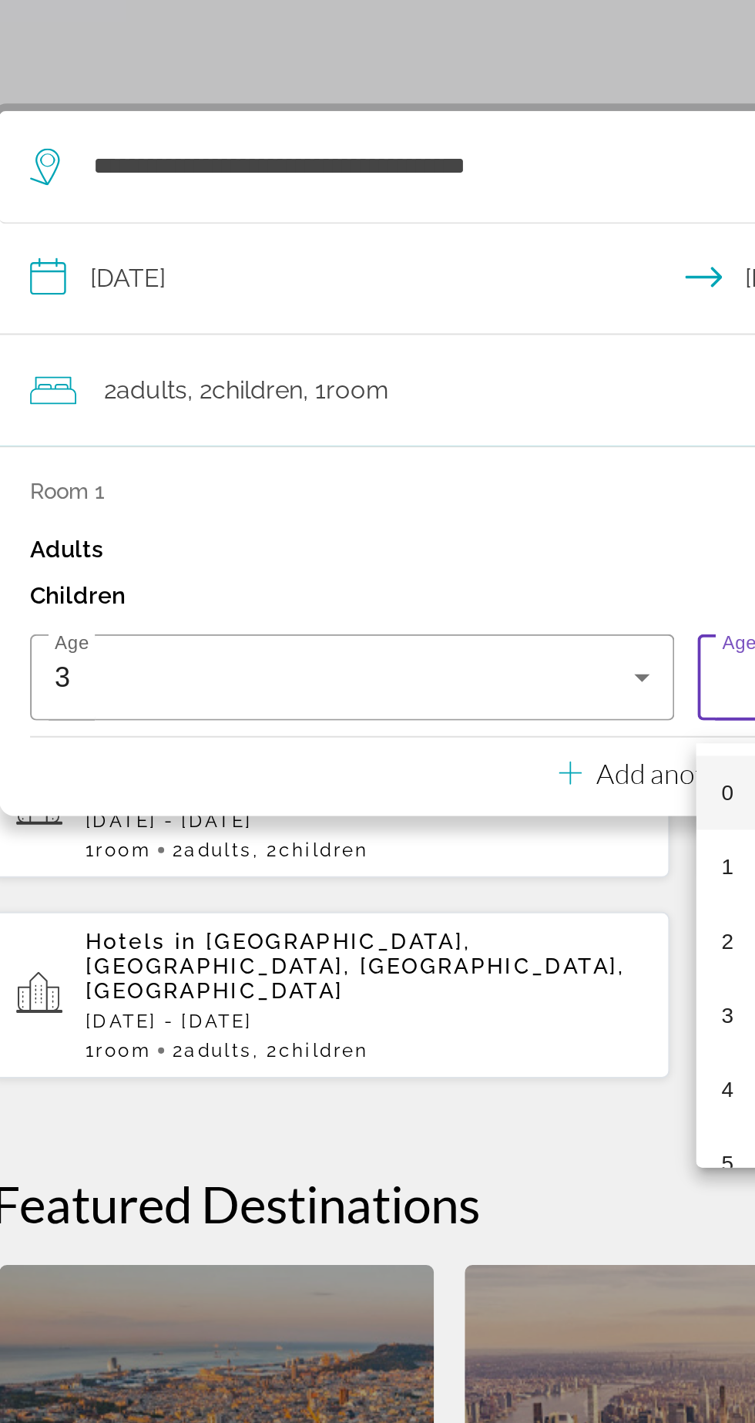
scroll to position [0, 0]
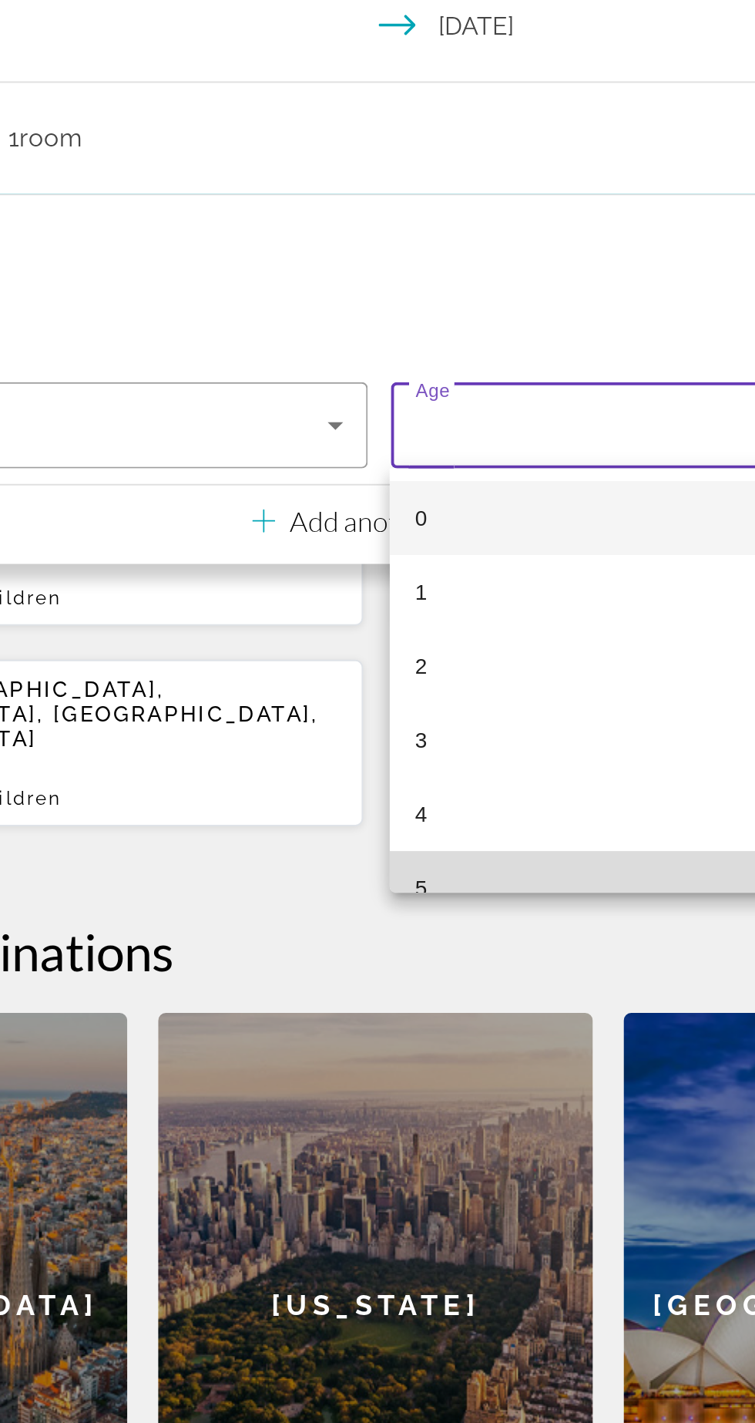
click at [459, 842] on mat-option "5" at bounding box center [543, 852] width 321 height 37
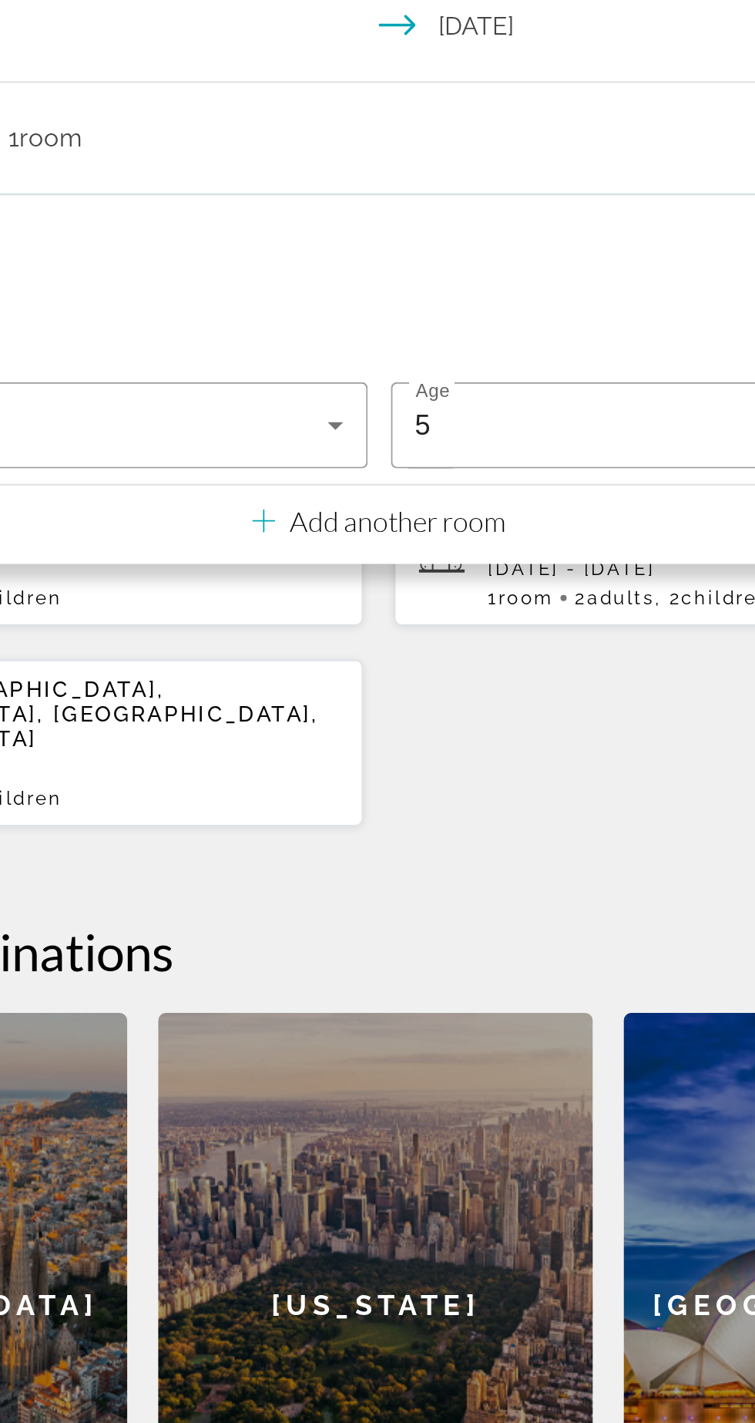
click at [463, 806] on div "**********" at bounding box center [377, 771] width 755 height 872
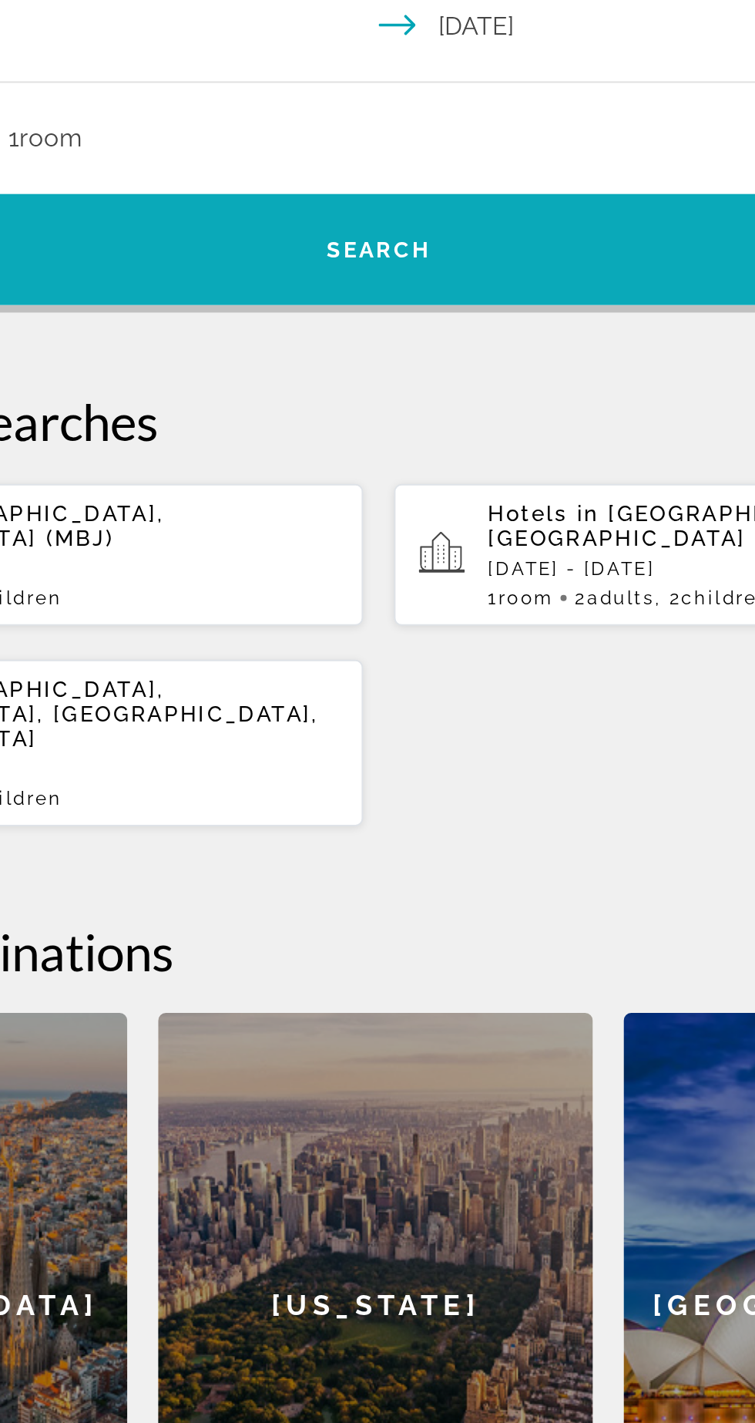
click at [472, 546] on span "Search" at bounding box center [378, 533] width 686 height 37
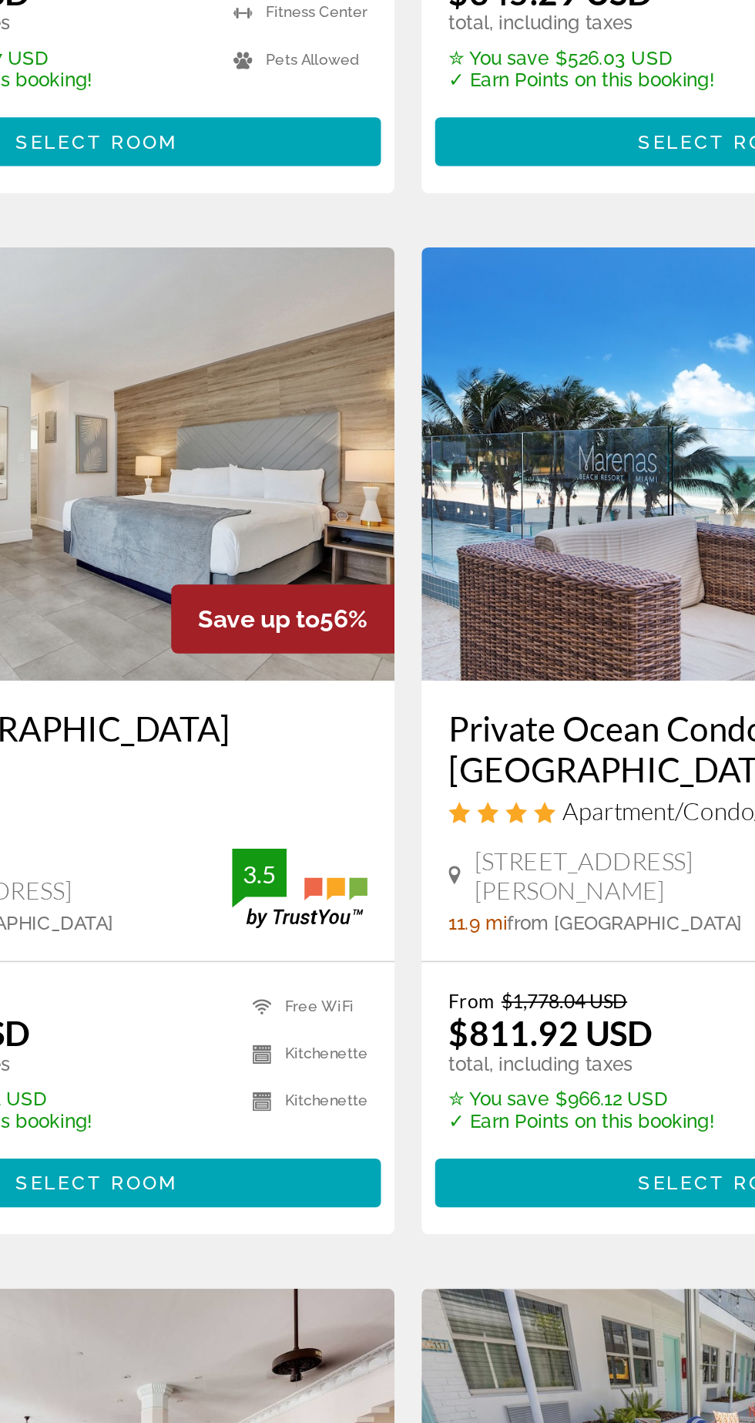
scroll to position [277, 0]
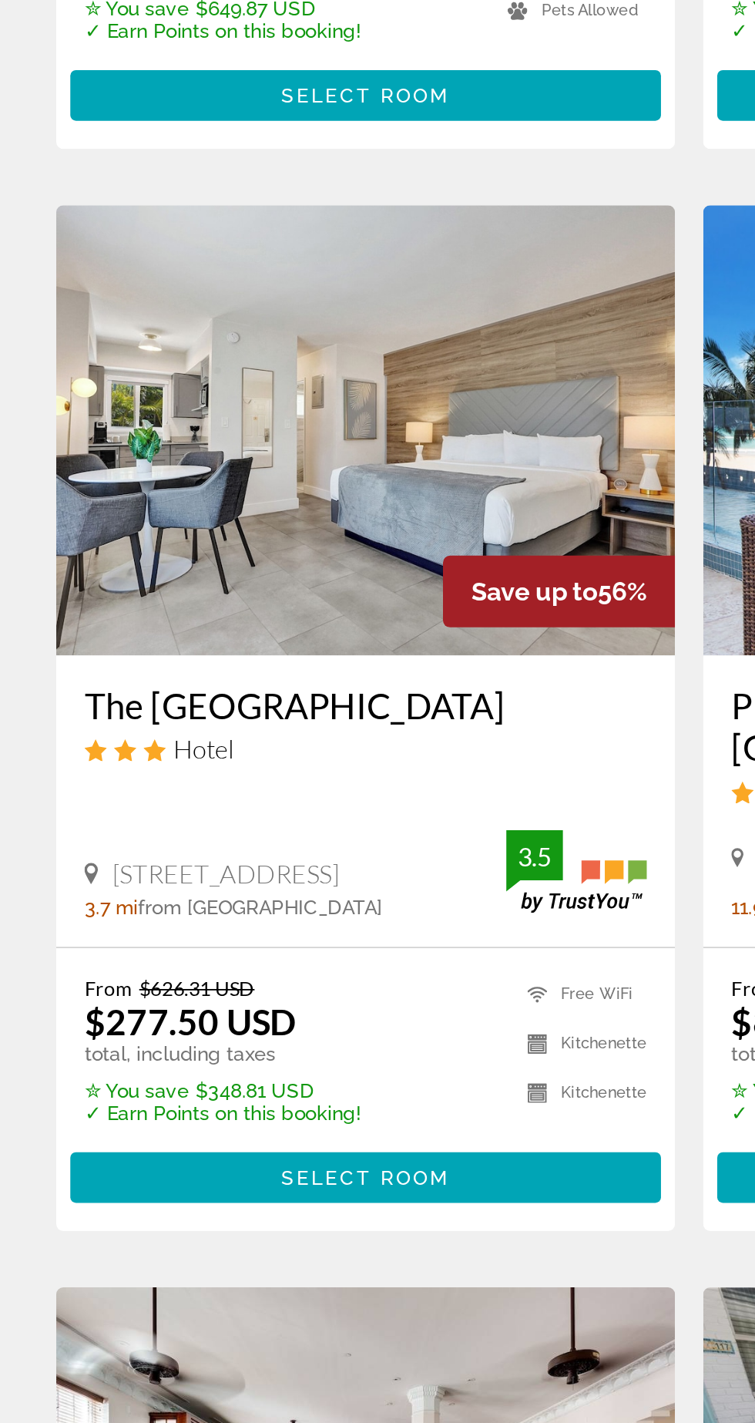
click at [240, 792] on h3 "The Garden Hotel & Resort" at bounding box center [200, 803] width 308 height 23
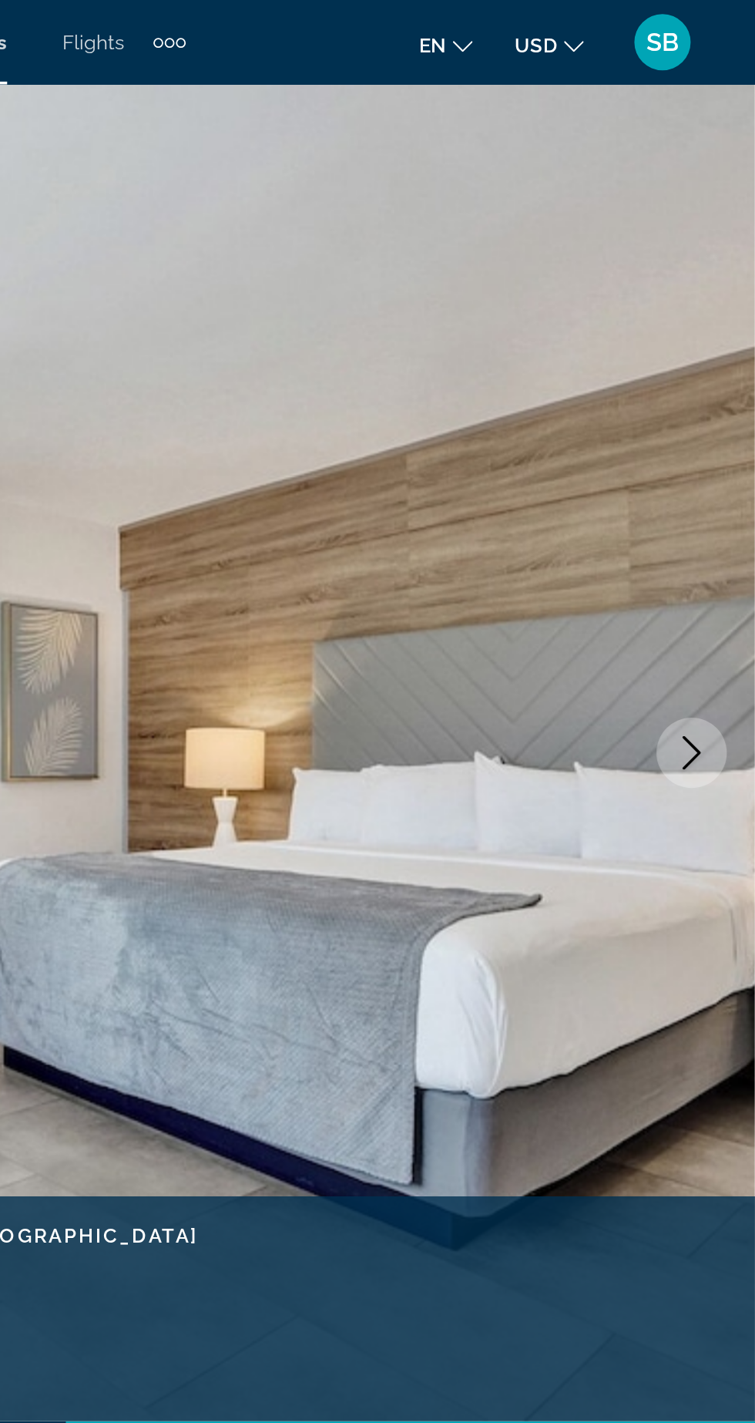
click at [725, 418] on icon "Next image" at bounding box center [720, 412] width 18 height 18
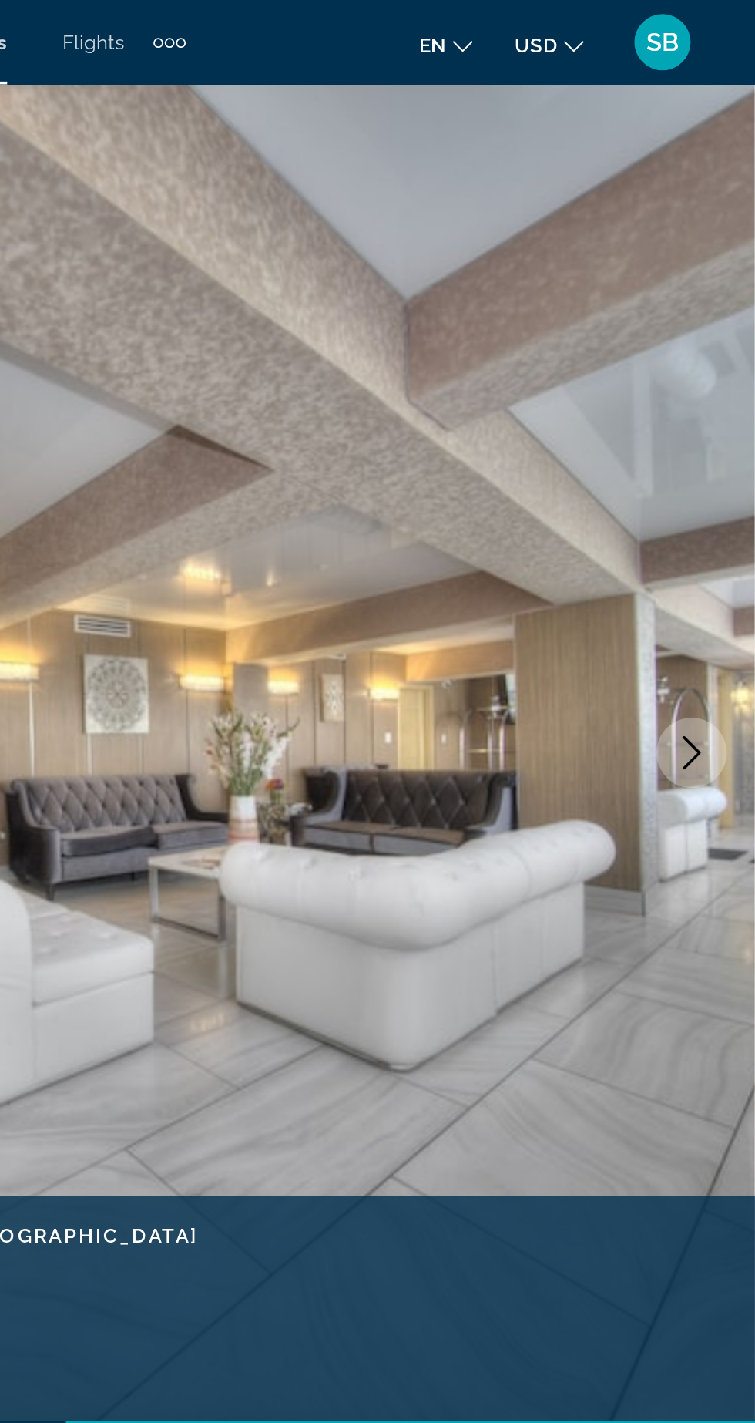
click at [722, 418] on icon "Next image" at bounding box center [720, 412] width 18 height 18
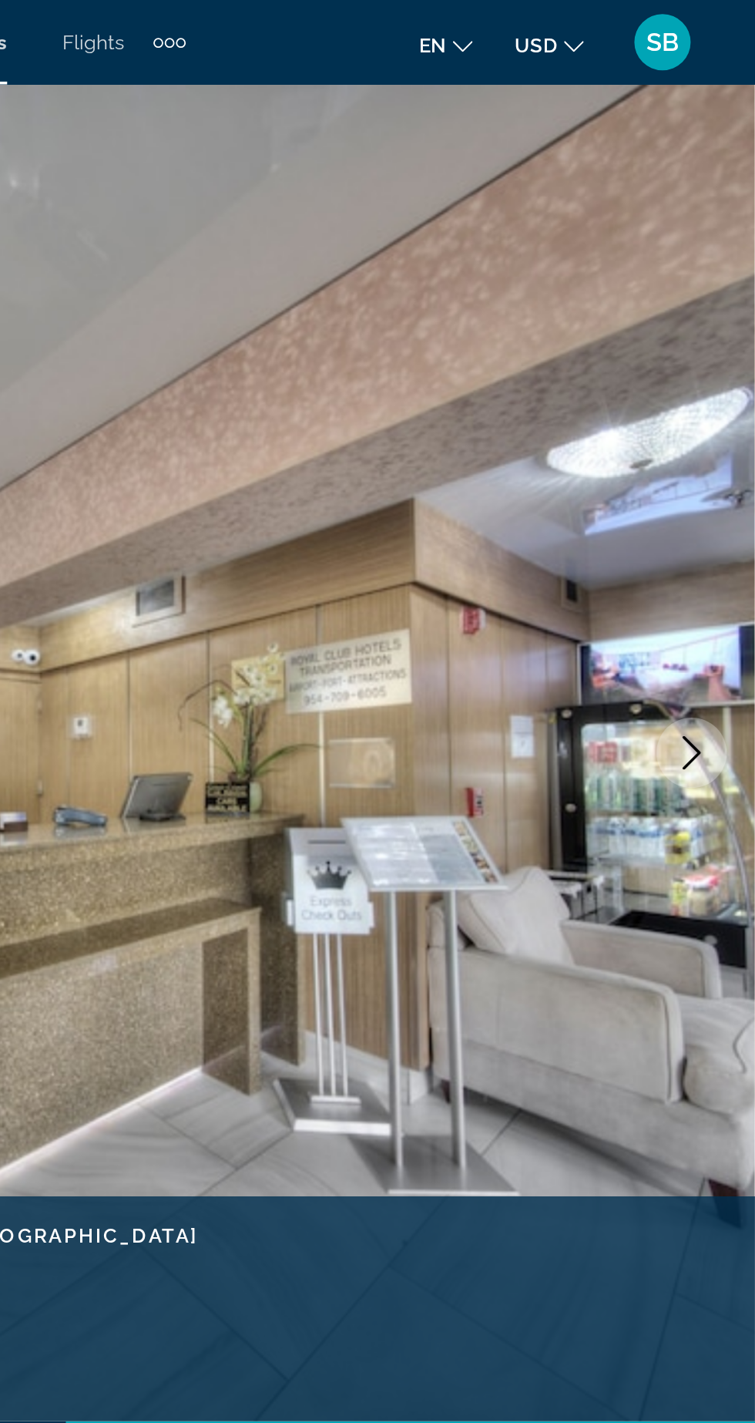
click at [721, 415] on icon "Next image" at bounding box center [721, 412] width 10 height 18
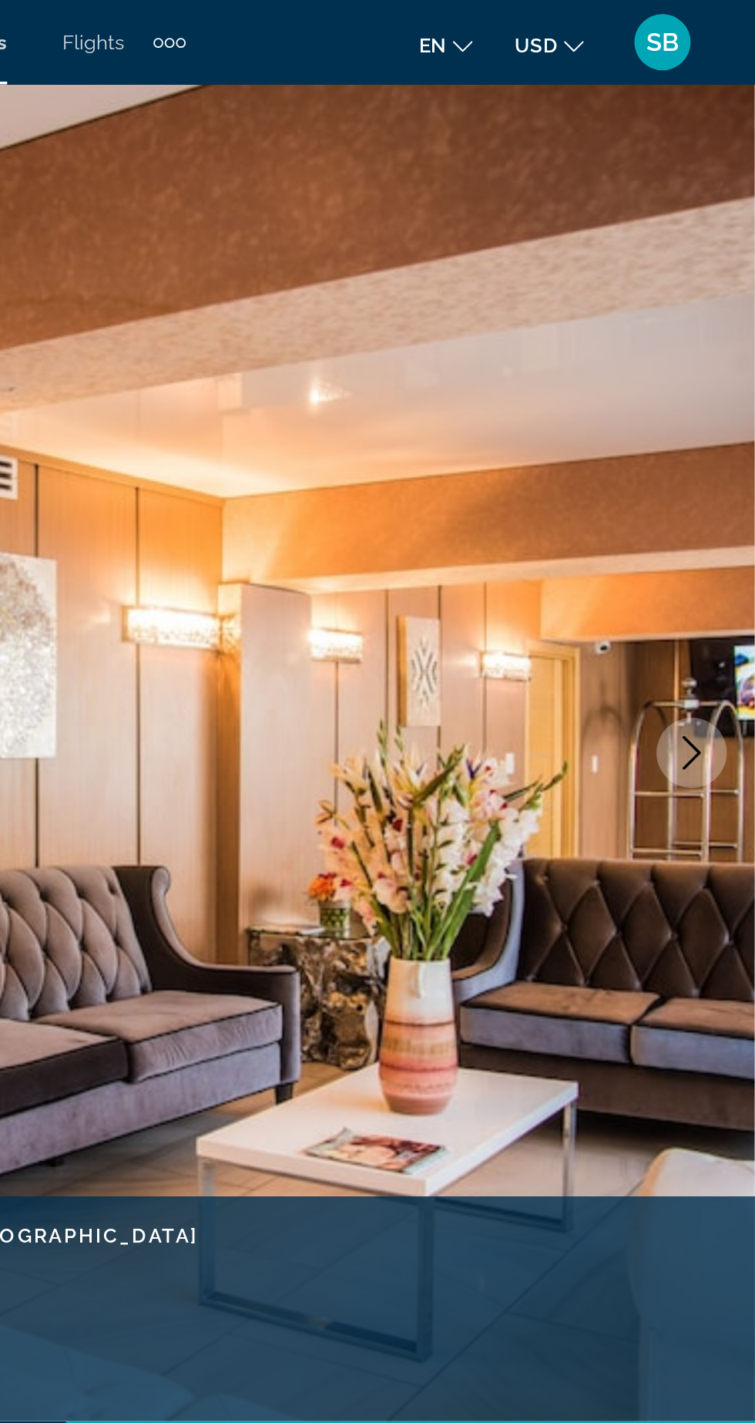
click at [724, 422] on button "Next image" at bounding box center [720, 412] width 39 height 39
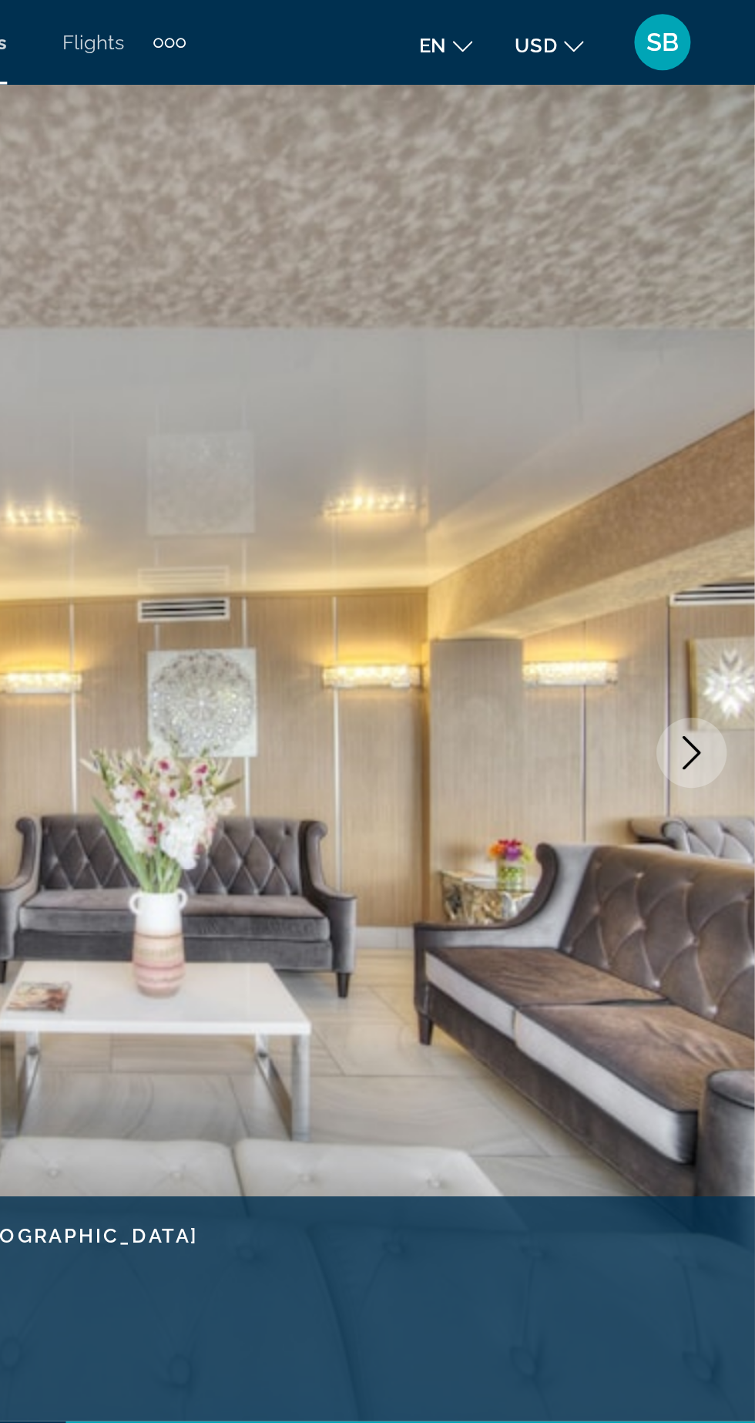
click at [721, 432] on img "Main content" at bounding box center [377, 412] width 755 height 732
click at [725, 425] on button "Next image" at bounding box center [720, 412] width 39 height 39
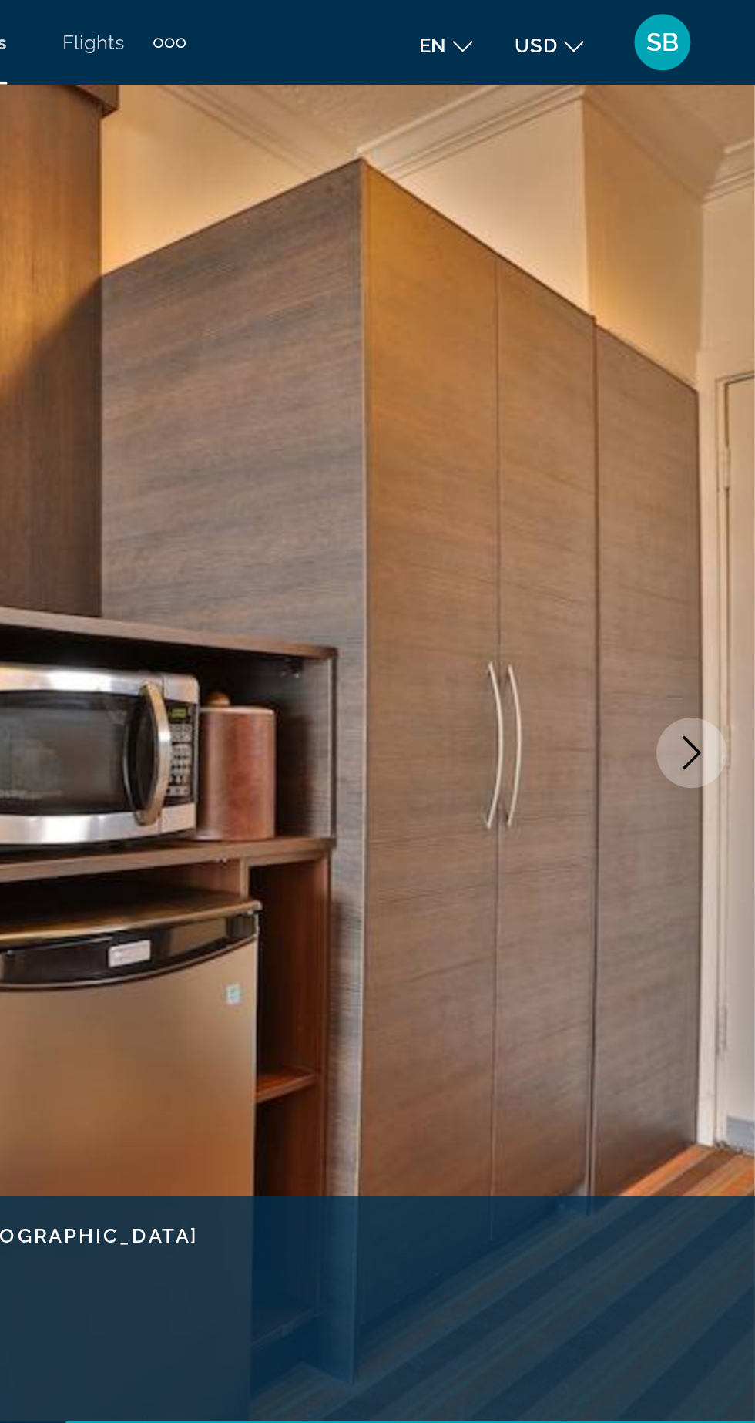
click at [718, 413] on icon "Next image" at bounding box center [720, 412] width 18 height 18
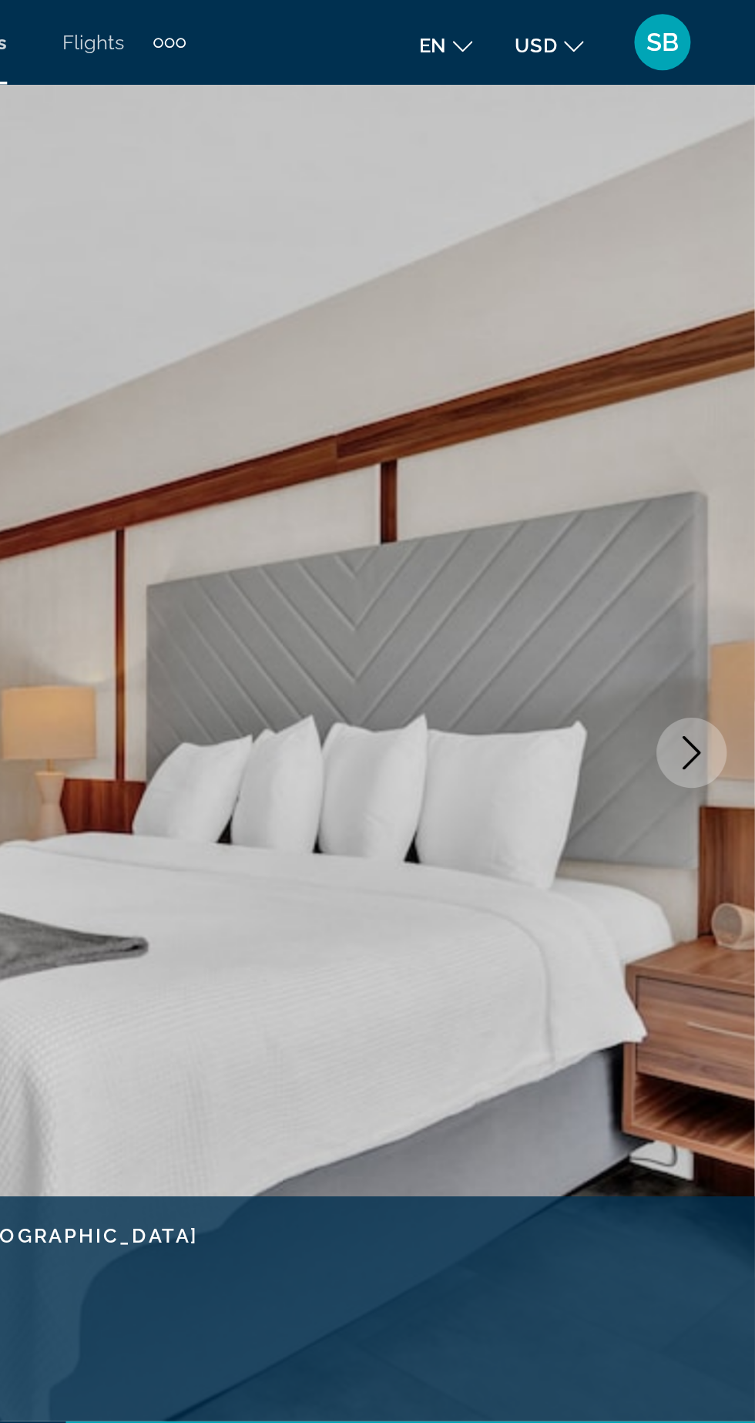
click at [719, 417] on icon "Next image" at bounding box center [721, 412] width 10 height 18
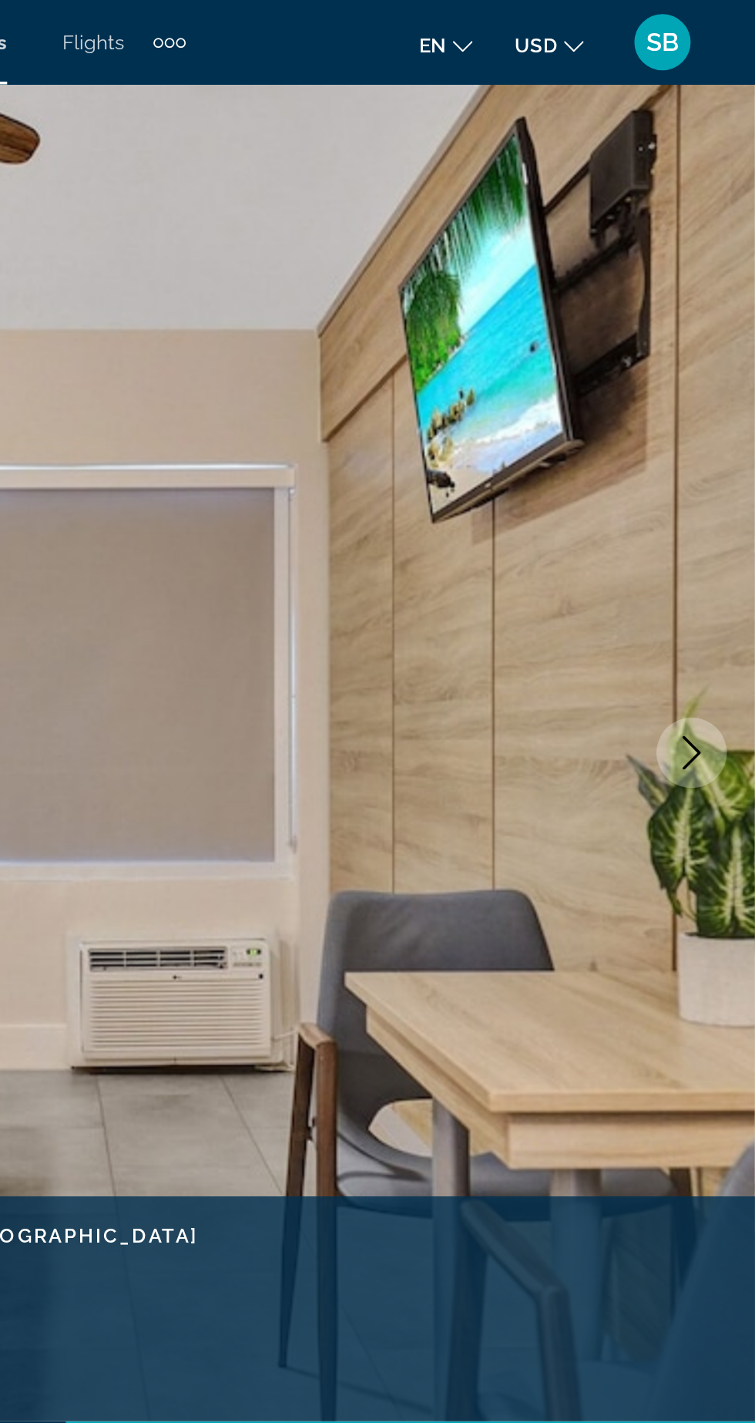
click at [722, 420] on icon "Next image" at bounding box center [720, 412] width 18 height 18
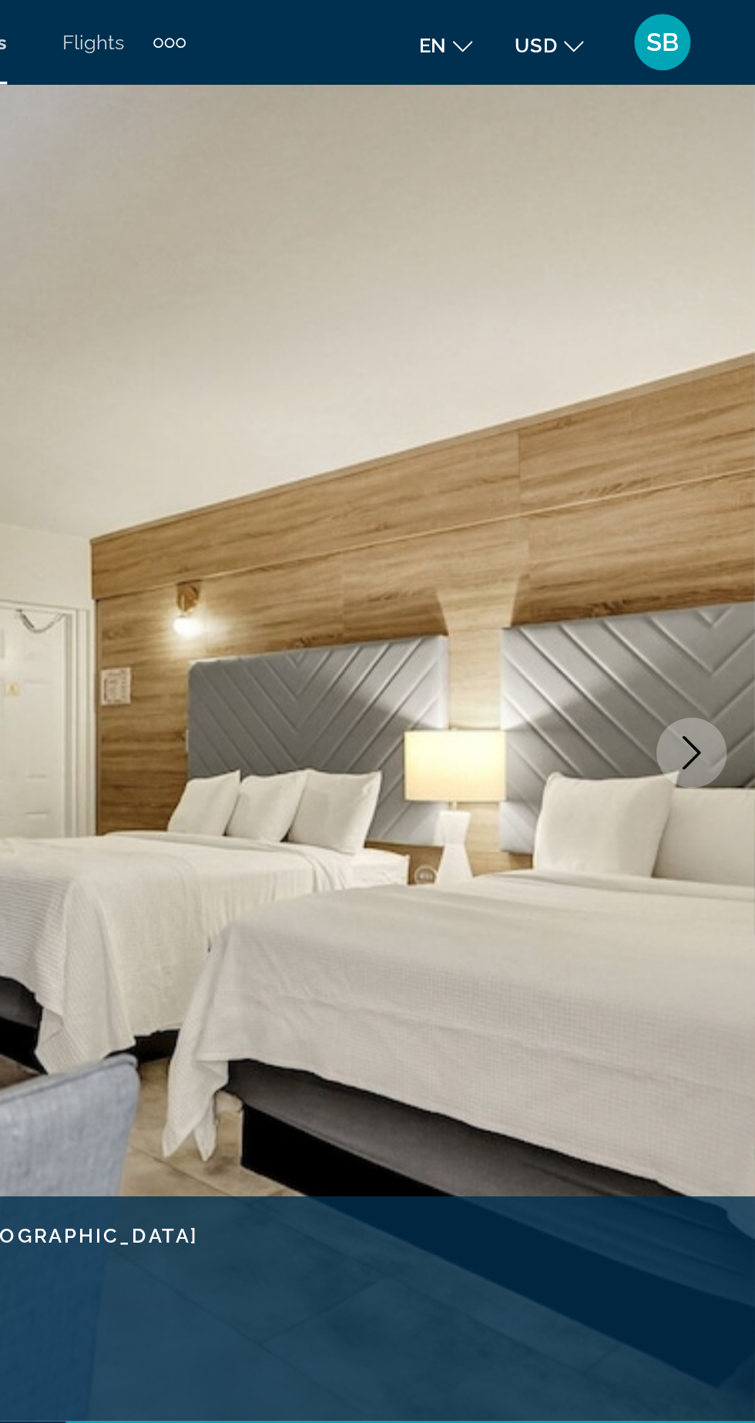
click at [725, 430] on button "Next image" at bounding box center [720, 412] width 39 height 39
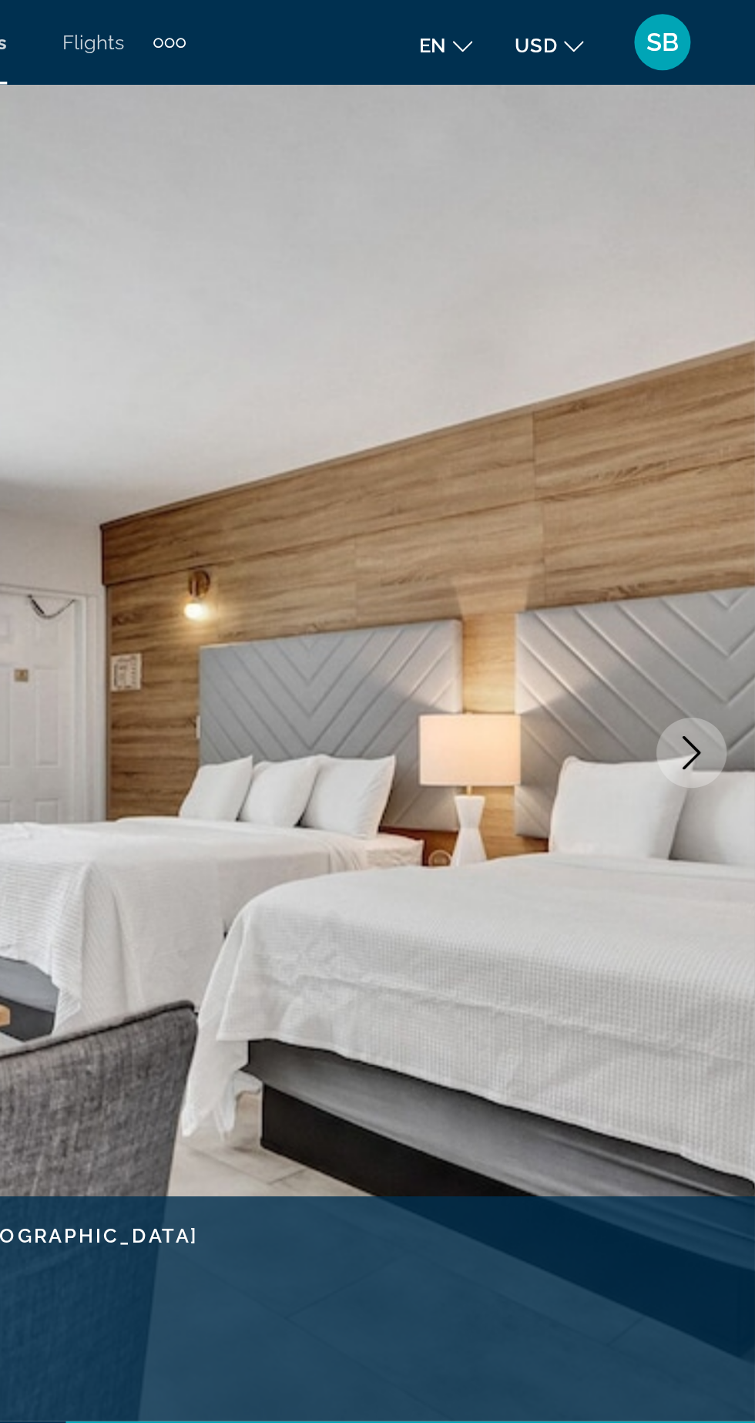
click at [716, 421] on icon "Next image" at bounding box center [721, 412] width 10 height 18
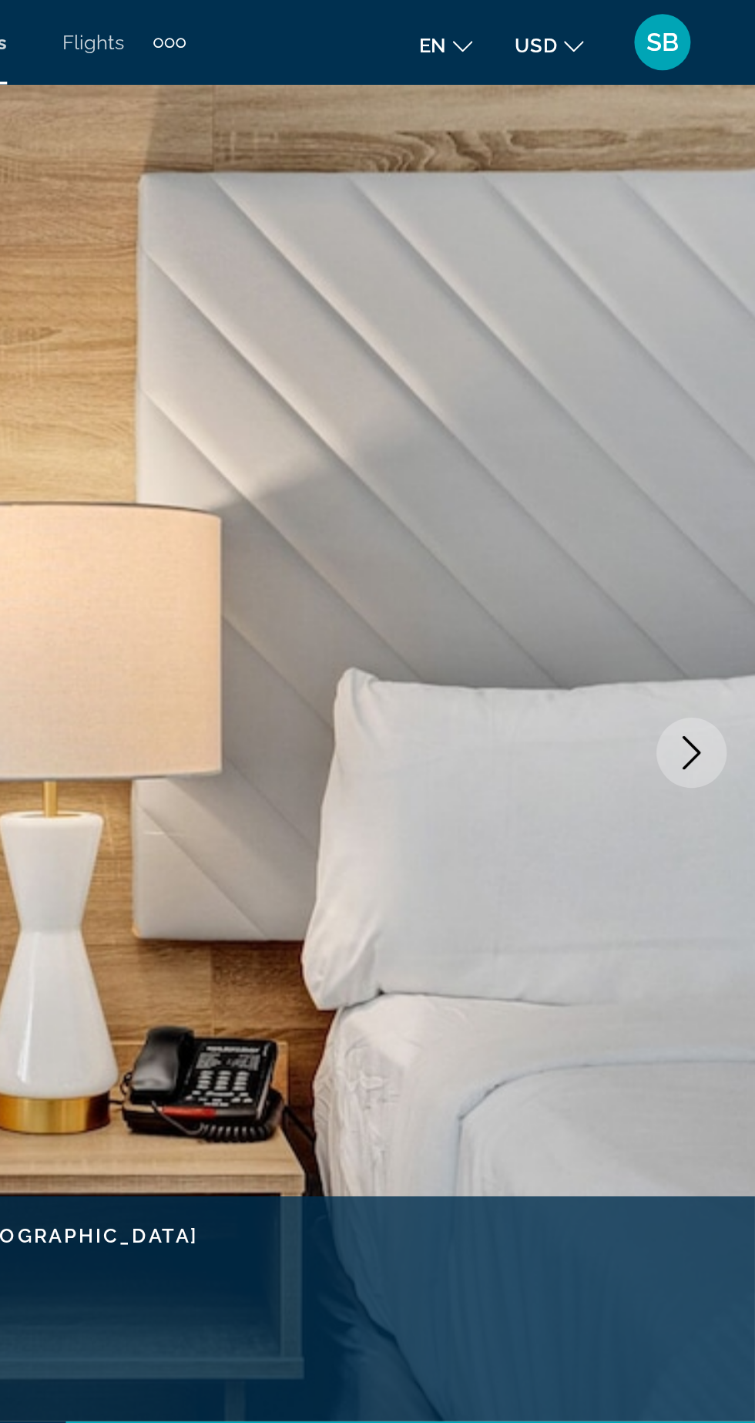
click at [720, 432] on img "Main content" at bounding box center [377, 412] width 755 height 732
click at [712, 409] on icon "Next image" at bounding box center [720, 412] width 18 height 18
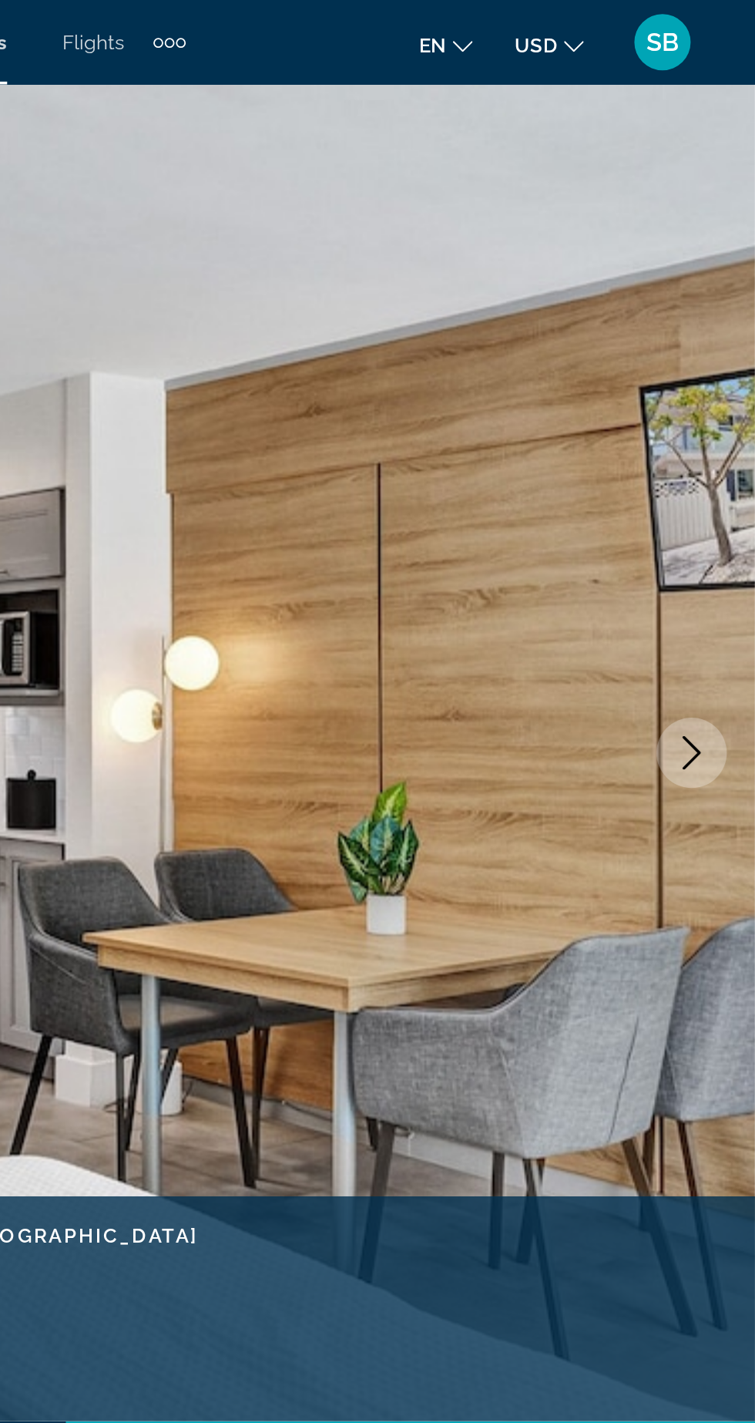
click at [717, 419] on icon "Next image" at bounding box center [720, 412] width 18 height 18
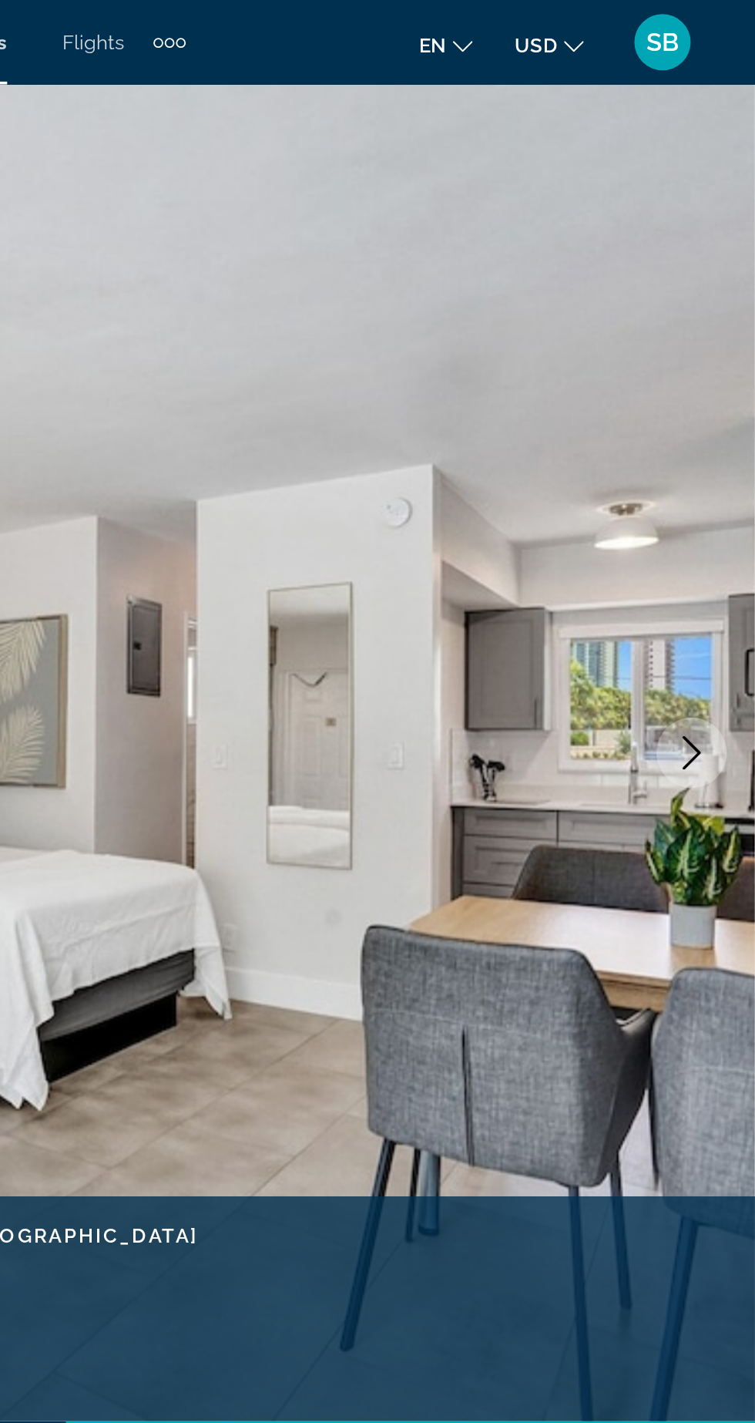
click at [724, 431] on img "Main content" at bounding box center [377, 412] width 755 height 732
click at [724, 425] on button "Next image" at bounding box center [720, 412] width 39 height 39
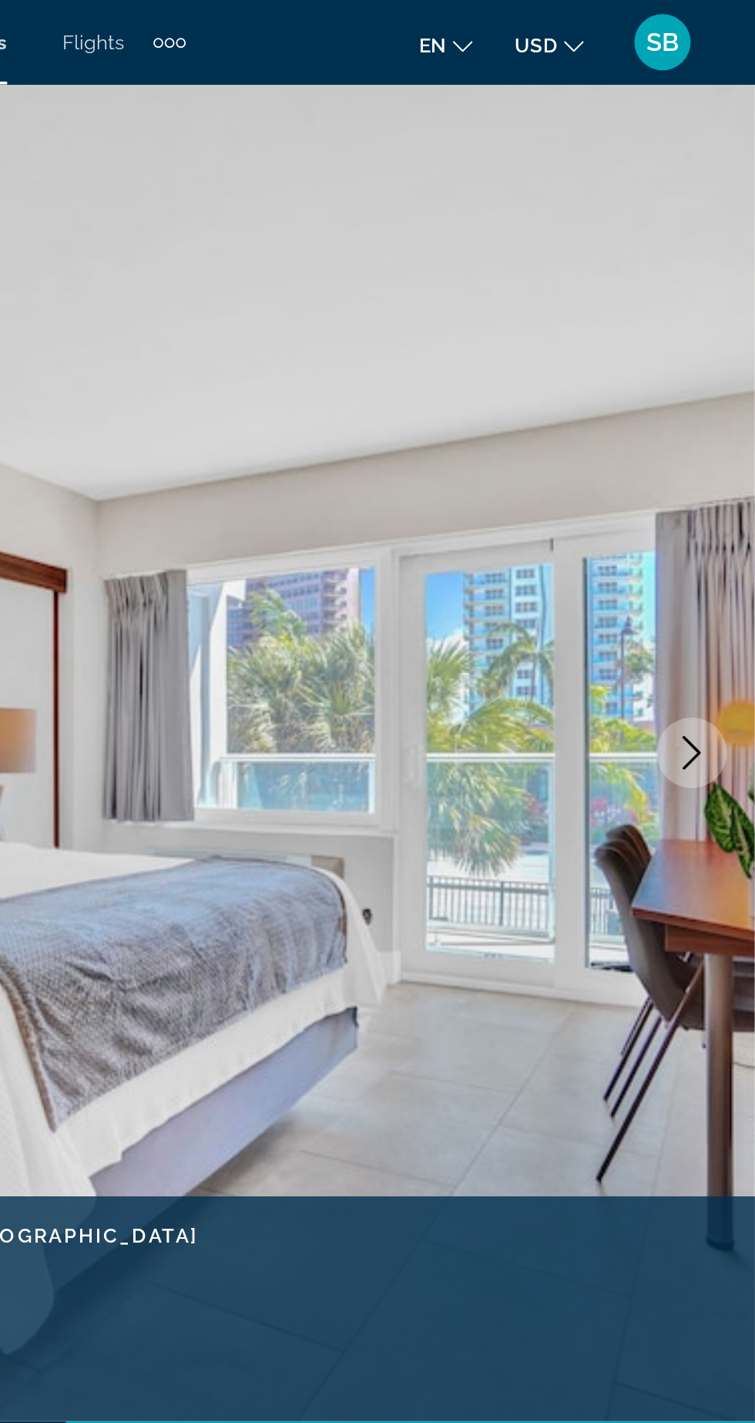
click at [724, 429] on button "Next image" at bounding box center [720, 412] width 39 height 39
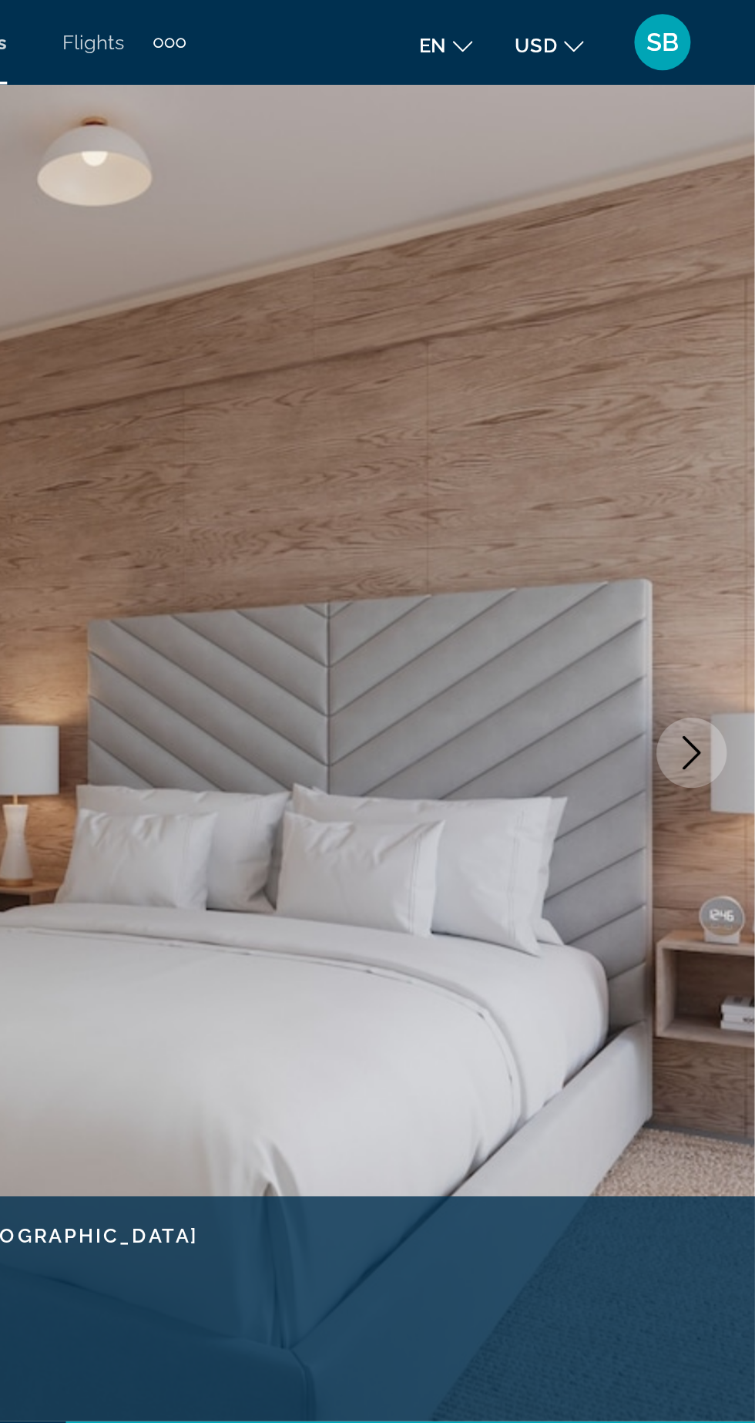
click at [723, 417] on icon "Next image" at bounding box center [720, 412] width 18 height 18
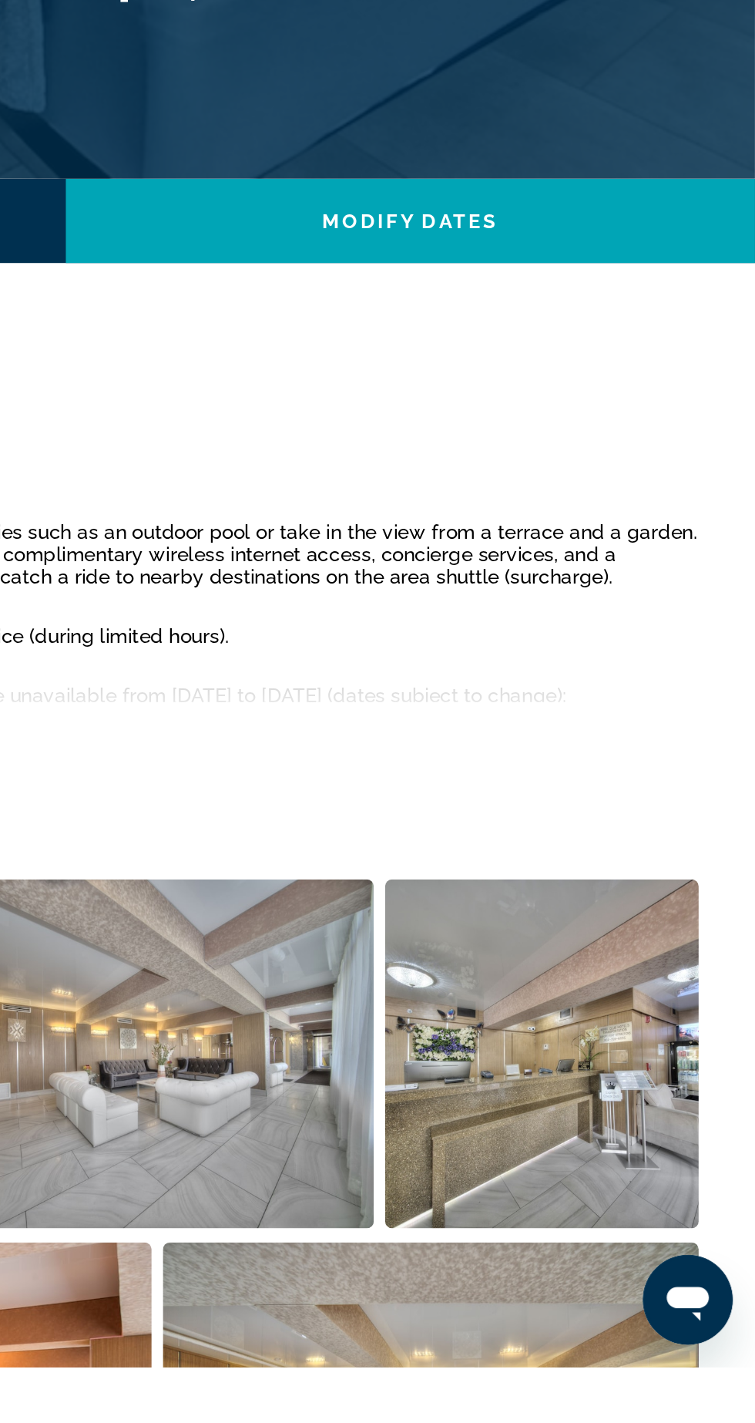
scroll to position [106, 0]
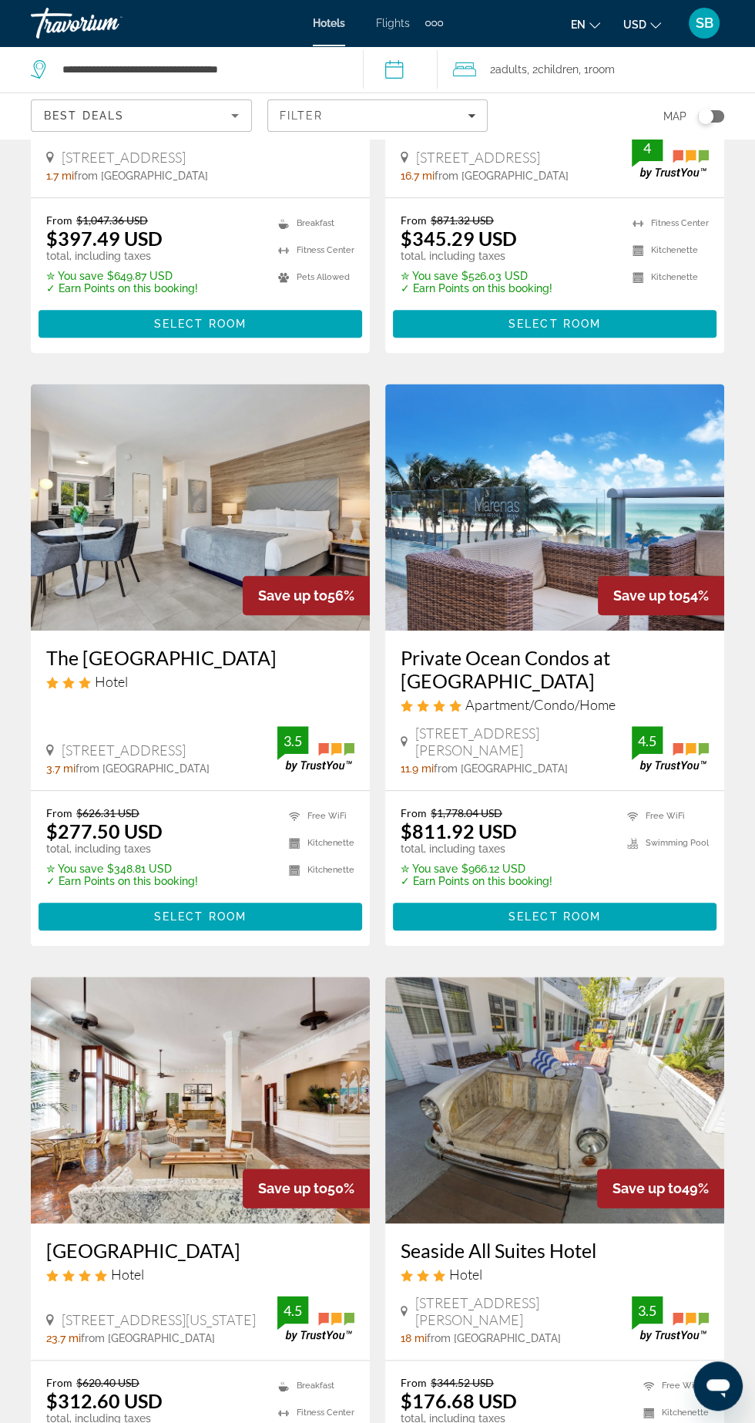
scroll to position [431, 0]
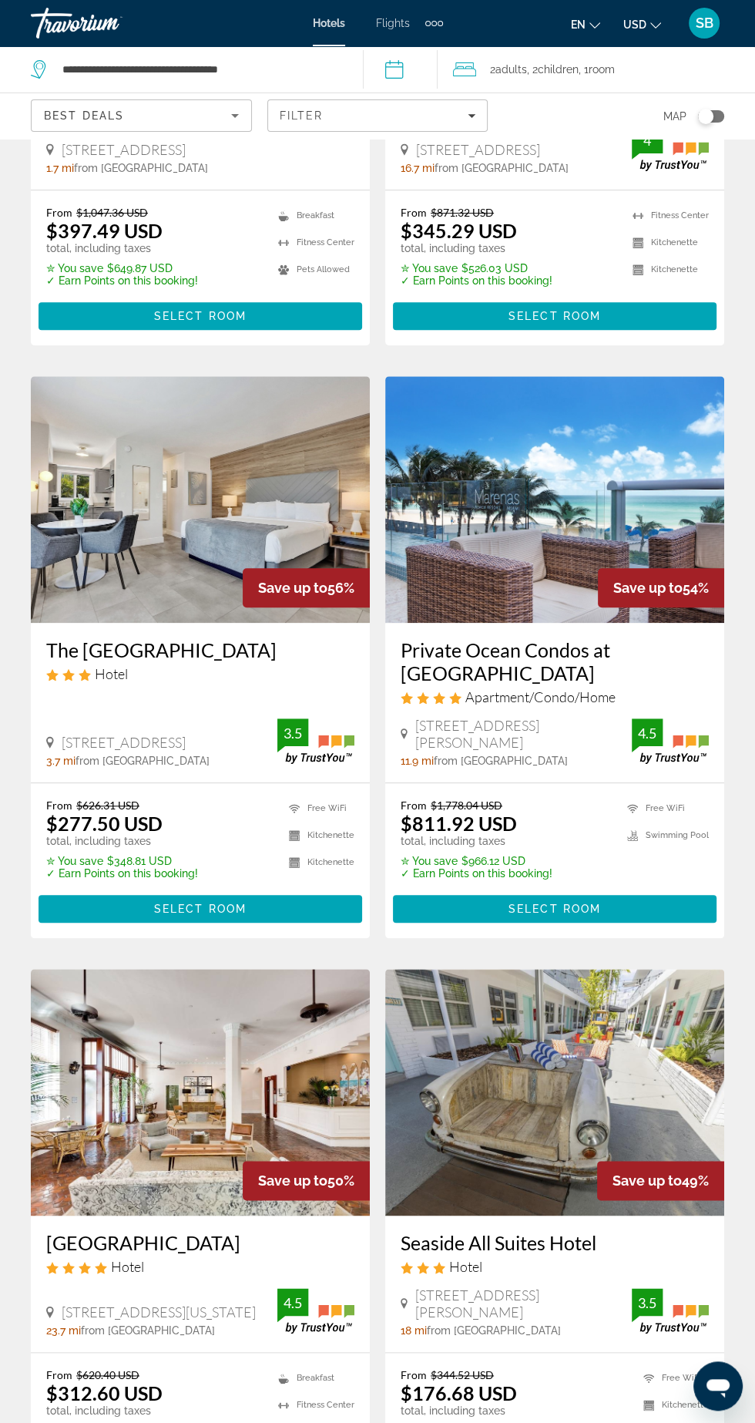
click at [121, 638] on h3 "The Garden Hotel & Resort" at bounding box center [200, 649] width 308 height 23
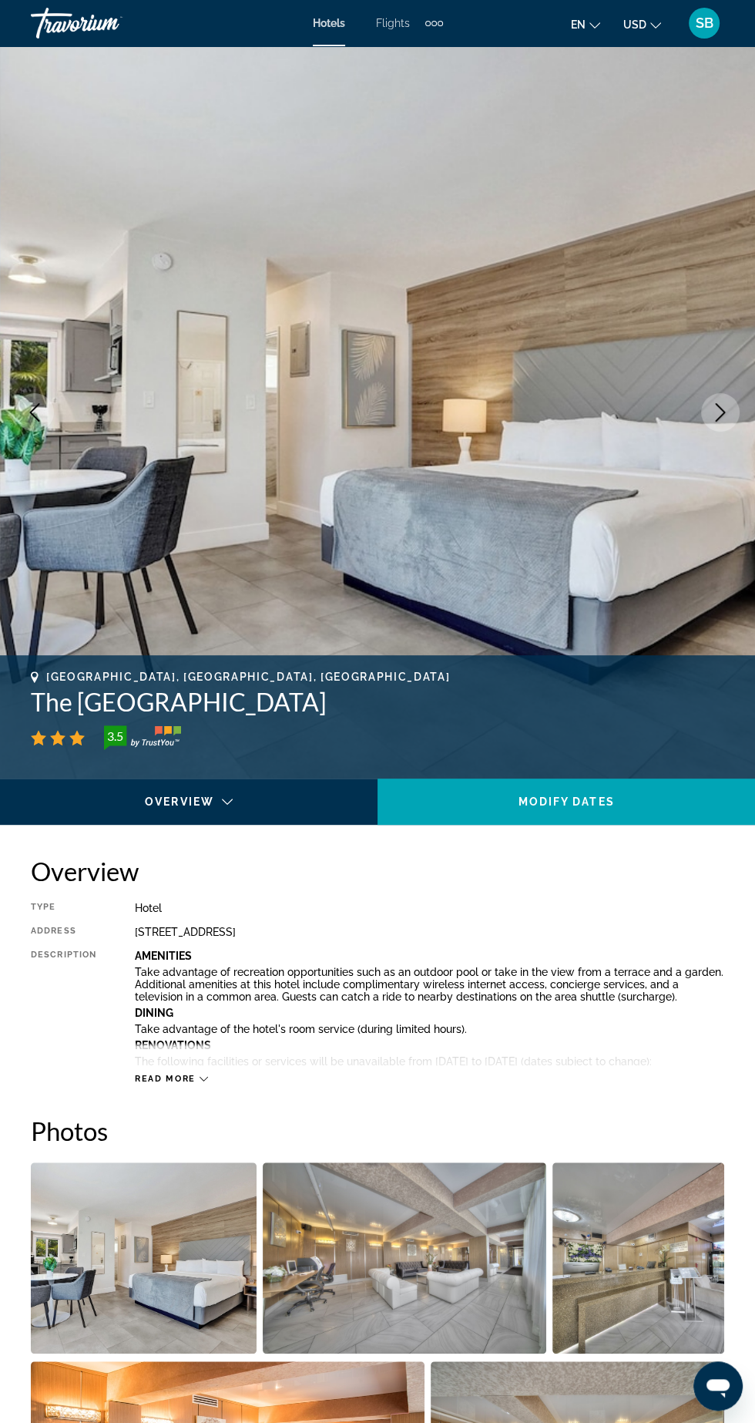
click at [709, 429] on img "Main content" at bounding box center [377, 412] width 755 height 732
click at [695, 420] on img "Main content" at bounding box center [377, 412] width 755 height 732
click at [708, 432] on img "Main content" at bounding box center [377, 412] width 755 height 732
click at [701, 437] on img "Main content" at bounding box center [377, 412] width 755 height 732
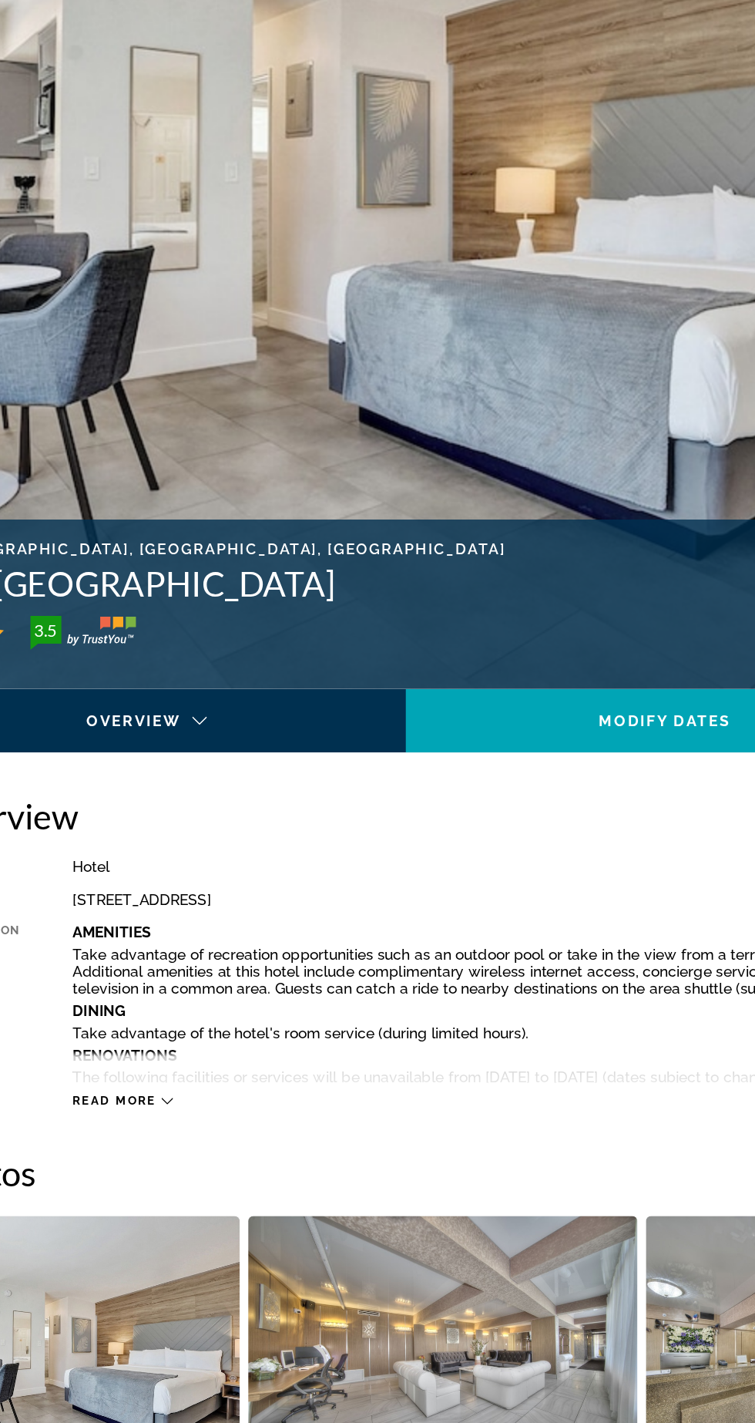
scroll to position [2, 0]
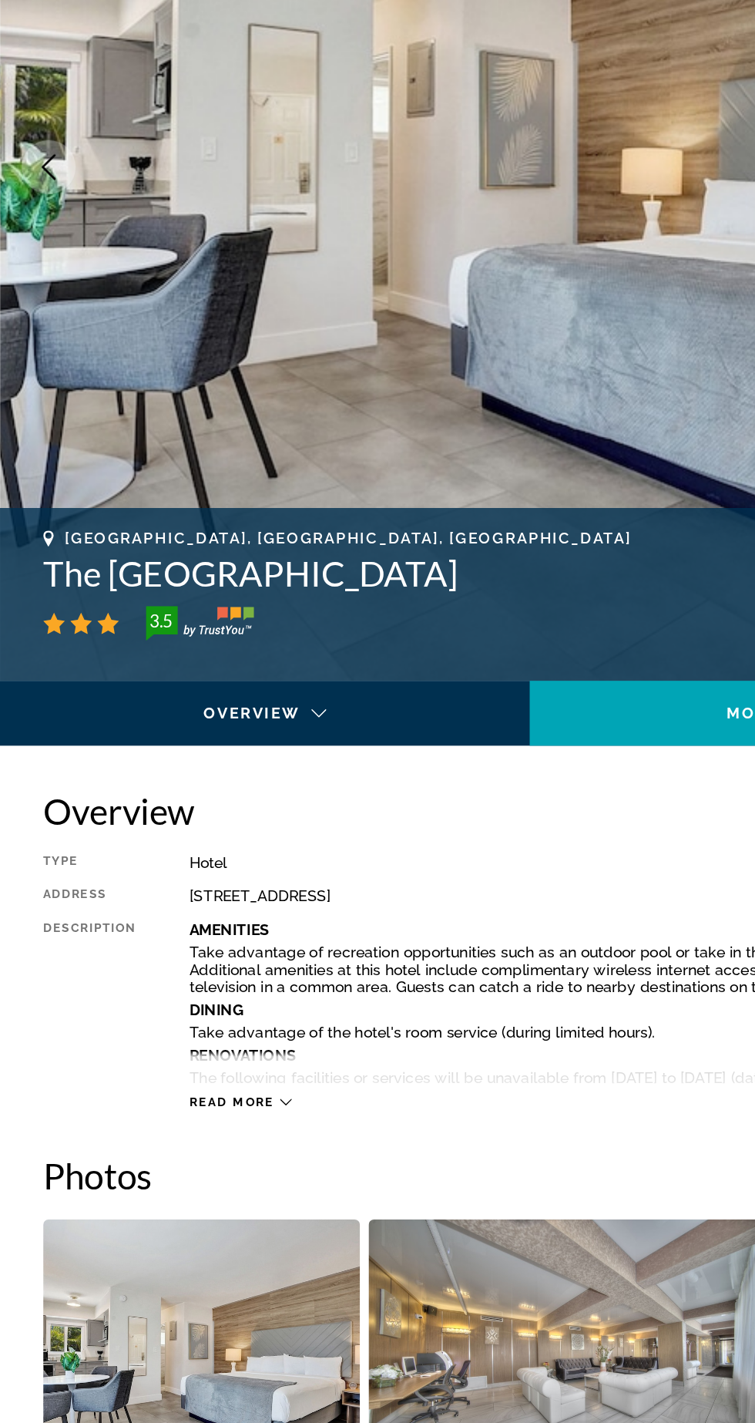
click at [203, 1076] on icon "Main content" at bounding box center [204, 1076] width 8 height 8
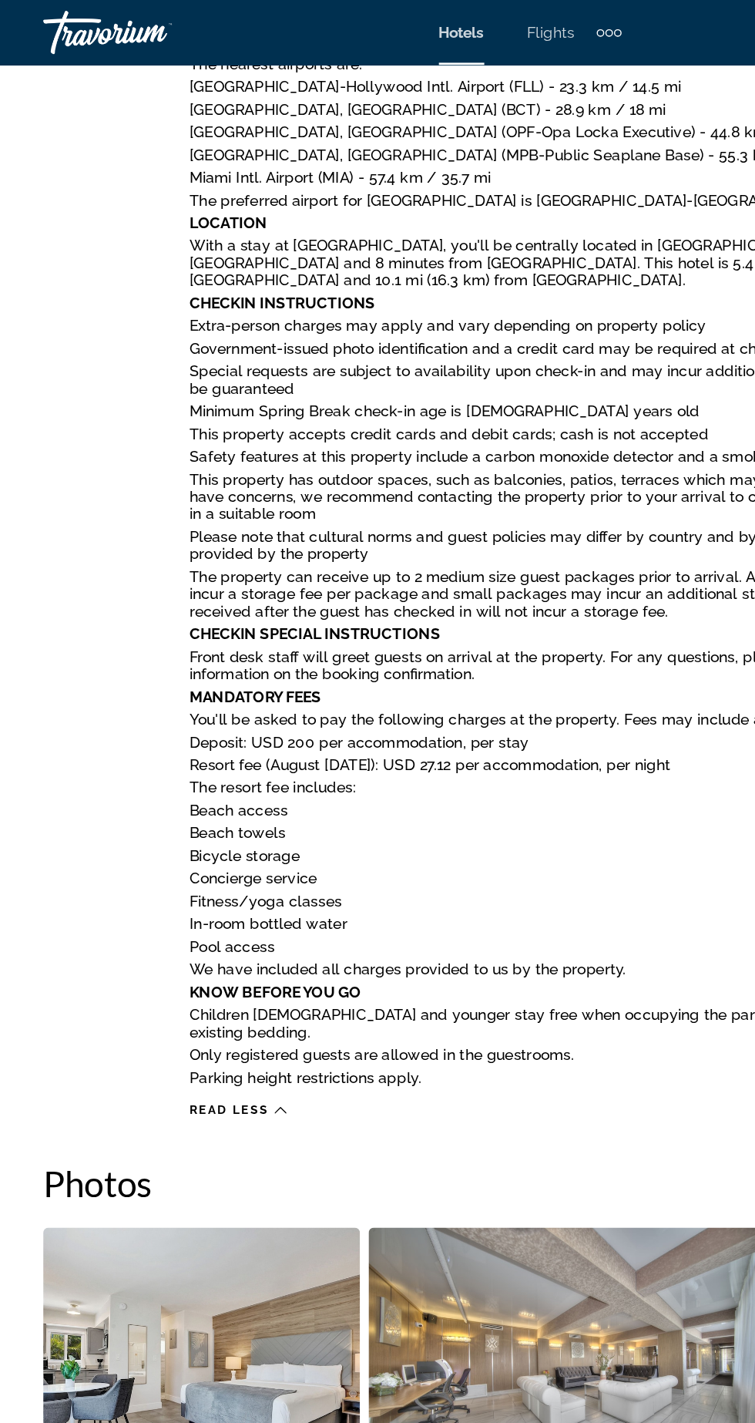
scroll to position [1608, 0]
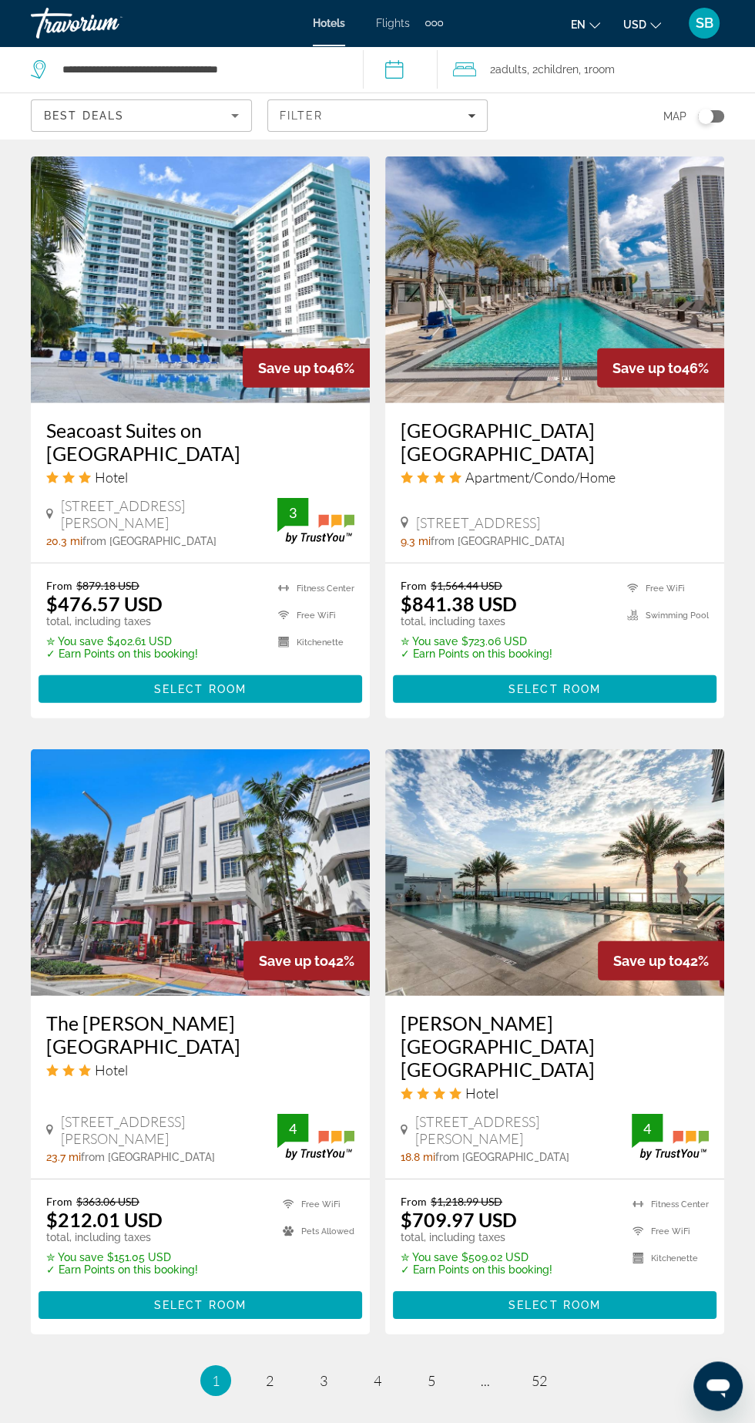
scroll to position [2439, 0]
